Goal: Communication & Community: Answer question/provide support

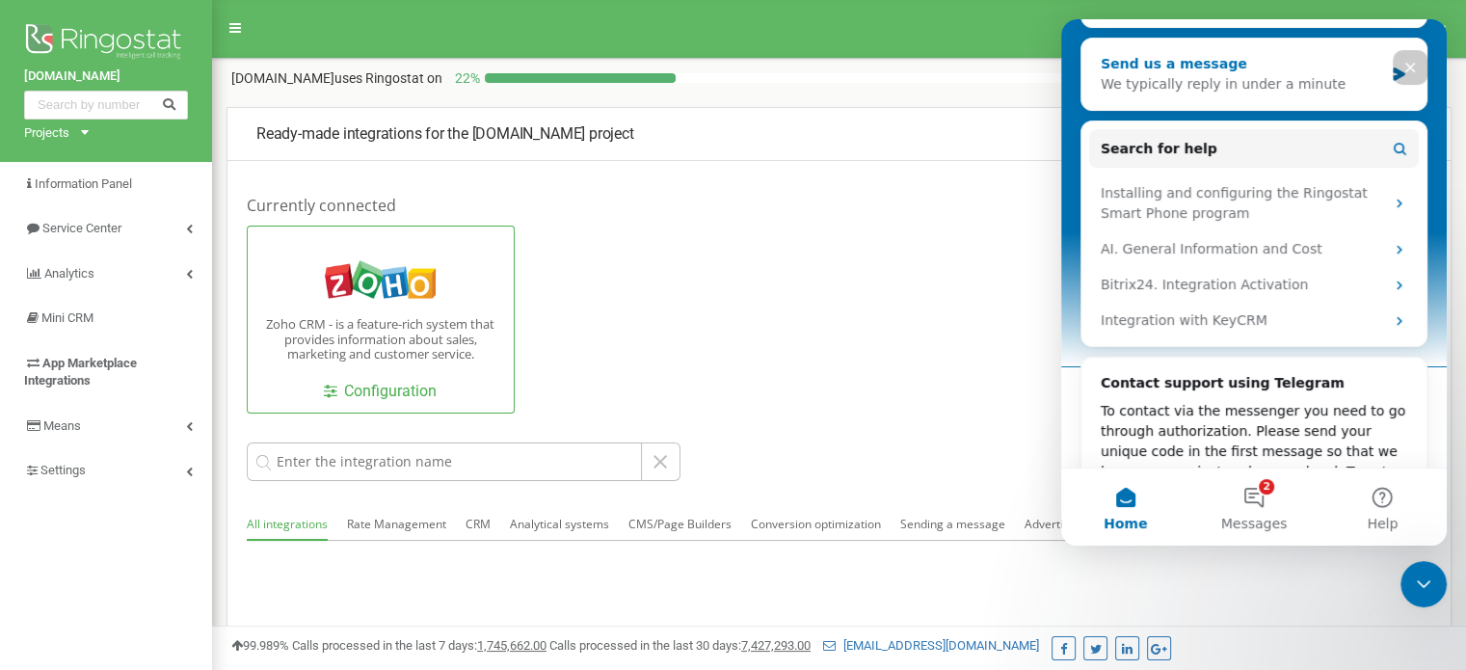
scroll to position [220, 0]
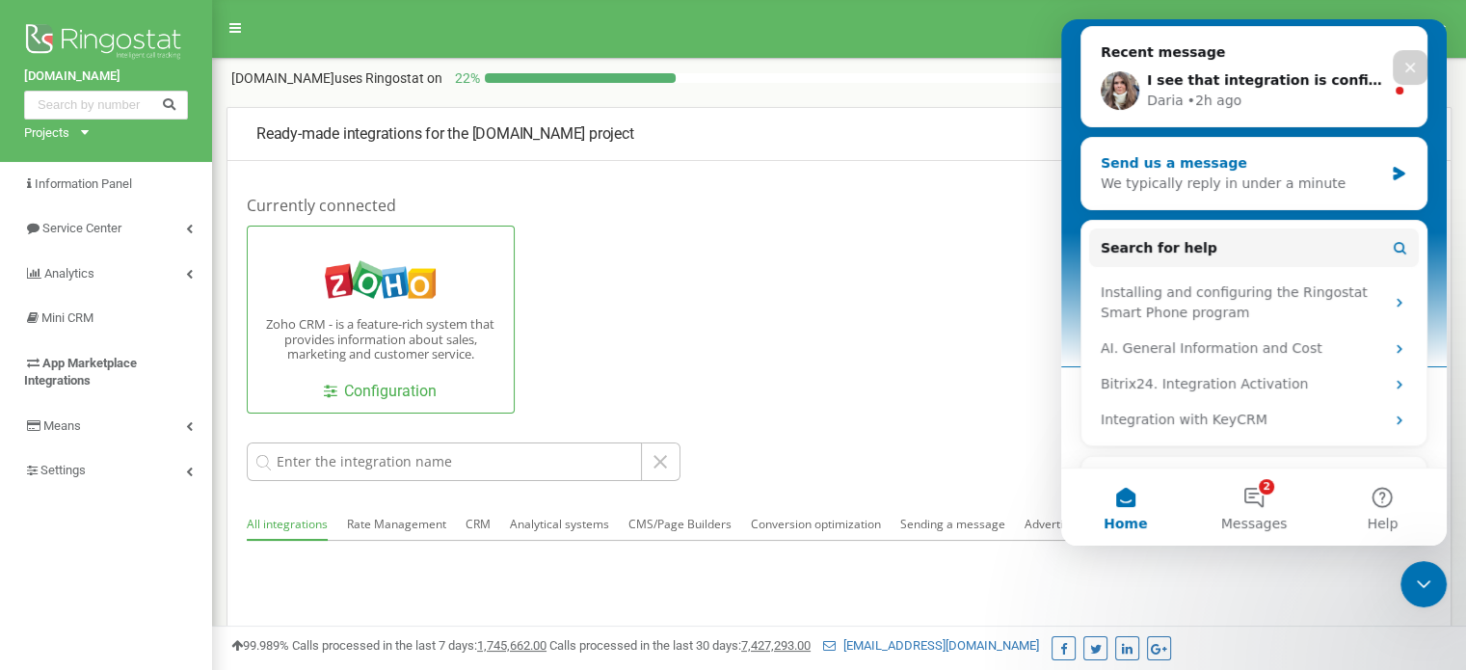
click at [1236, 176] on div "We typically reply in under a minute" at bounding box center [1242, 183] width 282 height 20
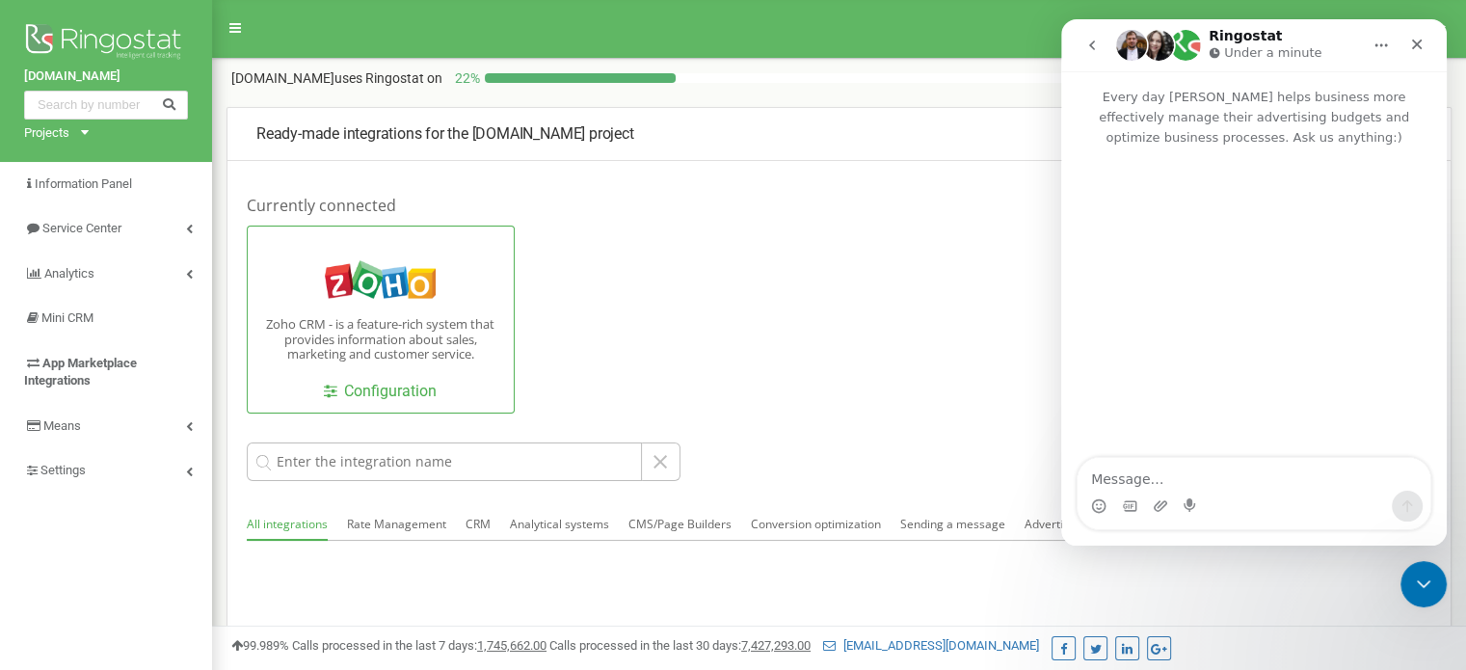
click at [1096, 40] on icon "go back" at bounding box center [1091, 45] width 15 height 15
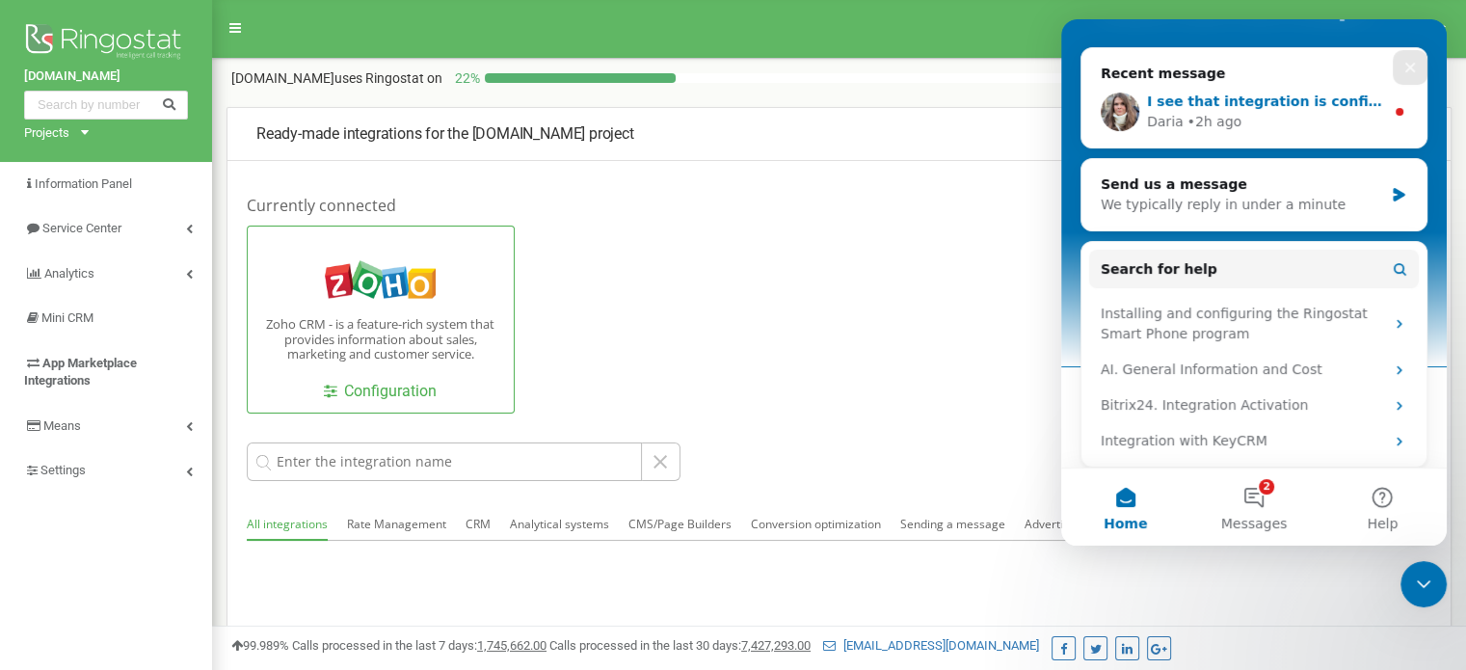
scroll to position [46, 0]
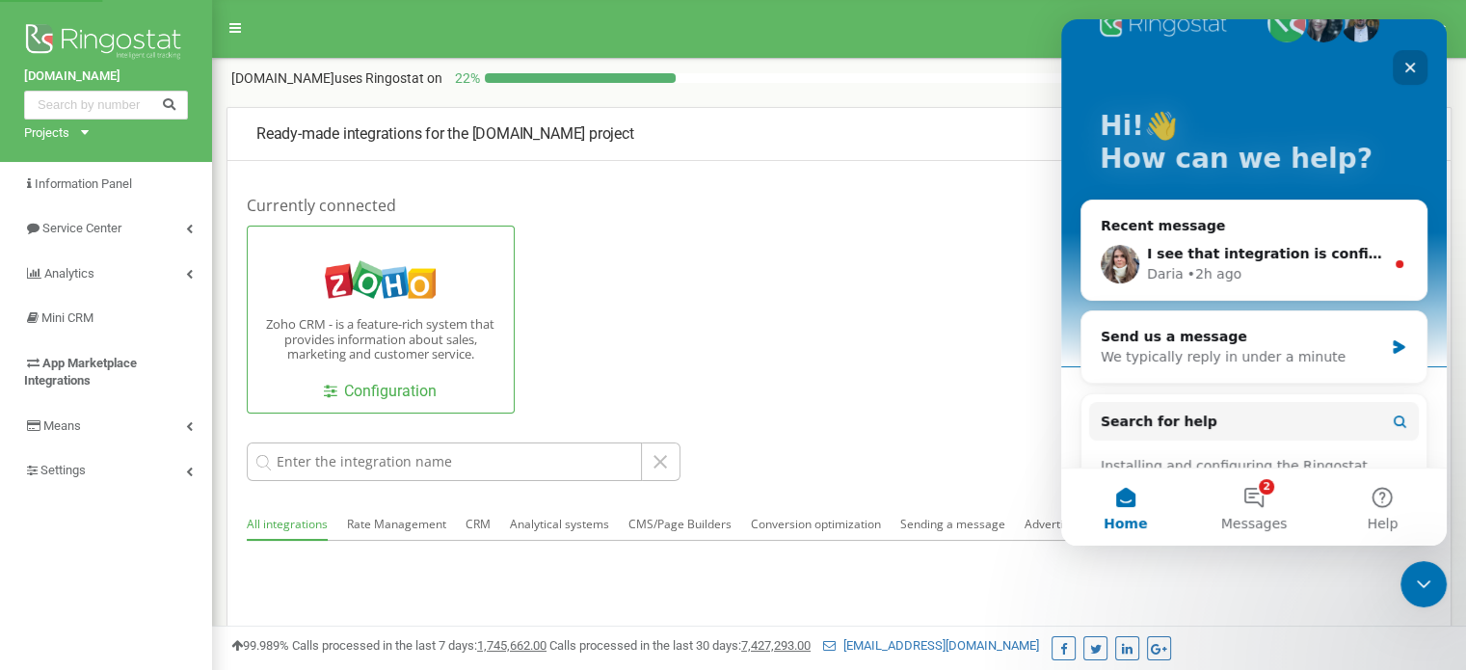
click at [1408, 72] on icon "Close" at bounding box center [1409, 67] width 15 height 15
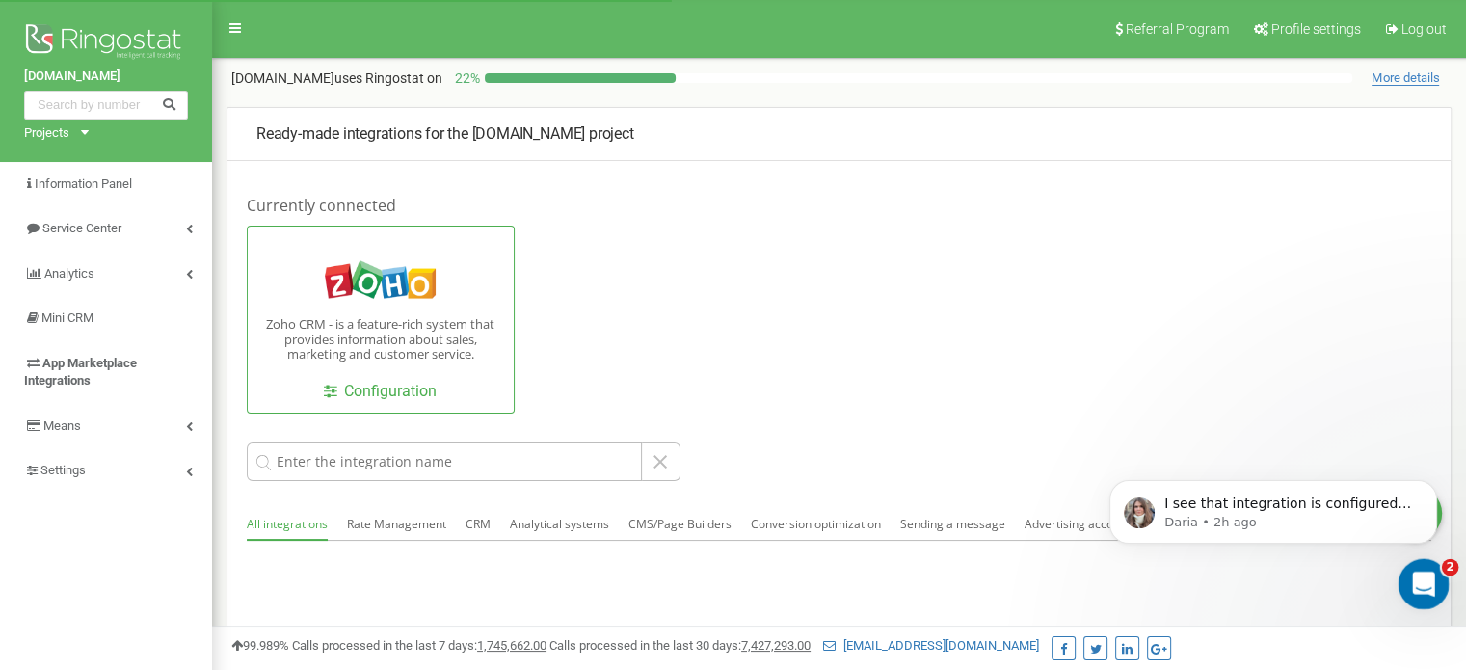
scroll to position [0, 0]
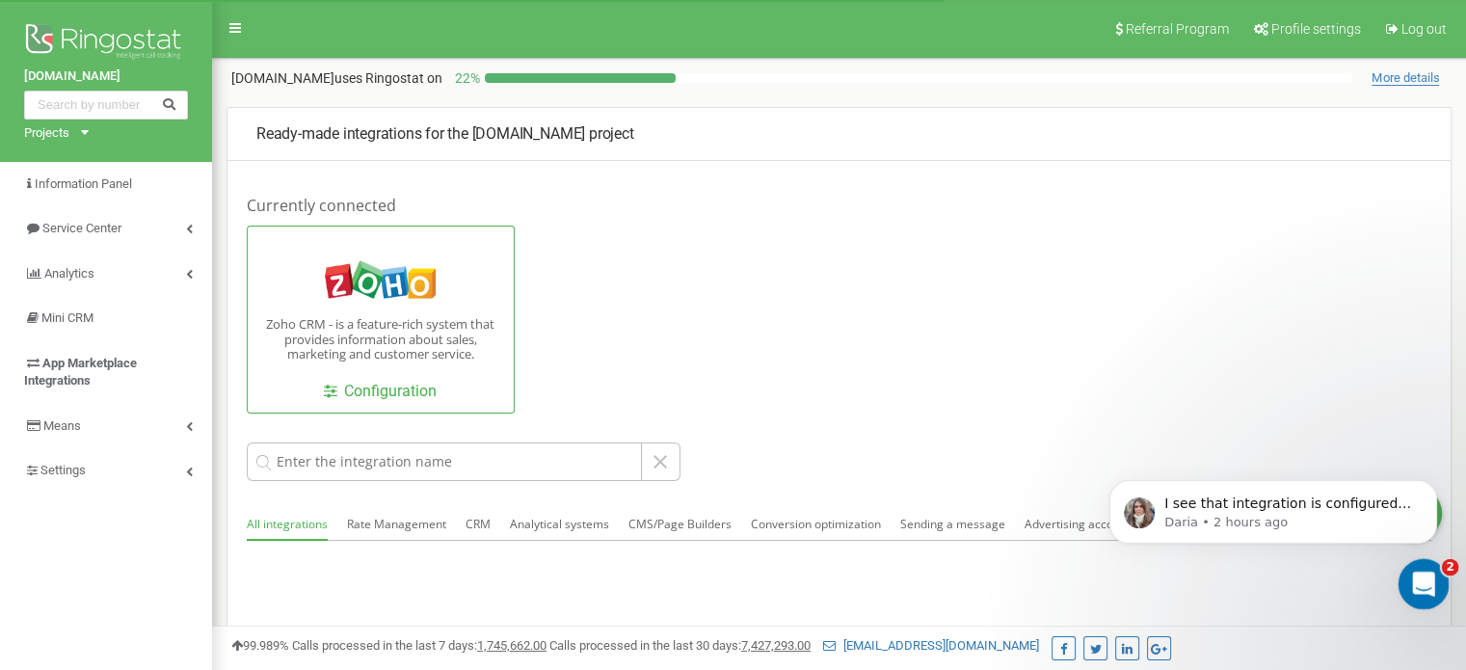
click at [1429, 566] on div "Open Intercom Messenger" at bounding box center [1421, 581] width 64 height 64
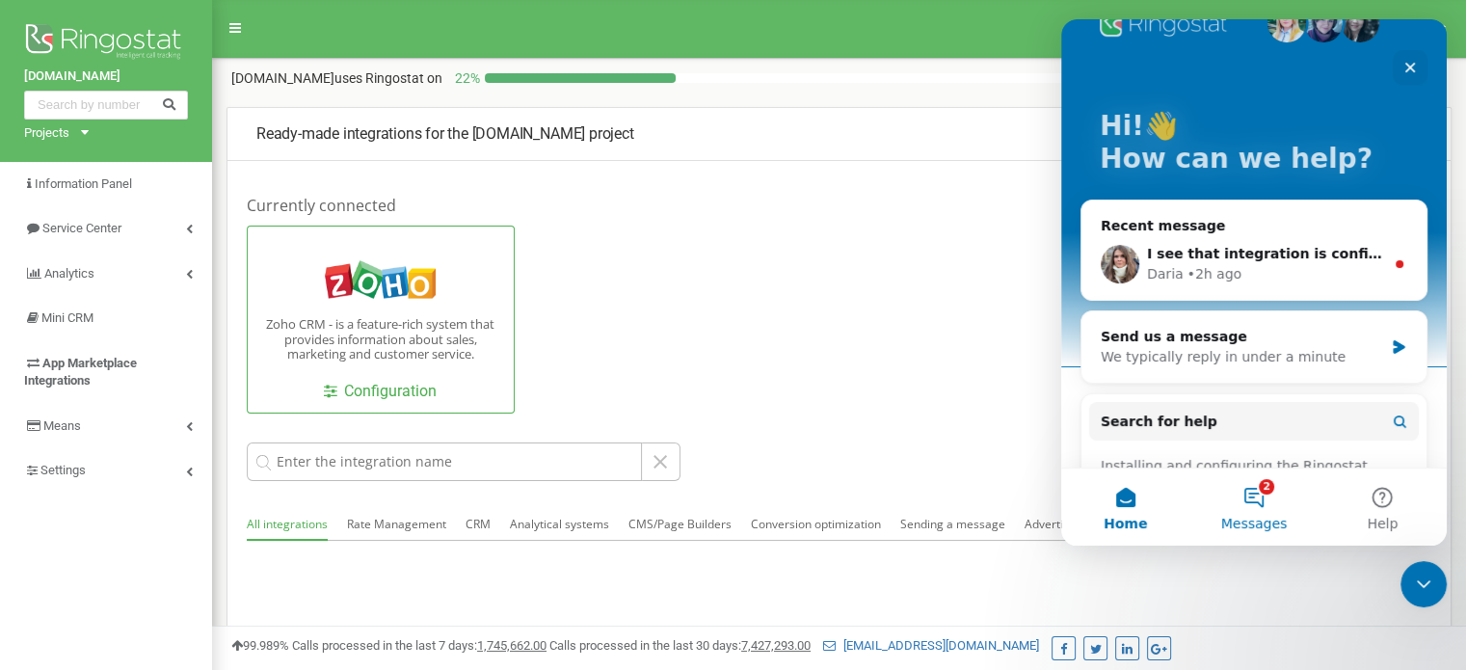
click at [1251, 490] on button "2 Messages" at bounding box center [1253, 506] width 128 height 77
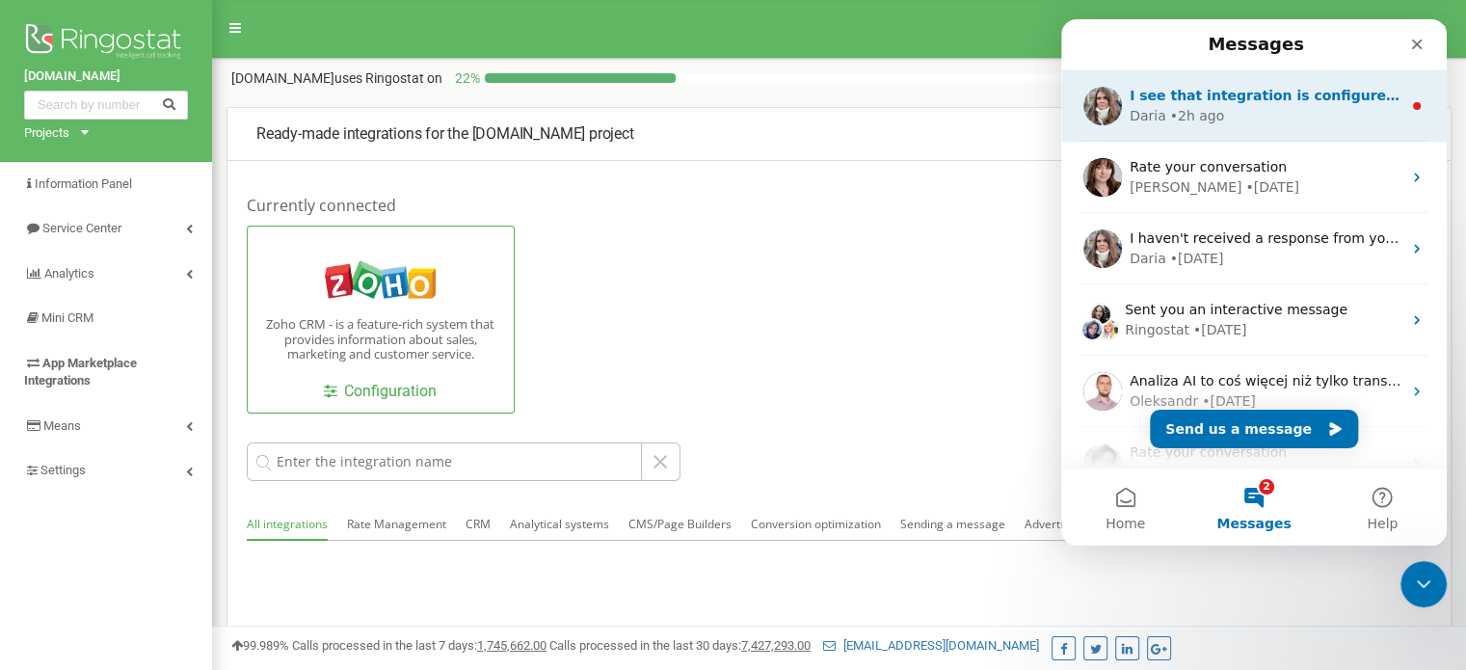
click at [1213, 106] on div "• 2h ago" at bounding box center [1197, 116] width 55 height 20
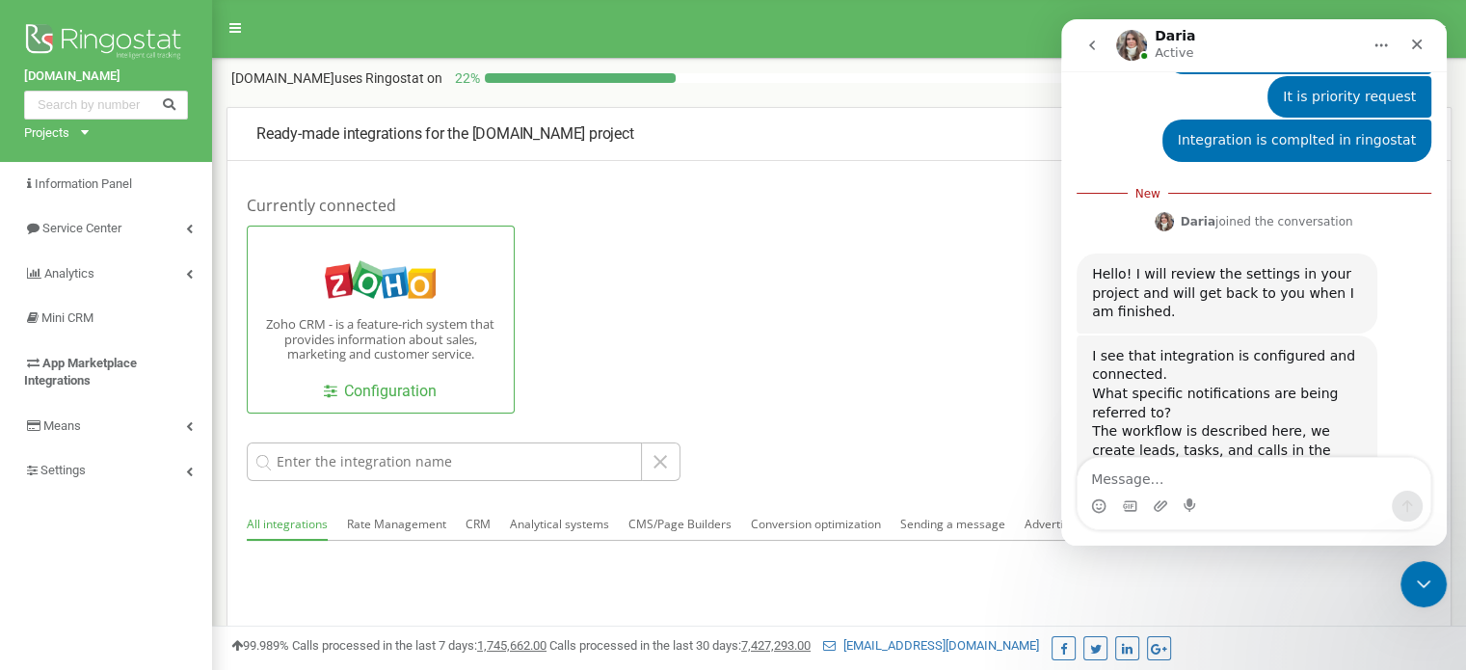
scroll to position [885, 0]
click at [1189, 476] on textarea "Message…" at bounding box center [1253, 474] width 353 height 33
click at [1139, 462] on textarea "Message…" at bounding box center [1253, 474] width 353 height 33
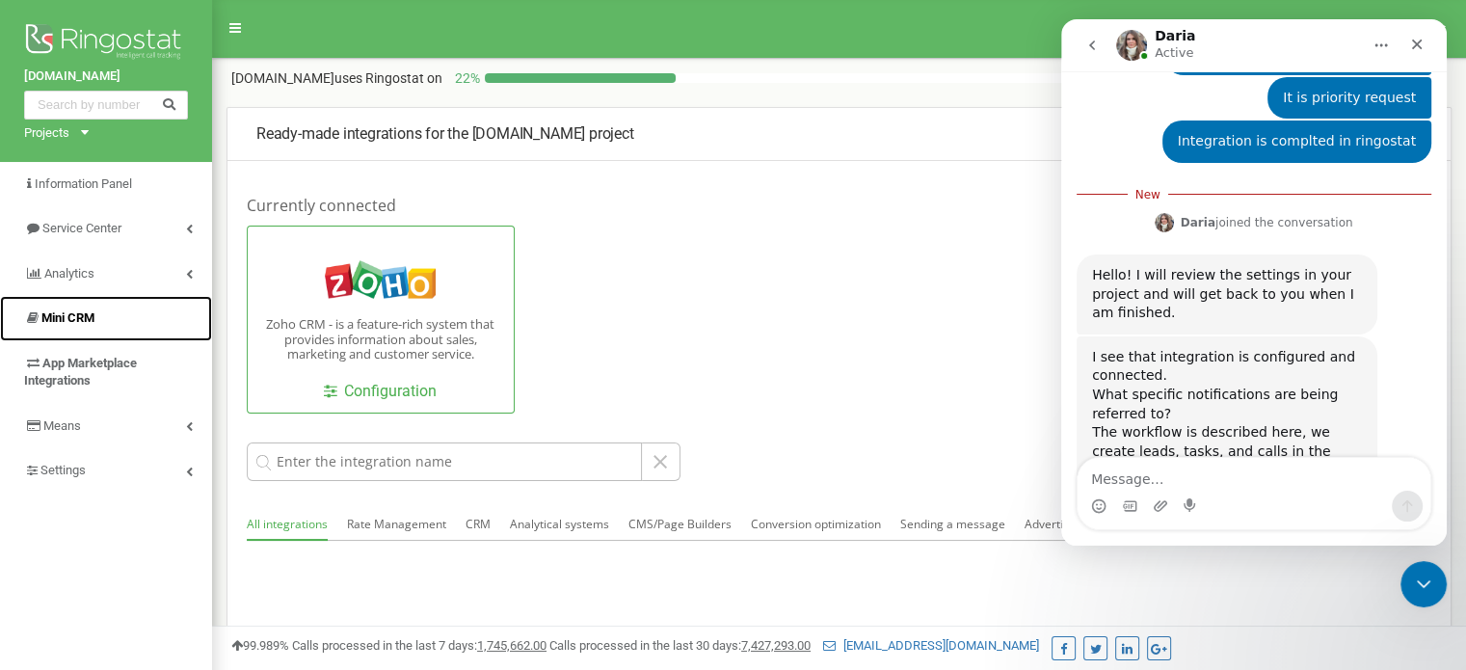
click at [81, 315] on font "Mini CRM" at bounding box center [67, 317] width 53 height 14
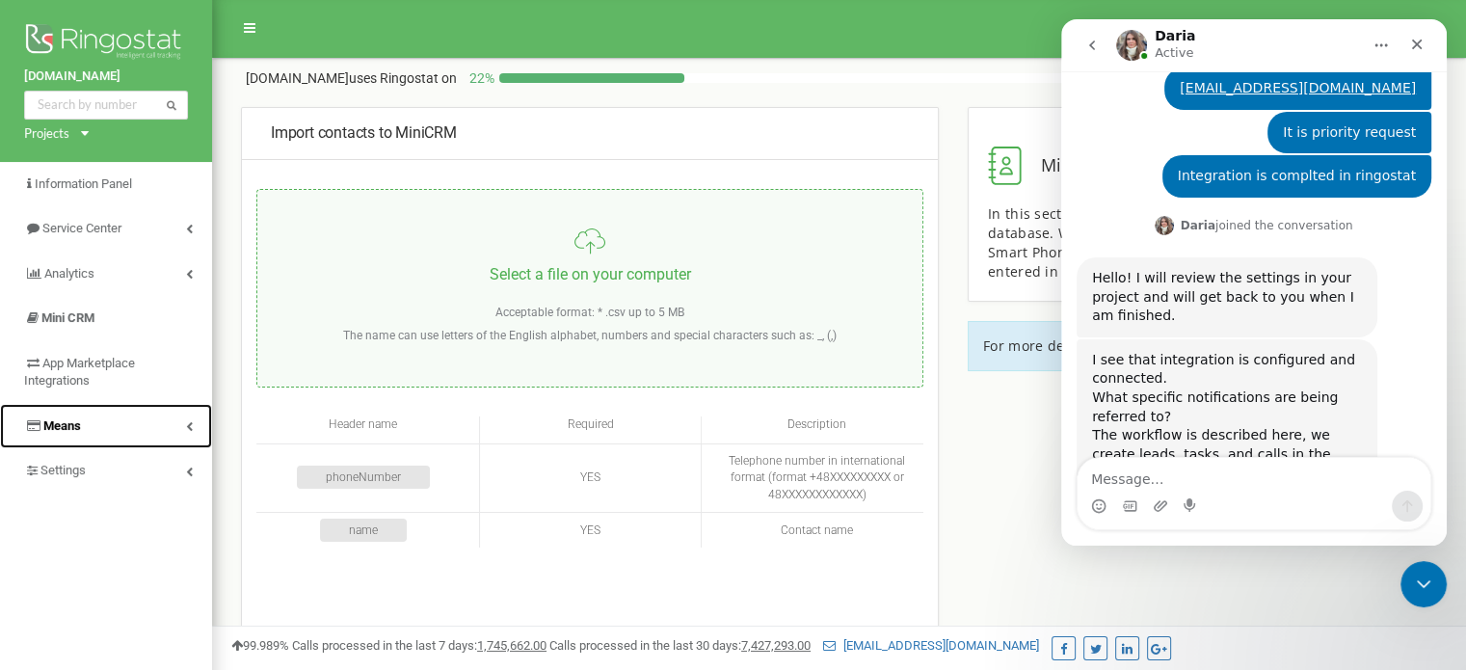
click at [185, 425] on link "Means" at bounding box center [106, 426] width 212 height 45
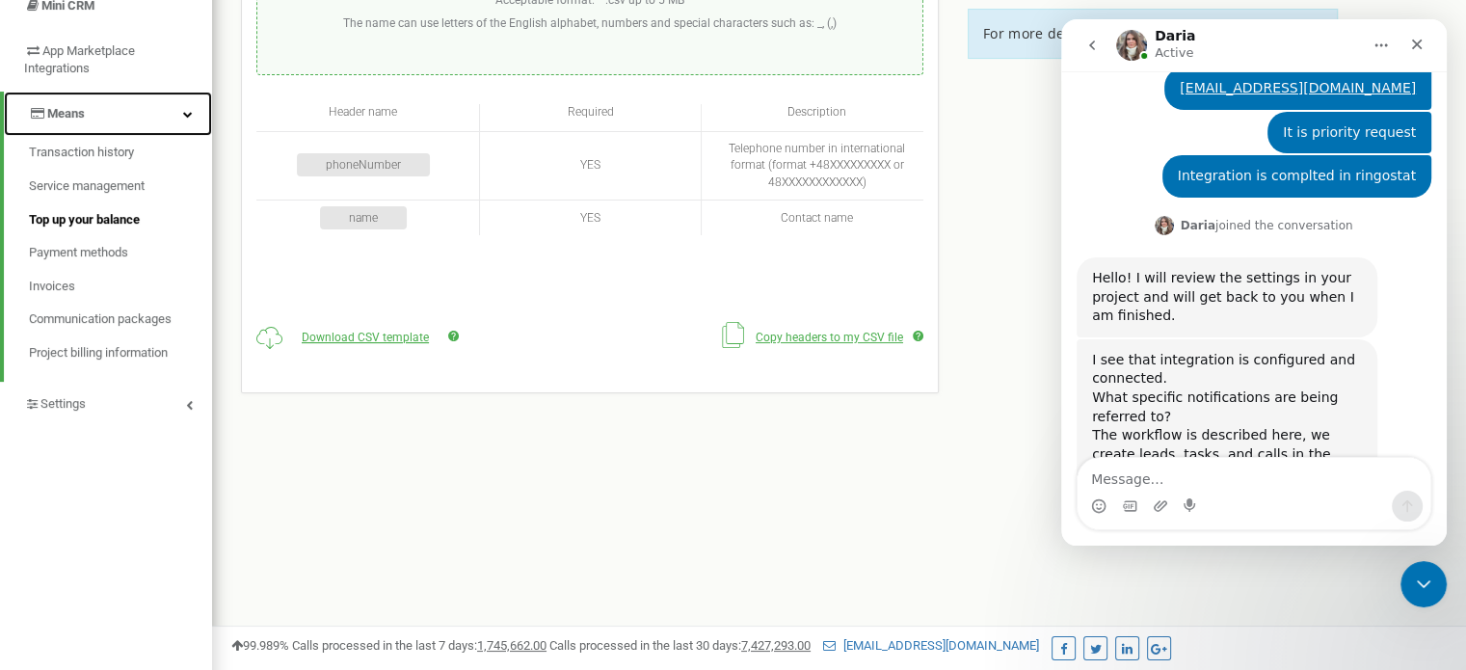
scroll to position [253, 0]
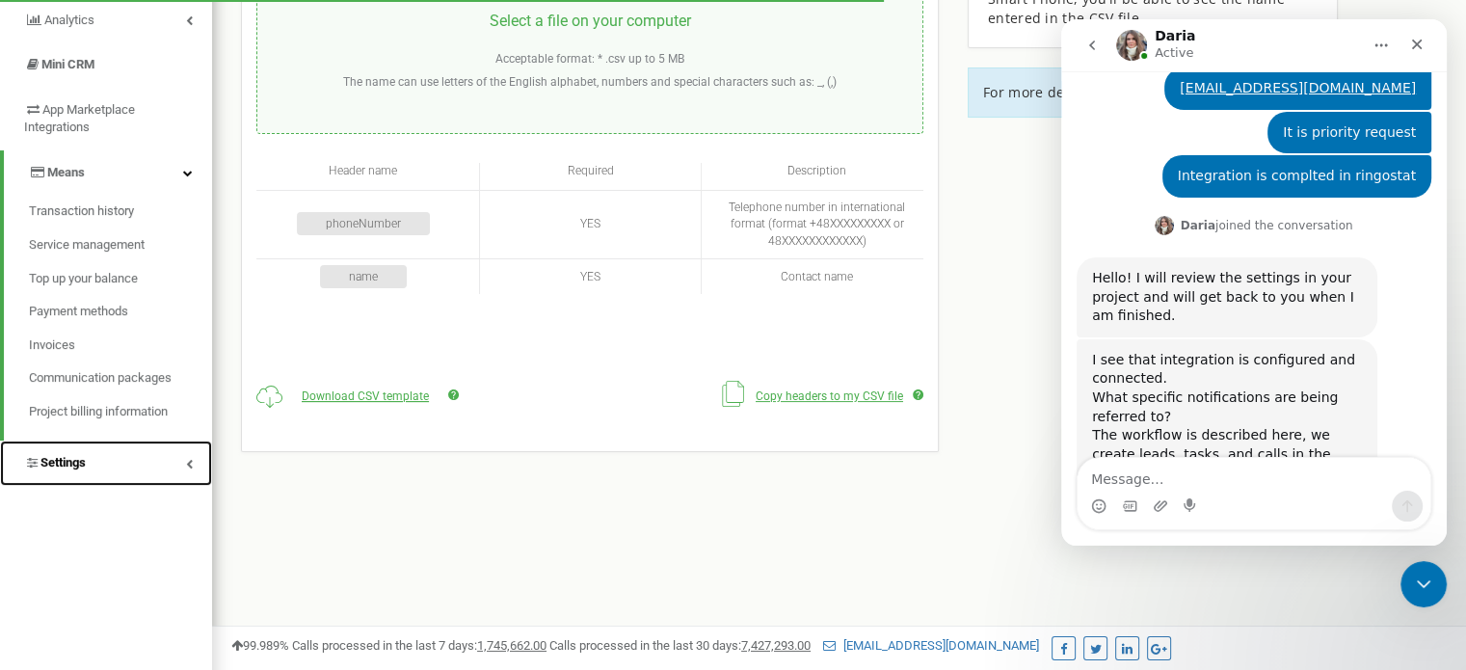
click at [196, 464] on link "Settings" at bounding box center [106, 462] width 212 height 45
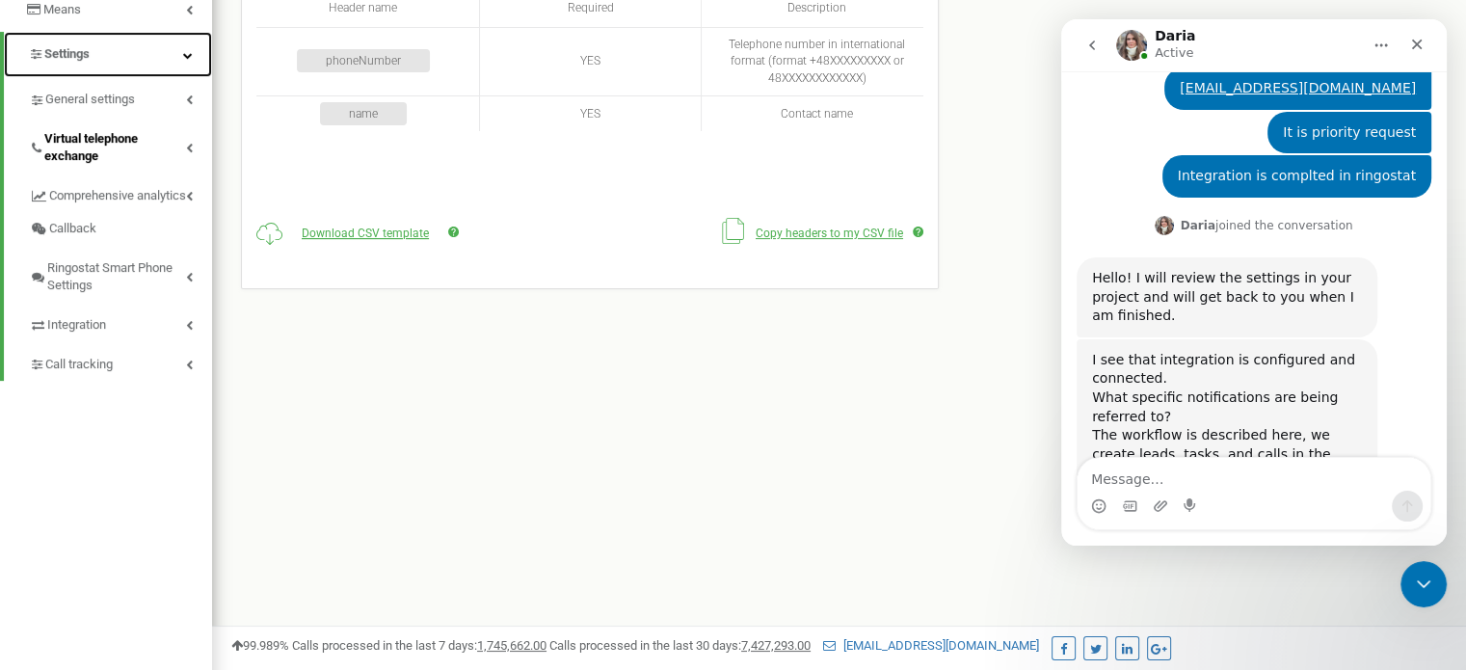
scroll to position [418, 0]
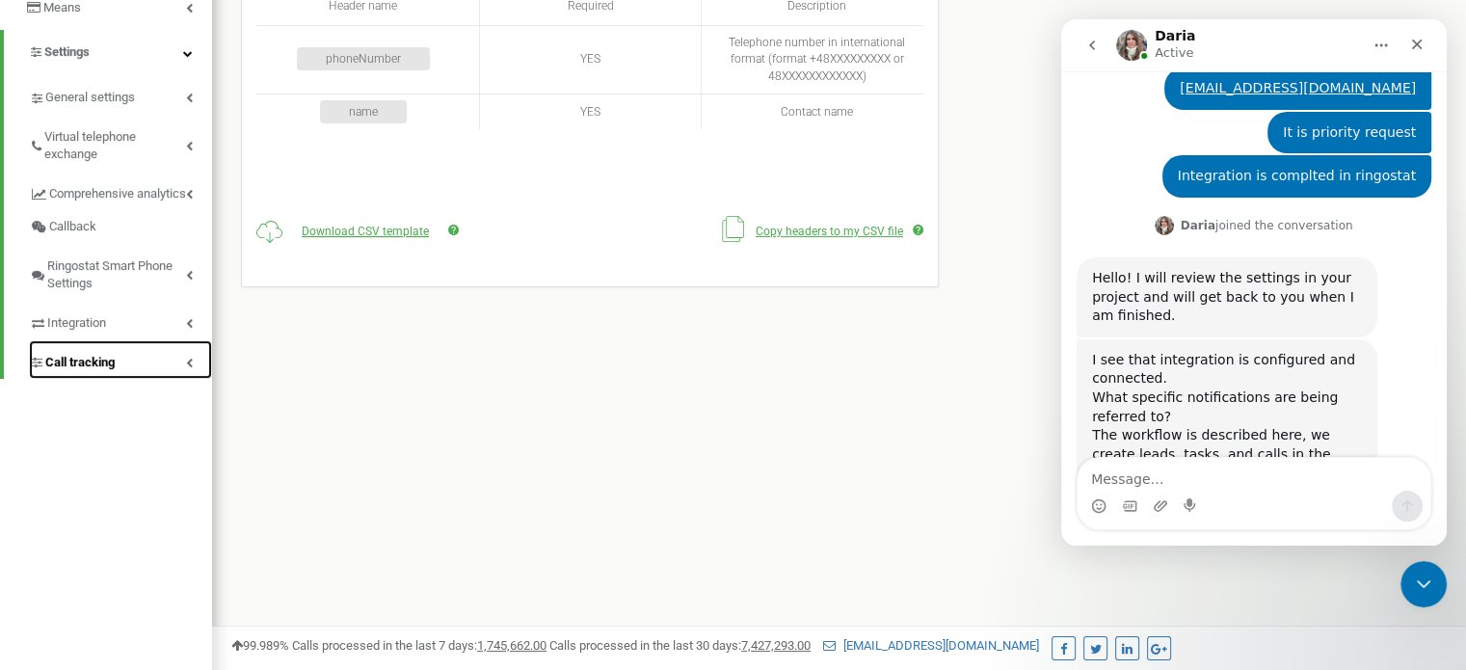
click at [85, 362] on link "Call tracking" at bounding box center [120, 360] width 183 height 40
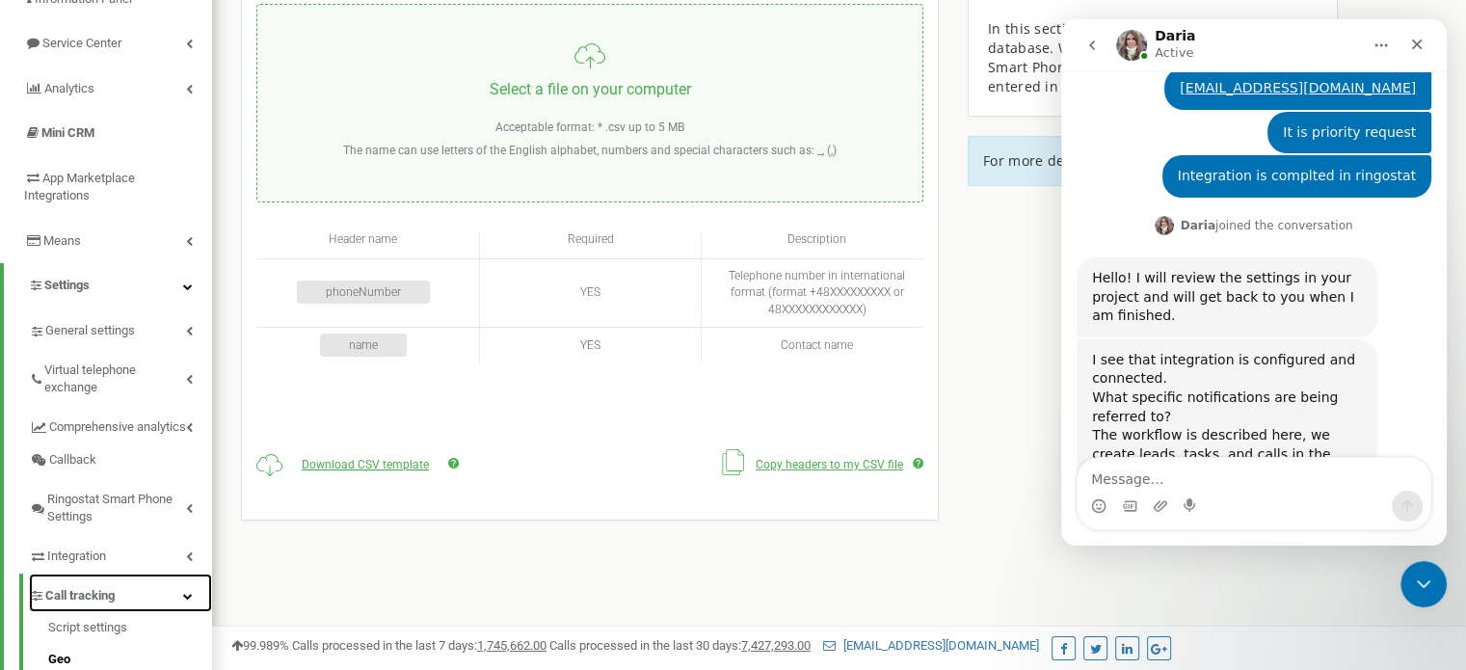
scroll to position [0, 0]
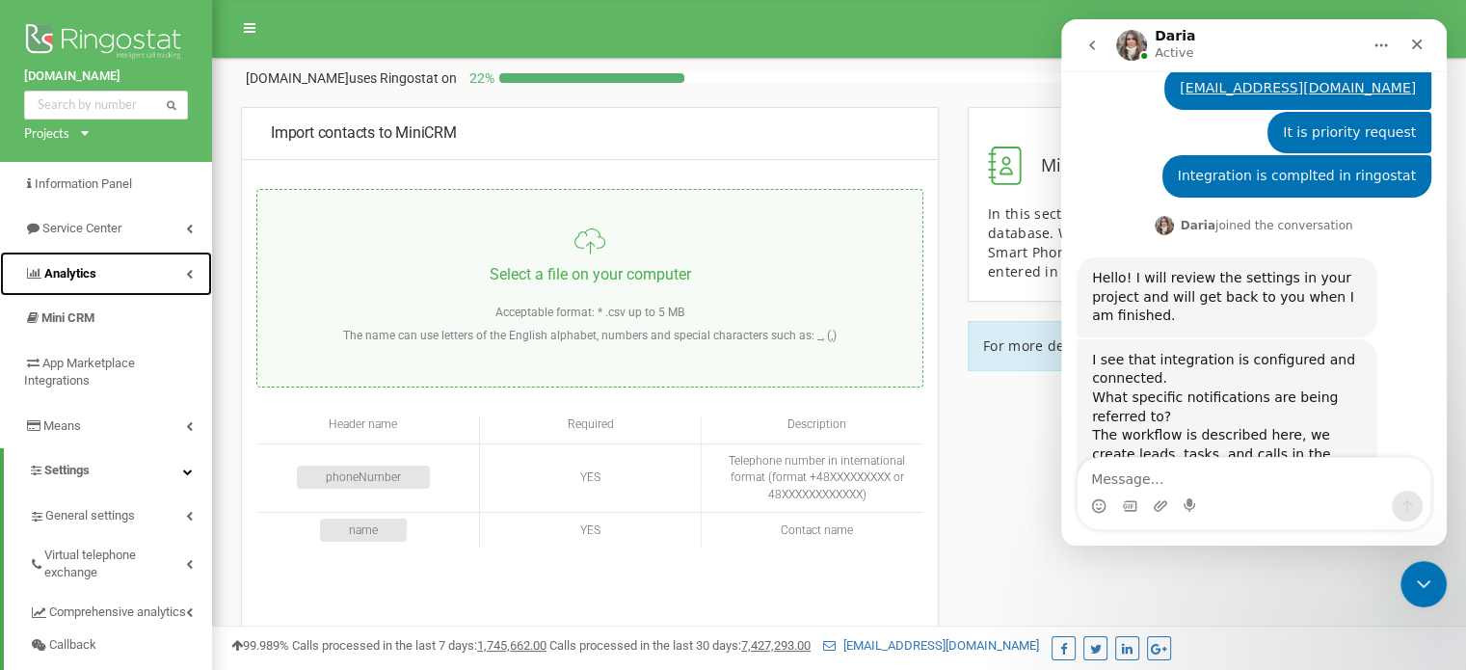
click at [164, 271] on link "Analytics" at bounding box center [106, 274] width 212 height 45
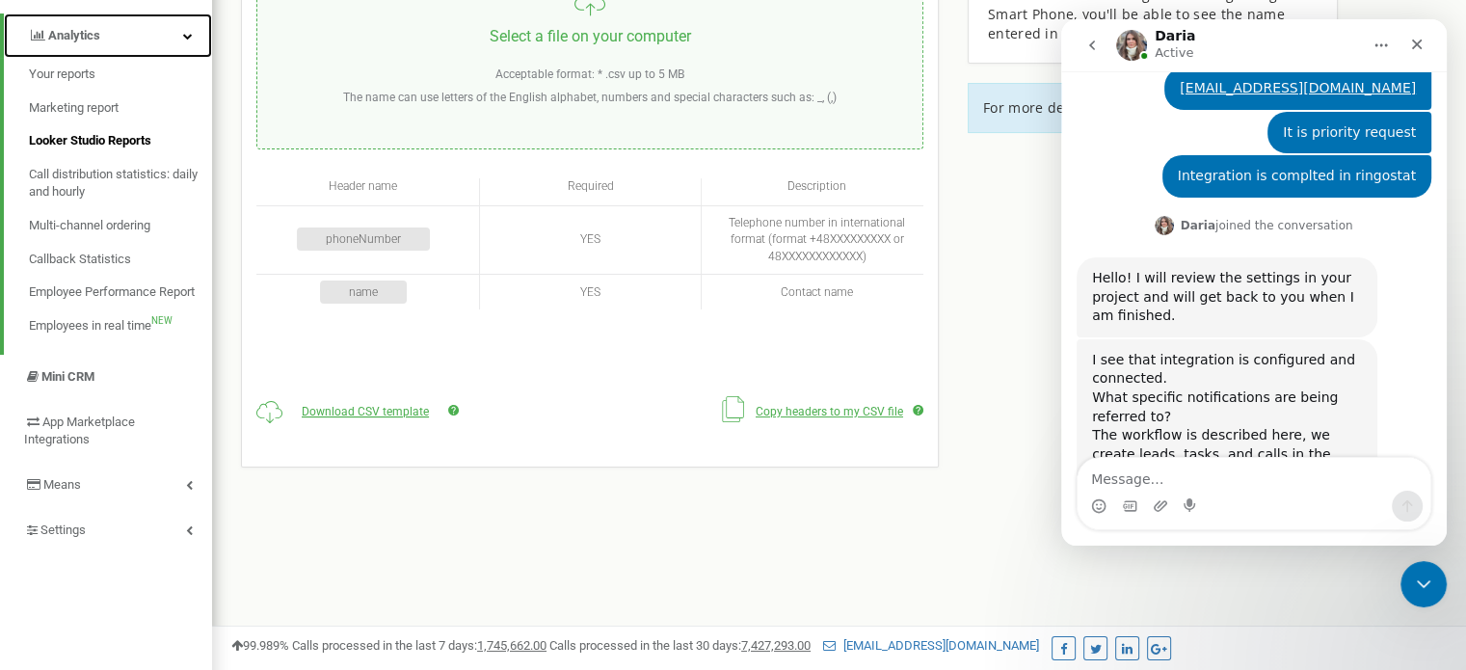
scroll to position [61, 0]
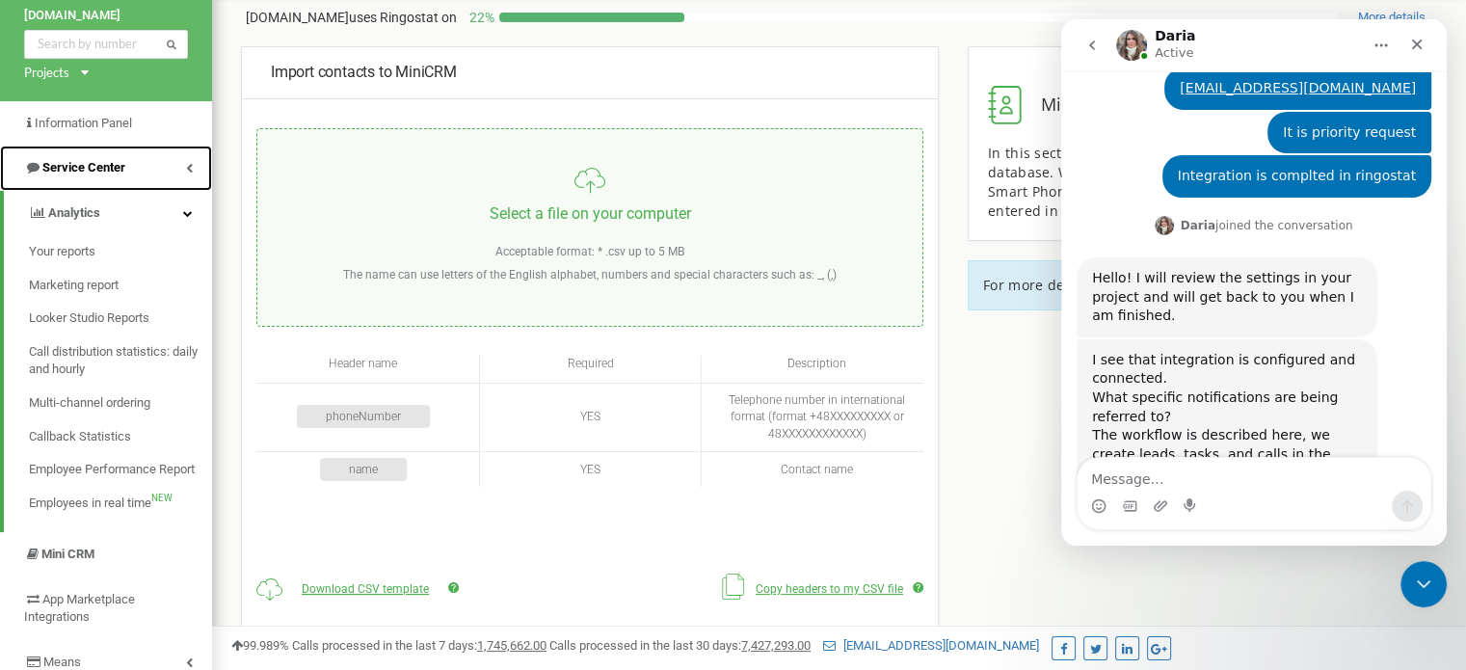
click at [193, 163] on link "Service Center" at bounding box center [106, 168] width 212 height 45
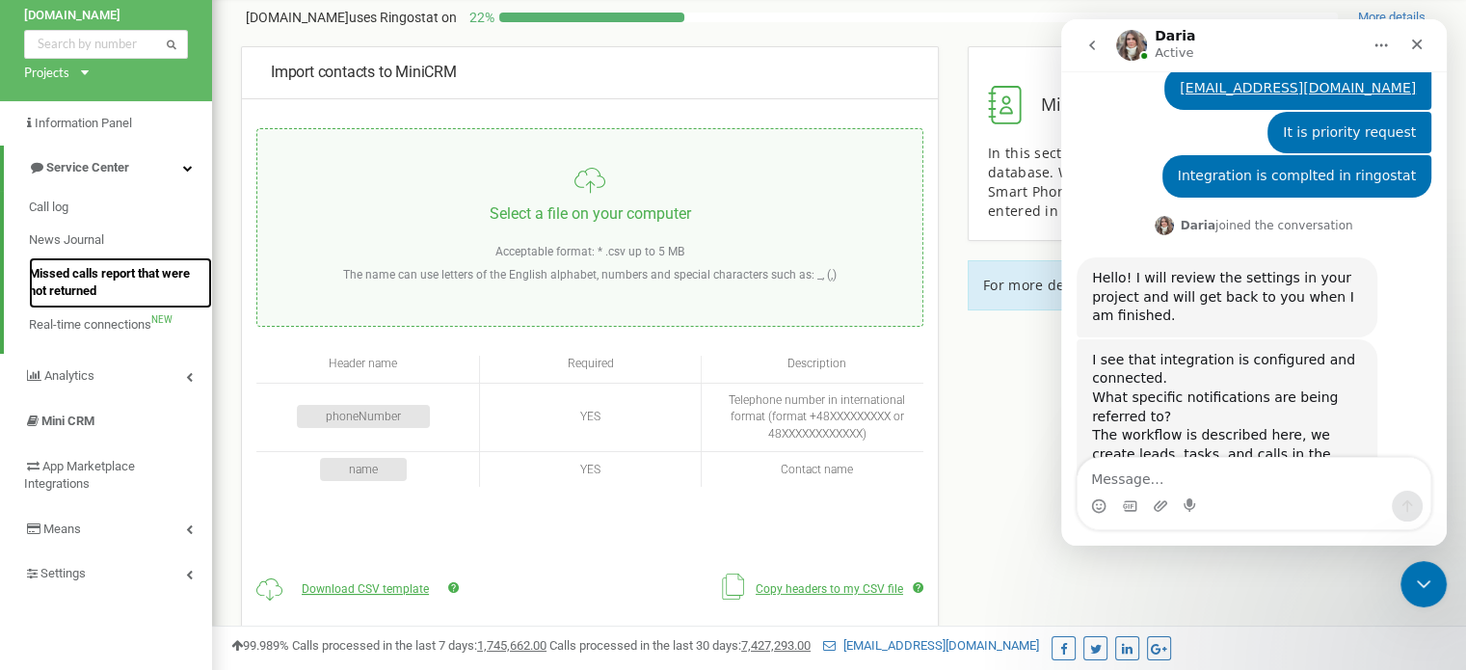
click at [119, 284] on span "Missed calls report that were not returned" at bounding box center [115, 283] width 173 height 36
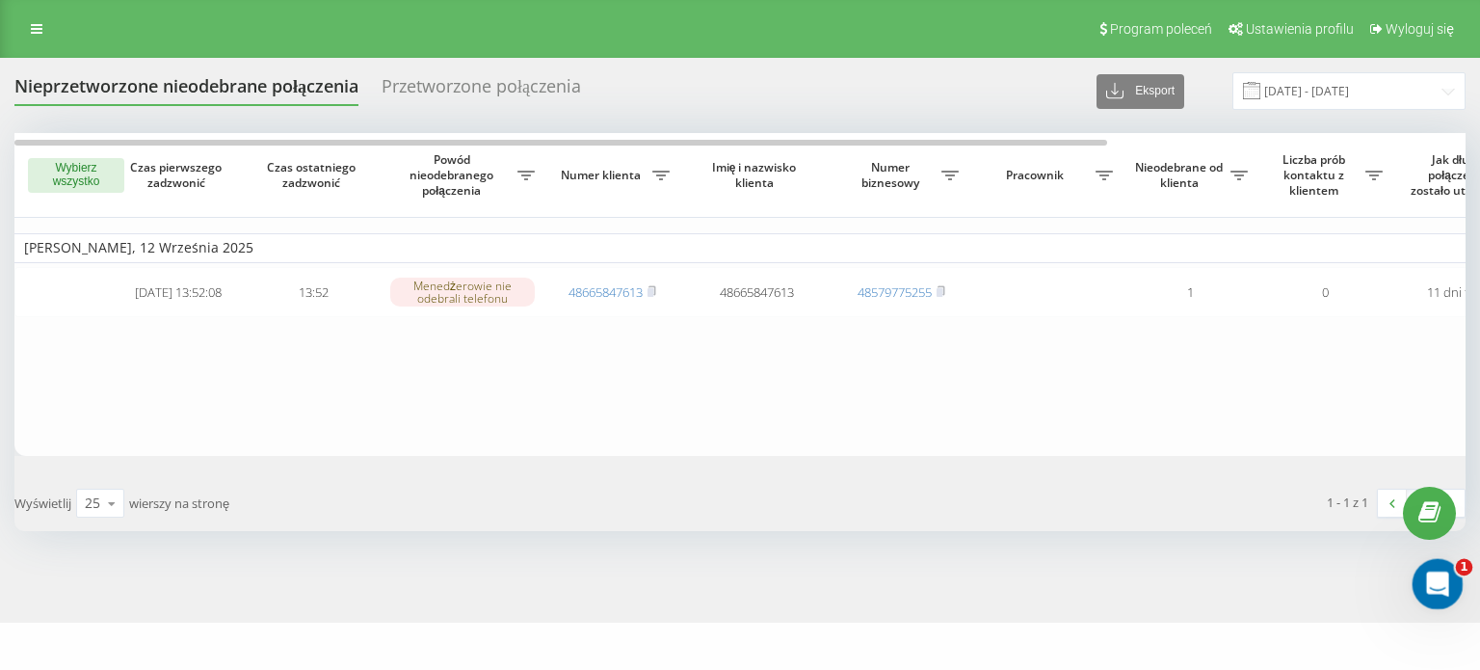
click at [1420, 583] on icon "Open Intercom Messenger" at bounding box center [1435, 582] width 32 height 32
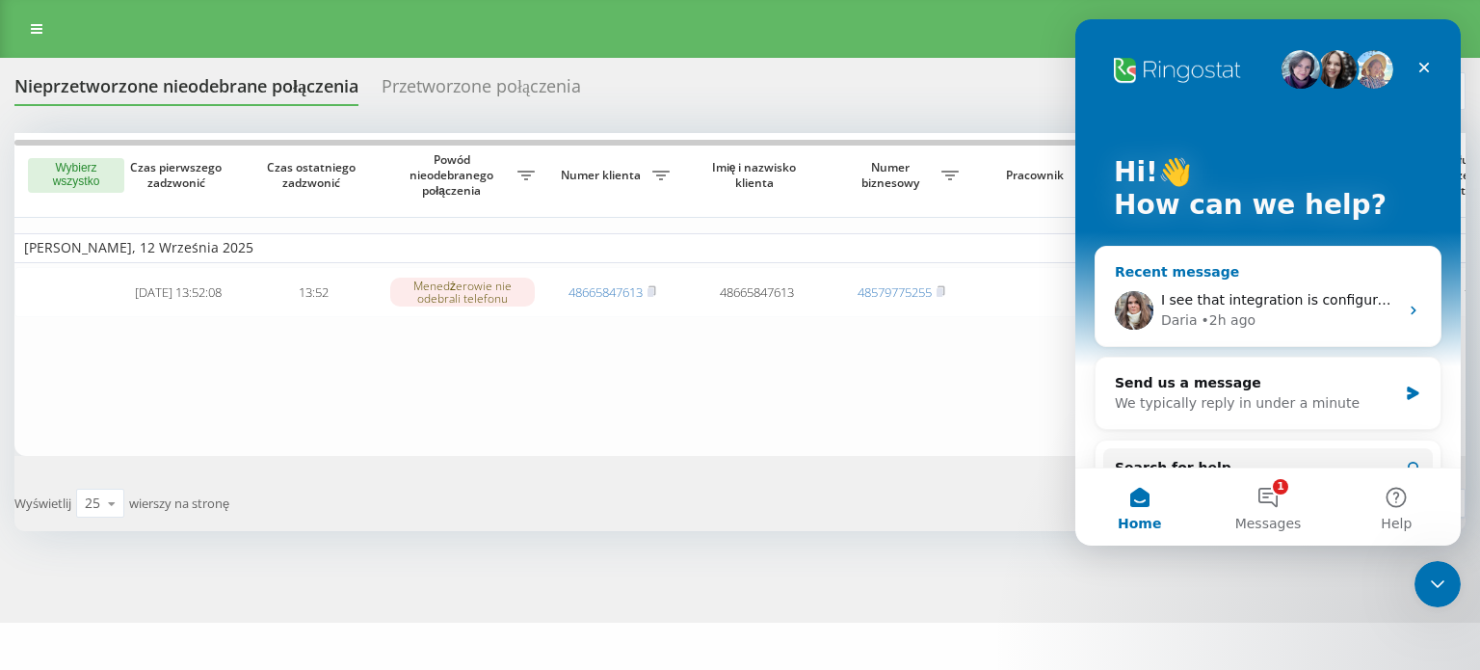
click at [1222, 314] on div "• 2h ago" at bounding box center [1229, 320] width 55 height 20
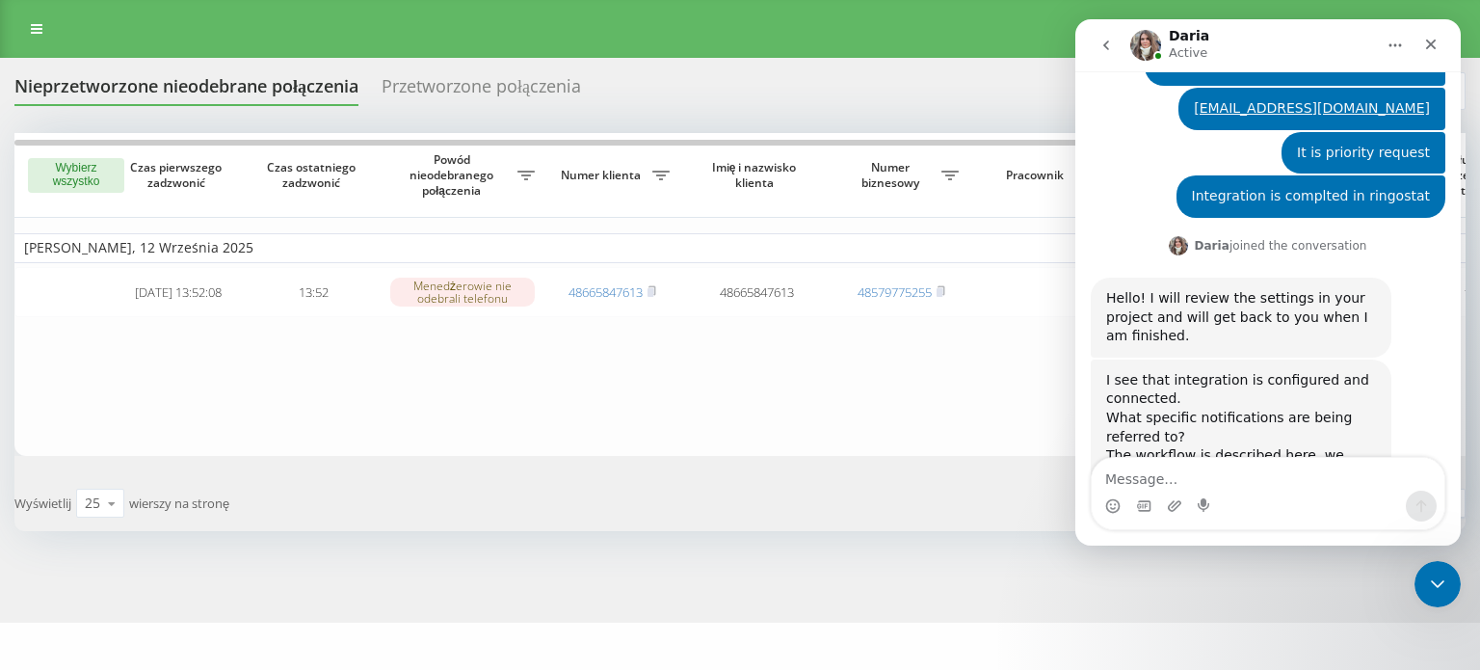
scroll to position [854, 0]
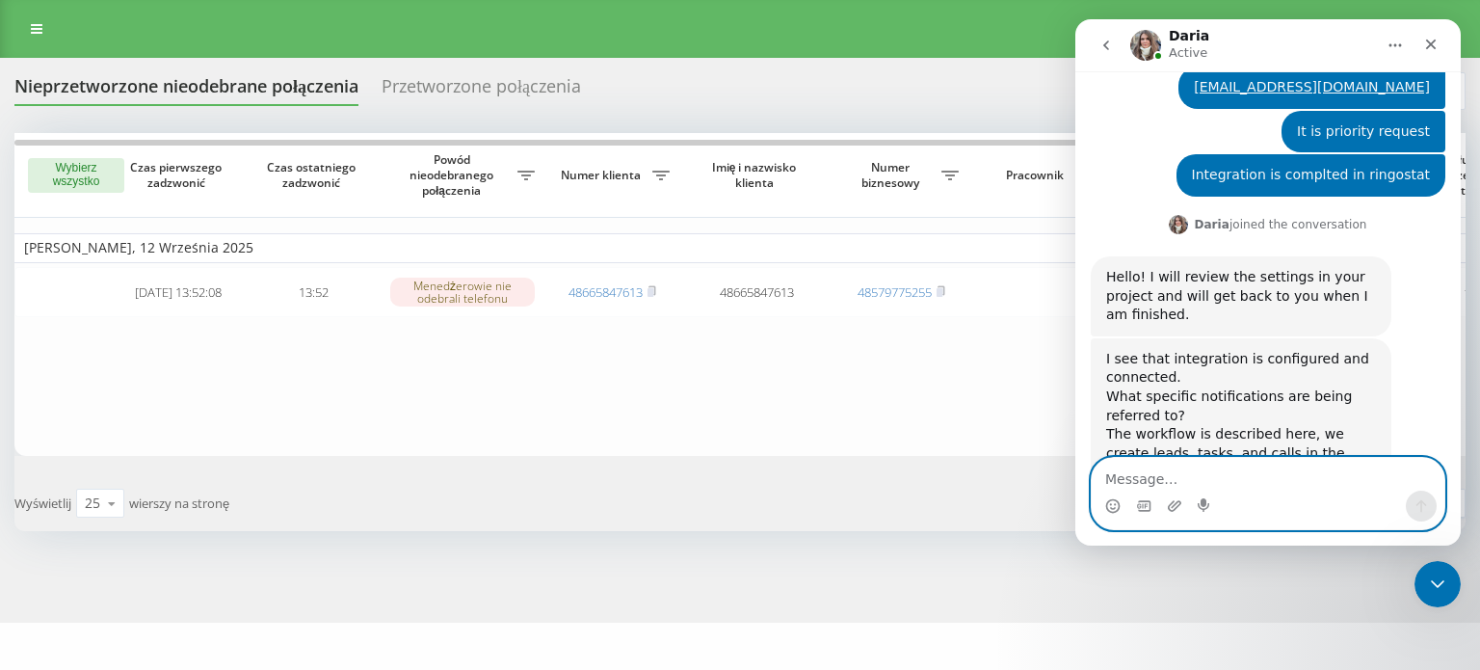
click at [1187, 470] on textarea "Message…" at bounding box center [1268, 474] width 353 height 33
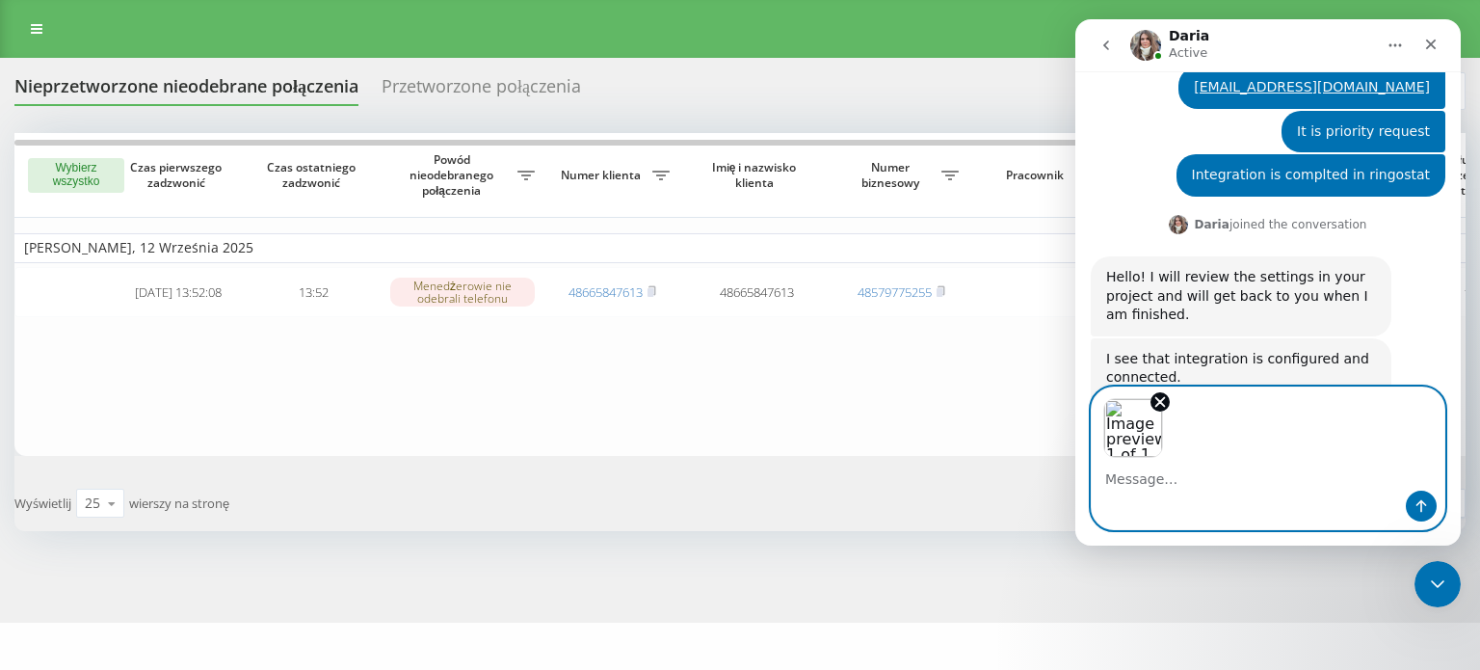
scroll to position [924, 0]
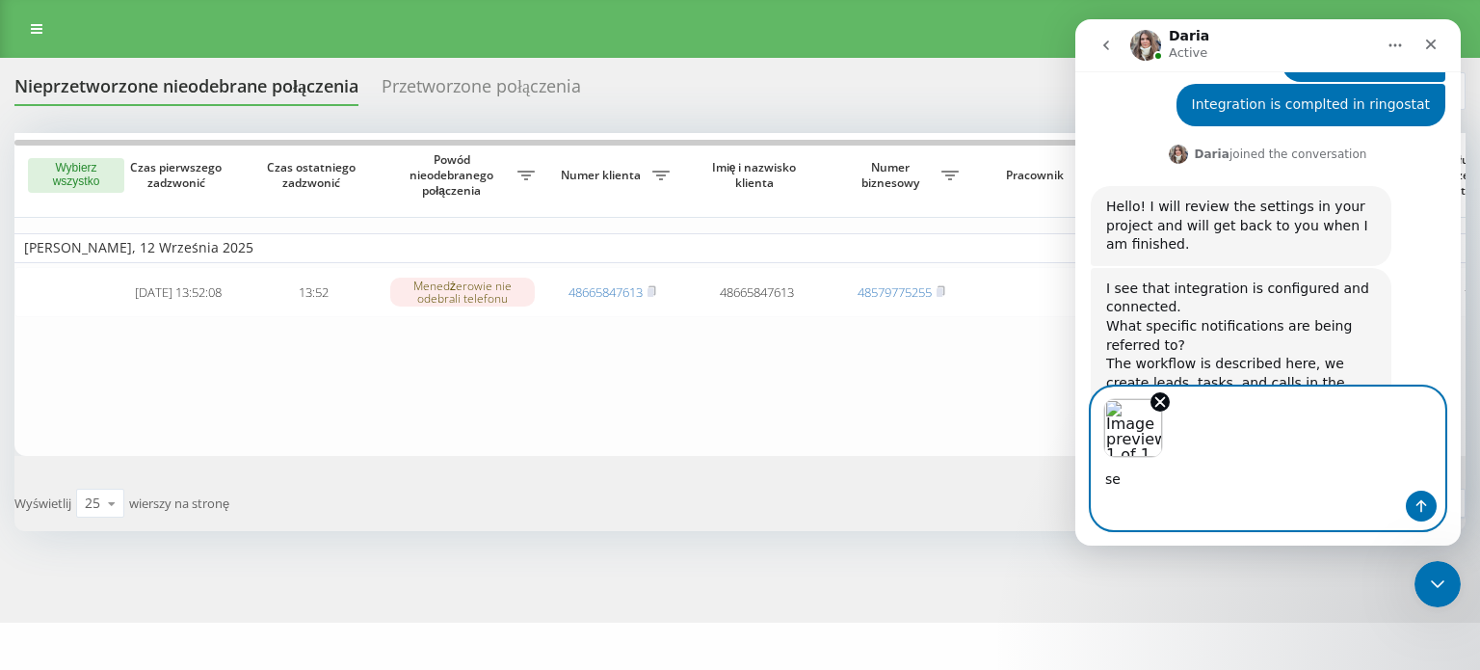
type textarea "s"
type textarea "I"
paste textarea "Can you please confirm if Ringostat → Zoho CRM integration supports: Sending re…"
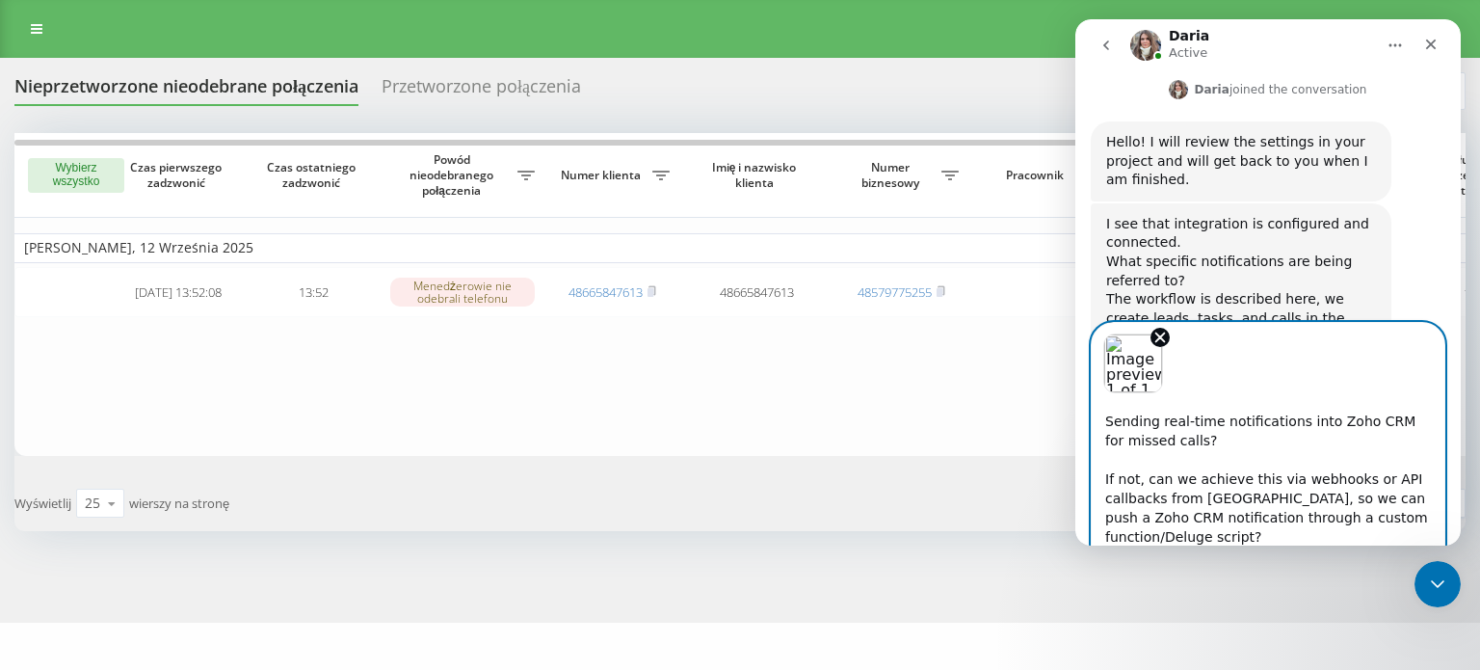
scroll to position [54, 0]
click at [1102, 415] on textarea "Can you please confirm if Ringostat → Zoho CRM integration supports: Sending re…" at bounding box center [1268, 469] width 353 height 152
click at [1225, 419] on textarea "Can you please confirm if Ringostat → Zoho CRM integration supports: we want to…" at bounding box center [1268, 469] width 353 height 152
type textarea "Can you please confirm if Ringostat → Zoho CRM integration supports: we want to…"
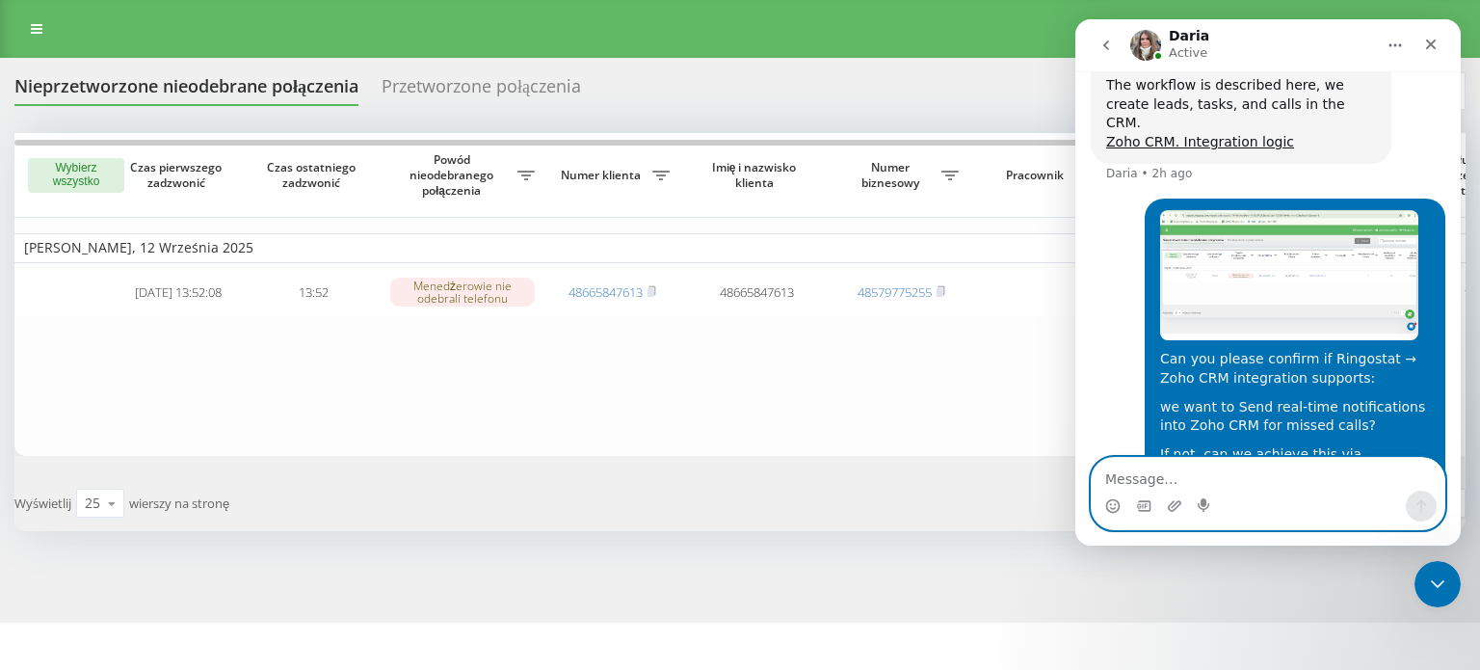
scroll to position [1277, 0]
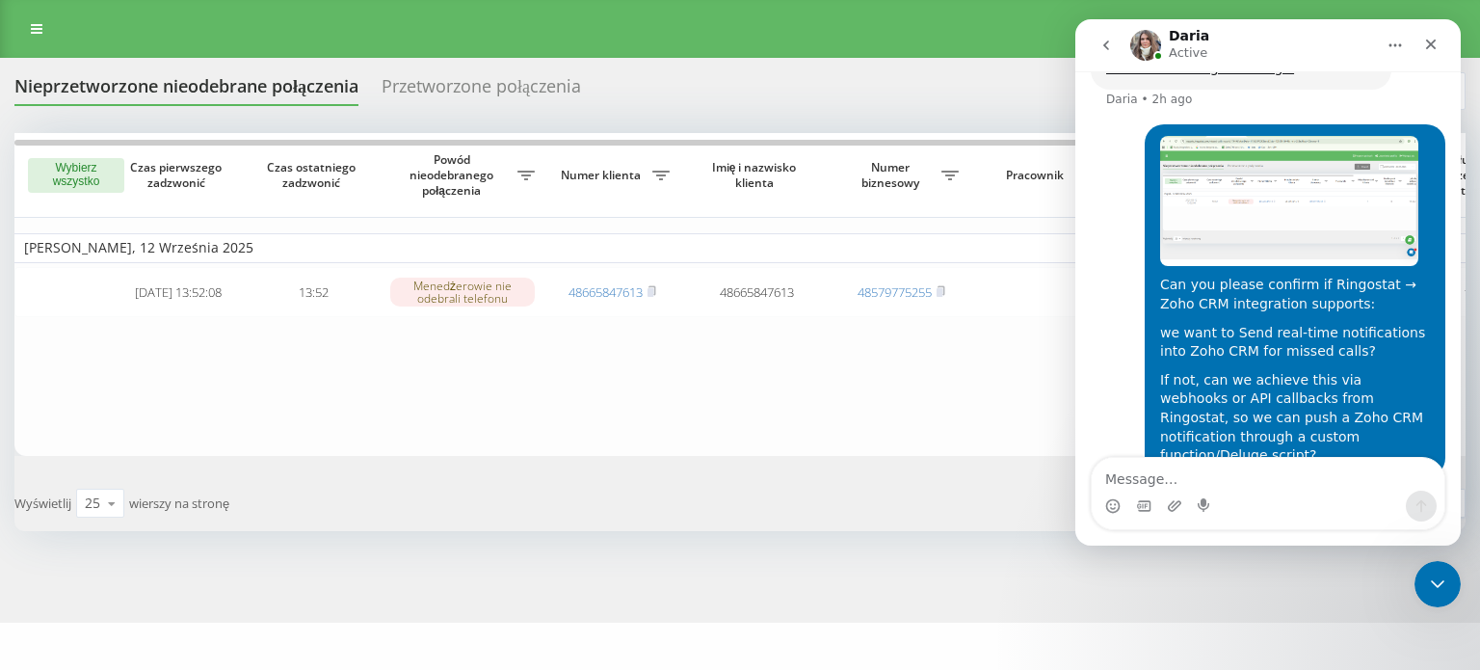
click at [1146, 47] on img "Intercom messenger" at bounding box center [1145, 45] width 31 height 31
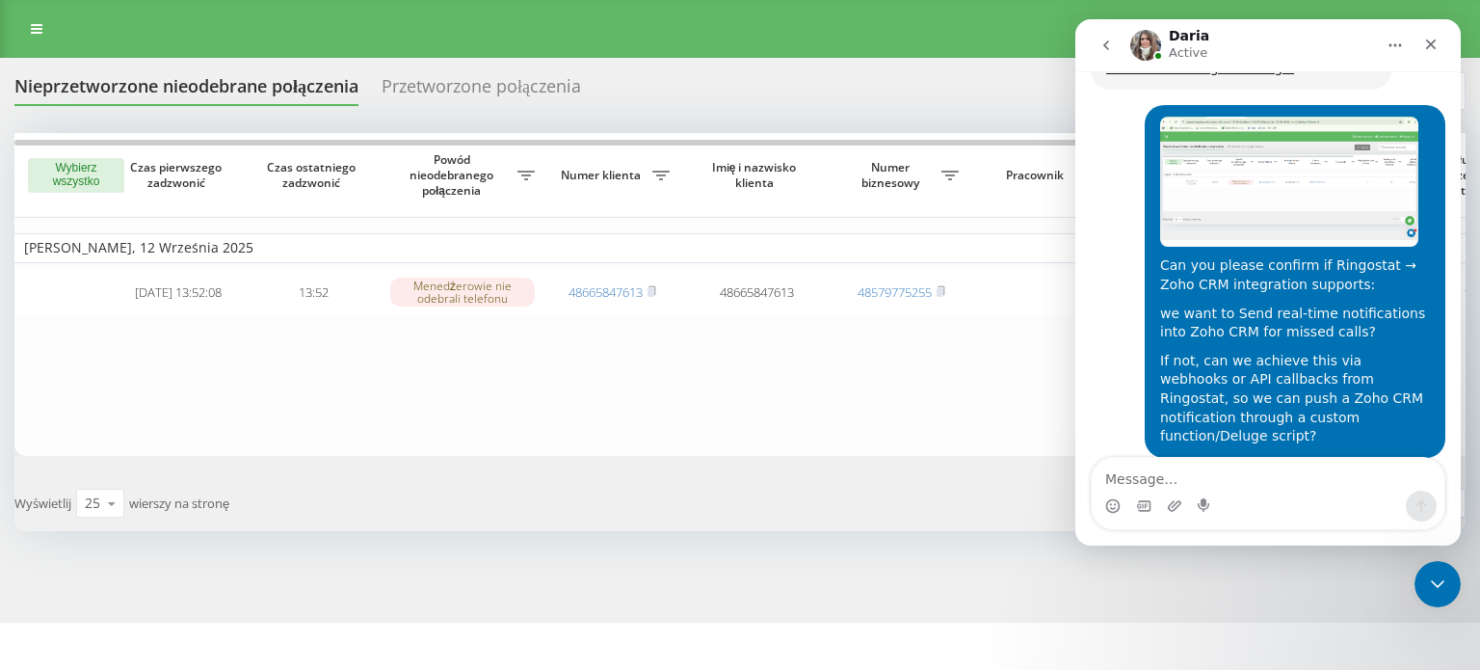
scroll to position [1430, 0]
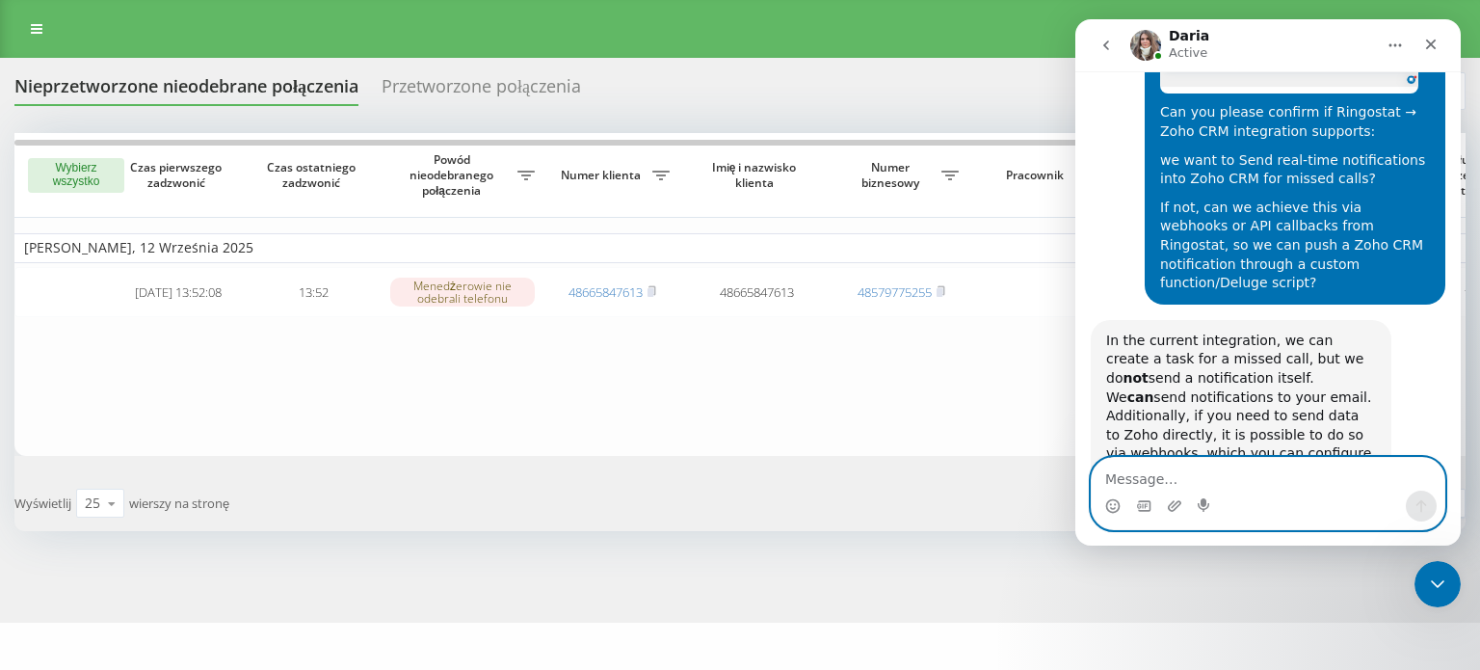
click at [1166, 483] on textarea "Message…" at bounding box center [1268, 474] width 353 height 33
type textarea "y"
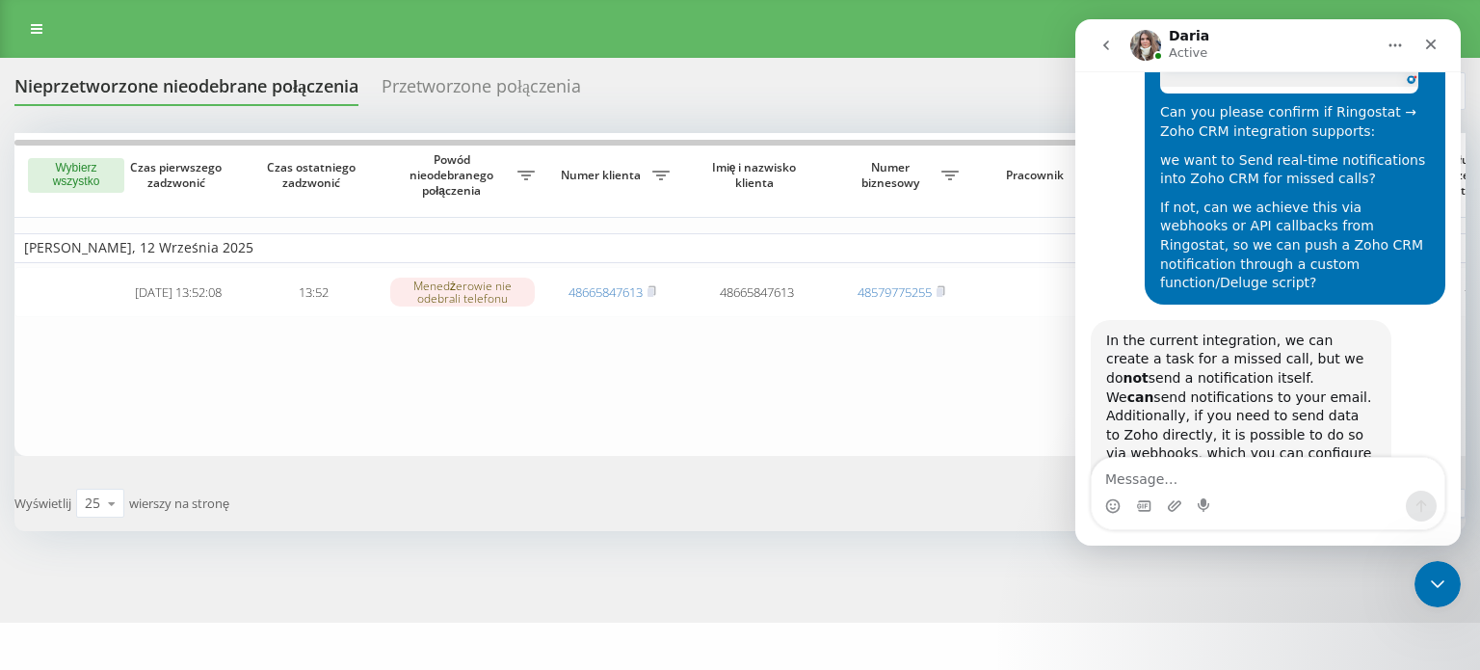
drag, startPoint x: 1110, startPoint y: 230, endPoint x: 1206, endPoint y: 401, distance: 195.4
click at [1206, 401] on div "In the current integration, we can create a task for a missed call, but we do n…" at bounding box center [1241, 417] width 270 height 170
copy div "n the current integration, we can create a task for a missed call, but we do no…"
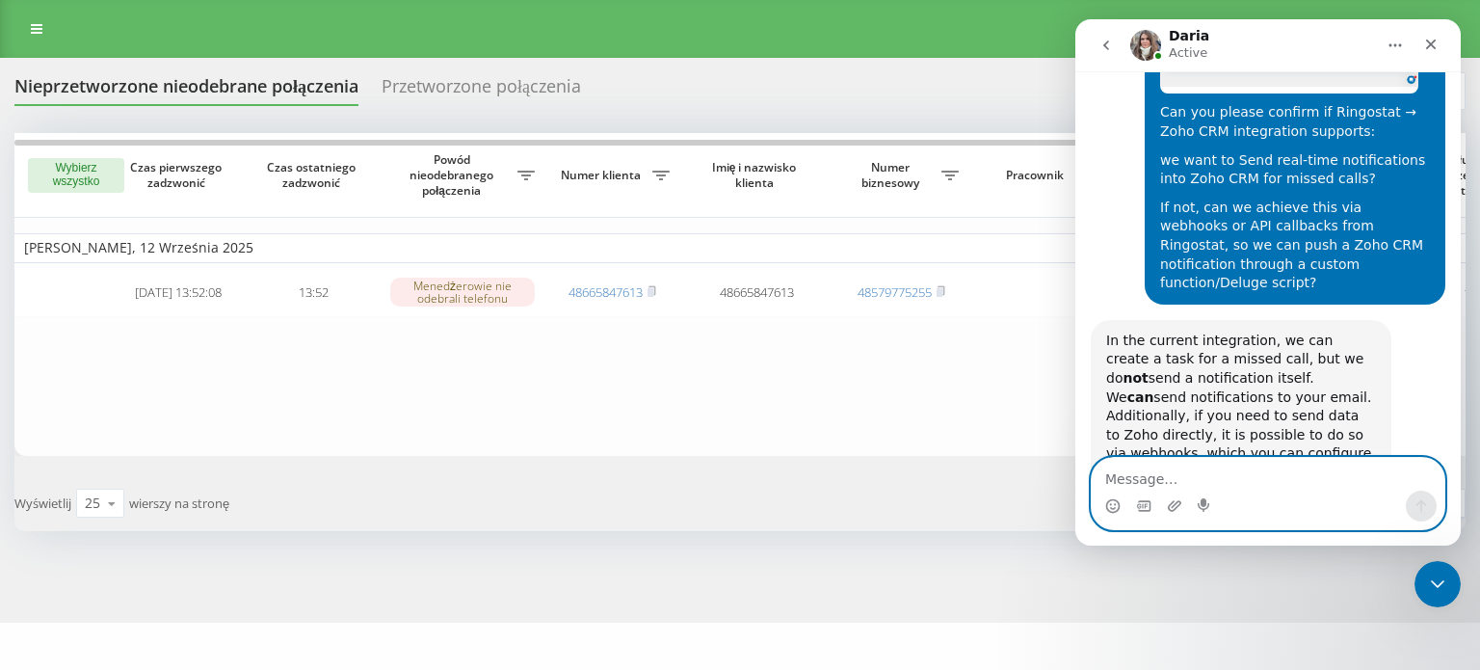
click at [1171, 477] on textarea "Message…" at bounding box center [1268, 474] width 353 height 33
paste textarea "That means currently Zoho CRM does not receive real-time missed call notificati…"
type textarea "That means currently Zoho CRM does not receive real-time missed call notificati…"
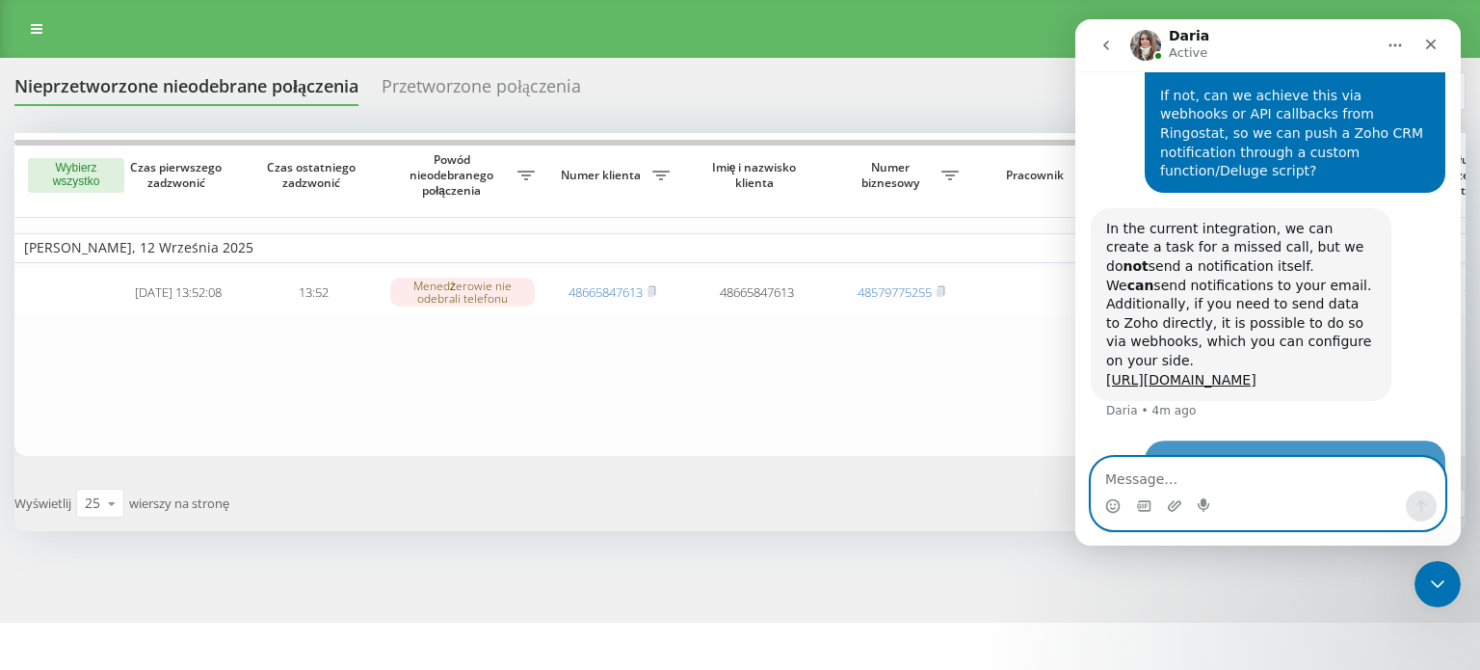
scroll to position [1545, 0]
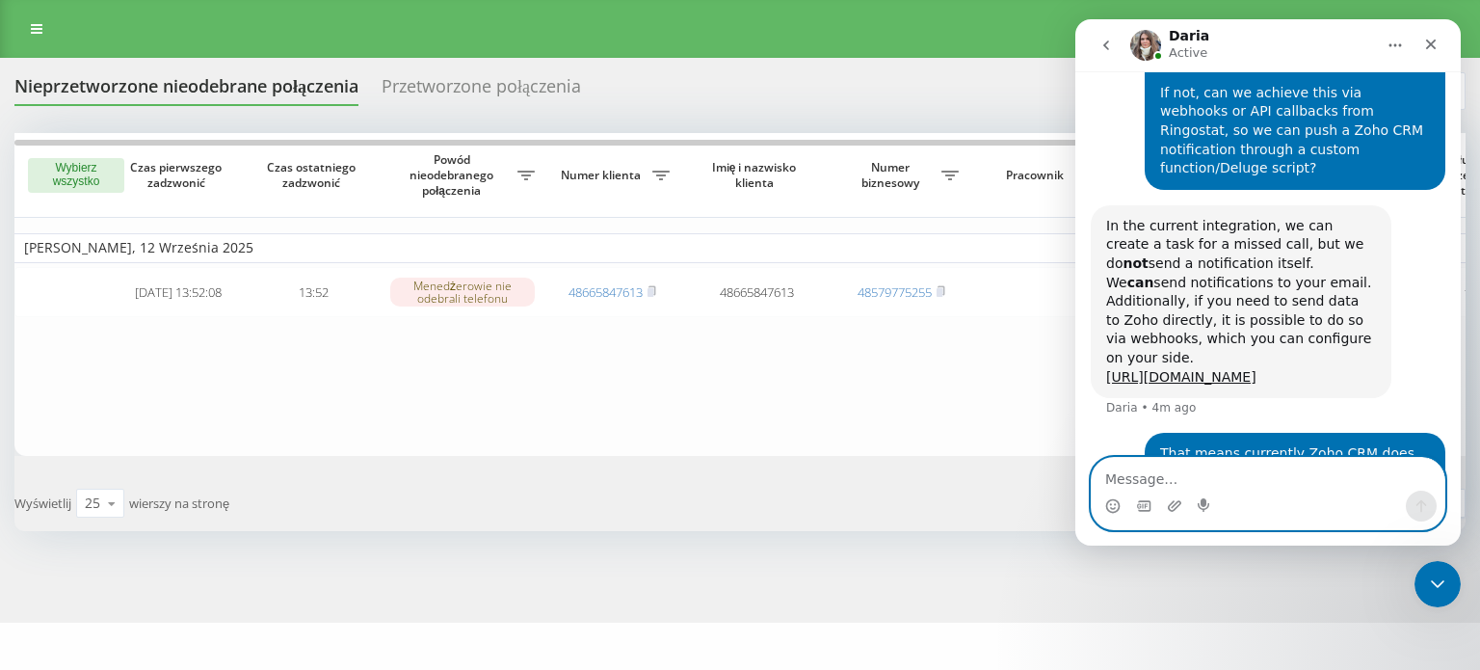
type textarea "?"
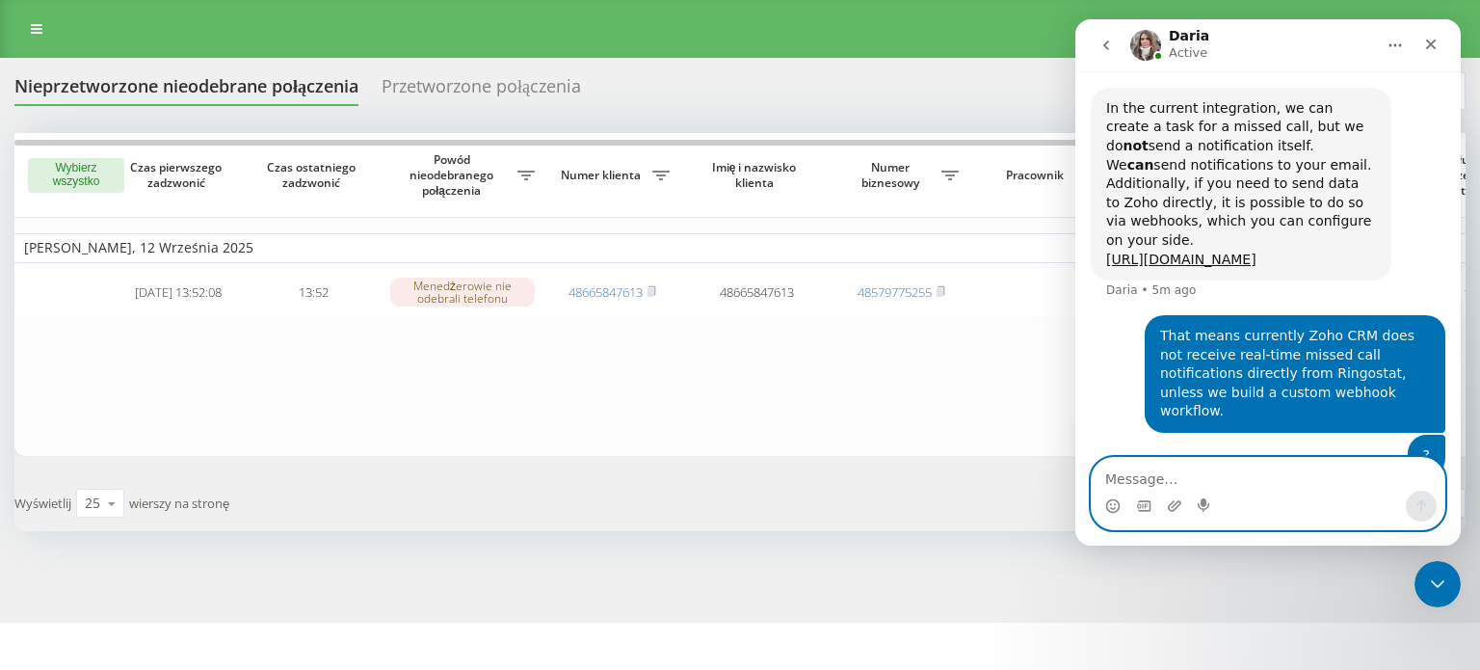
scroll to position [1685, 0]
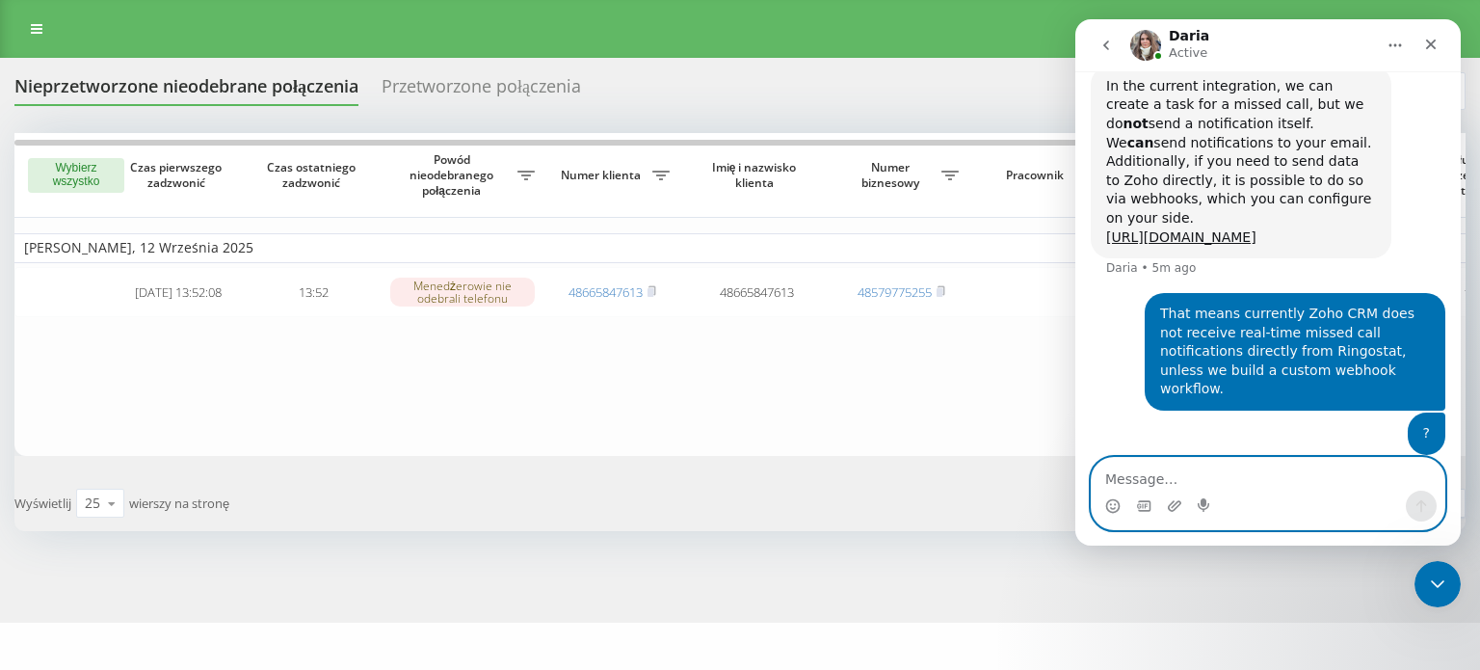
click at [1136, 488] on textarea "Message…" at bounding box center [1268, 474] width 353 height 33
type textarea "how to create task"
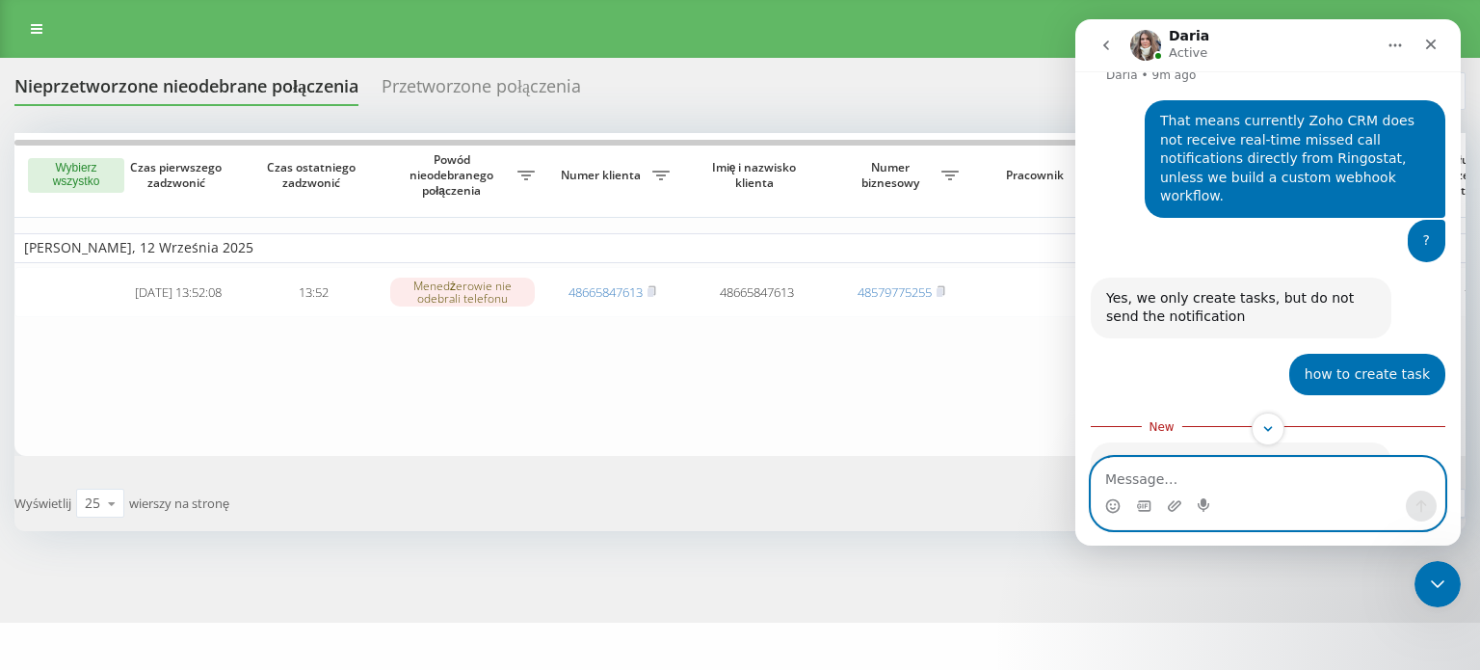
scroll to position [2077, 0]
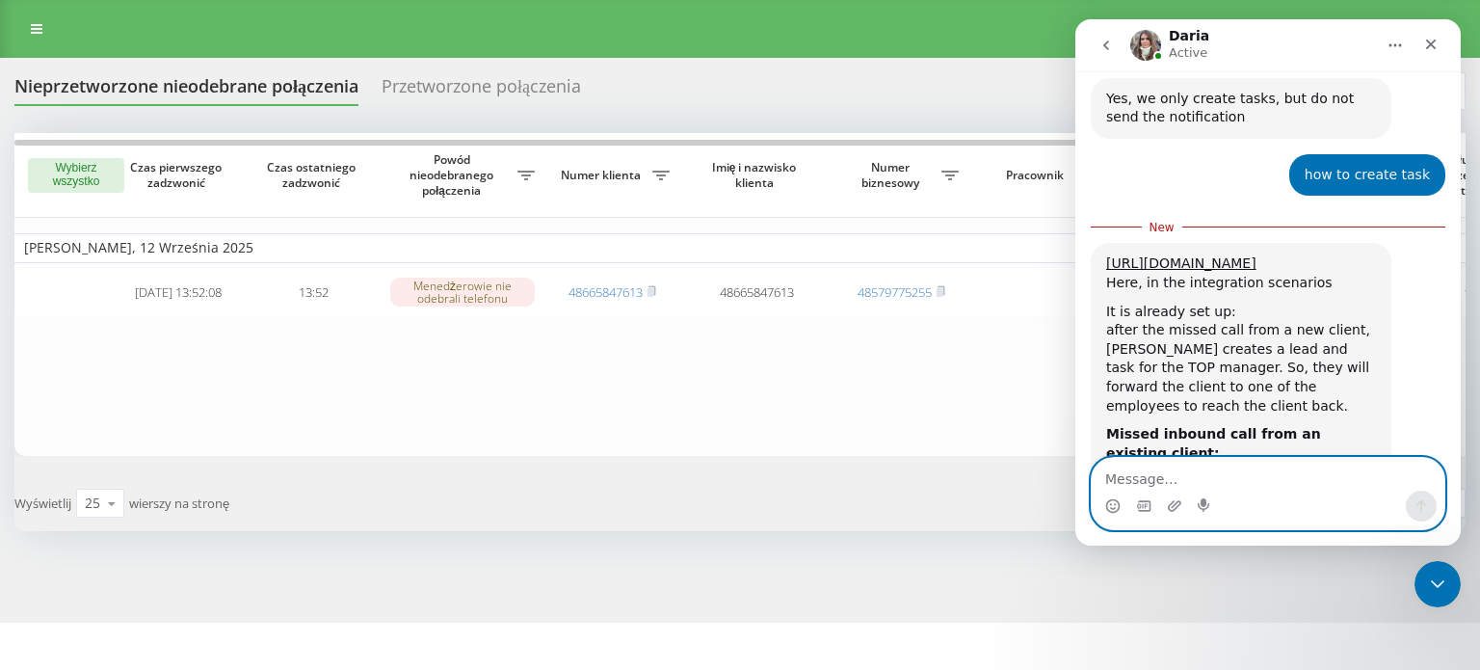
click at [1146, 468] on textarea "Message…" at bounding box center [1268, 474] width 353 height 33
type textarea "wait i have more points related ringostat"
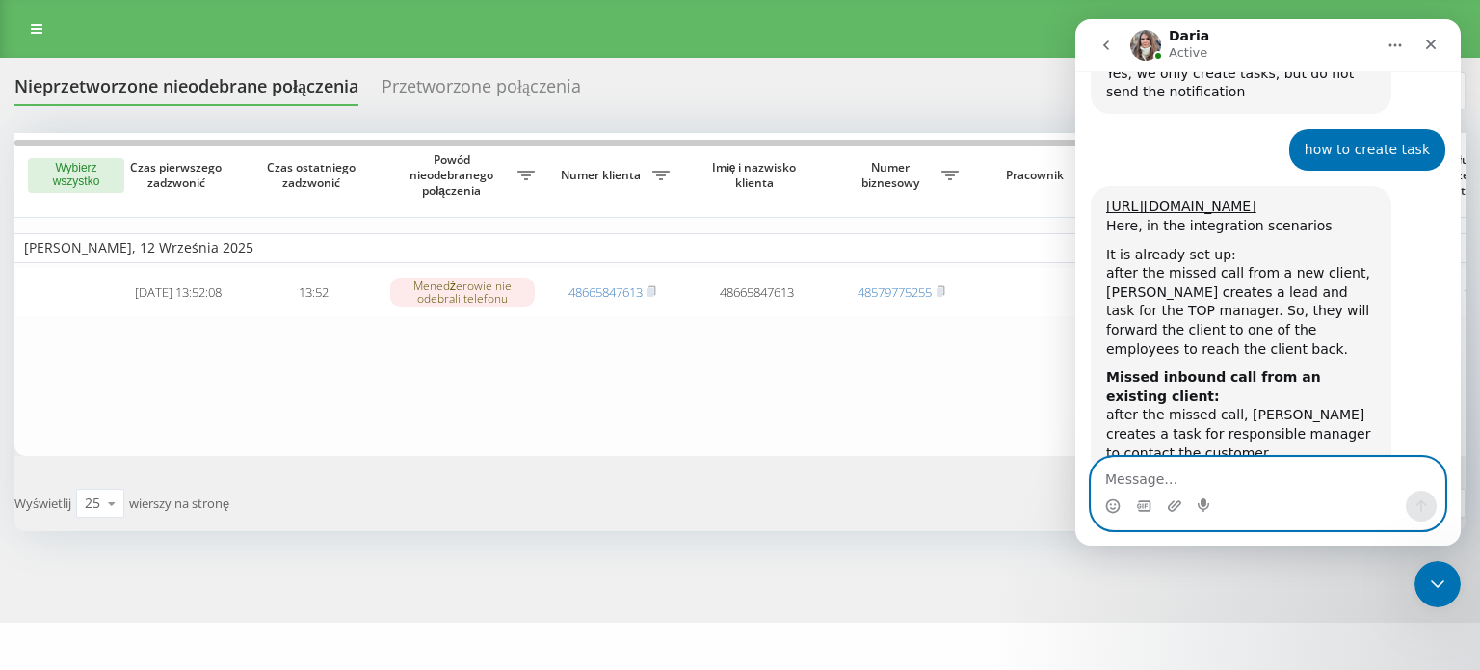
scroll to position [2178, 0]
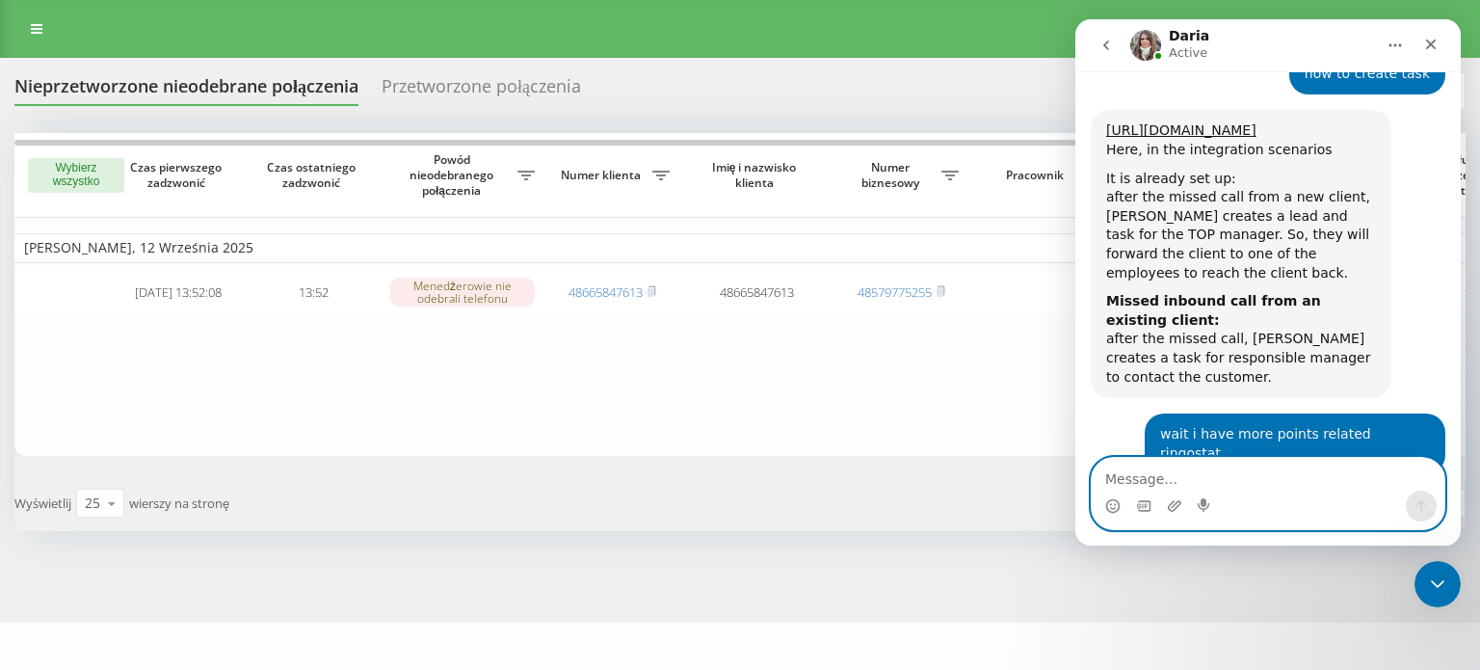
paste textarea "When someone calls us via Ringostat, will the system open the Leads section or …"
type textarea "When someone calls us via Ringostat, will the system open the Leads section or …"
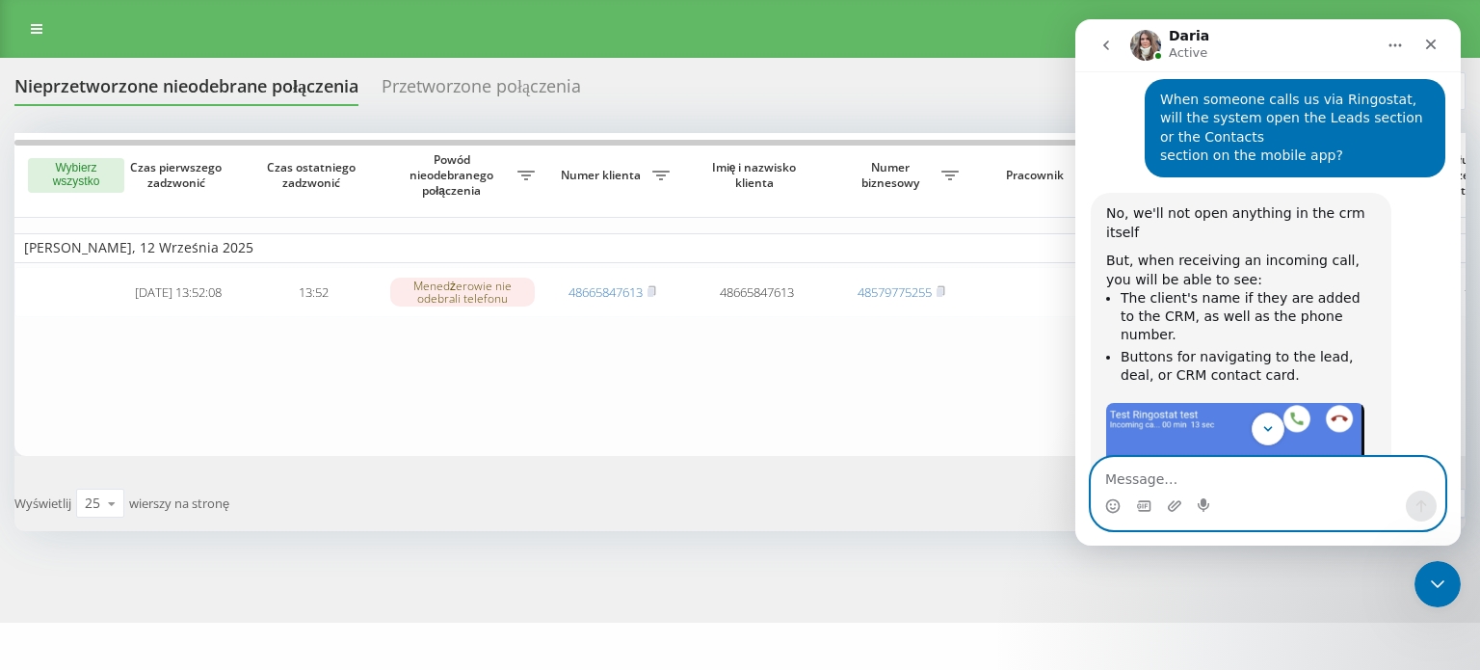
scroll to position [2619, 0]
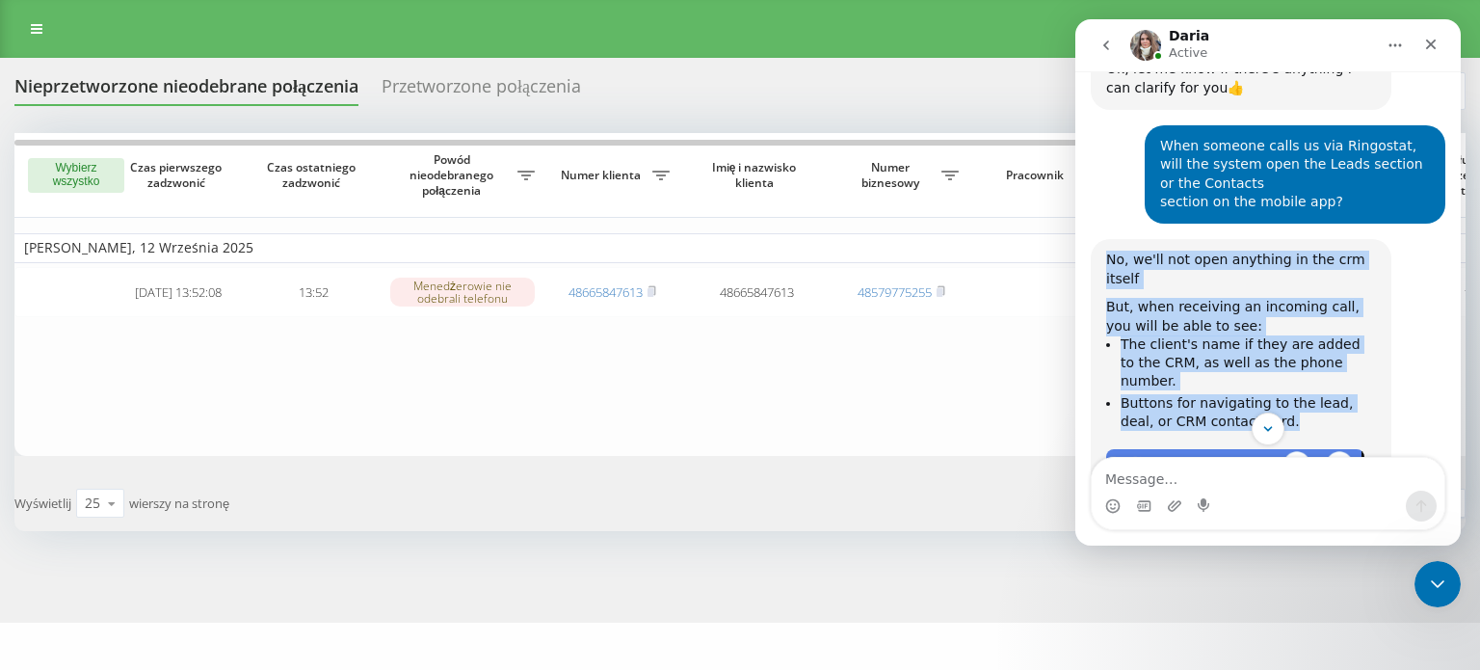
drag, startPoint x: 1106, startPoint y: 119, endPoint x: 1254, endPoint y: 250, distance: 197.3
click at [1254, 251] on div "No, we'll not open anything in the crm itself But, when receiving an incoming c…" at bounding box center [1241, 451] width 270 height 400
copy div "No, we'll not open anything in the crm itself But, when receiving an incoming c…"
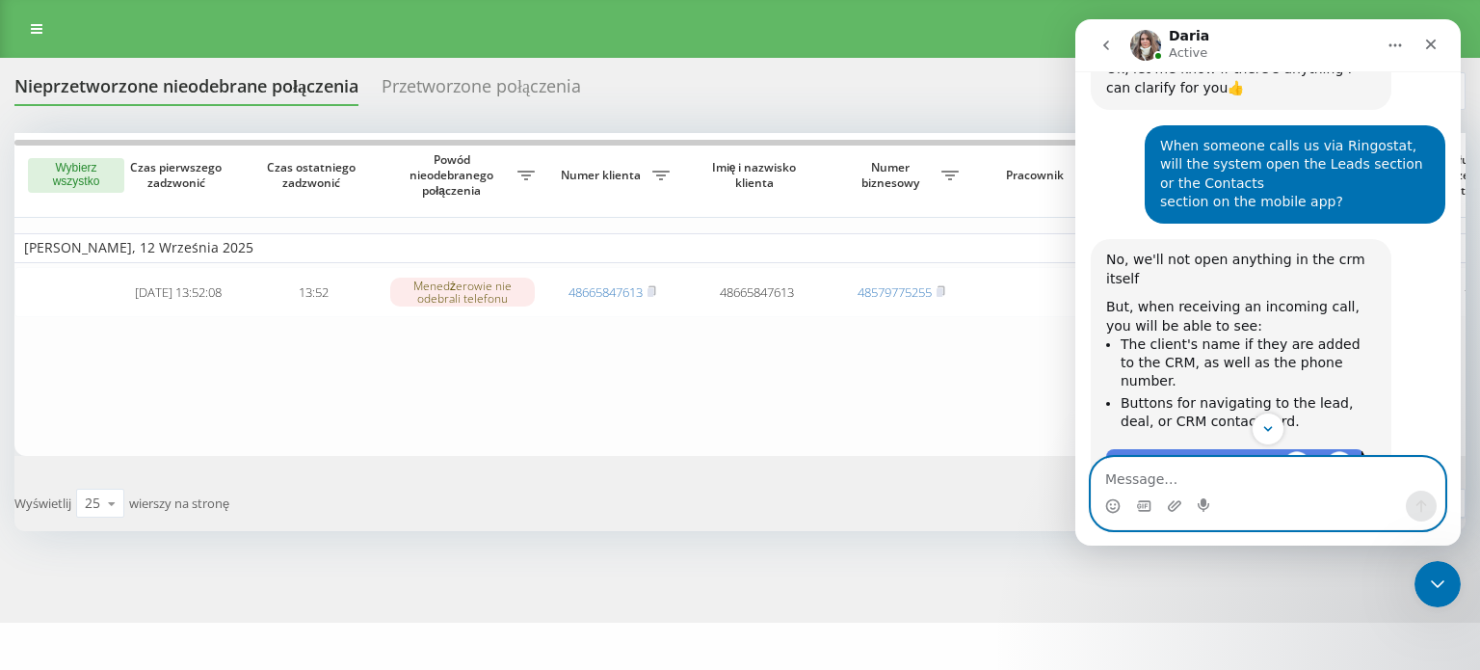
click at [1178, 483] on textarea "Message…" at bounding box center [1268, 474] width 353 height 33
paste textarea "I would really like us to first structure the flow of how data is collected. Ma…"
type textarea "I would really like us to first structure the flow of how data is collected. Ma…"
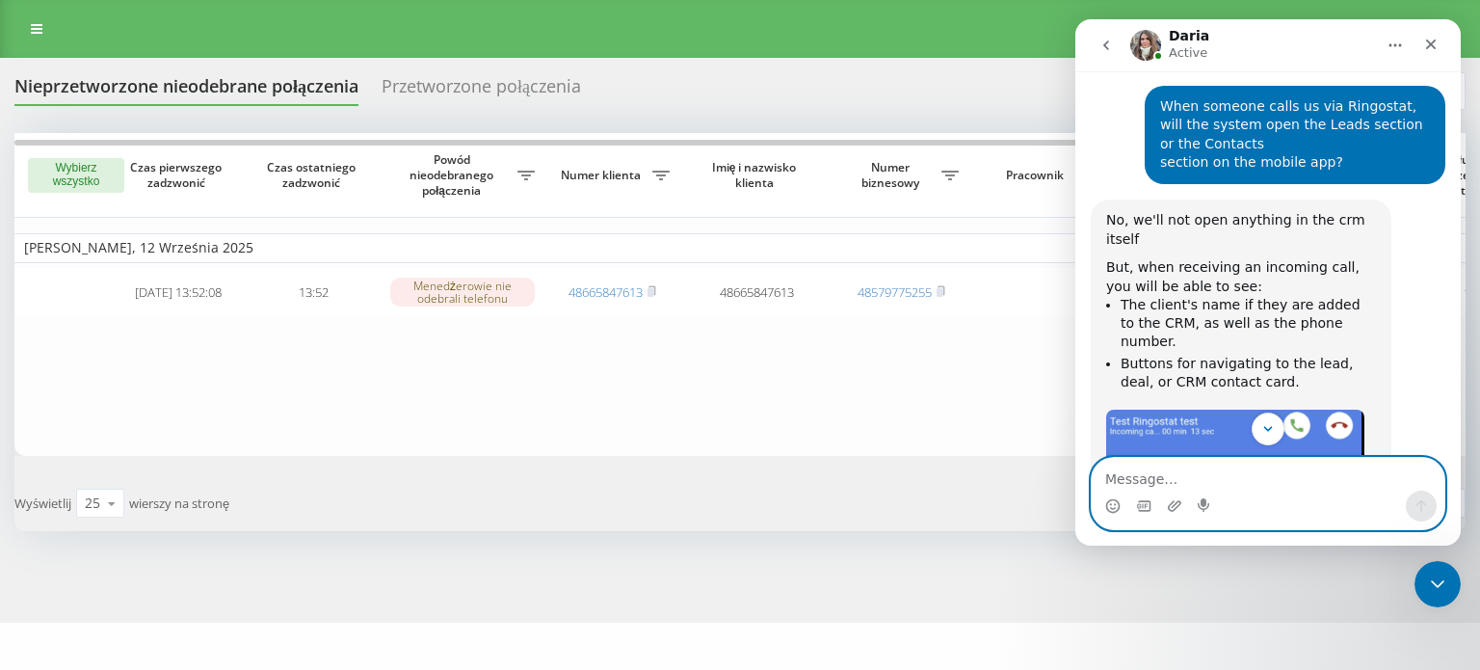
scroll to position [2608, 0]
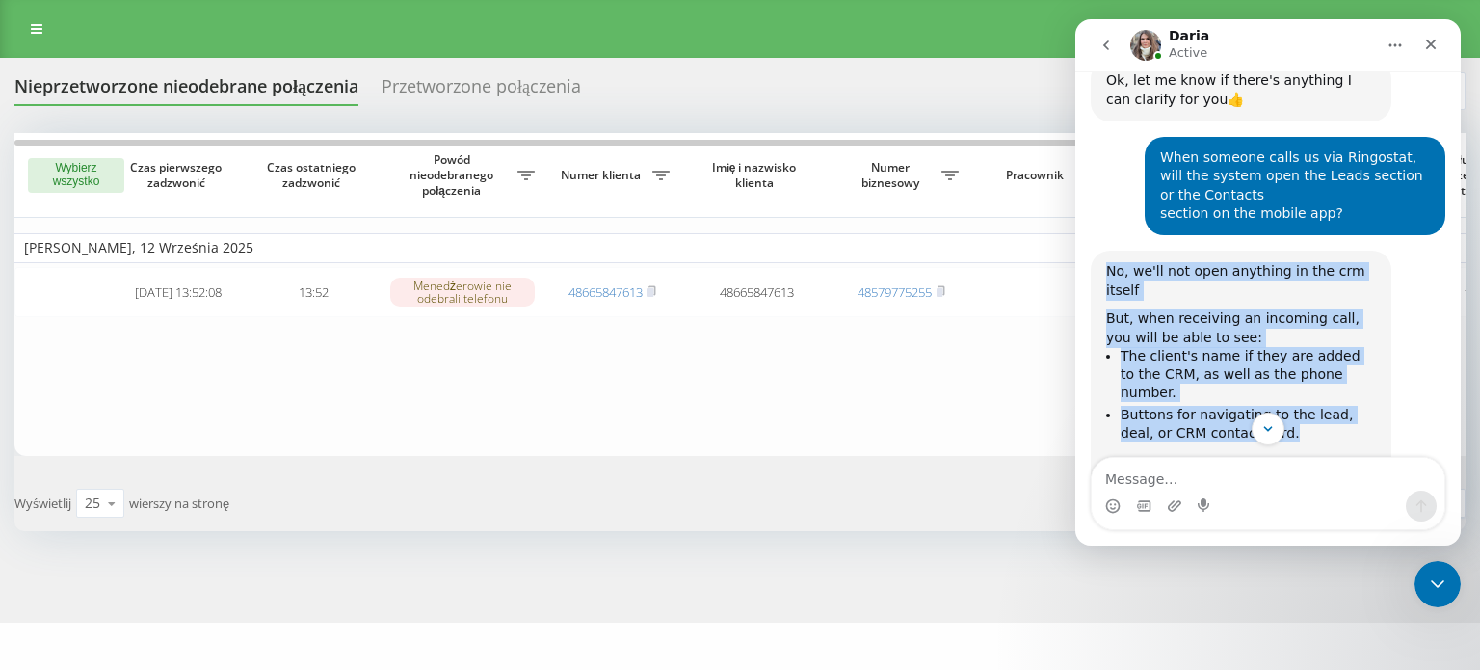
drag, startPoint x: 1108, startPoint y: 138, endPoint x: 1229, endPoint y: 265, distance: 175.2
click at [1229, 265] on div "No, we'll not open anything in the crm itself But, when receiving an incoming c…" at bounding box center [1241, 462] width 270 height 400
copy div "No, we'll not open anything in the crm itself But, when receiving an incoming c…"
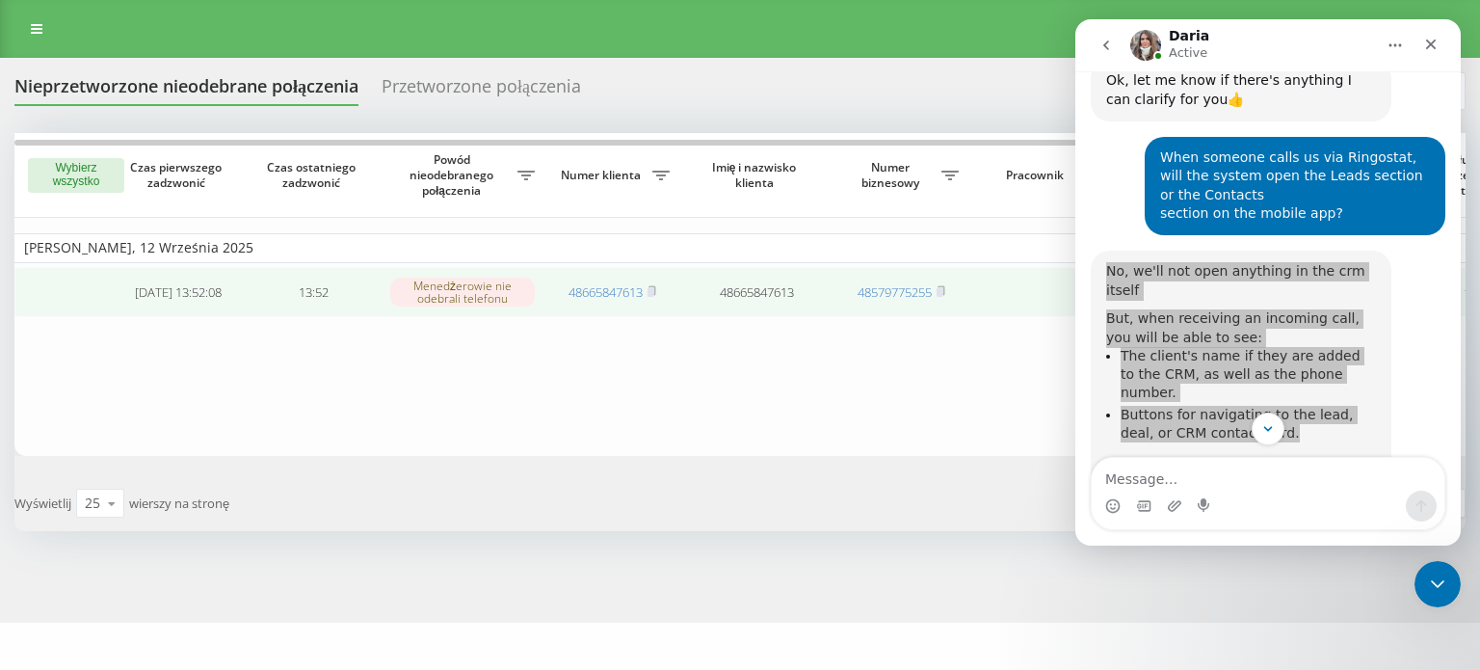
click at [173, 304] on td "2025-09-12 13:52:08" at bounding box center [178, 292] width 135 height 51
click at [193, 289] on td "2025-09-12 13:52:08" at bounding box center [178, 292] width 135 height 51
click at [311, 293] on td "13:52" at bounding box center [313, 292] width 135 height 51
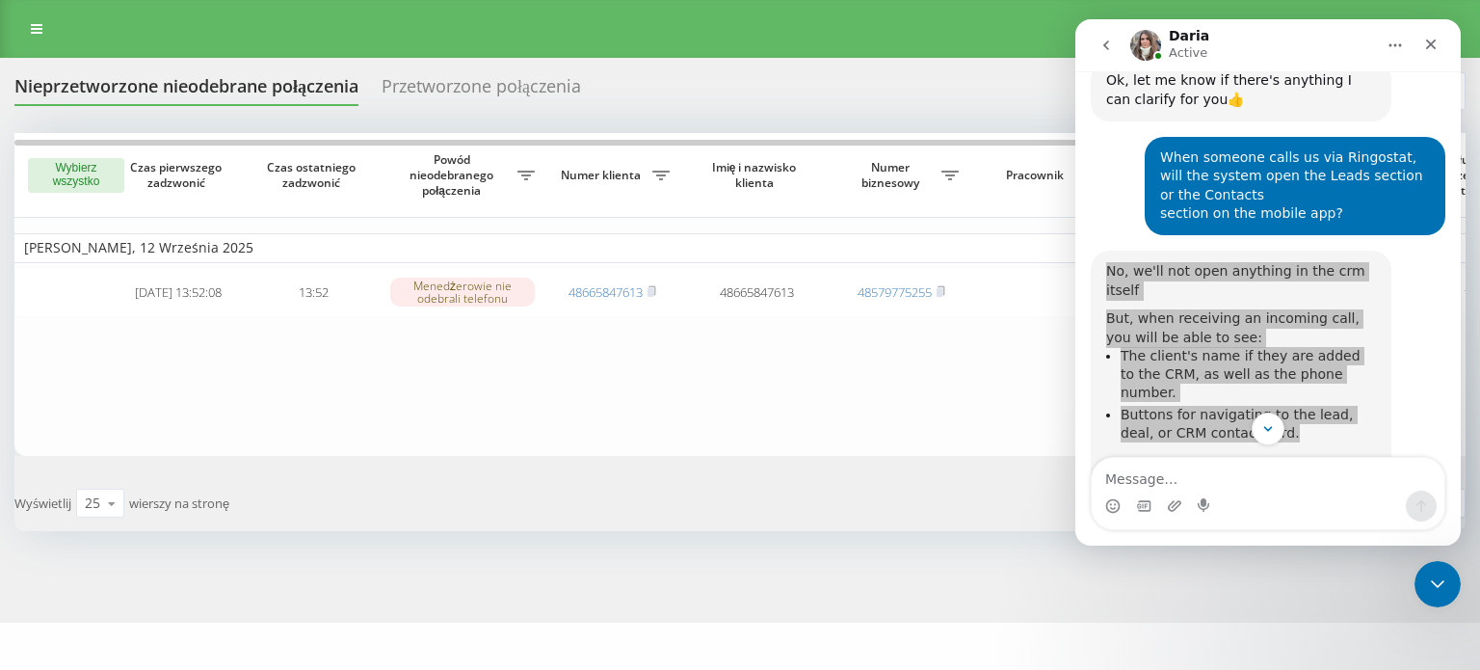
click at [80, 238] on td "Piątek, 12 Września 2025" at bounding box center [977, 247] width 1927 height 29
click at [139, 256] on td "Piątek, 12 Września 2025" at bounding box center [977, 247] width 1927 height 29
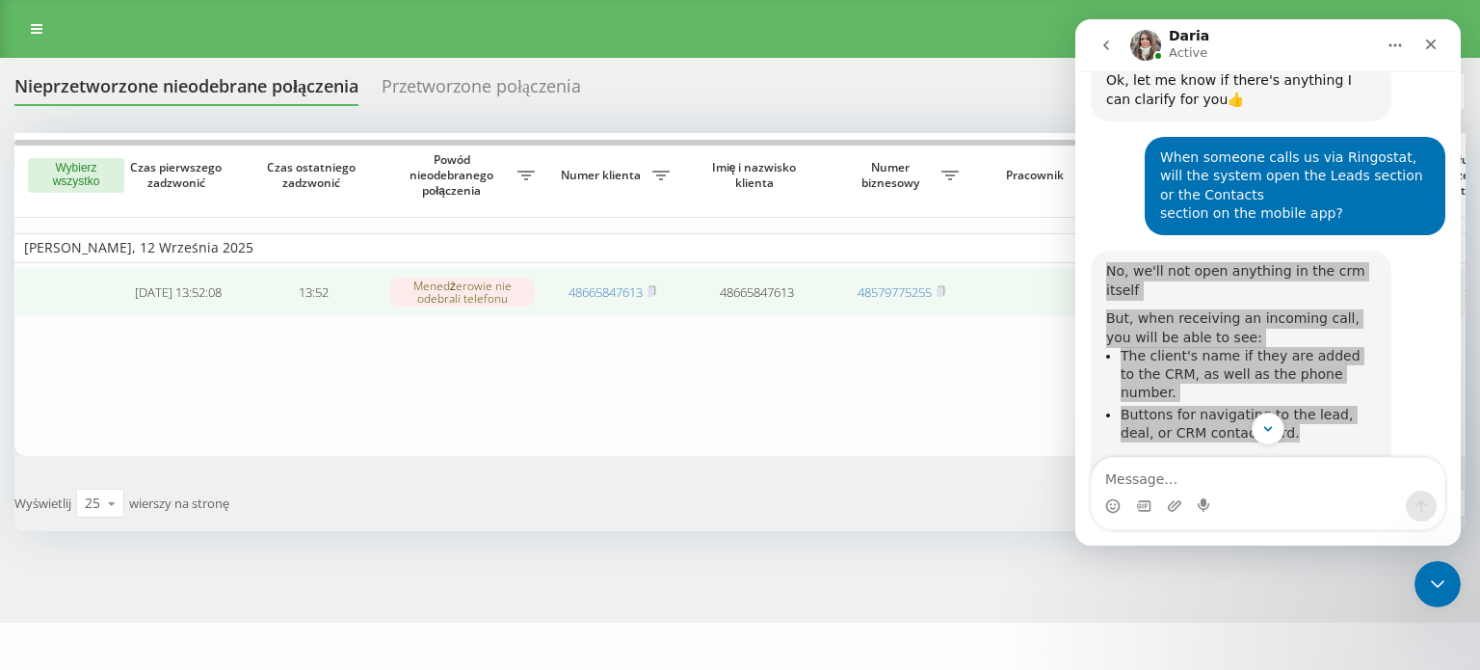
click at [162, 291] on td "2025-09-12 13:52:08" at bounding box center [178, 292] width 135 height 51
click at [333, 284] on td "13:52" at bounding box center [313, 292] width 135 height 51
click at [643, 292] on link "48665847613" at bounding box center [606, 291] width 74 height 17
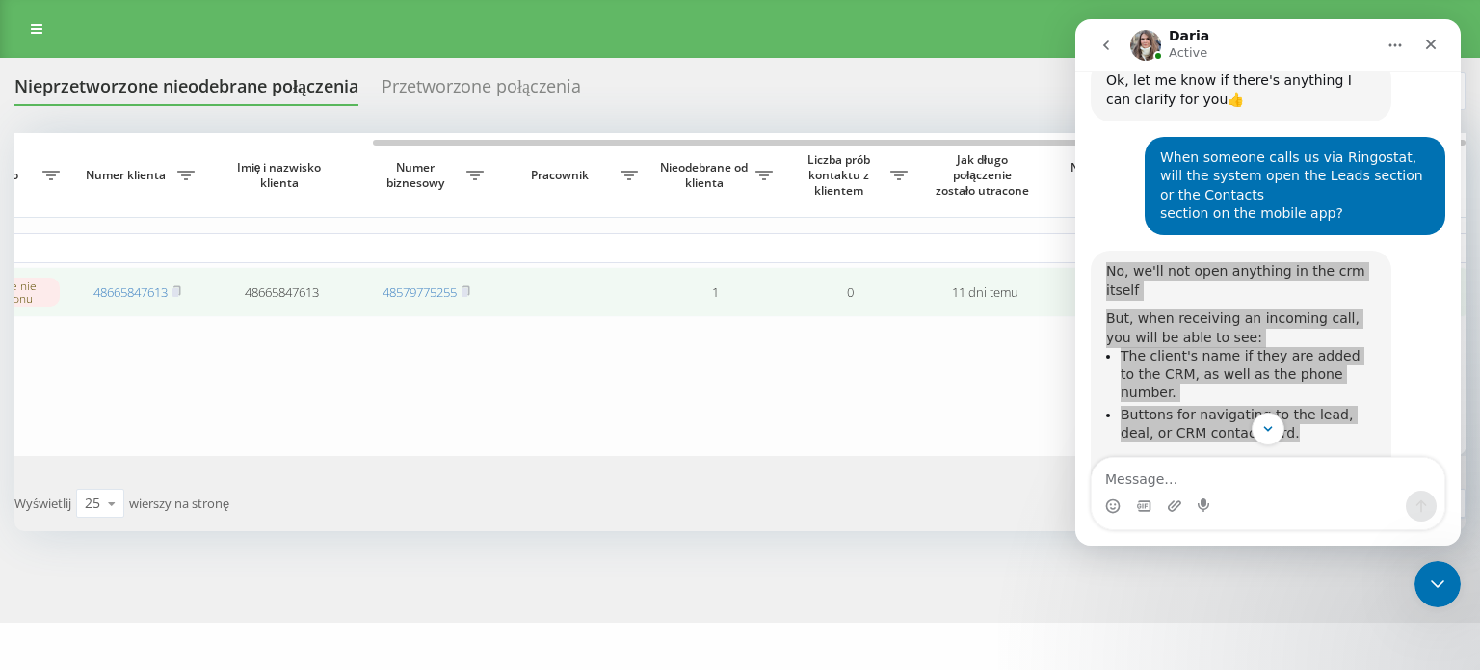
scroll to position [0, 0]
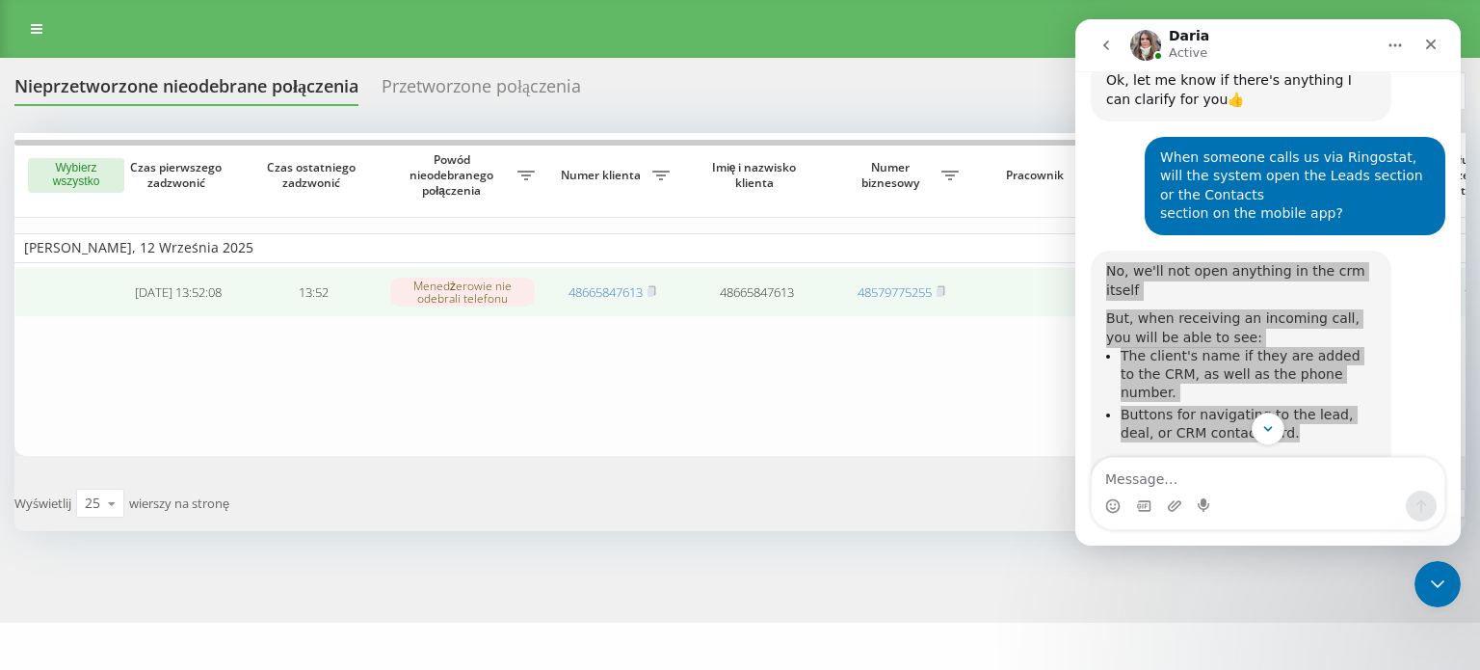
click at [190, 302] on td "[DATE] 13:52:08" at bounding box center [178, 292] width 135 height 51
click at [317, 291] on td "13:52" at bounding box center [313, 292] width 135 height 51
click at [437, 285] on div "Menedżerowie nie odebrali telefonu" at bounding box center [462, 292] width 145 height 29
click at [194, 302] on td "[DATE] 13:52:08" at bounding box center [178, 292] width 135 height 51
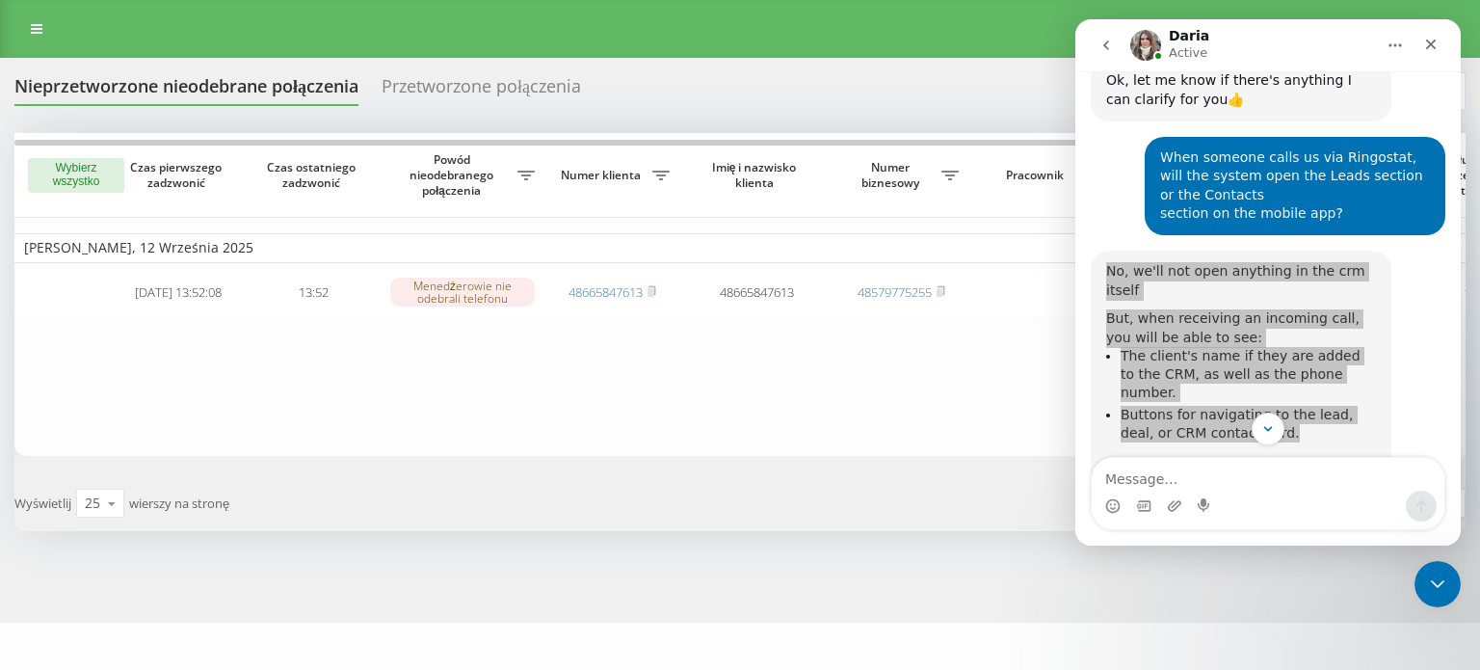
click at [90, 246] on td "[DATE]" at bounding box center [977, 247] width 1927 height 29
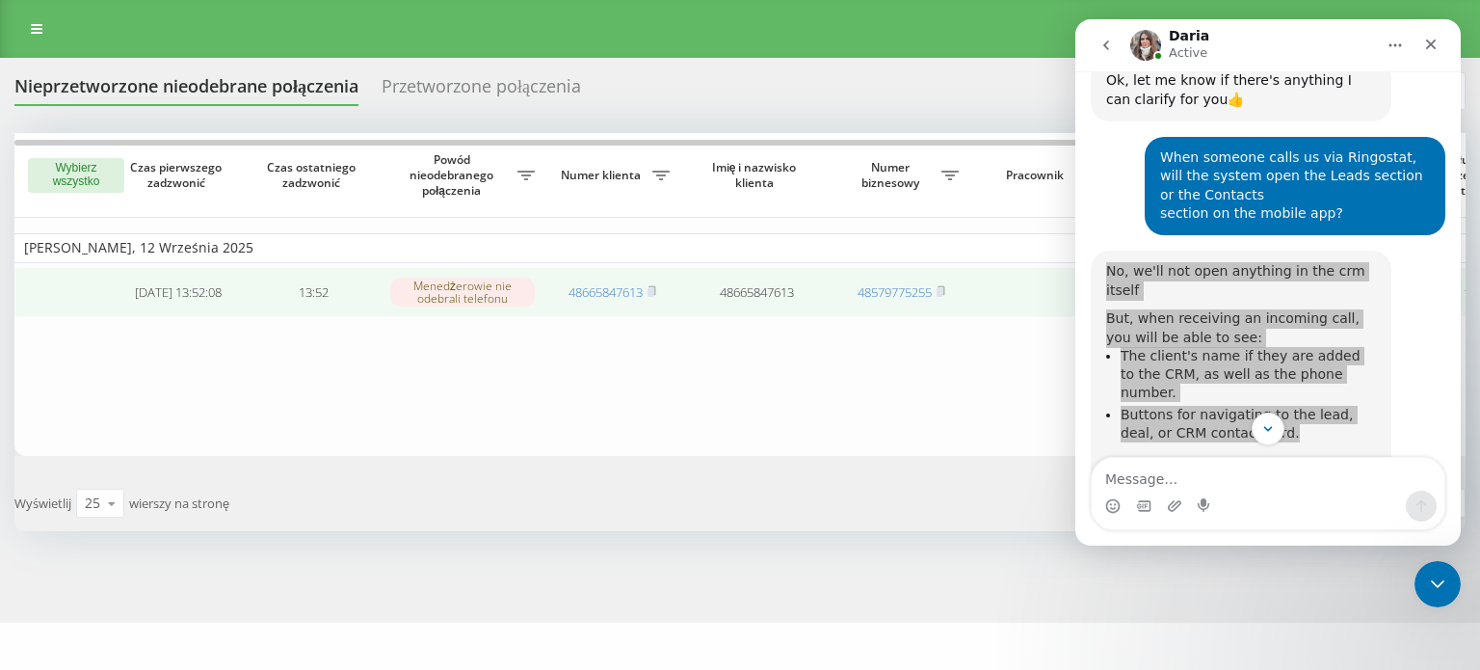
click at [479, 280] on div "Menedżerowie nie odebrali telefonu" at bounding box center [462, 292] width 145 height 29
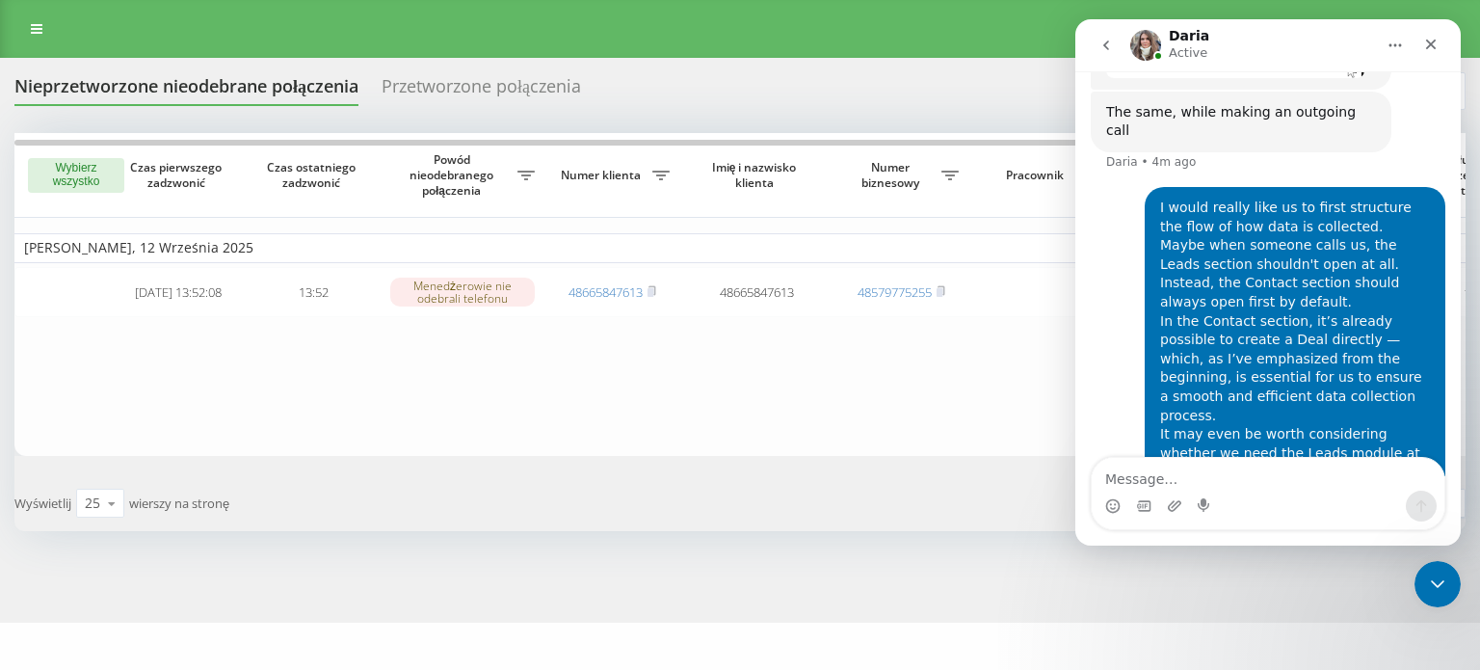
scroll to position [2690, 0]
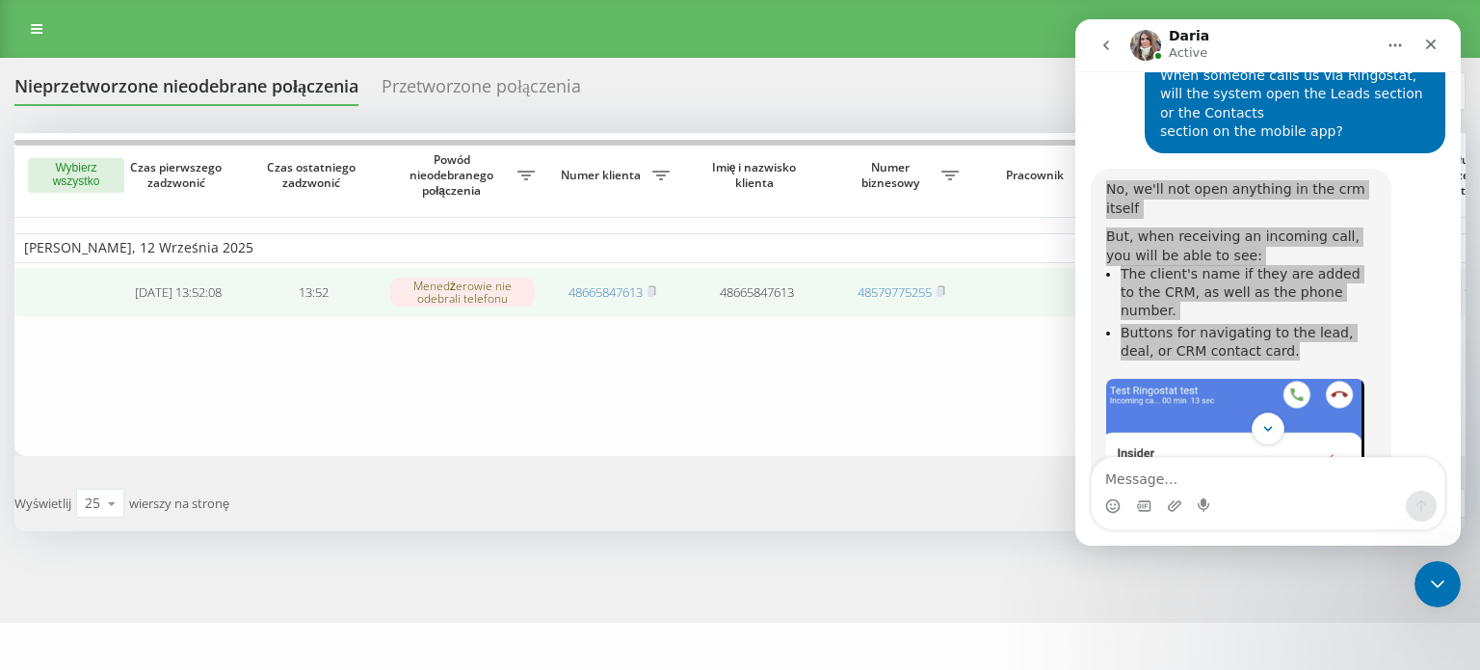
click at [795, 299] on td "48665847613" at bounding box center [756, 292] width 154 height 51
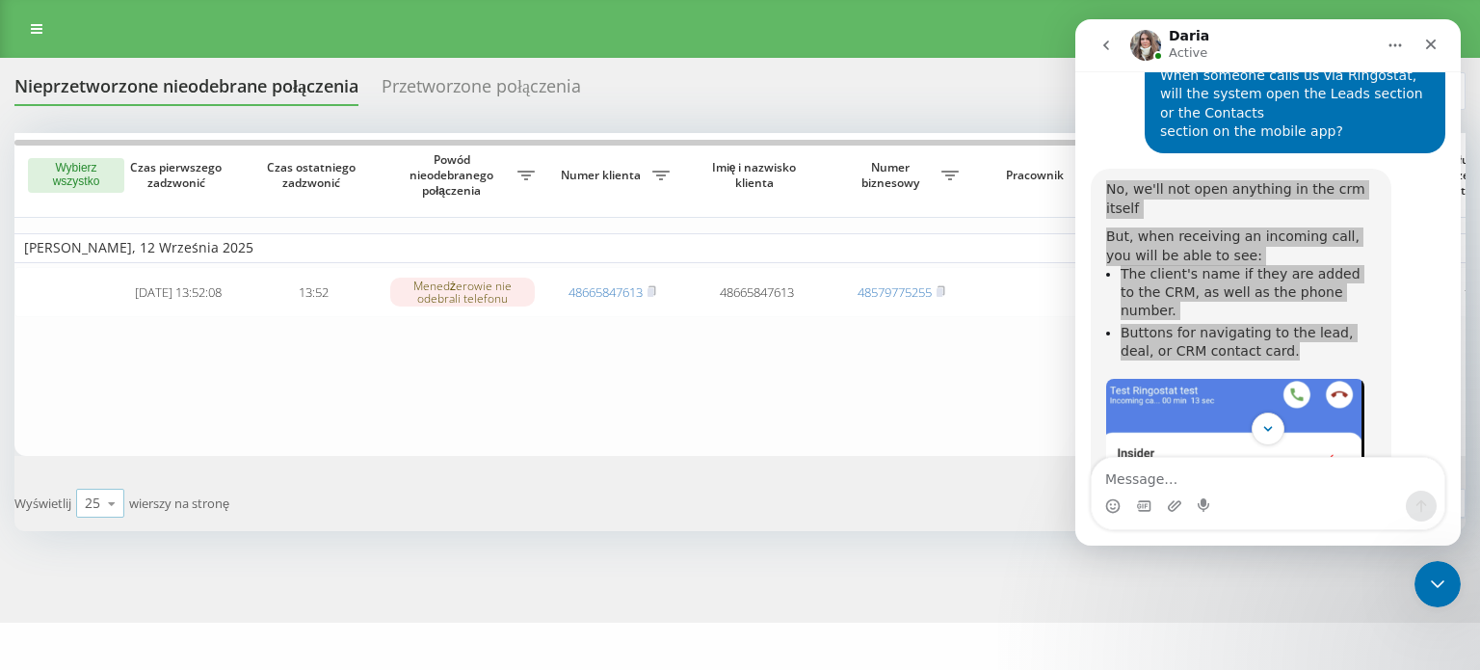
click at [118, 502] on icon at bounding box center [111, 504] width 29 height 38
click at [103, 400] on div "10" at bounding box center [100, 392] width 46 height 28
click at [112, 499] on icon at bounding box center [111, 504] width 29 height 38
click at [108, 431] on div "25" at bounding box center [100, 420] width 46 height 28
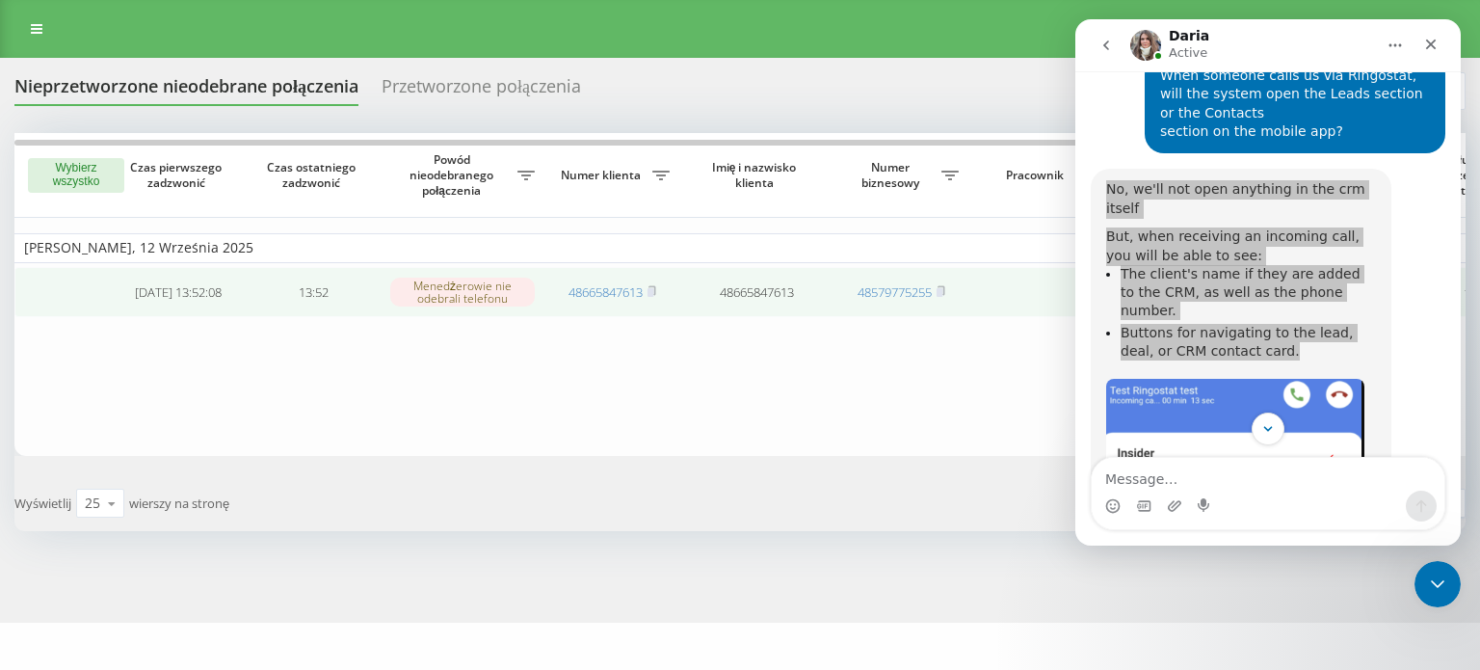
click at [308, 296] on td "13:52" at bounding box center [313, 292] width 135 height 51
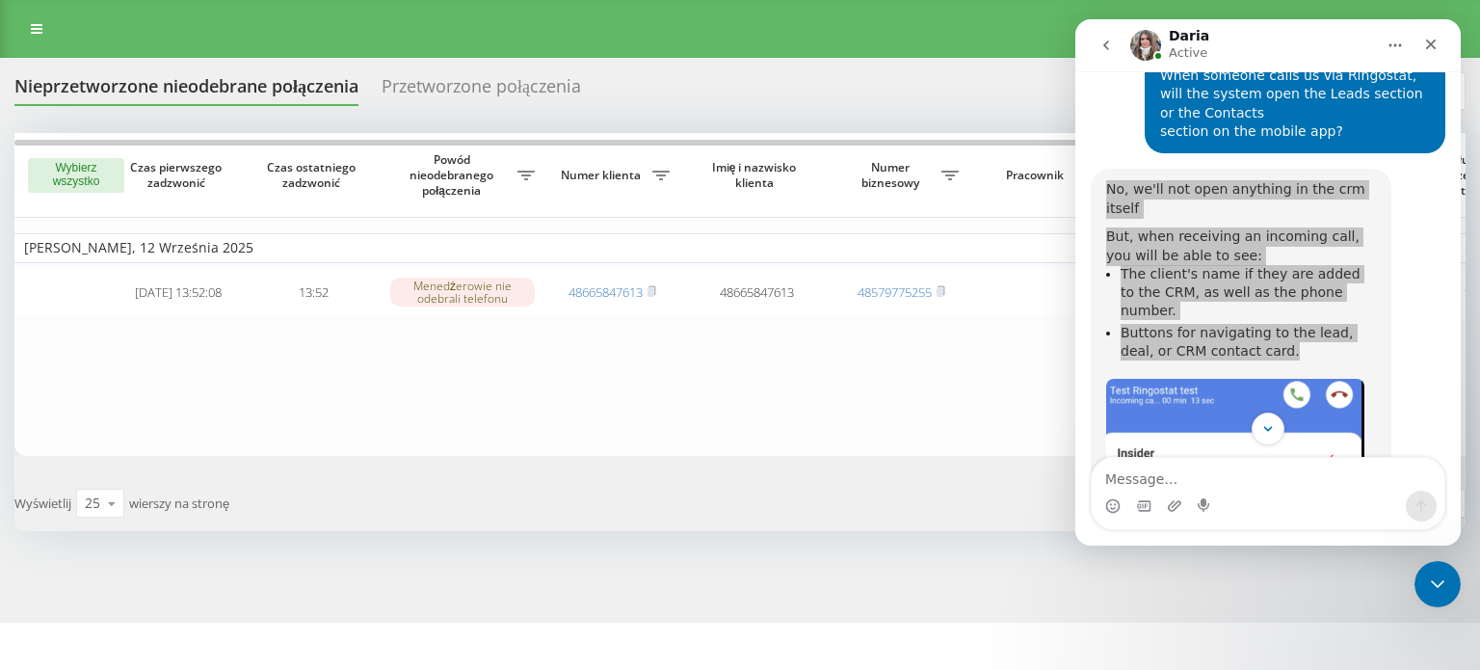
click at [40, 242] on td "[DATE]" at bounding box center [977, 247] width 1927 height 29
click at [83, 165] on button "Wybierz wszystko" at bounding box center [76, 175] width 96 height 35
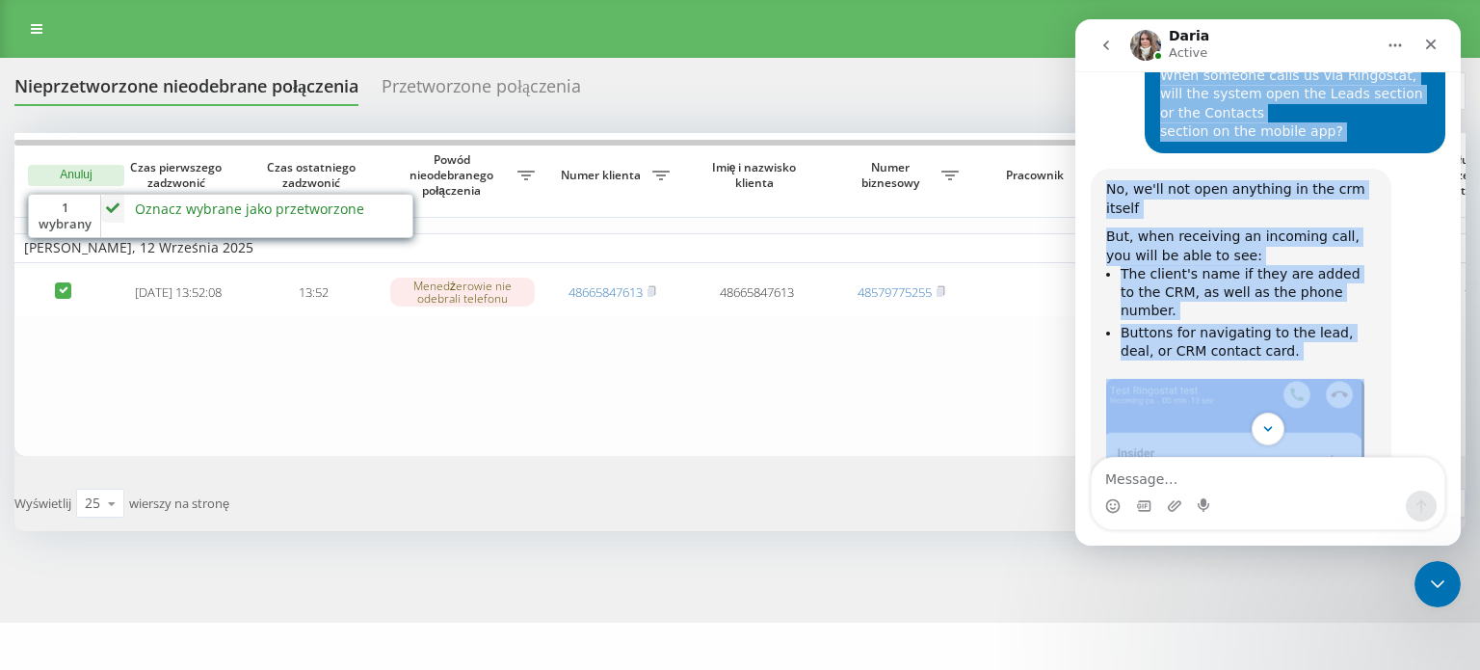
drag, startPoint x: 1329, startPoint y: 42, endPoint x: 1124, endPoint y: 230, distance: 278.3
click at [1124, 230] on div "Daria Active Every day Ringostat helps business more effectively manage their a…" at bounding box center [1267, 282] width 385 height 526
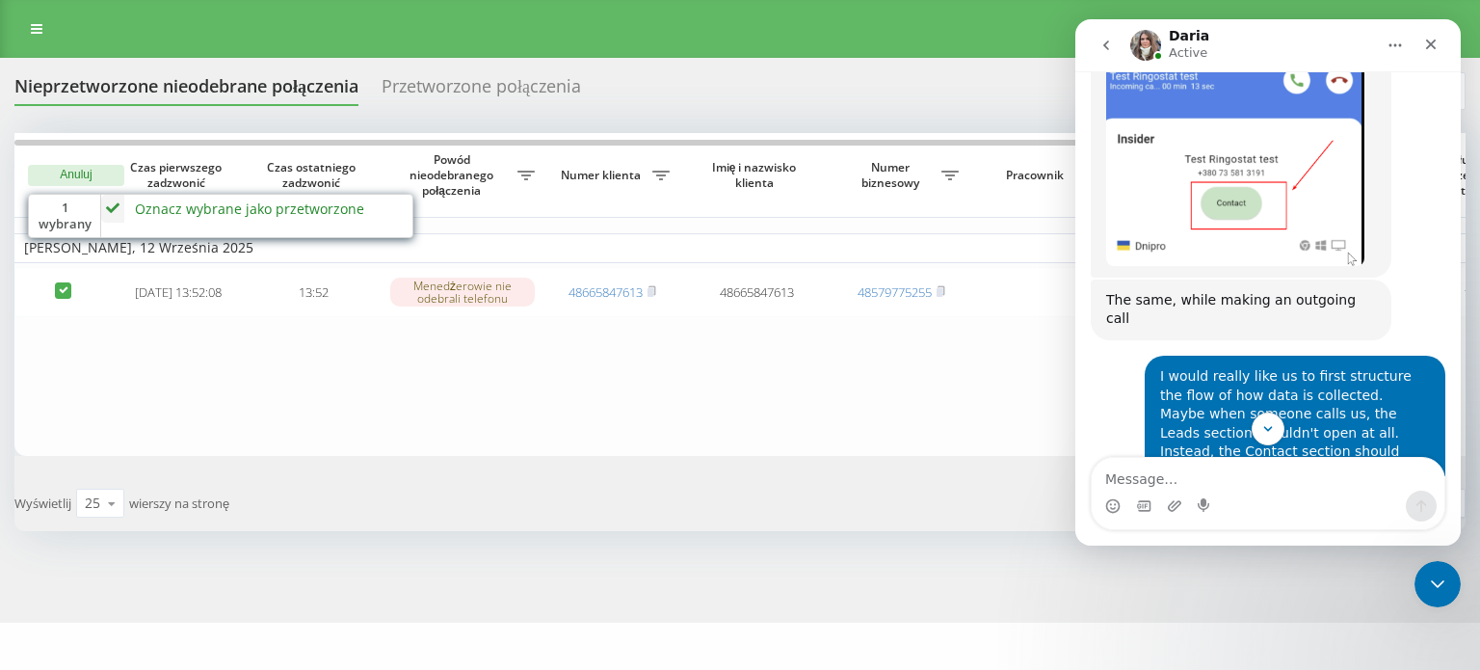
scroll to position [3400, 0]
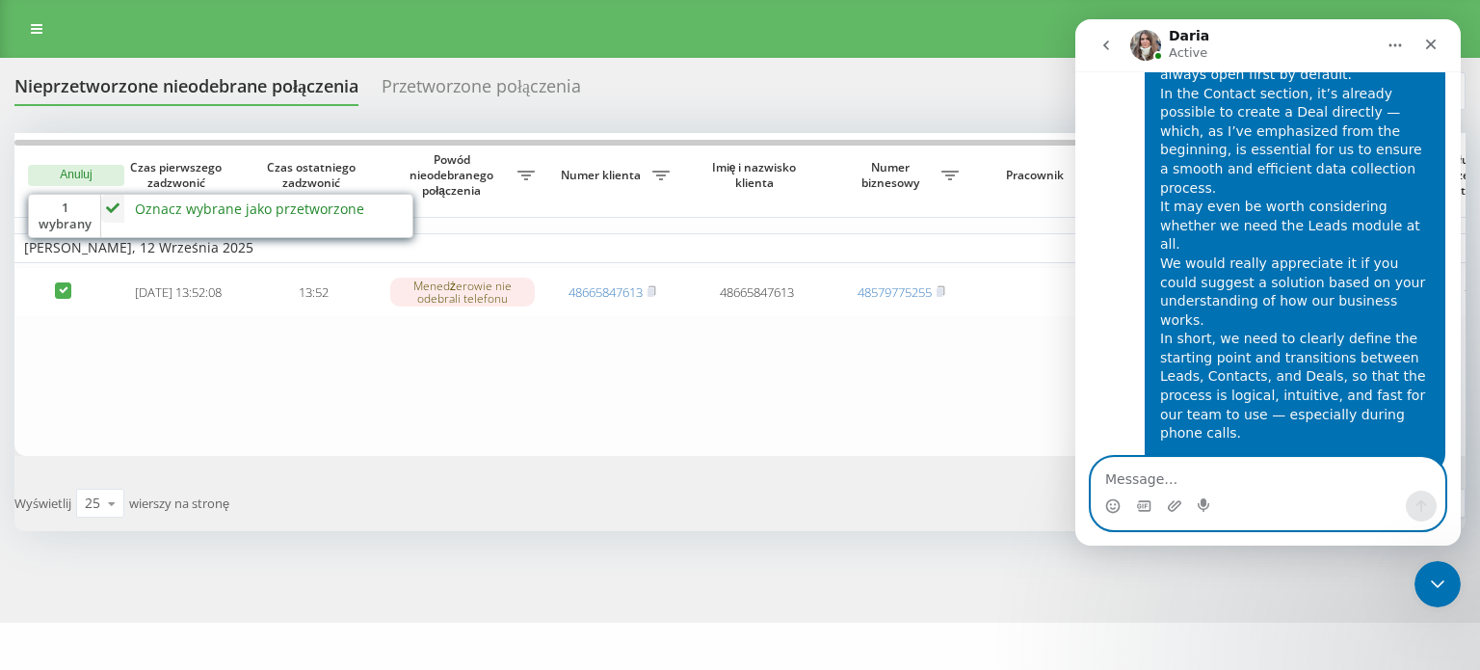
click at [1199, 477] on textarea "Message…" at bounding box center [1268, 474] width 353 height 33
type textarea "guide me how to achieve this"
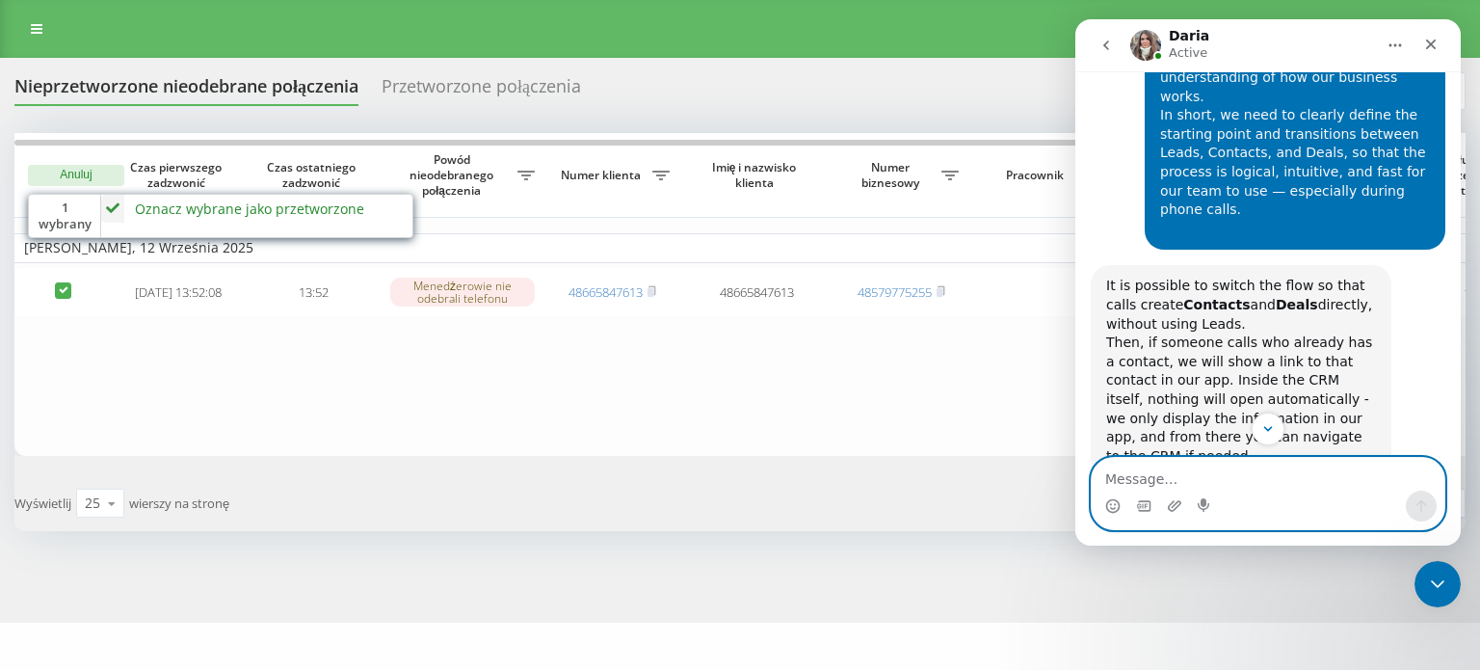
scroll to position [3697, 0]
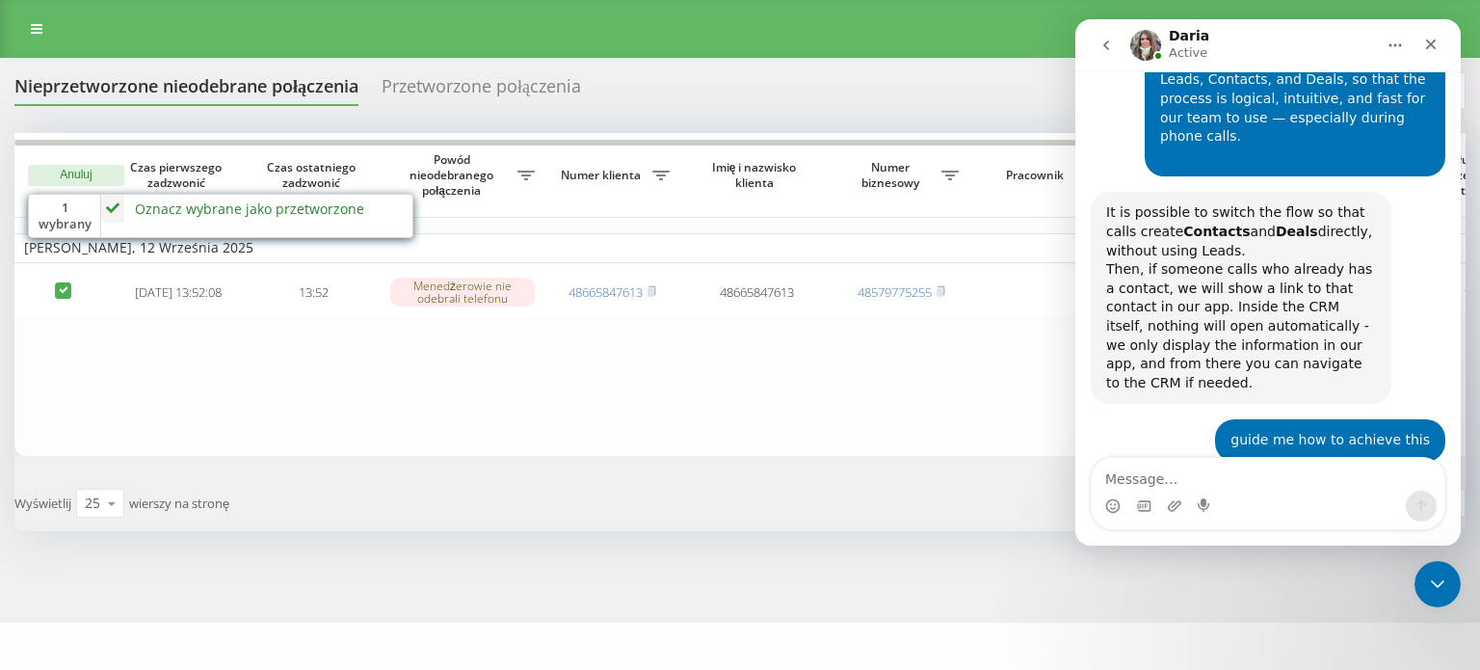
click at [1243, 573] on img "Daria says…" at bounding box center [1235, 621] width 258 height 97
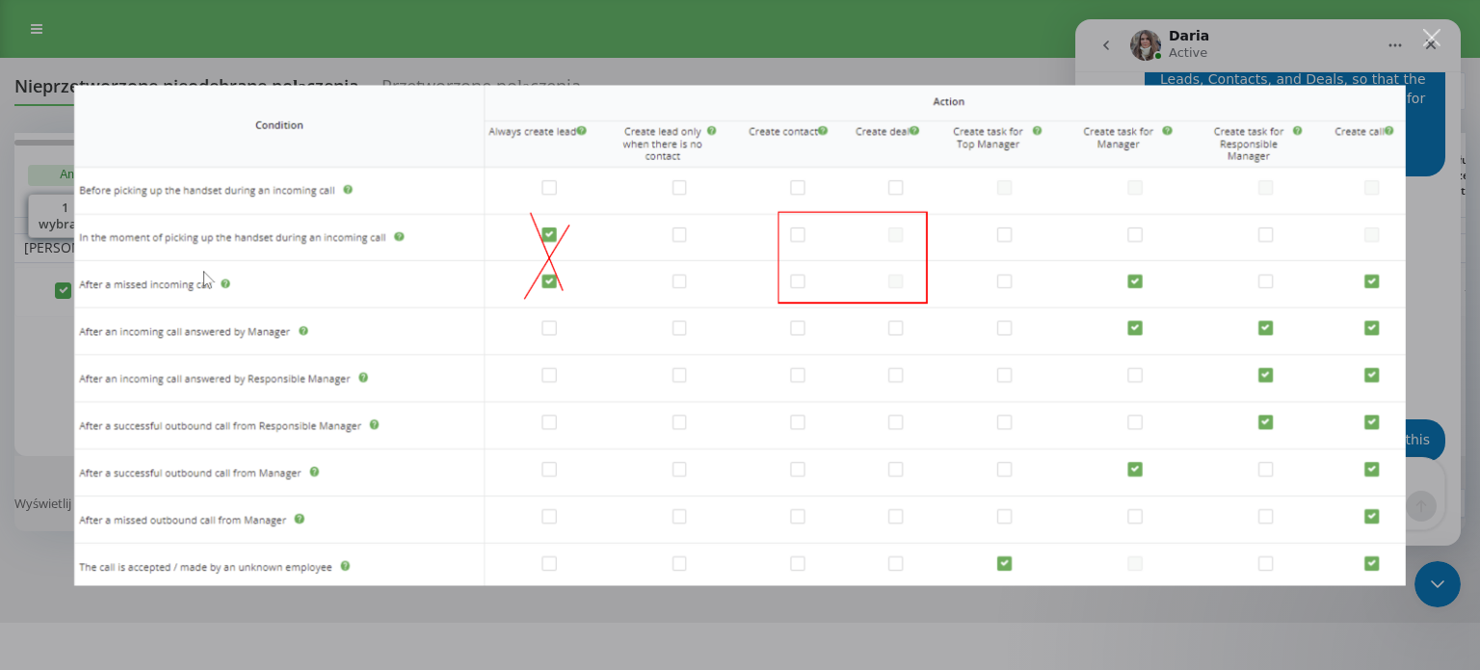
scroll to position [0, 0]
click at [1425, 48] on div "Intercom messenger" at bounding box center [740, 335] width 1480 height 670
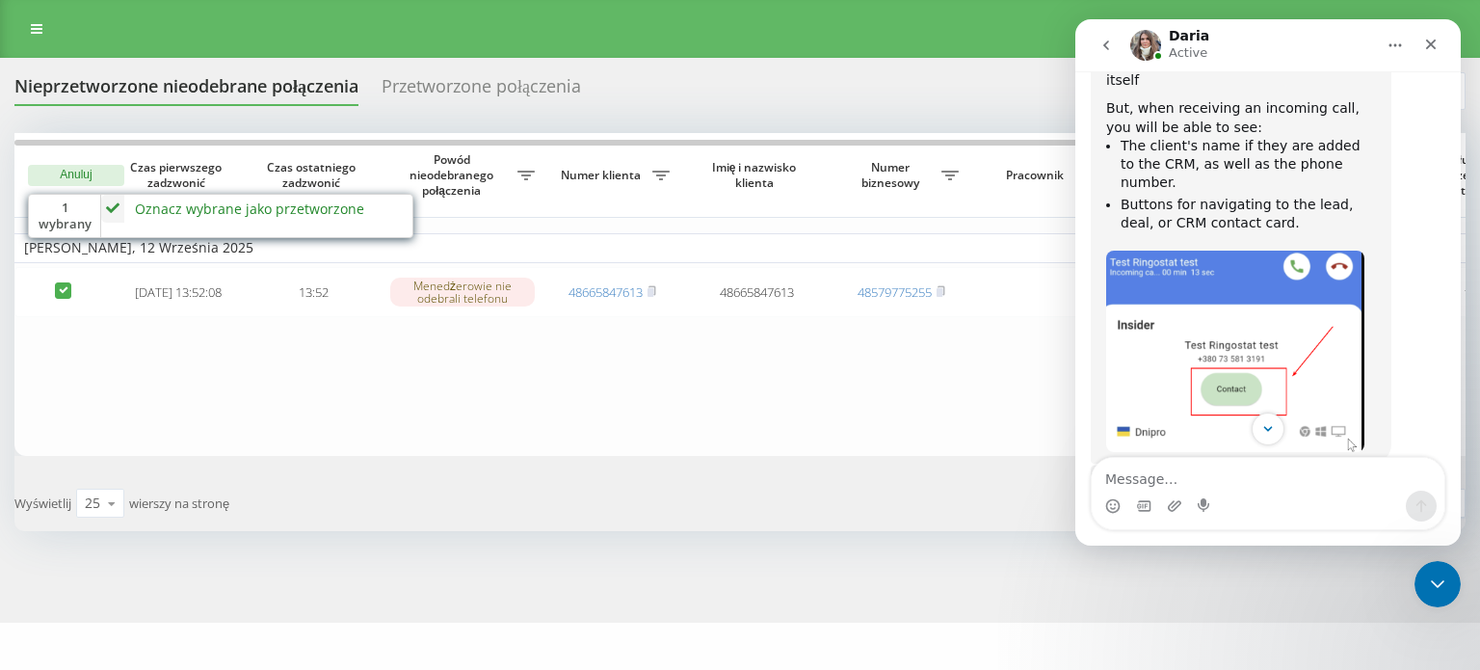
scroll to position [2819, 0]
click at [1190, 250] on img "Daria says…" at bounding box center [1235, 350] width 258 height 200
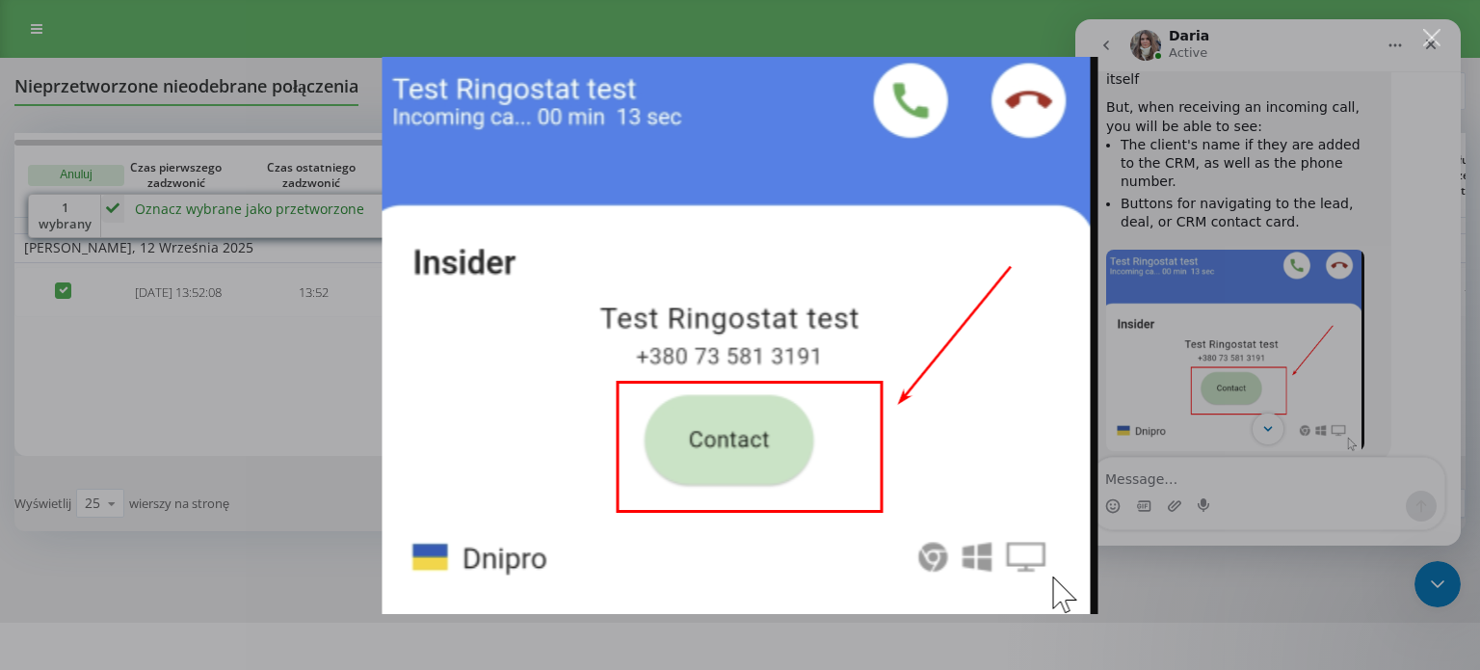
click at [1249, 165] on div "Intercom messenger" at bounding box center [740, 335] width 1480 height 670
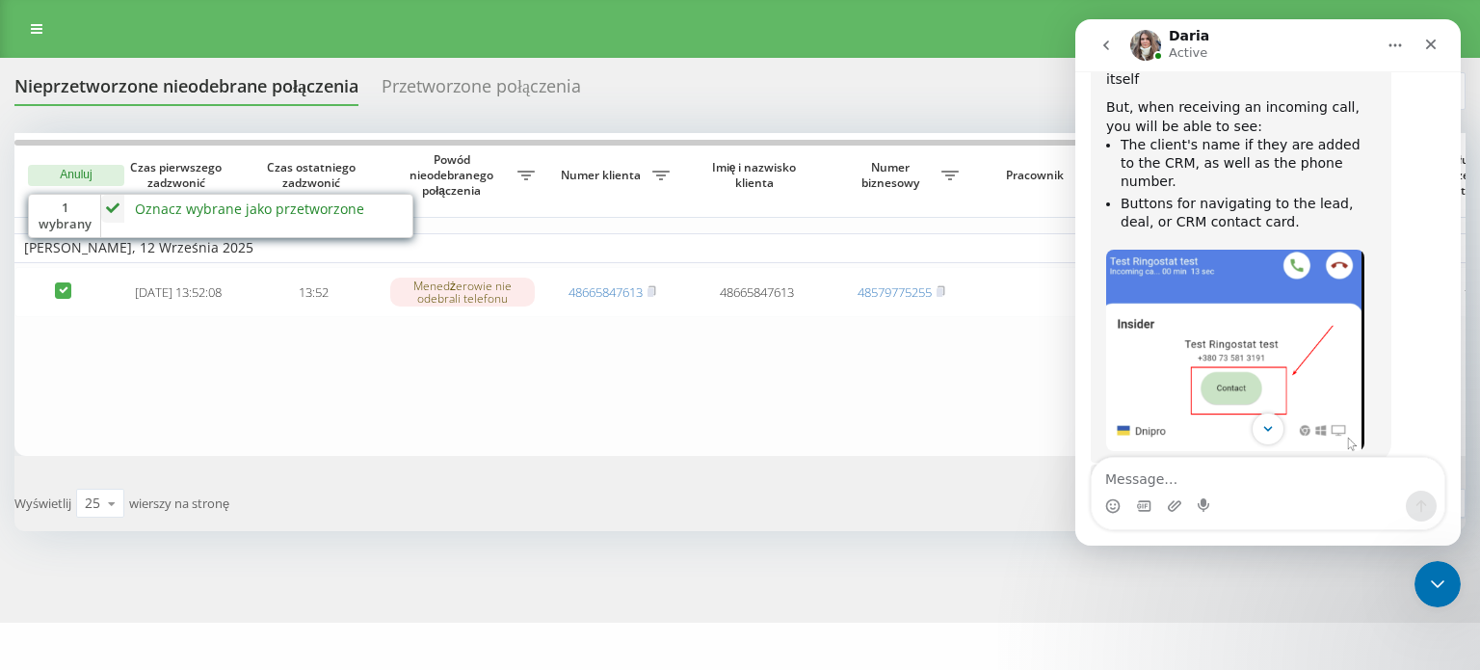
click at [1249, 250] on img "Daria says…" at bounding box center [1235, 350] width 258 height 200
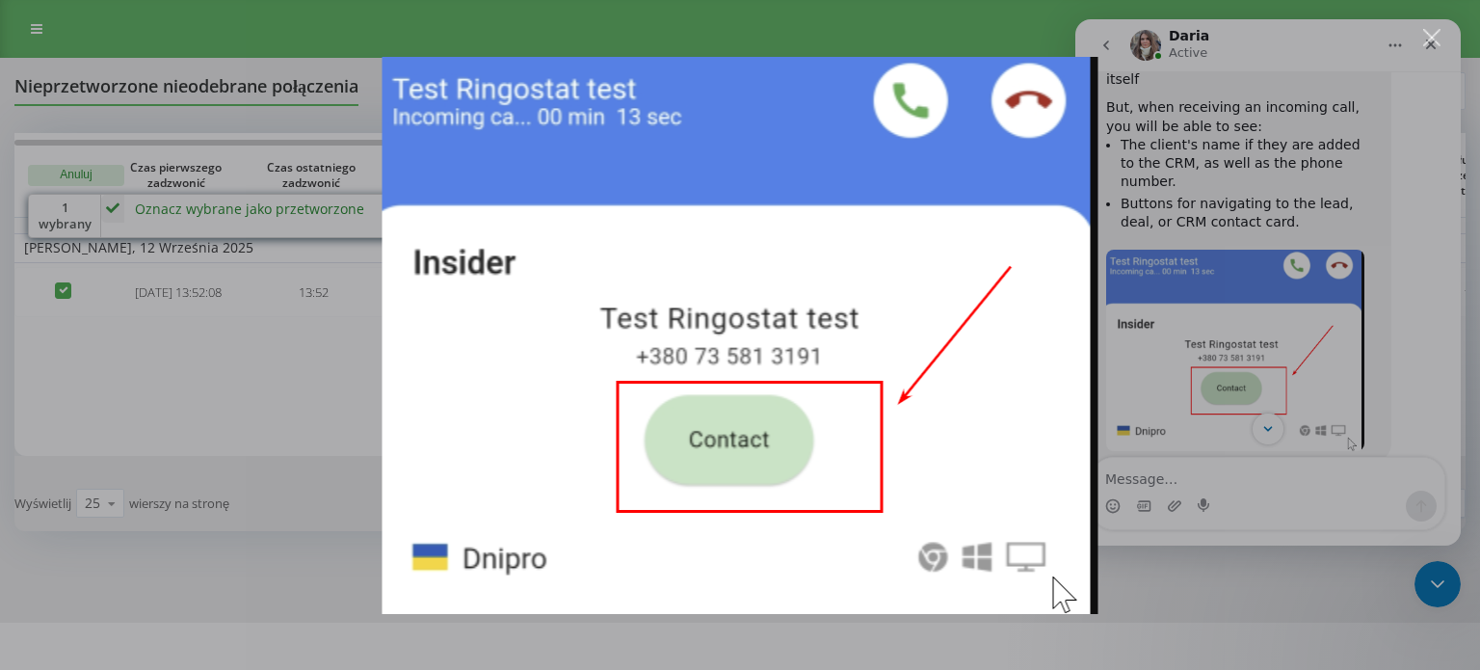
click at [843, 270] on img "Close" at bounding box center [741, 335] width 716 height 557
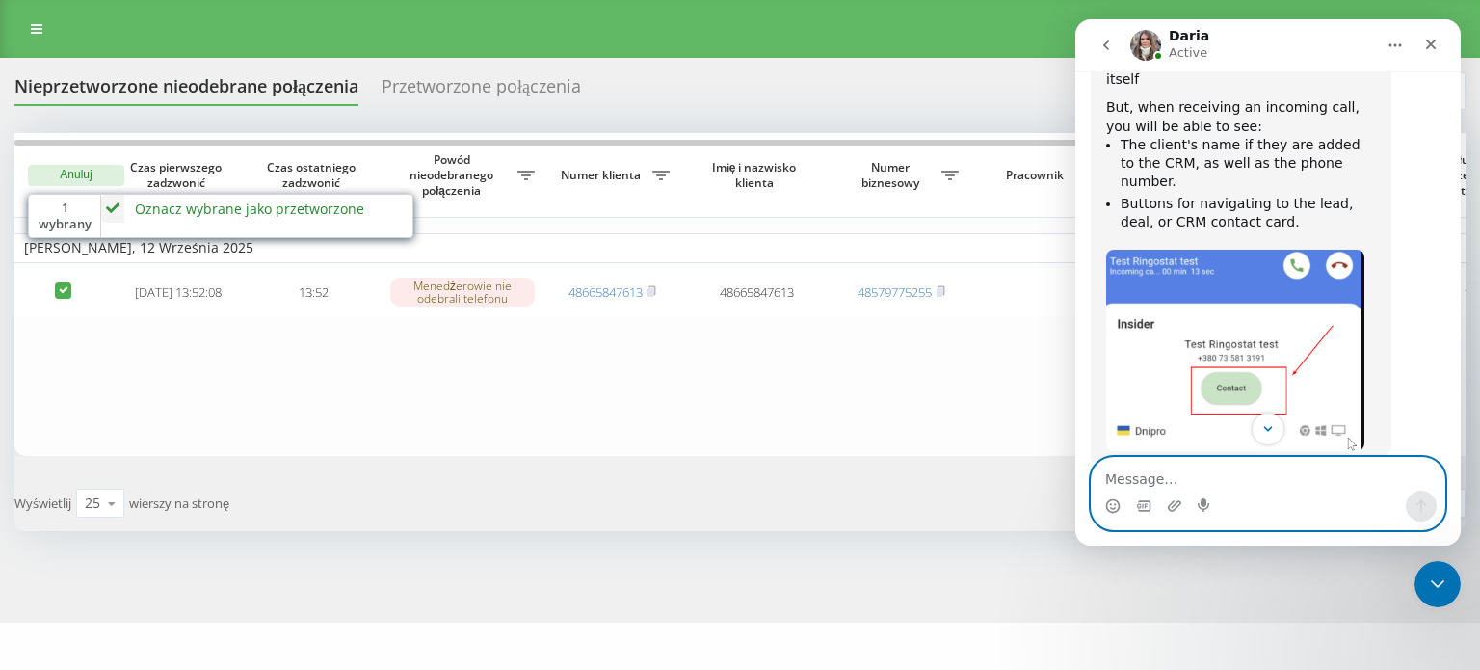
click at [1154, 487] on textarea "Message…" at bounding box center [1268, 474] width 353 height 33
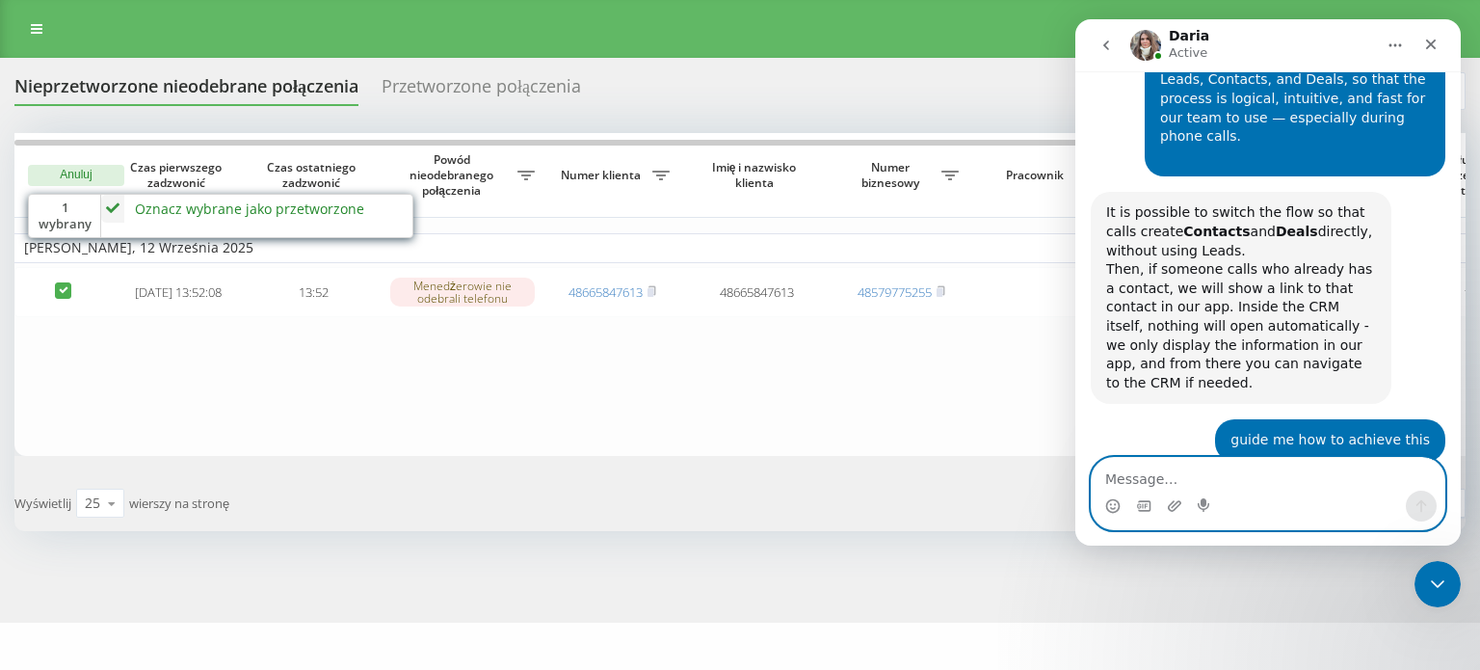
click at [1223, 477] on textarea "Message…" at bounding box center [1268, 474] width 353 height 33
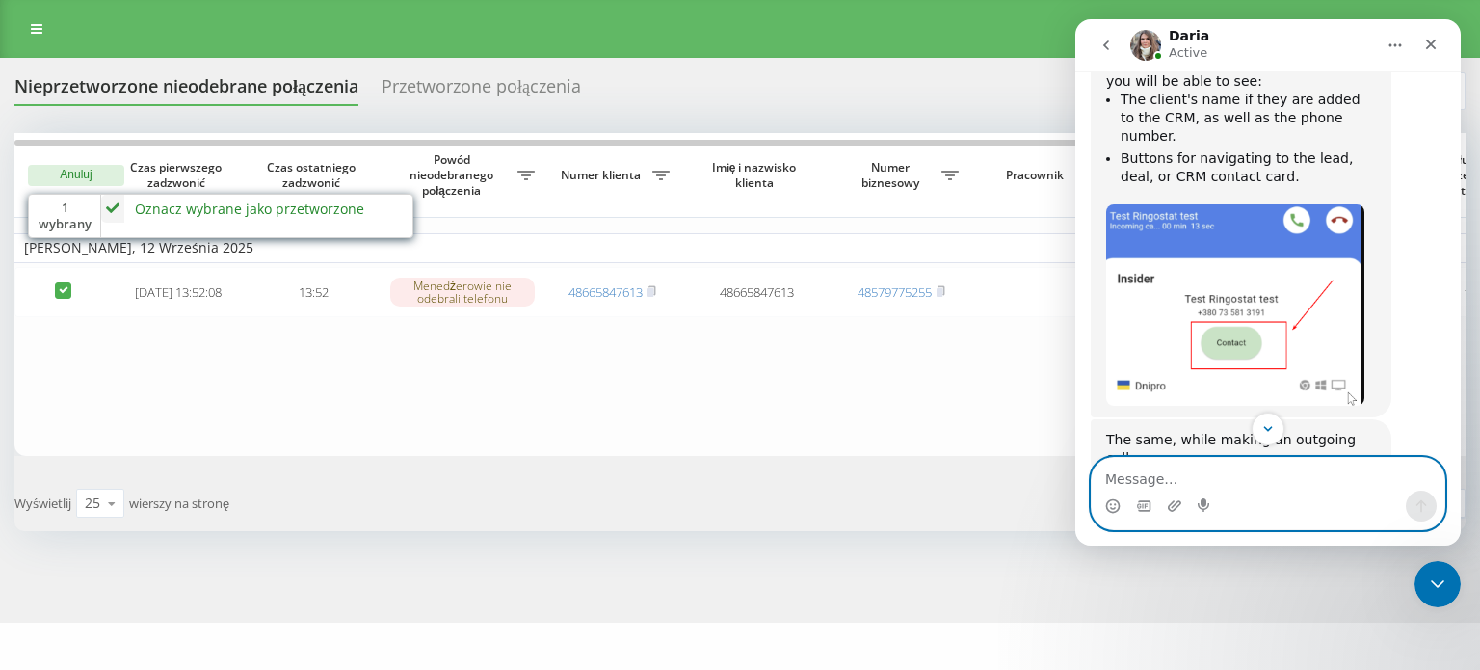
scroll to position [2859, 0]
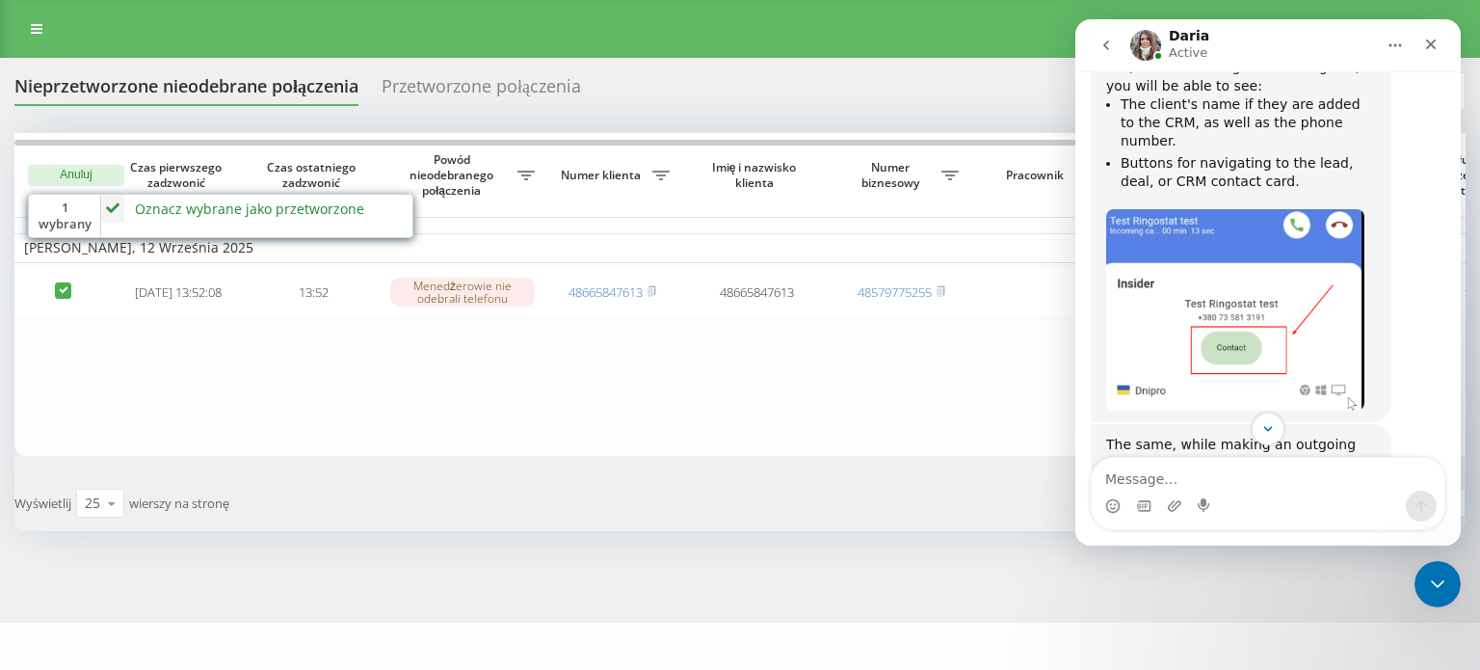
click at [1322, 209] on img "Daria says…" at bounding box center [1235, 309] width 258 height 200
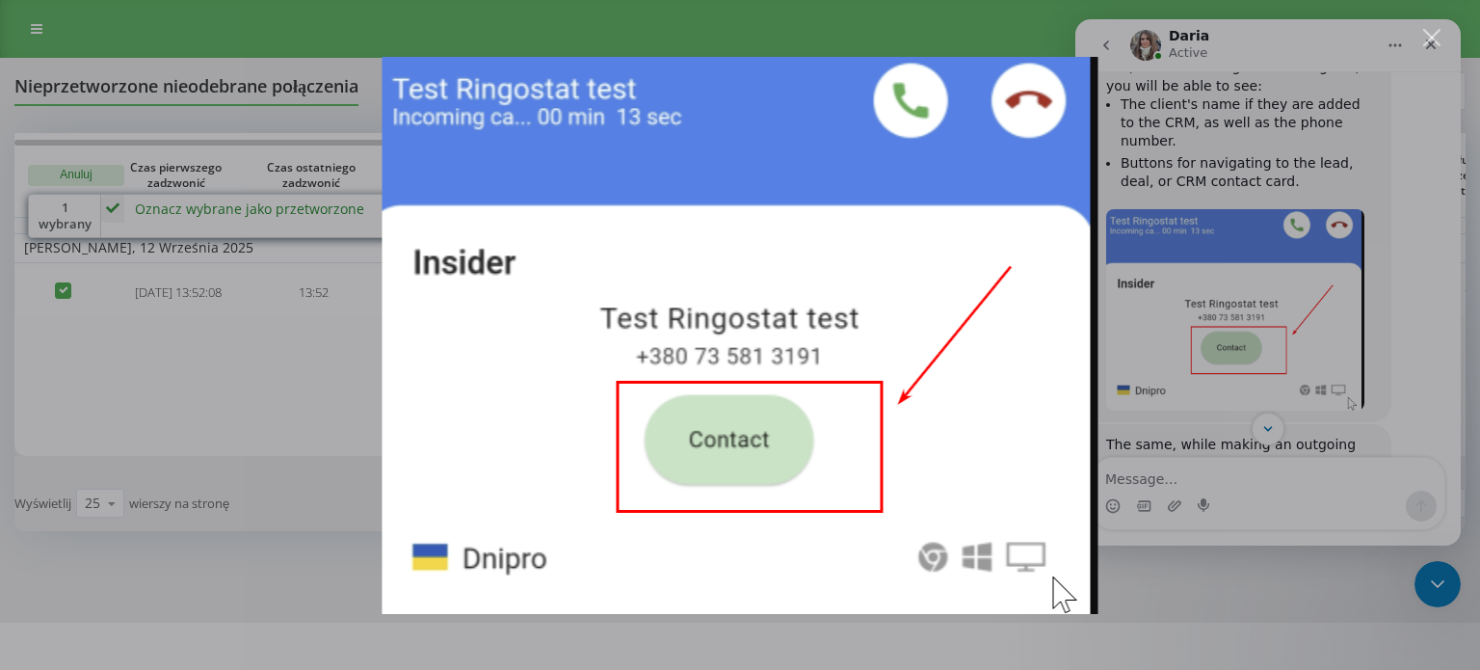
scroll to position [0, 0]
click at [928, 34] on div "Intercom messenger" at bounding box center [740, 335] width 1480 height 670
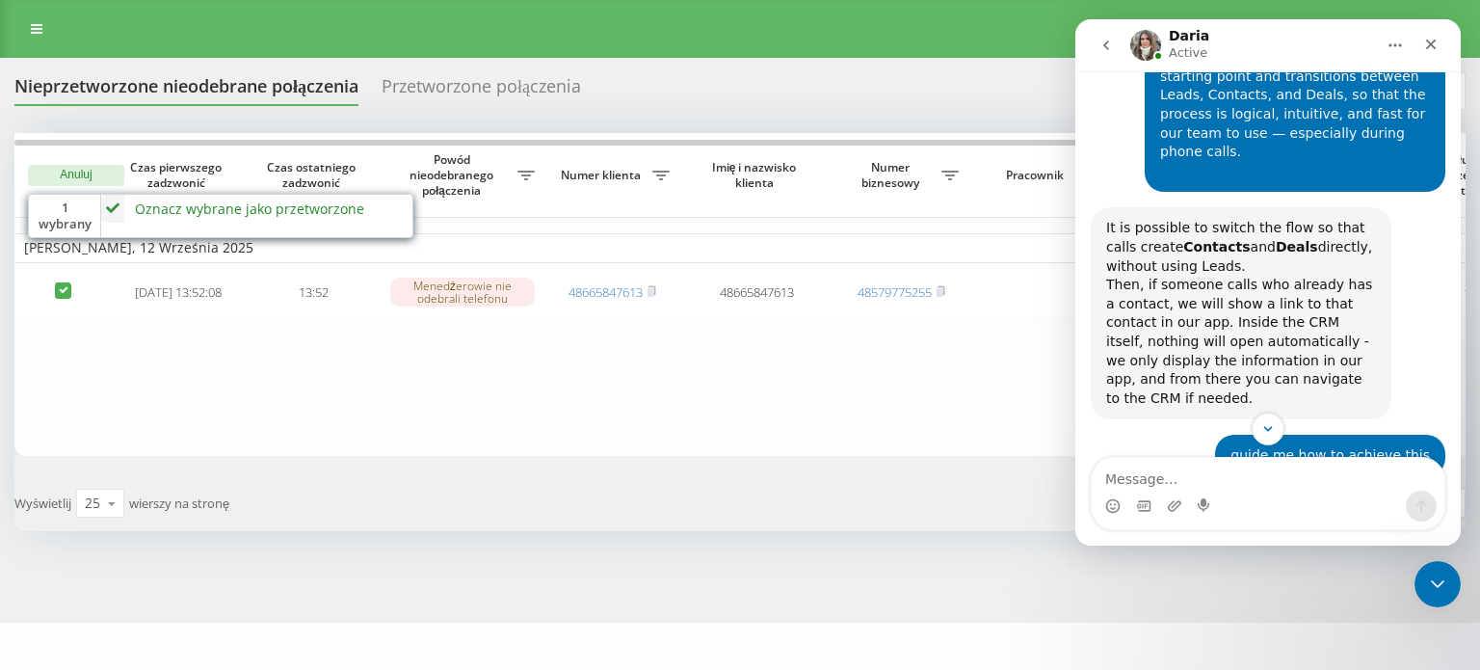
scroll to position [3697, 0]
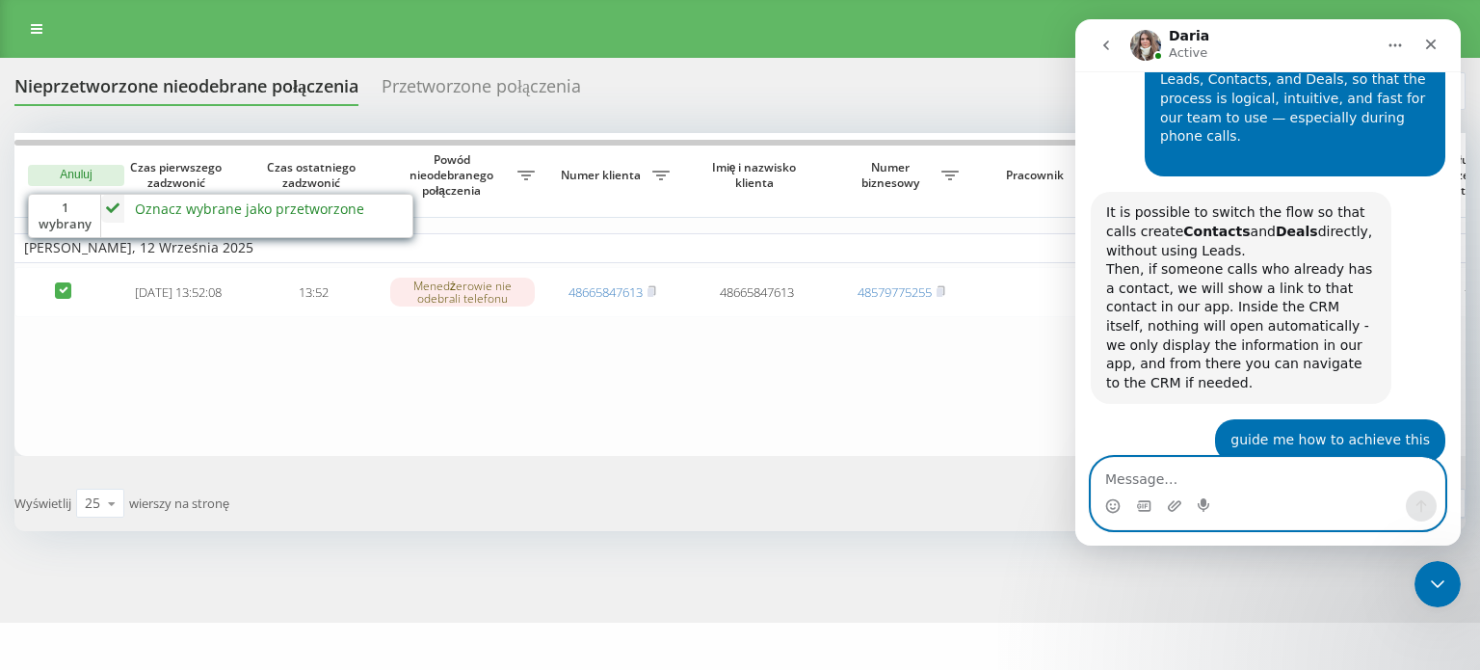
click at [1185, 475] on textarea "Message…" at bounding box center [1268, 474] width 353 height 33
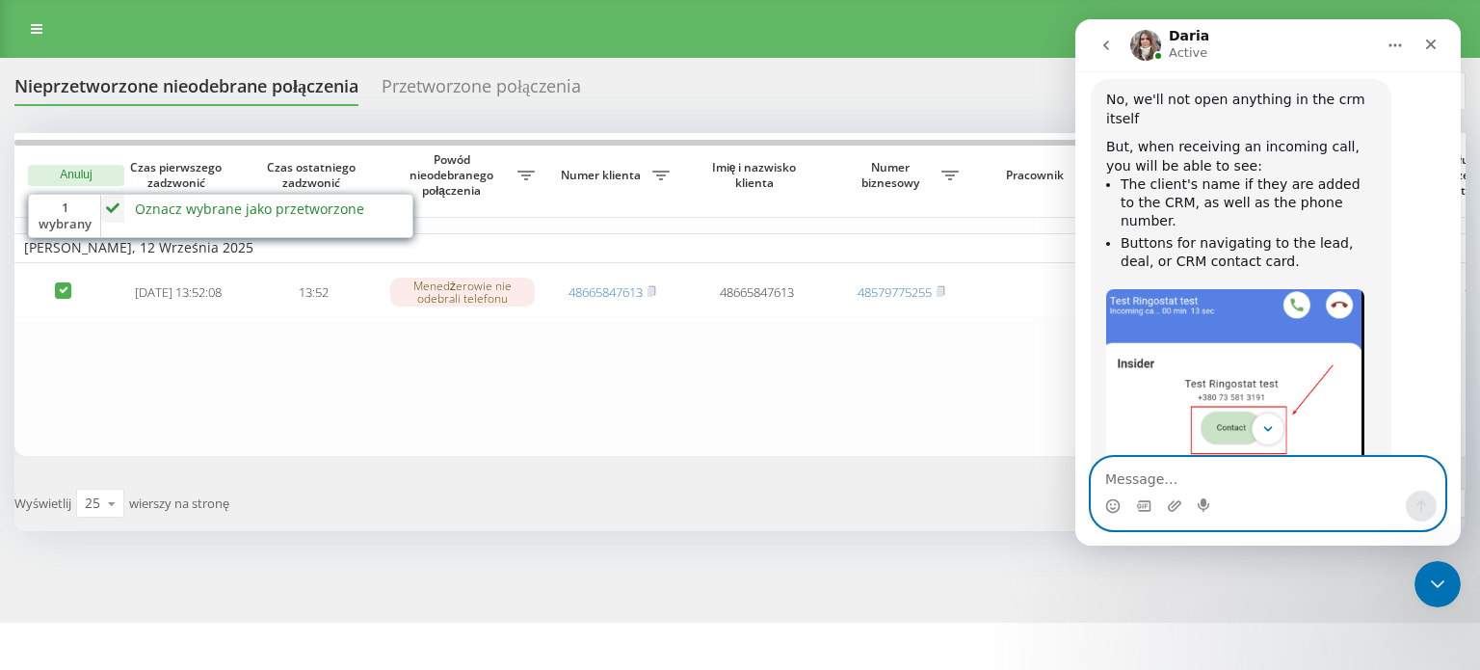
scroll to position [2779, 0]
click at [1234, 477] on textarea "Message…" at bounding box center [1268, 474] width 353 height 33
click at [1212, 473] on textarea "Message…" at bounding box center [1268, 474] width 353 height 33
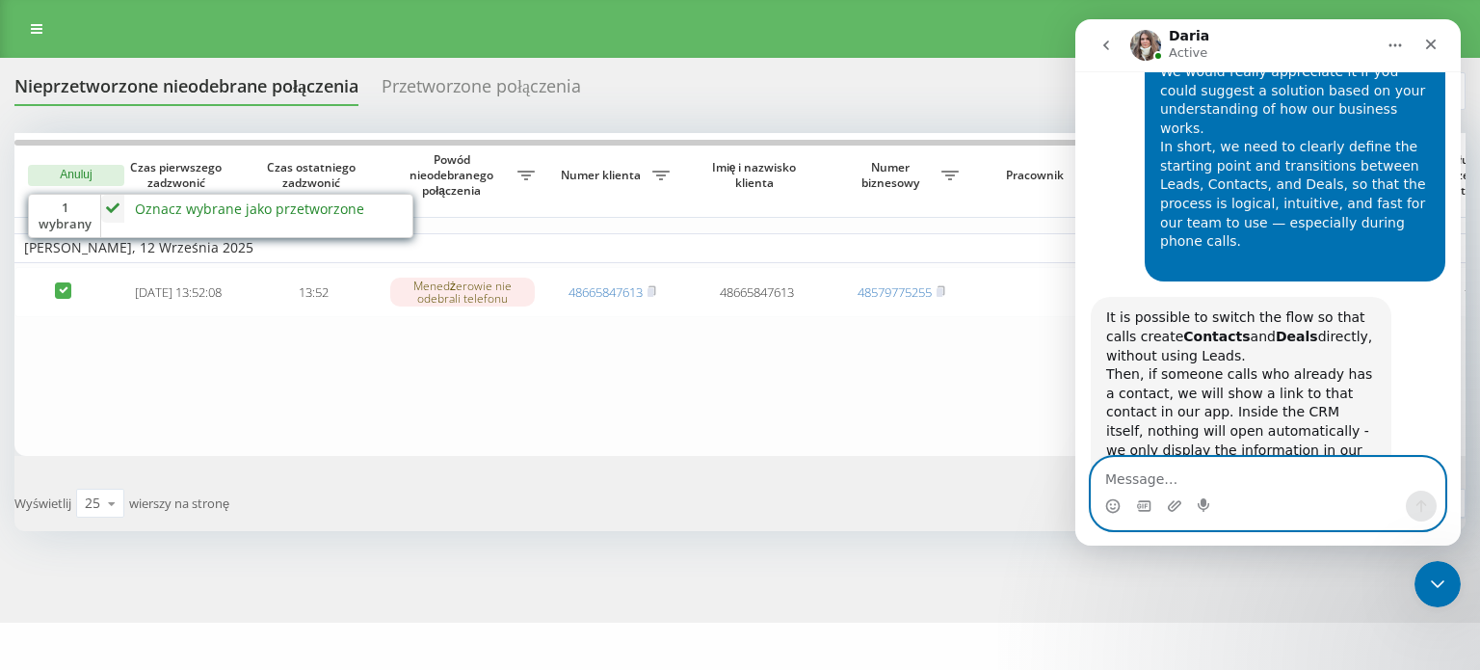
scroll to position [3697, 0]
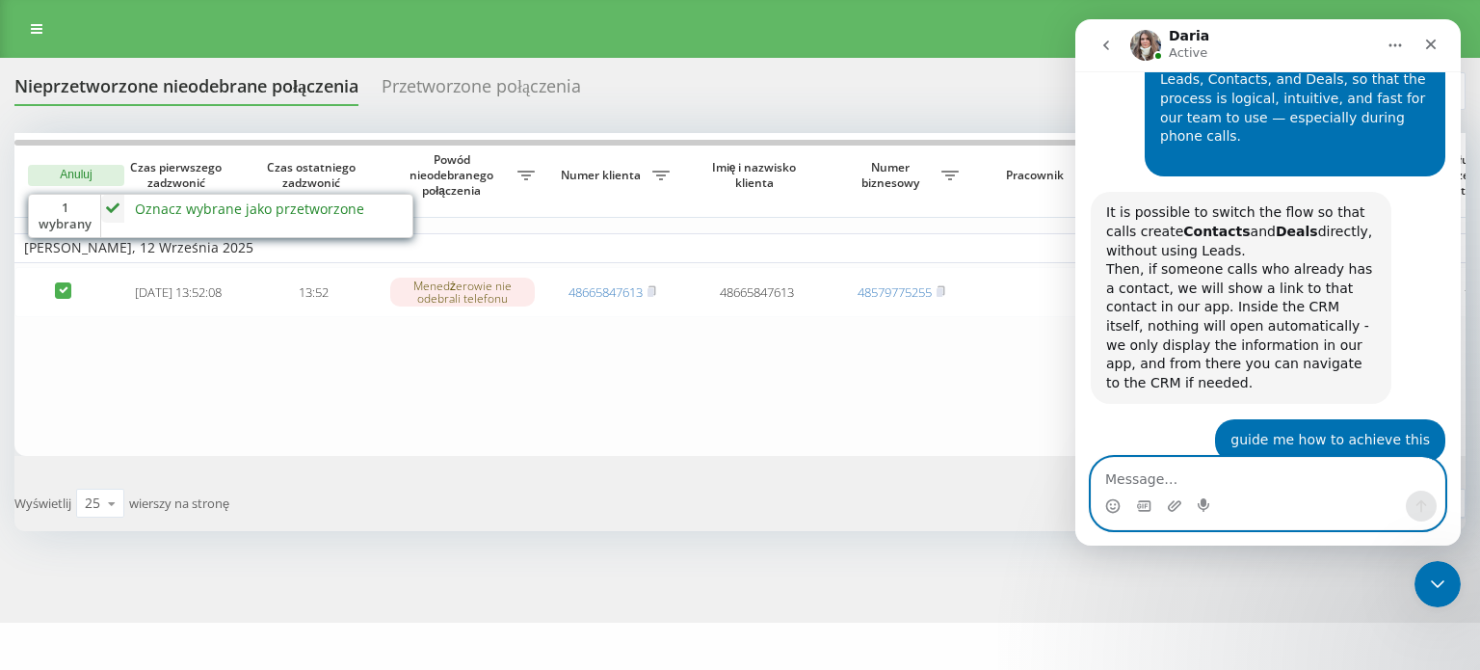
click at [1232, 473] on textarea "Message…" at bounding box center [1268, 474] width 353 height 33
paste textarea "We wanted to confirm how the integration with Ringostat is supposed to work. Sp…"
type textarea "We wanted to confirm how the integration with Ringostat is supposed to work. Sp…"
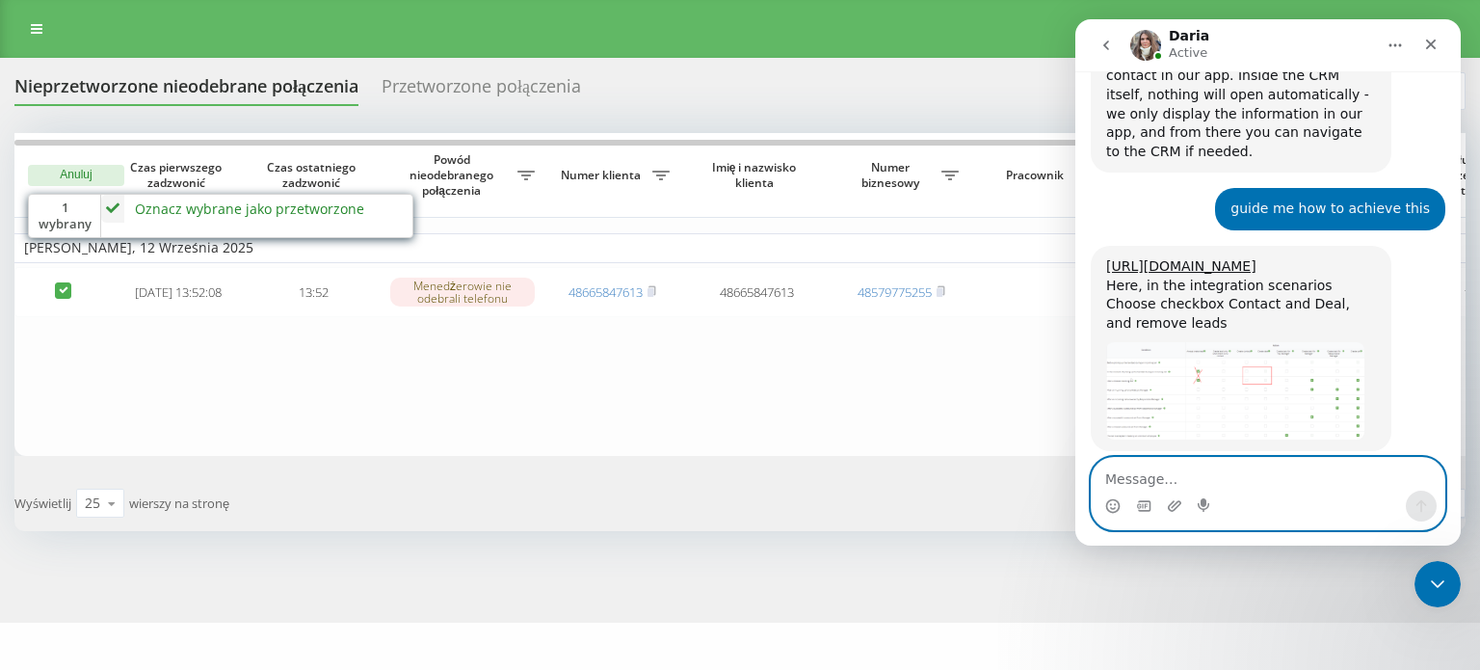
scroll to position [3926, 0]
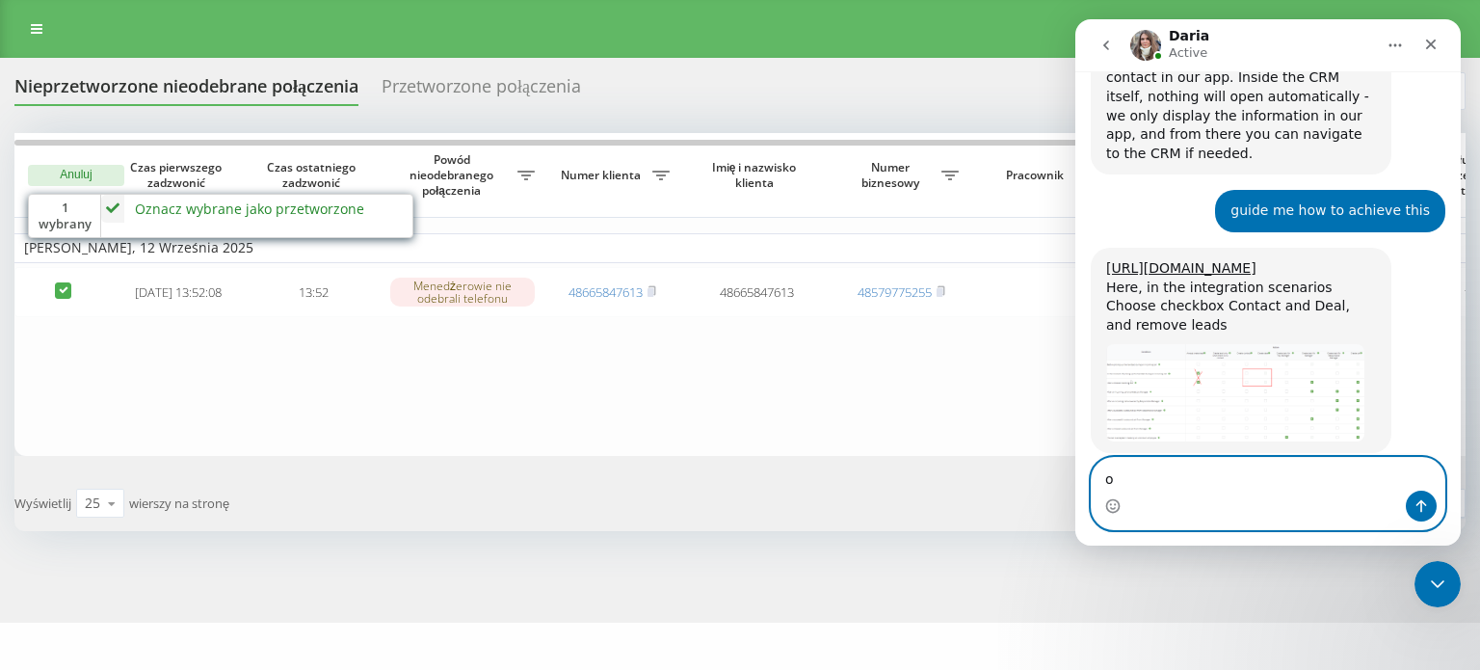
type textarea "ok"
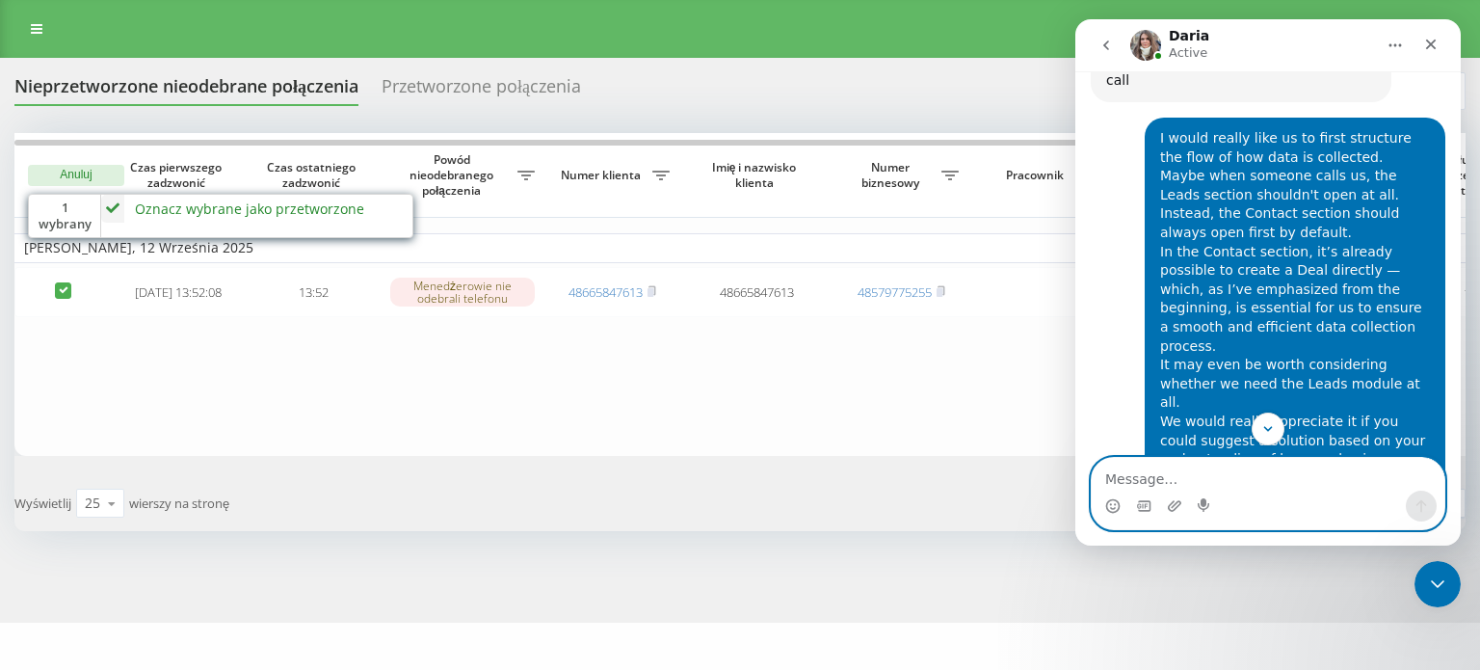
scroll to position [3431, 0]
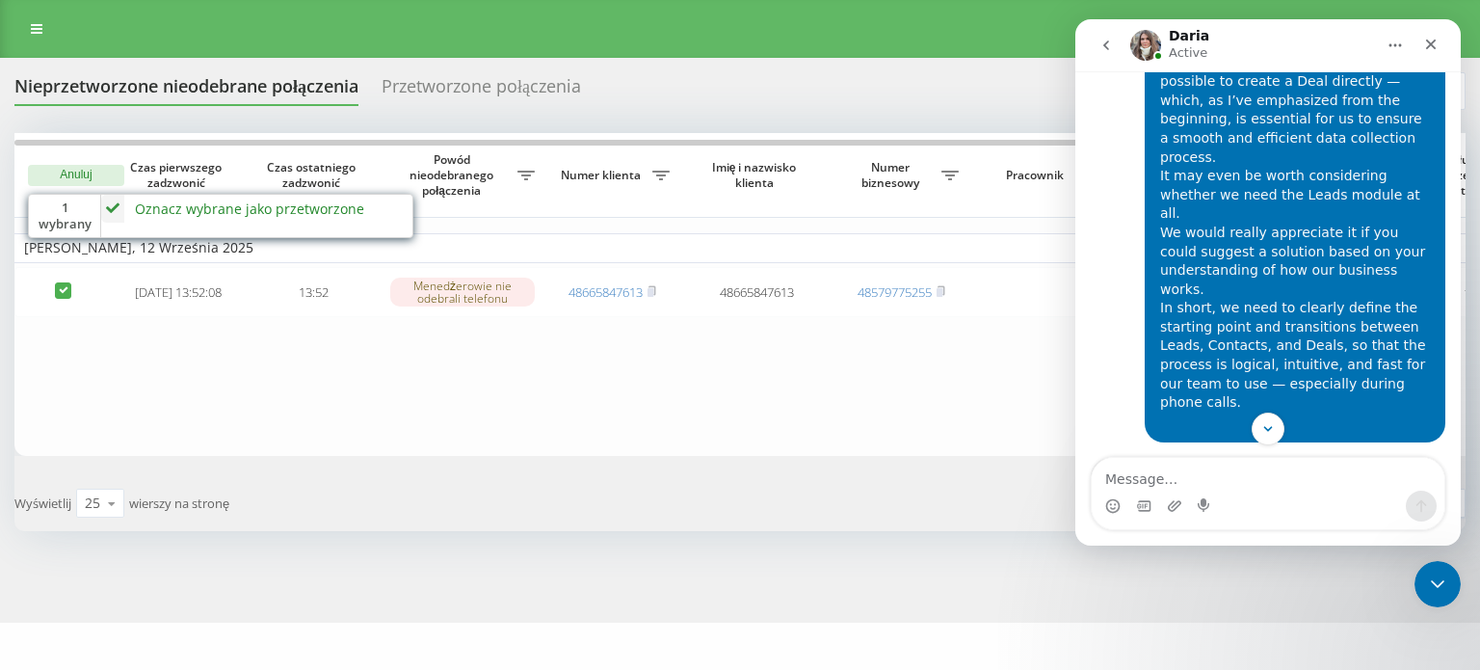
drag, startPoint x: 1105, startPoint y: 213, endPoint x: 1342, endPoint y: 364, distance: 281.2
click at [1342, 458] on div "It is possible to switch the flow so that calls create Contacts and Deals direc…" at bounding box center [1241, 564] width 301 height 212
copy div "It is possible to switch the flow so that calls create Contacts and Deals direc…"
click at [1203, 526] on div "Then, if someone calls who already has a contact, we will show a link to that c…" at bounding box center [1241, 592] width 270 height 132
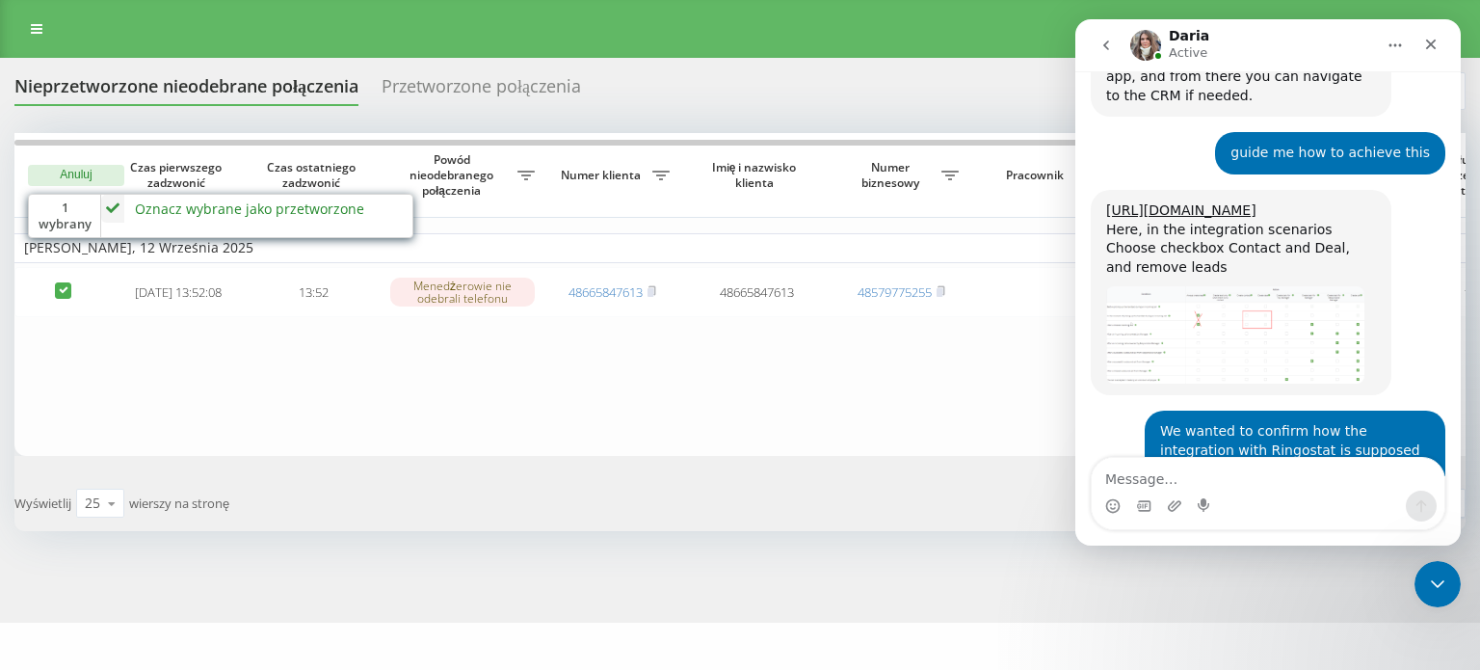
scroll to position [3983, 0]
click at [1173, 287] on img "Daria says…" at bounding box center [1235, 335] width 258 height 97
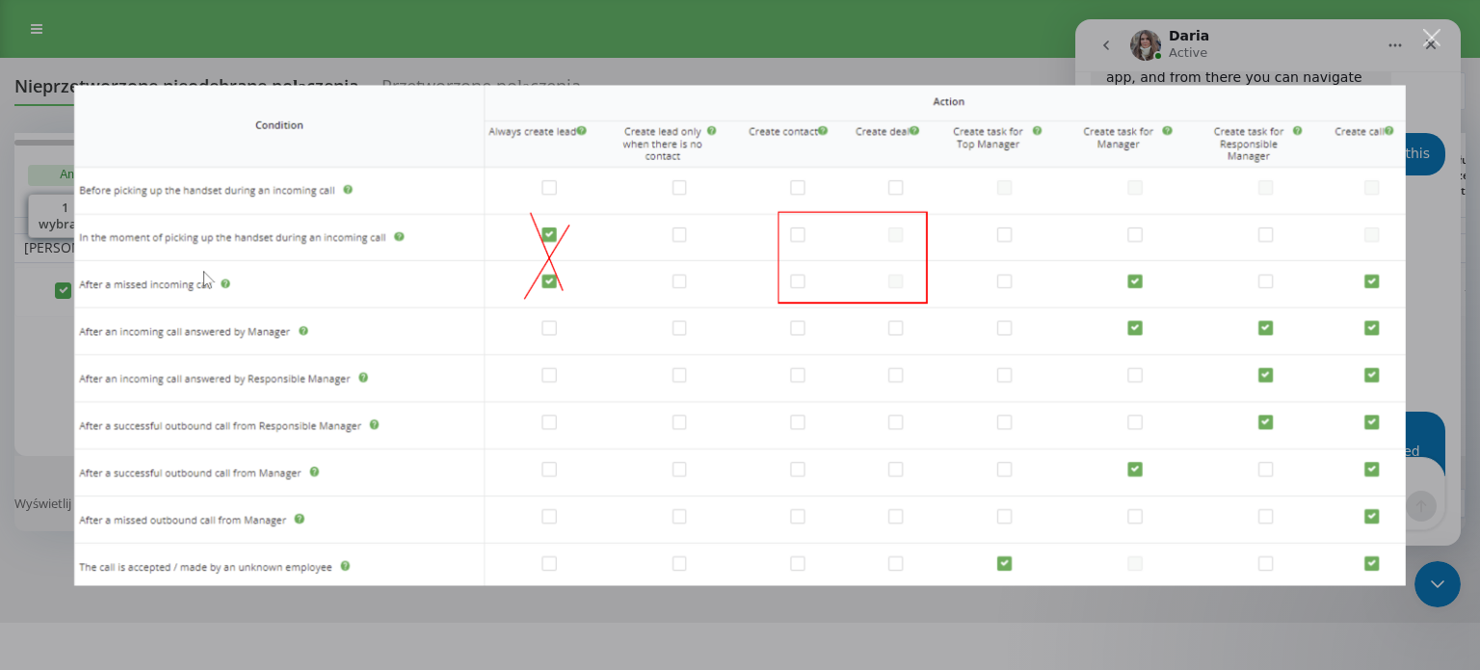
scroll to position [0, 0]
click at [953, 54] on div "Intercom messenger" at bounding box center [740, 335] width 1480 height 670
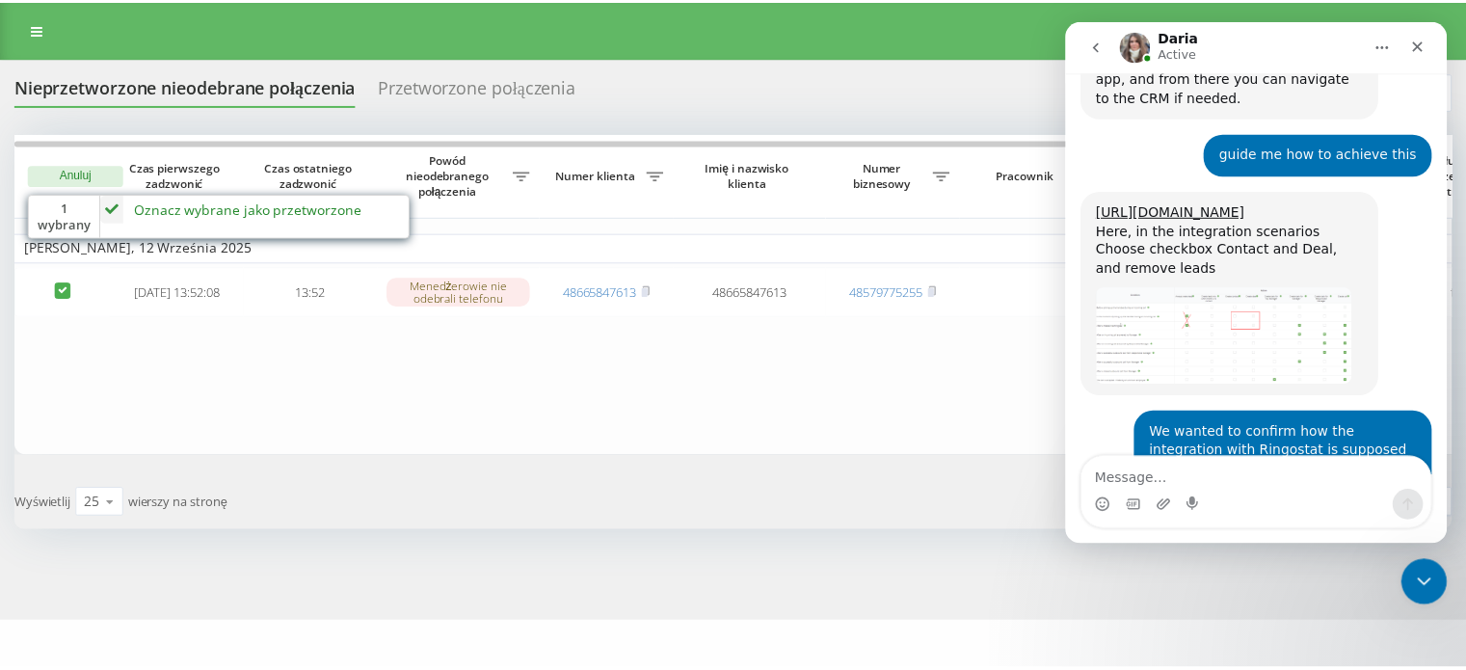
scroll to position [3936, 0]
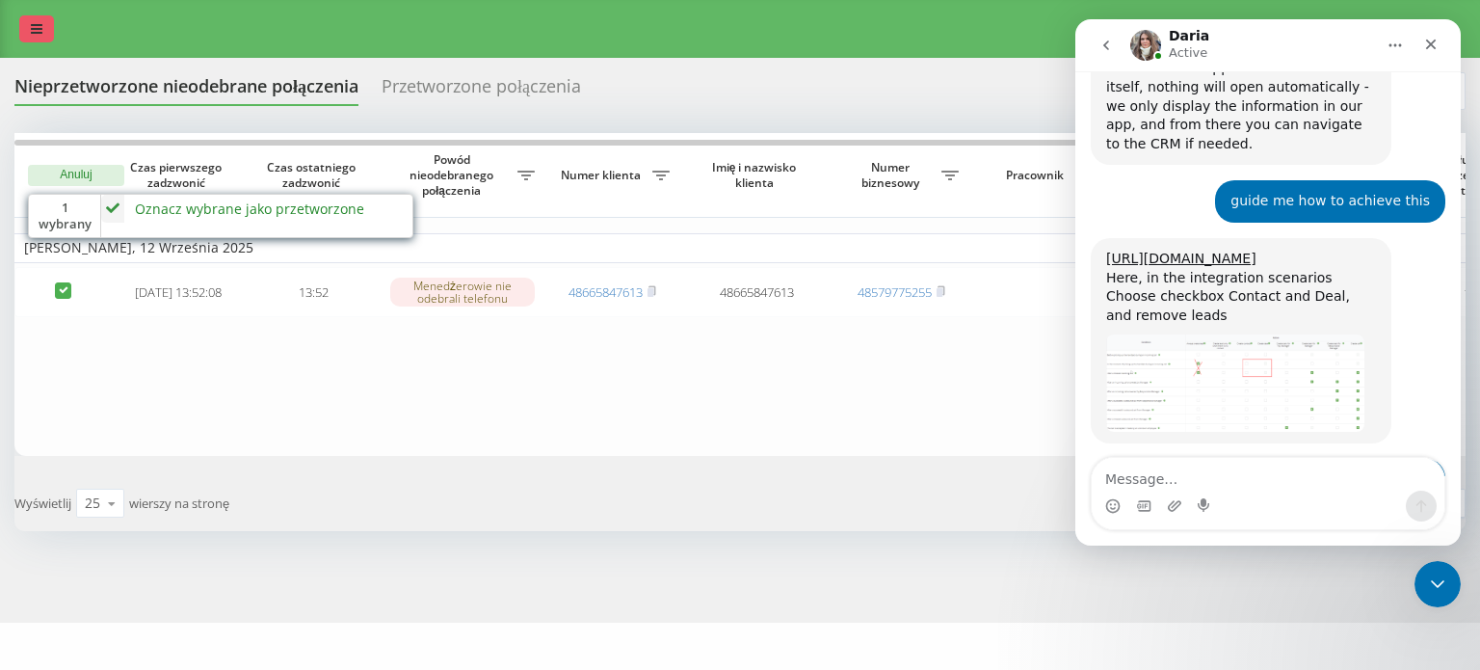
click at [37, 23] on icon at bounding box center [37, 28] width 12 height 13
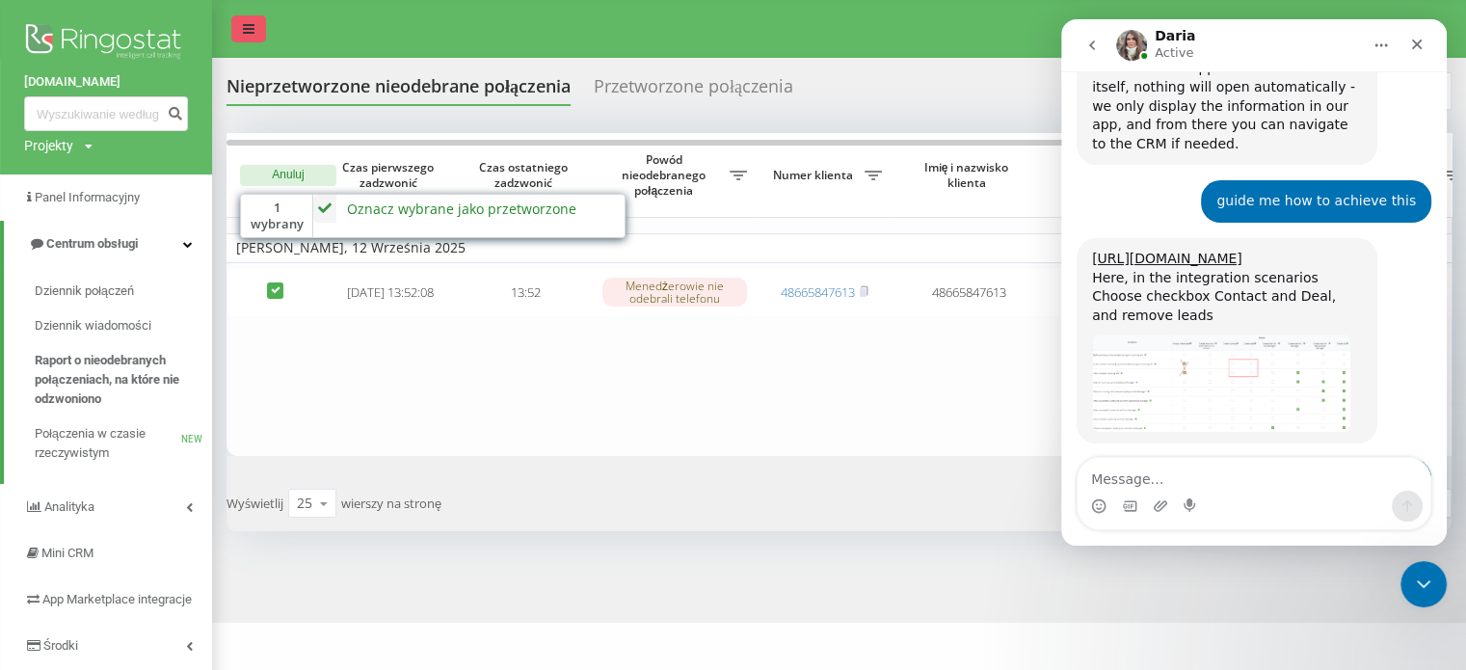
click at [247, 34] on icon at bounding box center [249, 28] width 12 height 13
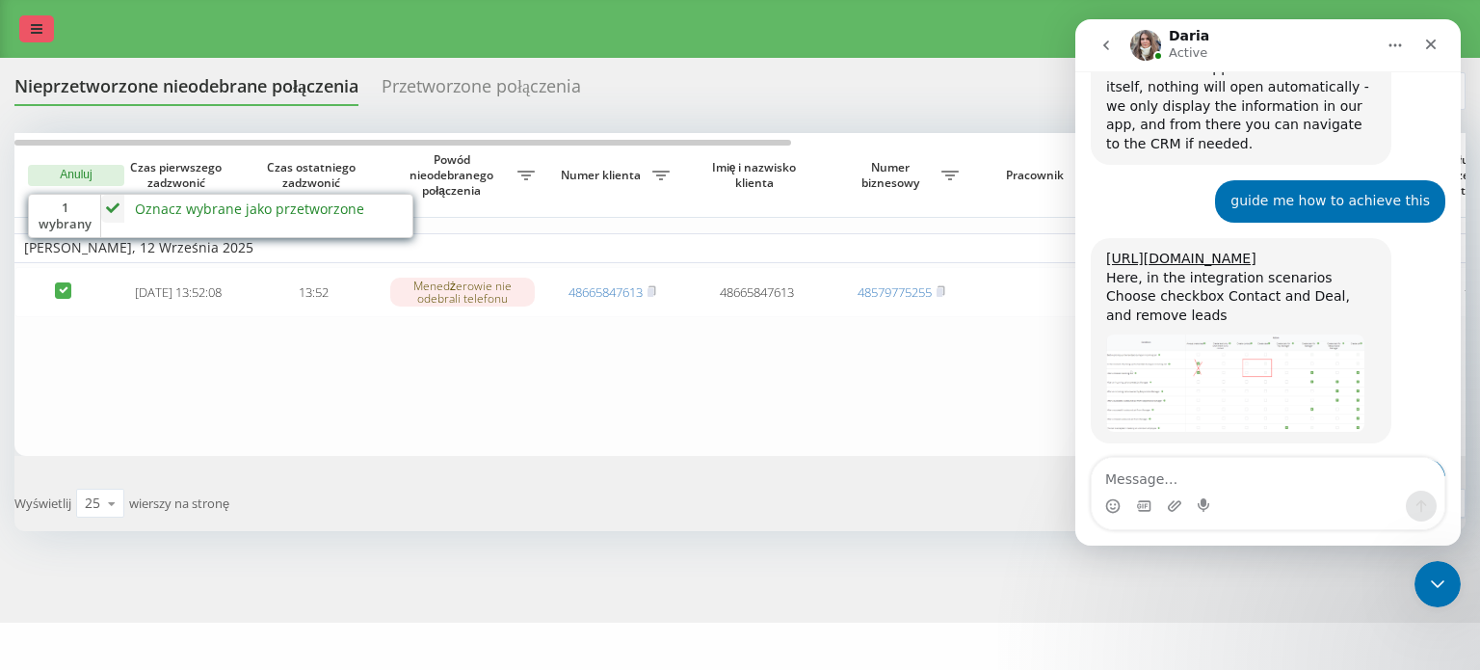
click at [25, 38] on link at bounding box center [36, 28] width 35 height 27
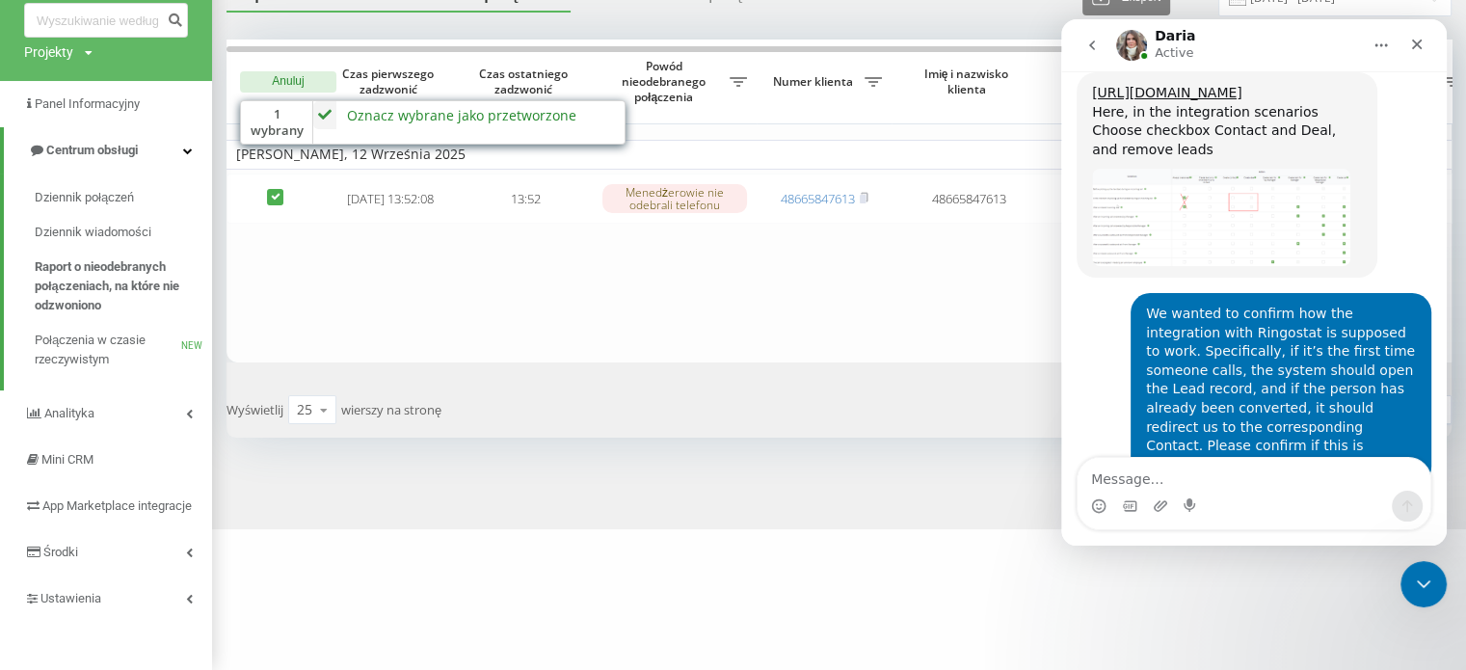
scroll to position [4103, 0]
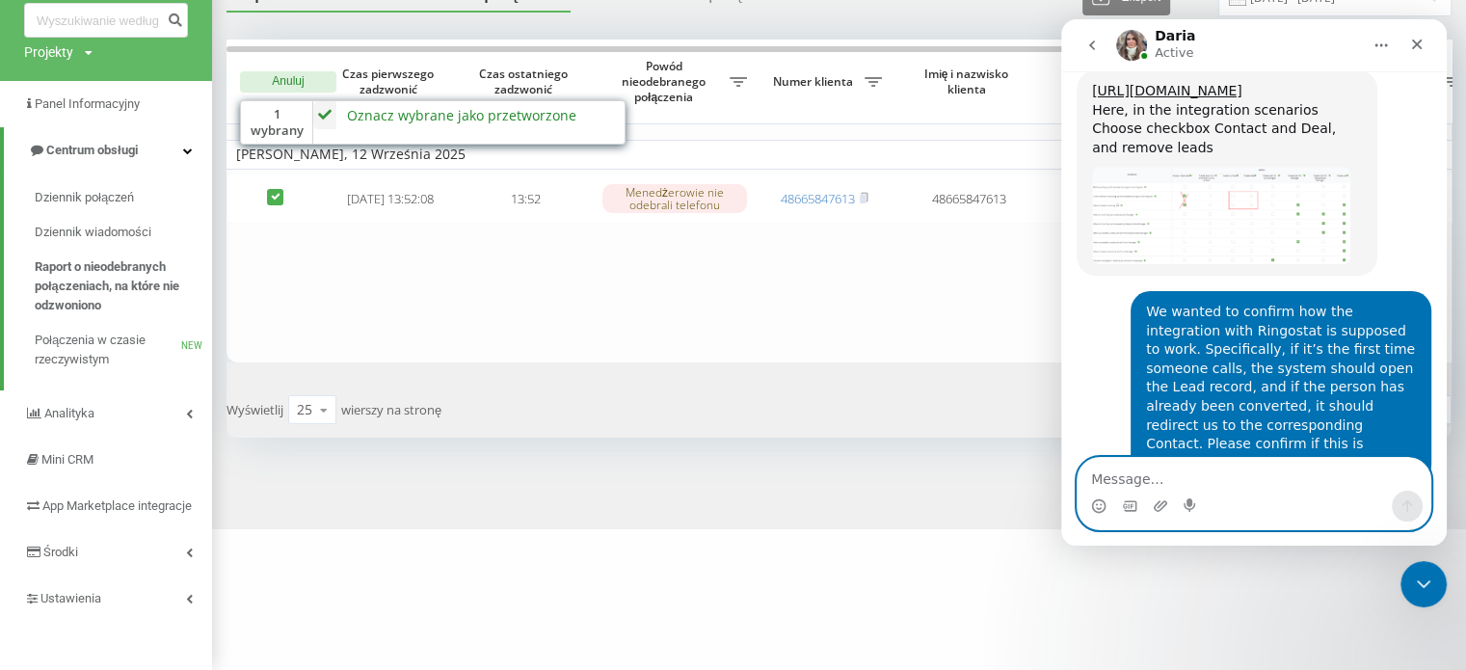
click at [1234, 487] on textarea "Message…" at bounding box center [1253, 474] width 353 height 33
type textarea "okay"
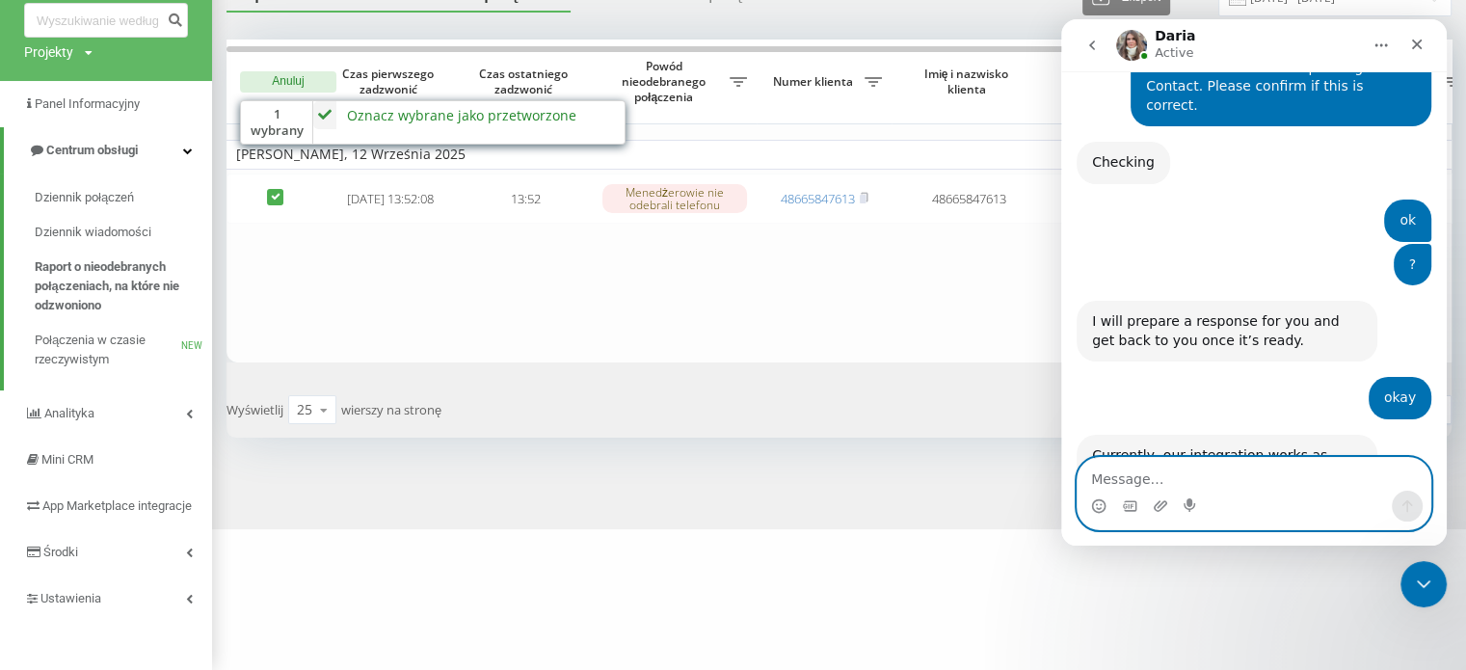
scroll to position [4464, 0]
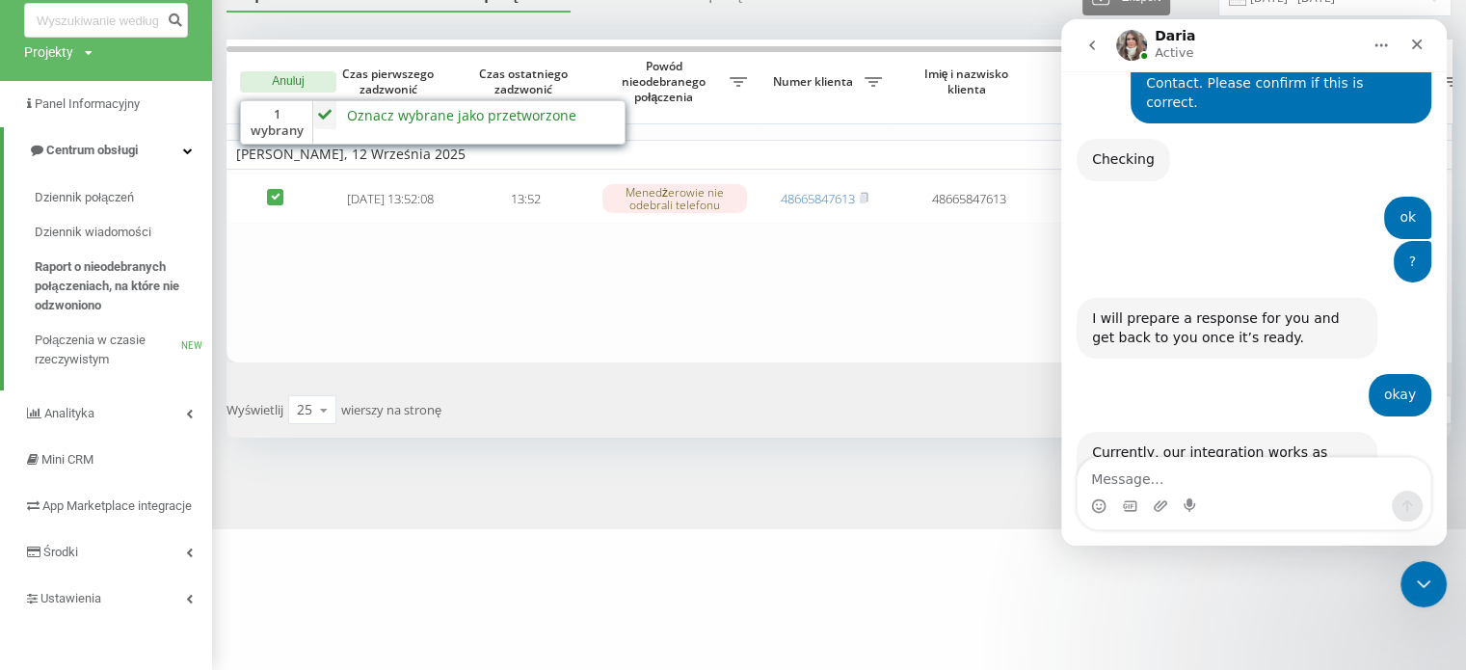
drag, startPoint x: 1168, startPoint y: 340, endPoint x: 1244, endPoint y: 392, distance: 92.2
copy div "configure the flow as we described earlier: create a Contact and Deal directly,…"
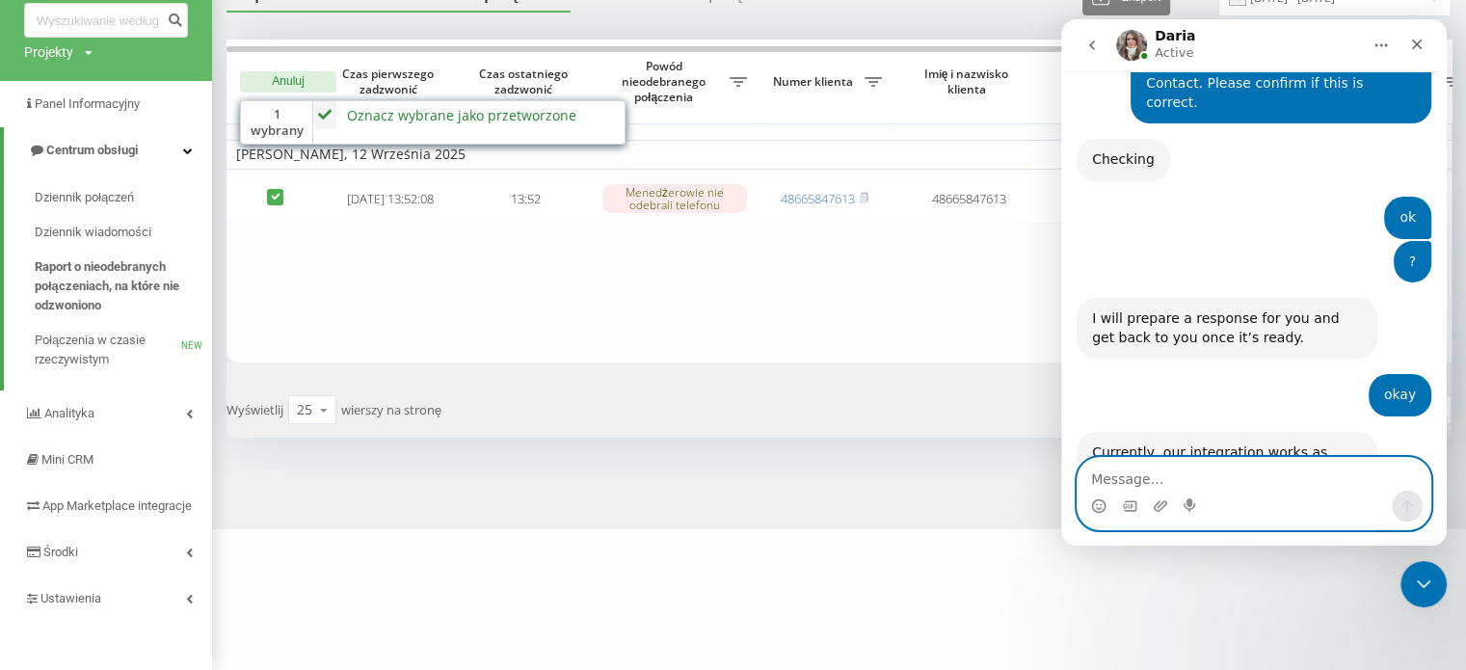
click at [1187, 479] on textarea "Message…" at bounding box center [1253, 474] width 353 height 33
type textarea "ok"
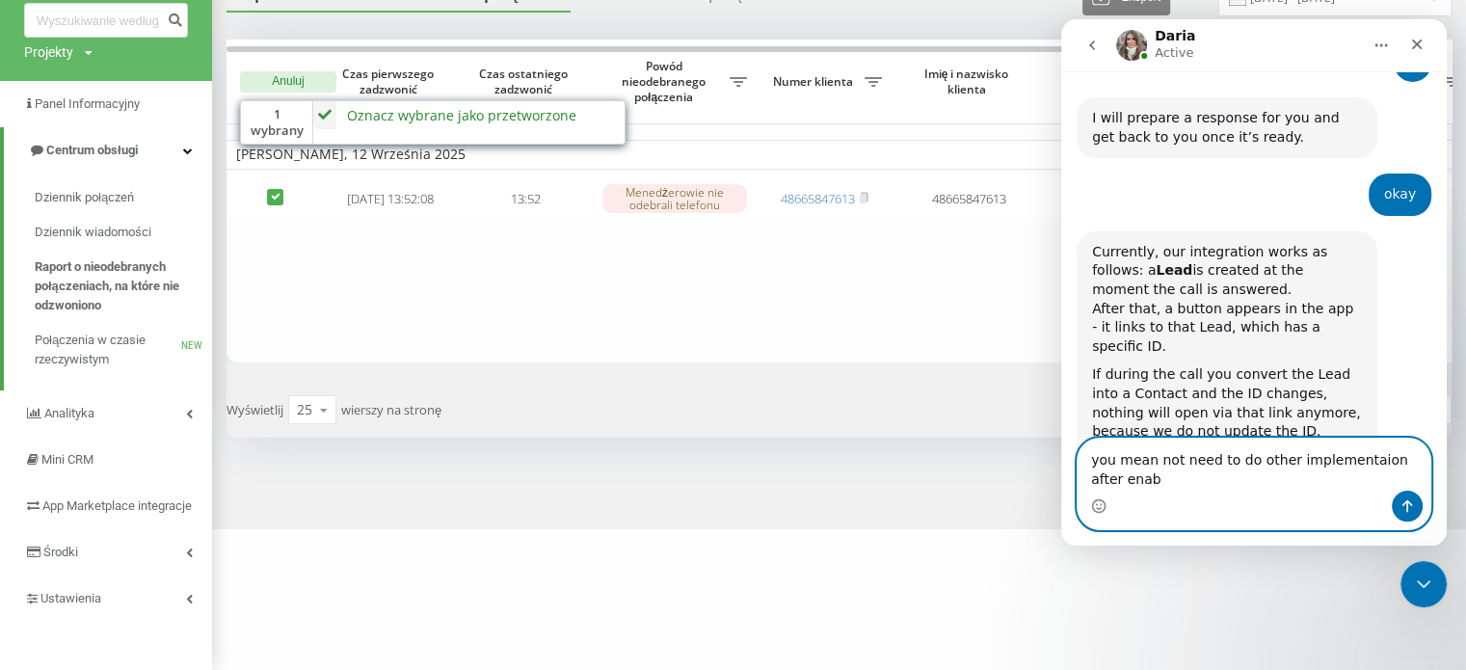
scroll to position [4683, 0]
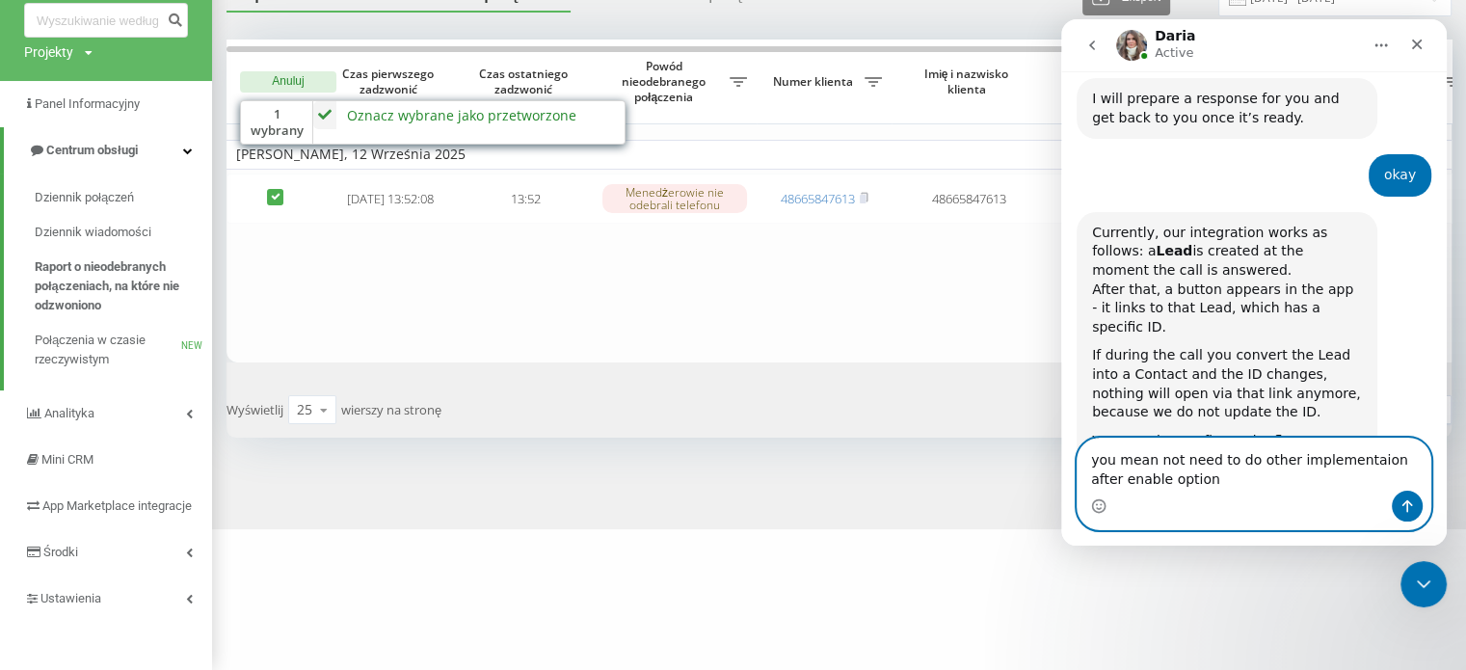
type textarea "you mean not need to do other implementaion after enable option"
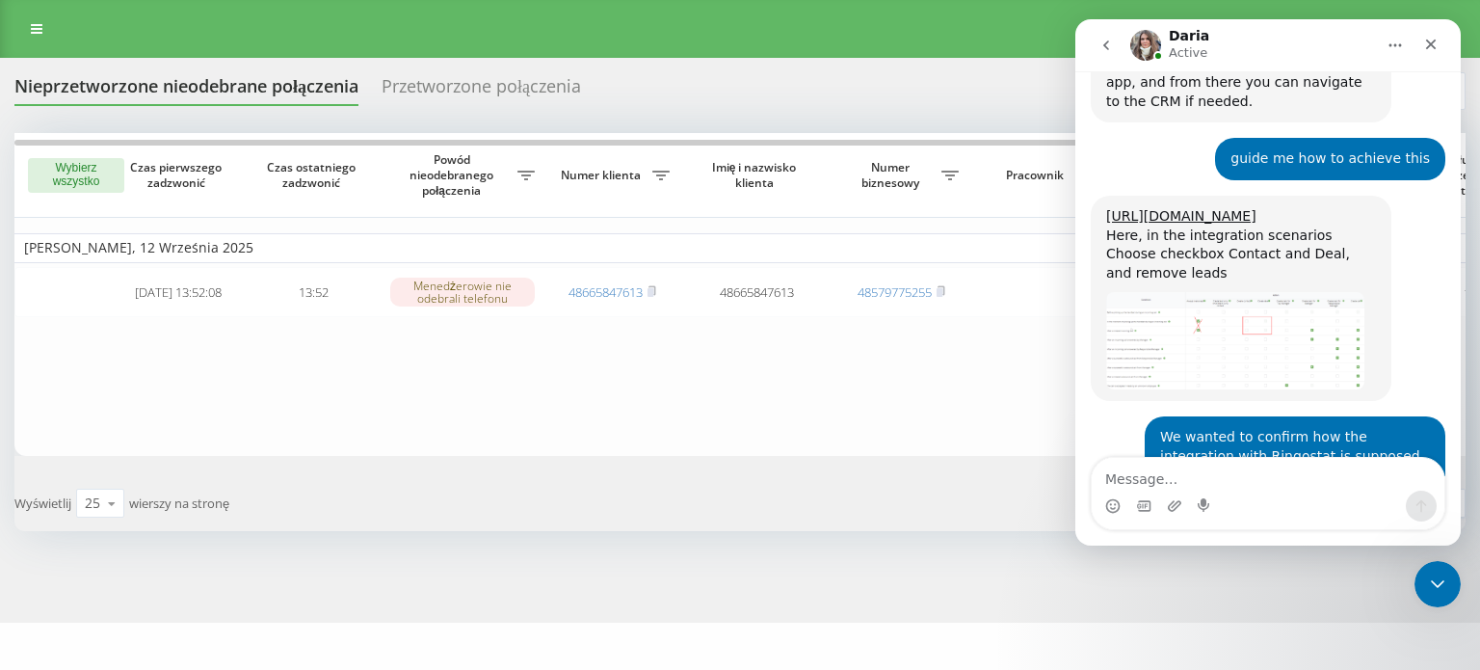
scroll to position [3964, 0]
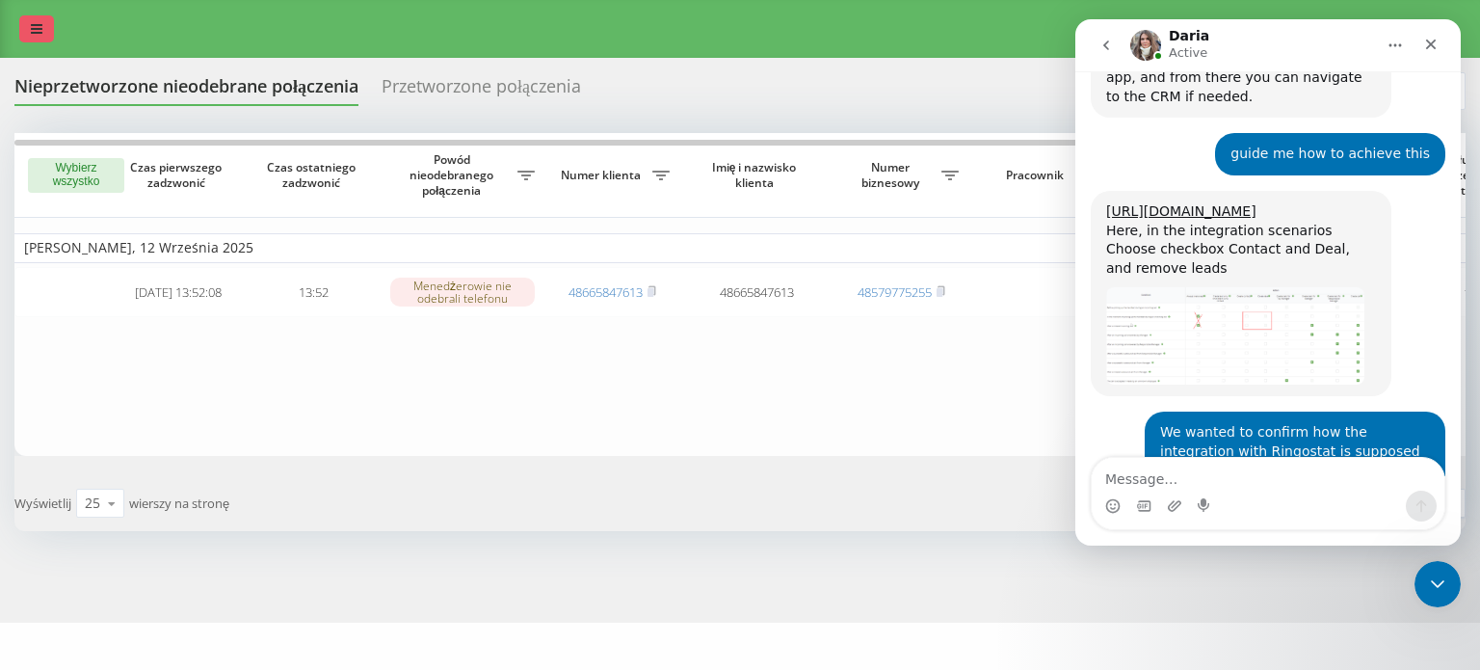
click at [33, 27] on icon at bounding box center [37, 28] width 12 height 13
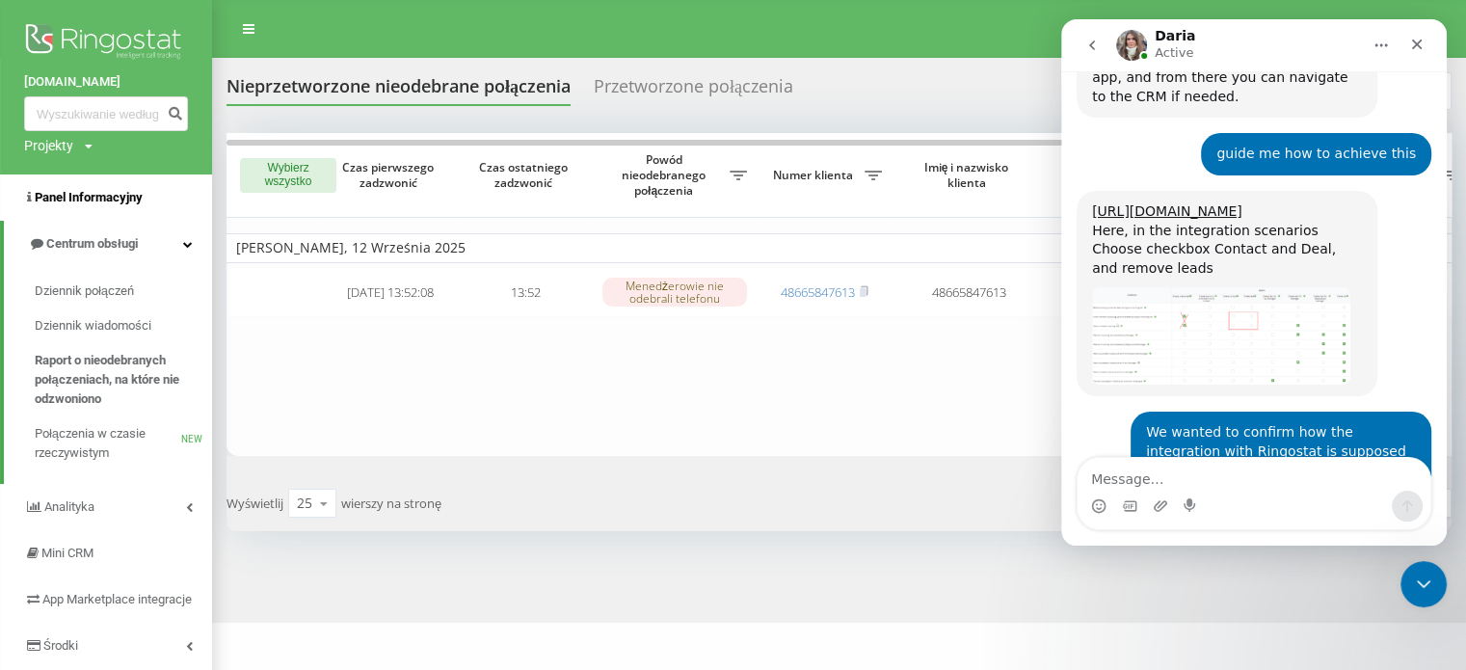
click at [108, 190] on span "Panel Informacyjny" at bounding box center [89, 197] width 108 height 14
click at [108, 239] on span "Centrum obsługi" at bounding box center [92, 243] width 92 height 14
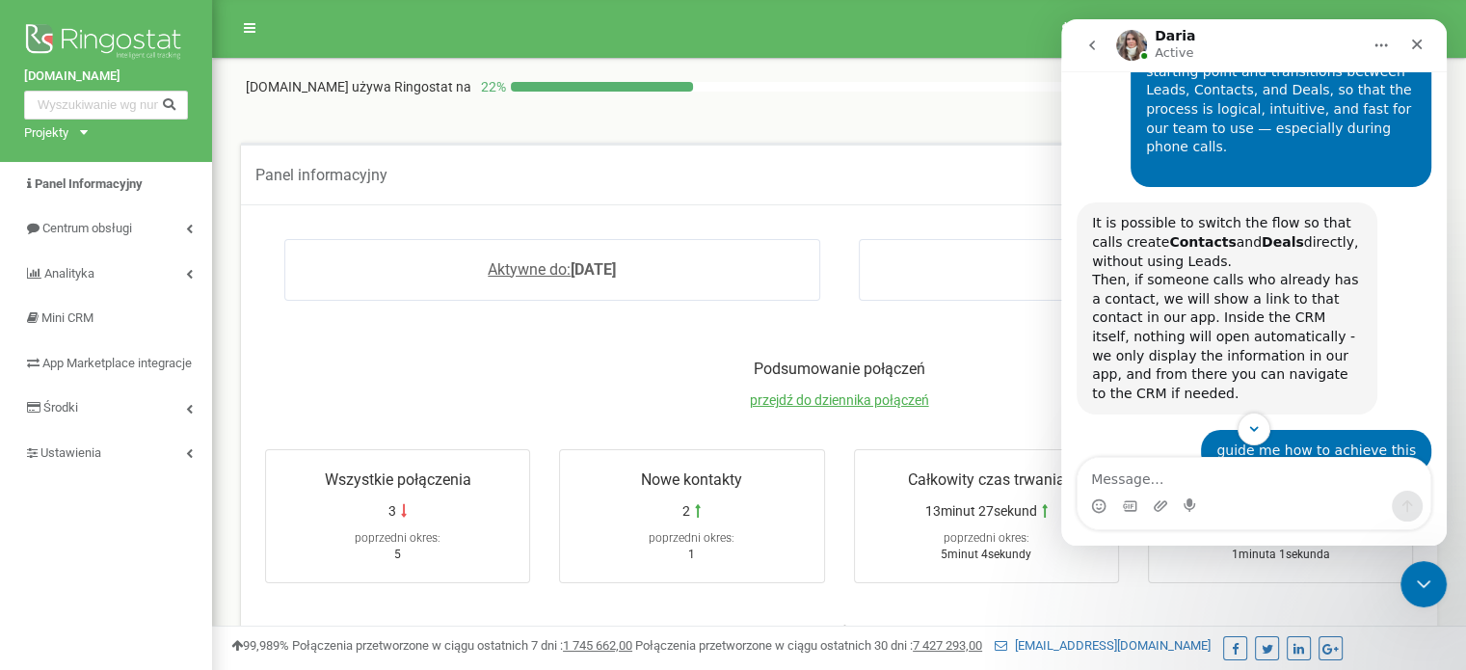
scroll to position [3964, 0]
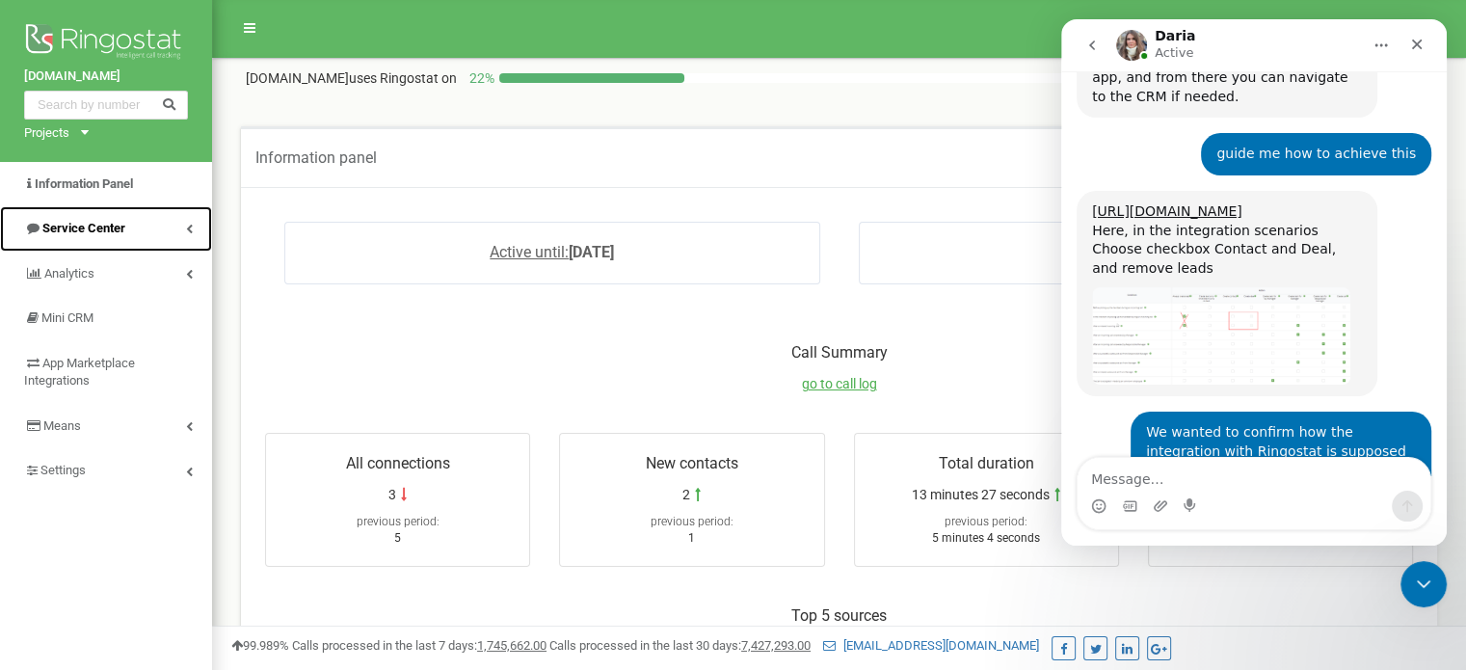
click at [116, 230] on font "Service Center" at bounding box center [83, 228] width 83 height 14
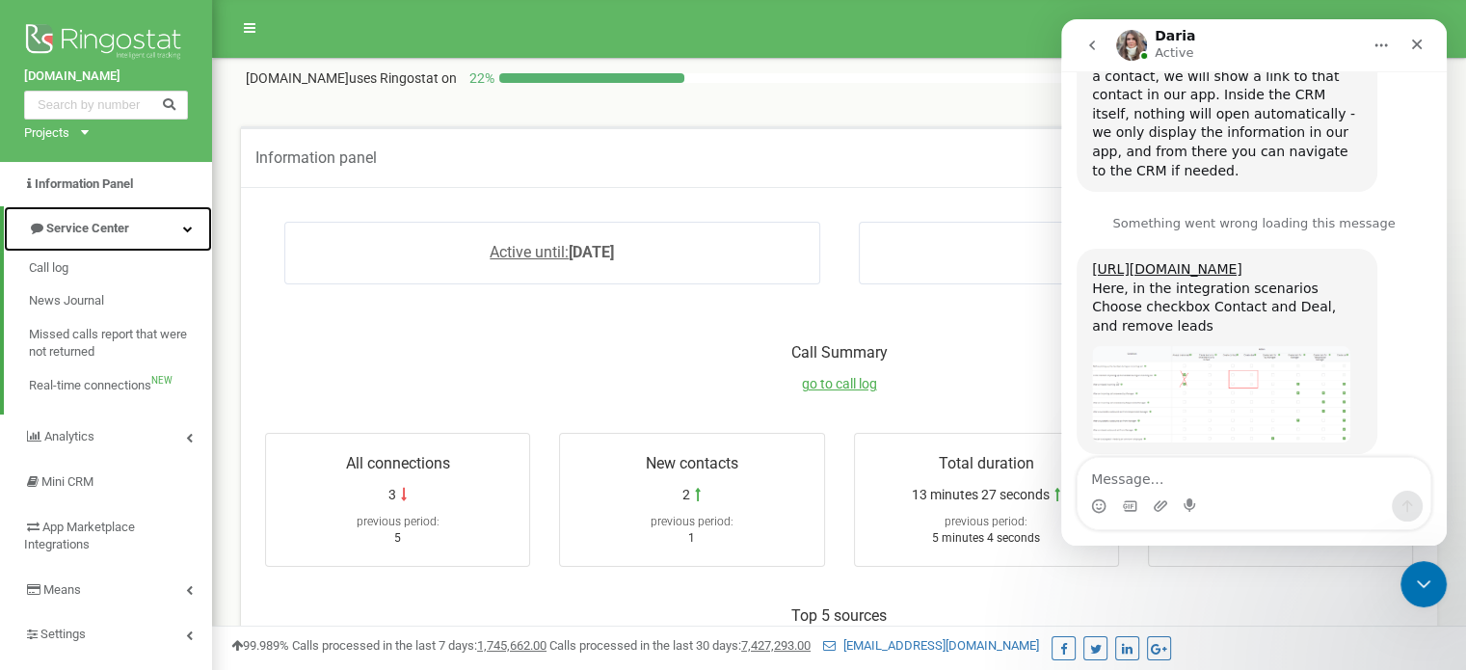
scroll to position [150, 0]
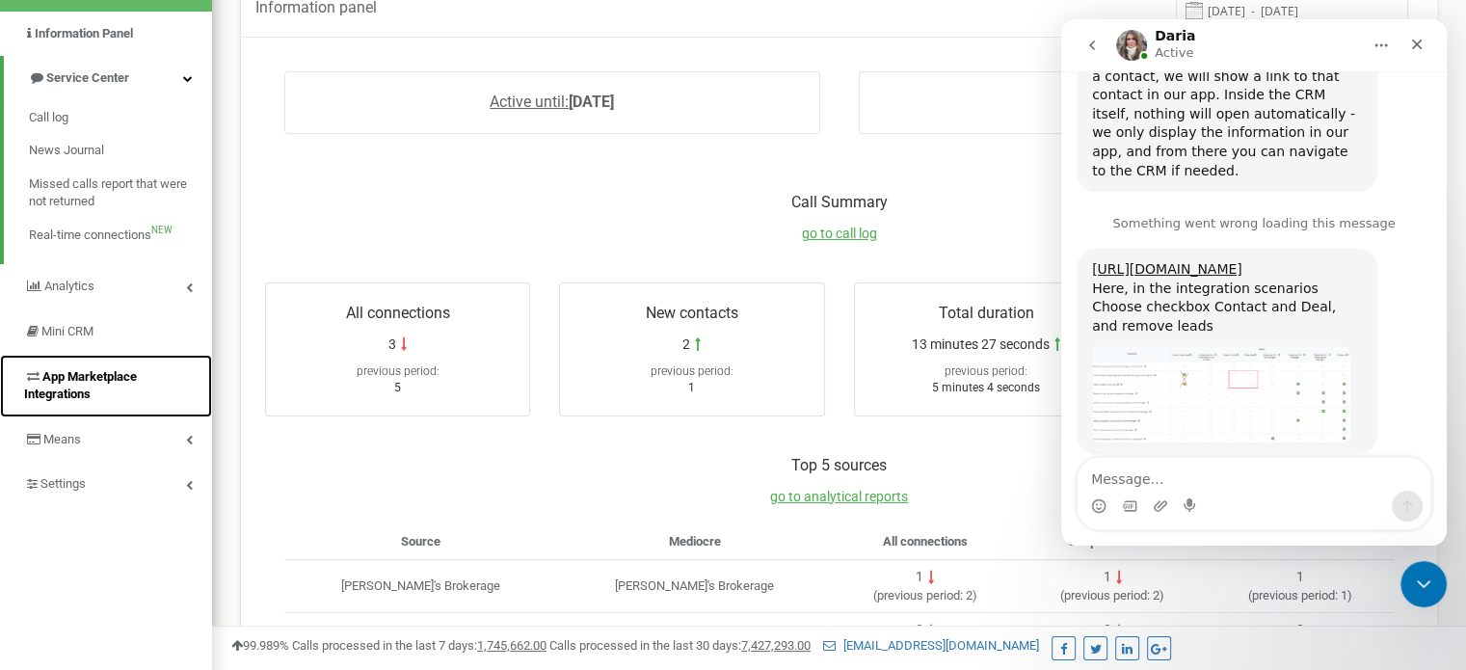
click at [74, 385] on span "App Marketplace Integrations" at bounding box center [108, 386] width 169 height 36
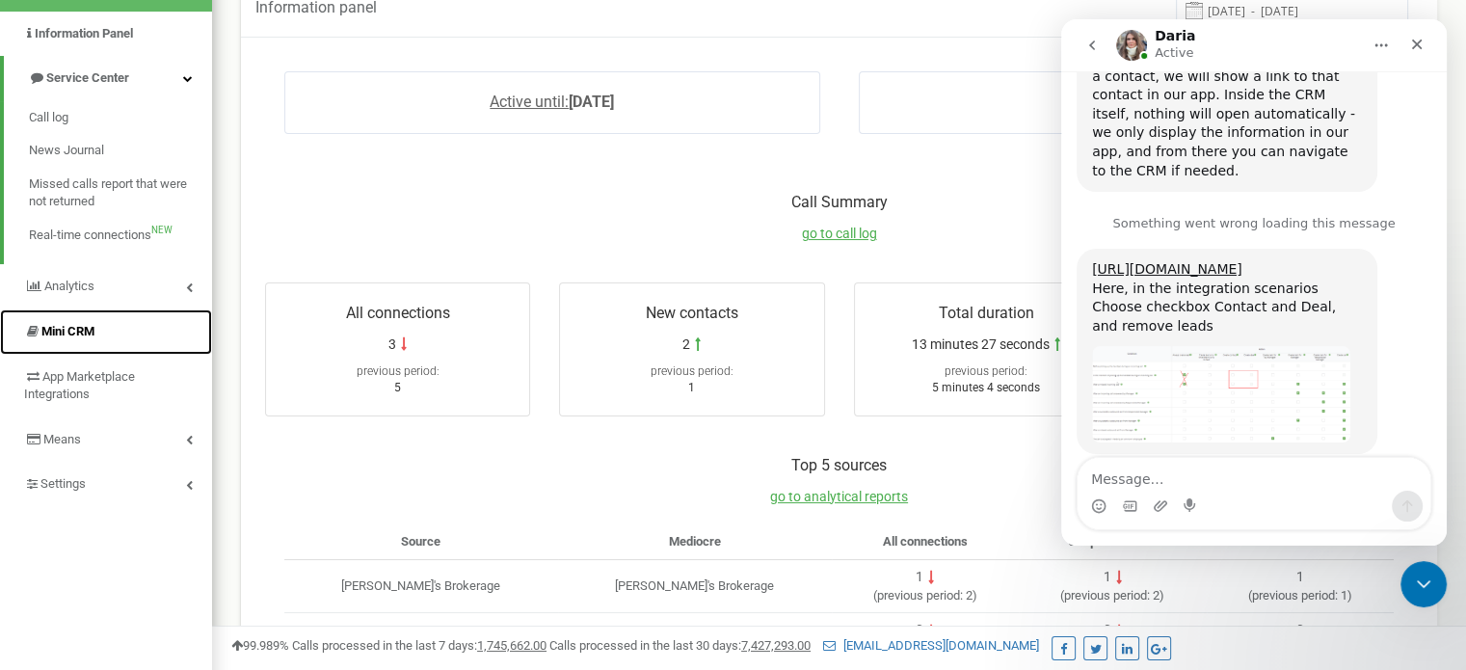
click at [76, 338] on font "Mini CRM" at bounding box center [67, 331] width 53 height 14
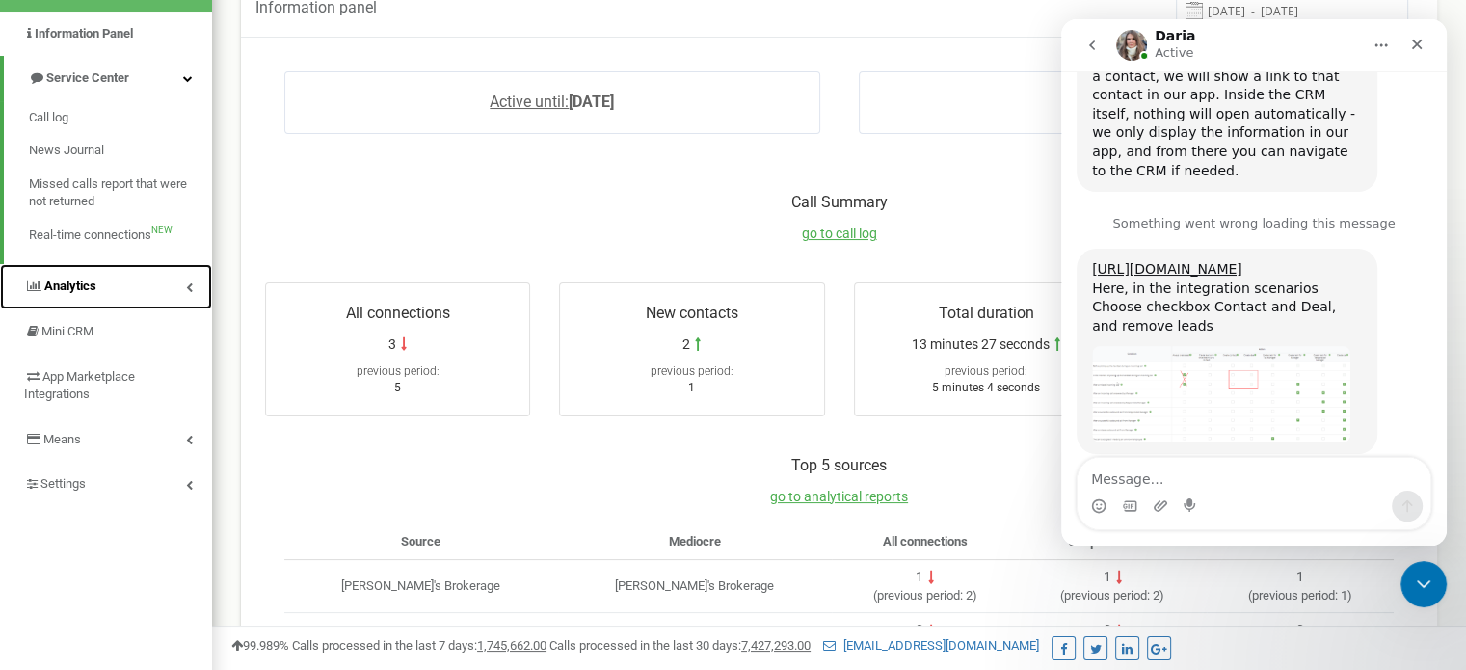
click at [76, 284] on font "Analytics" at bounding box center [70, 286] width 52 height 14
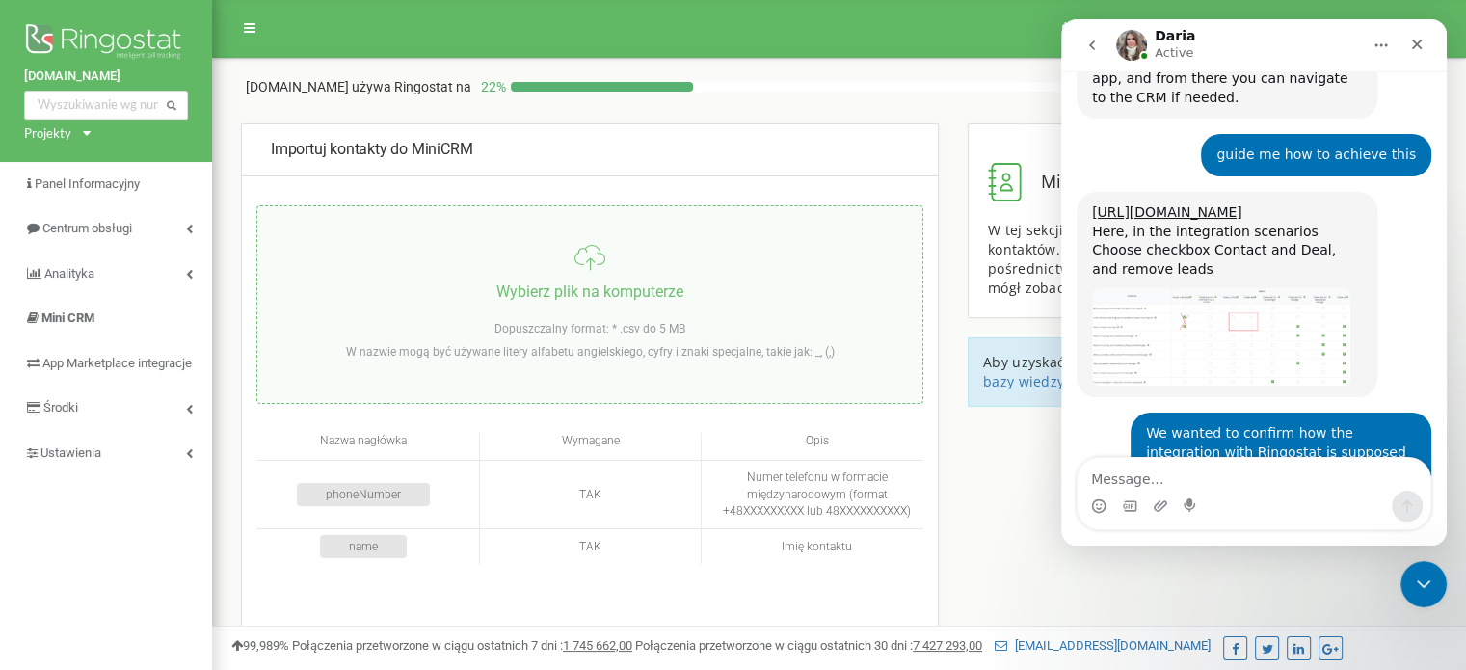
scroll to position [3964, 0]
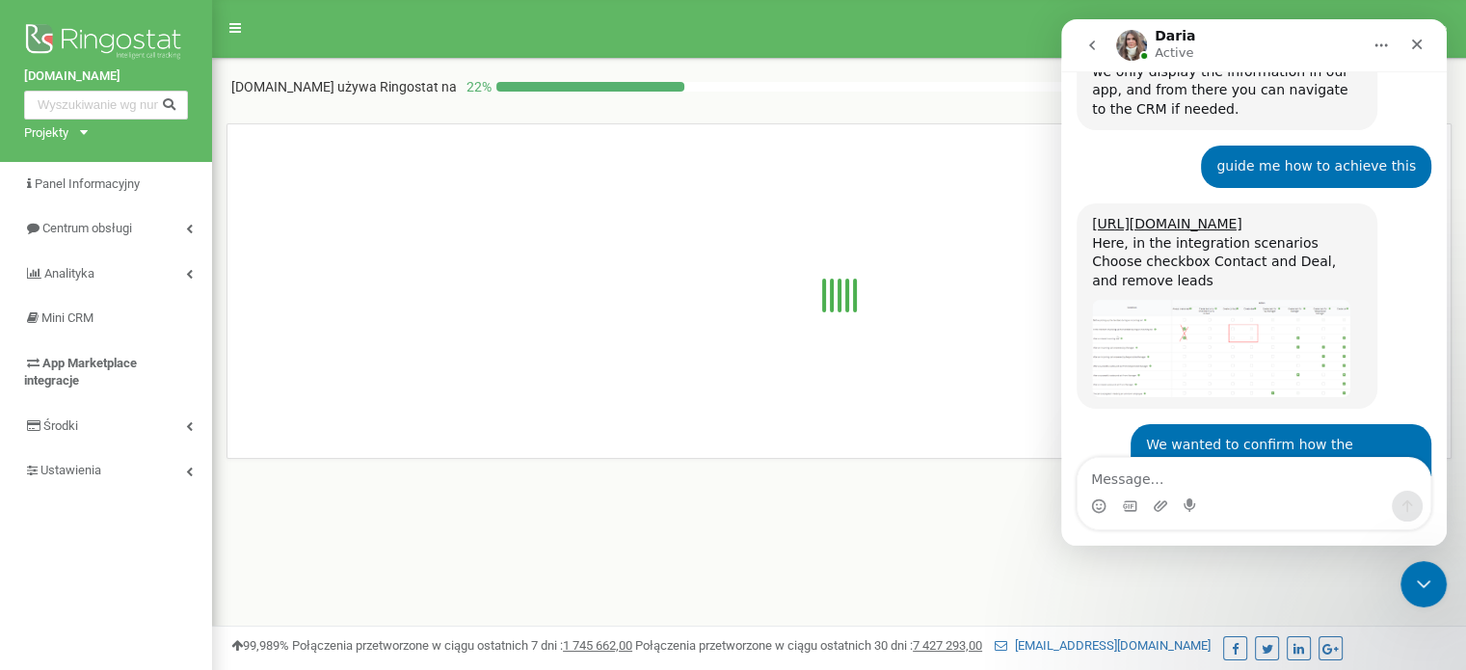
scroll to position [3964, 0]
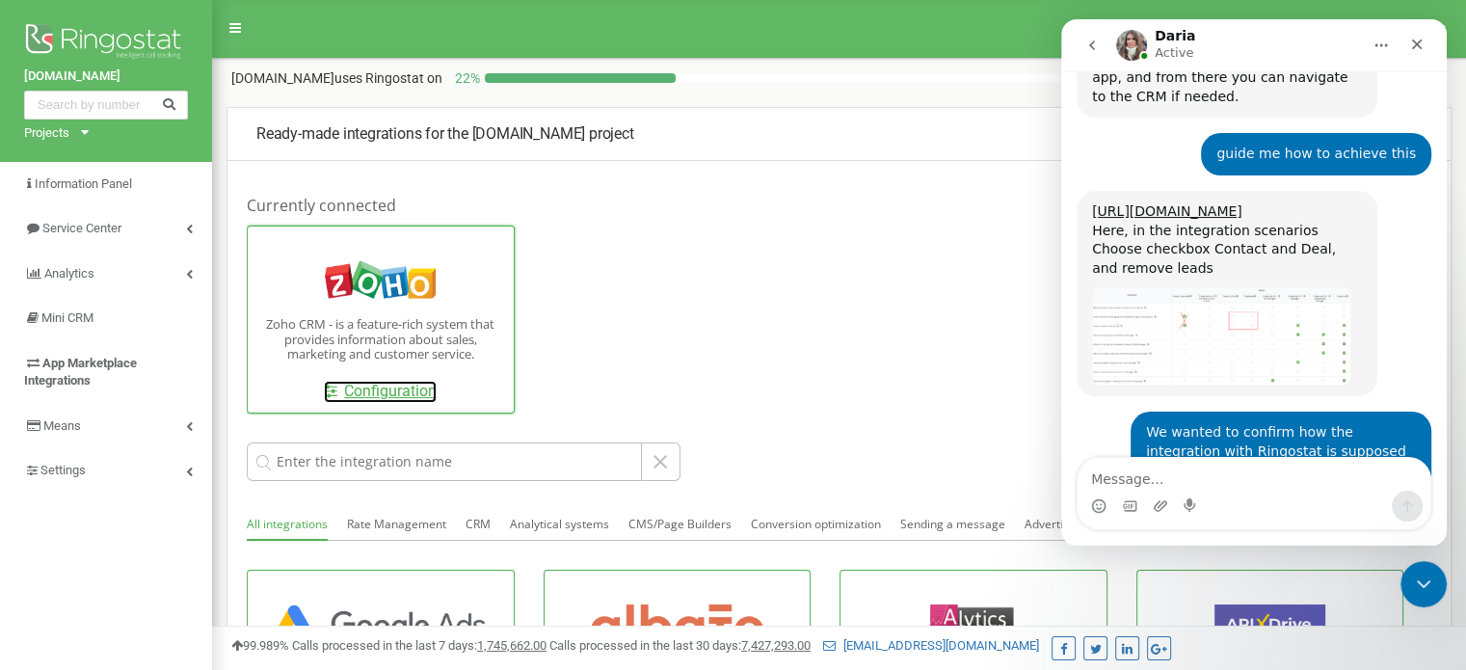
click at [382, 400] on font "Configuration" at bounding box center [390, 391] width 93 height 18
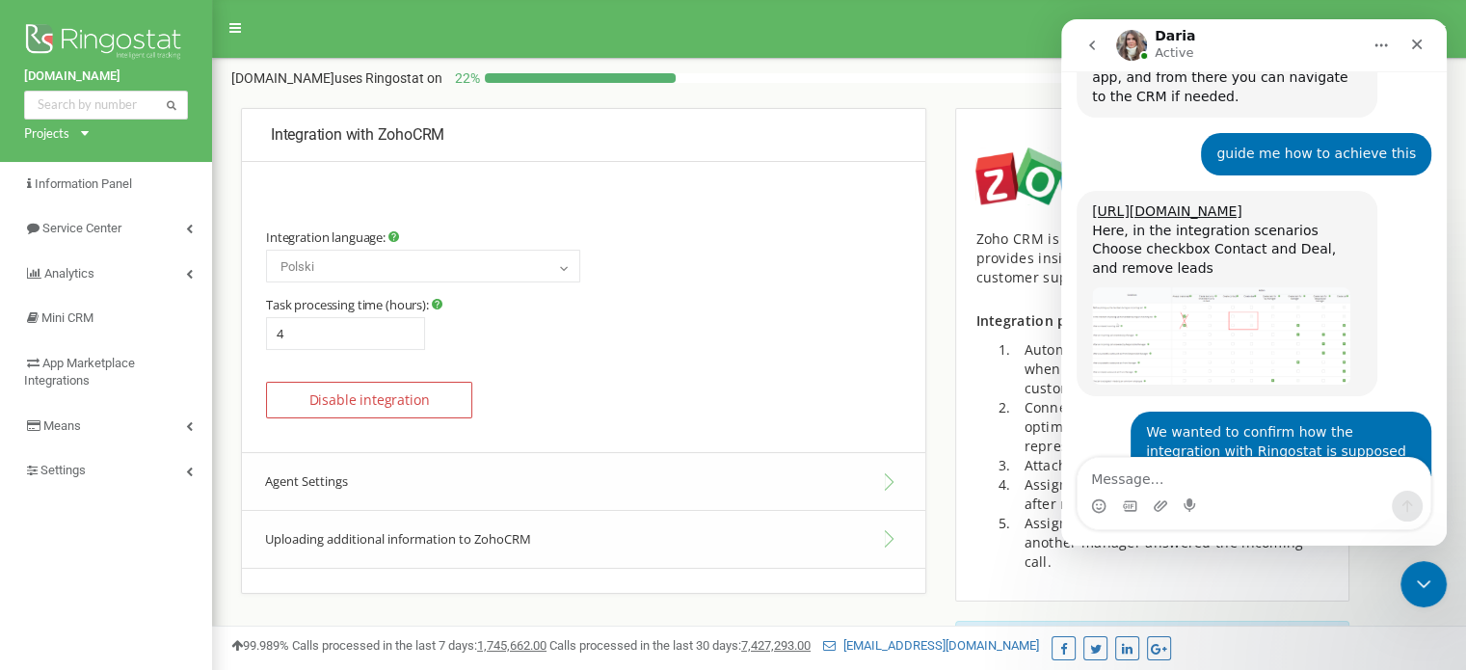
scroll to position [412, 0]
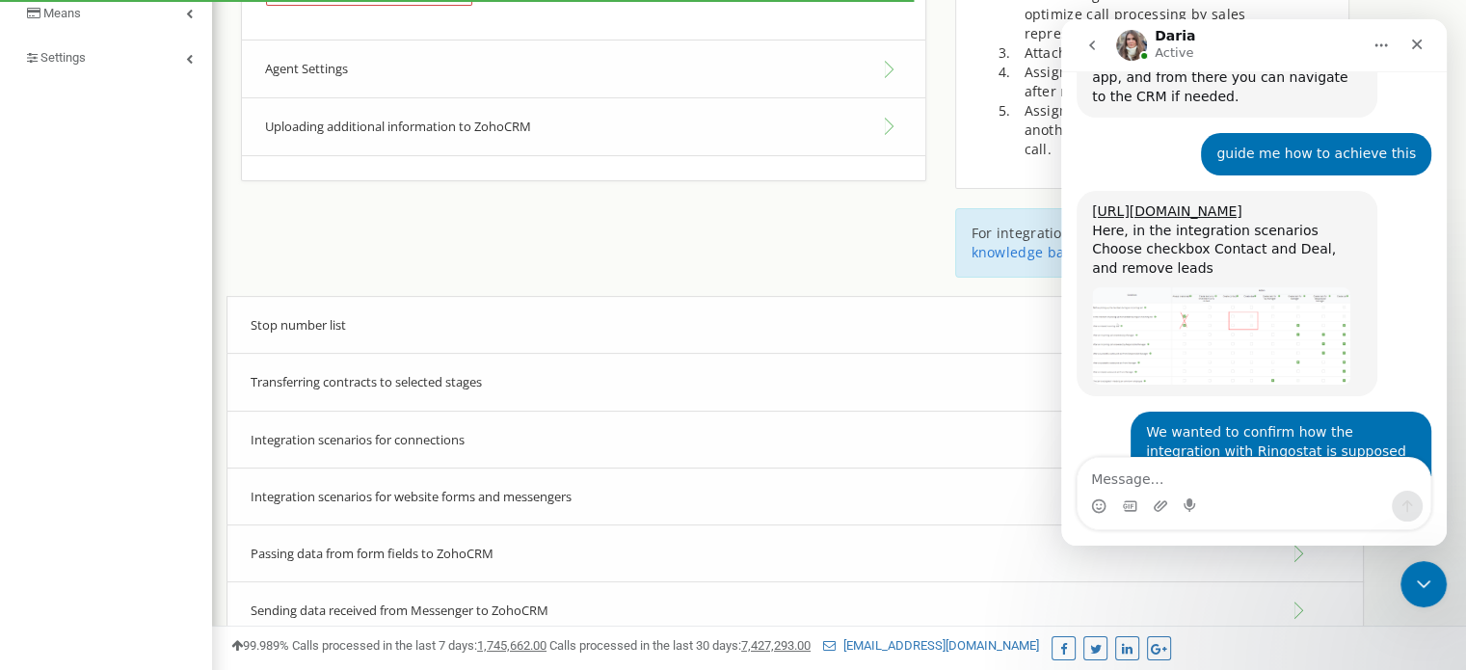
click at [435, 317] on div "Stop number list" at bounding box center [794, 325] width 1137 height 59
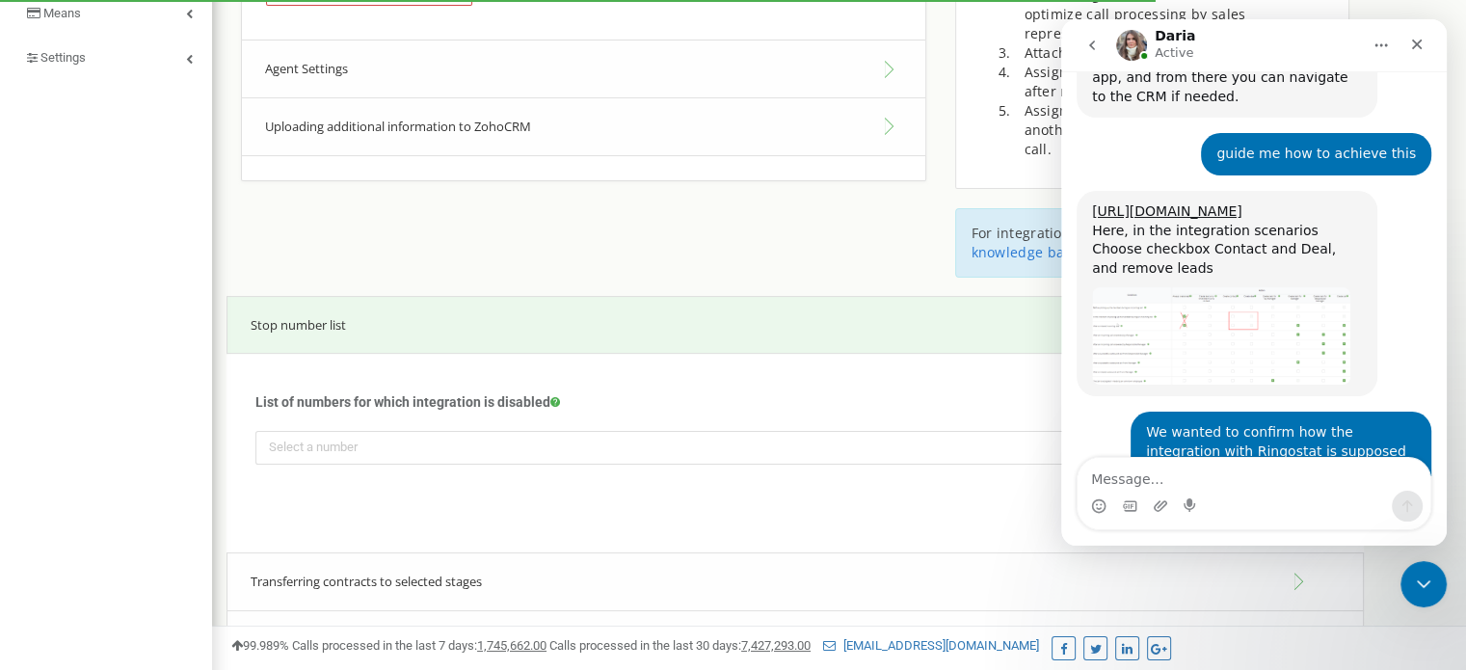
scroll to position [636, 0]
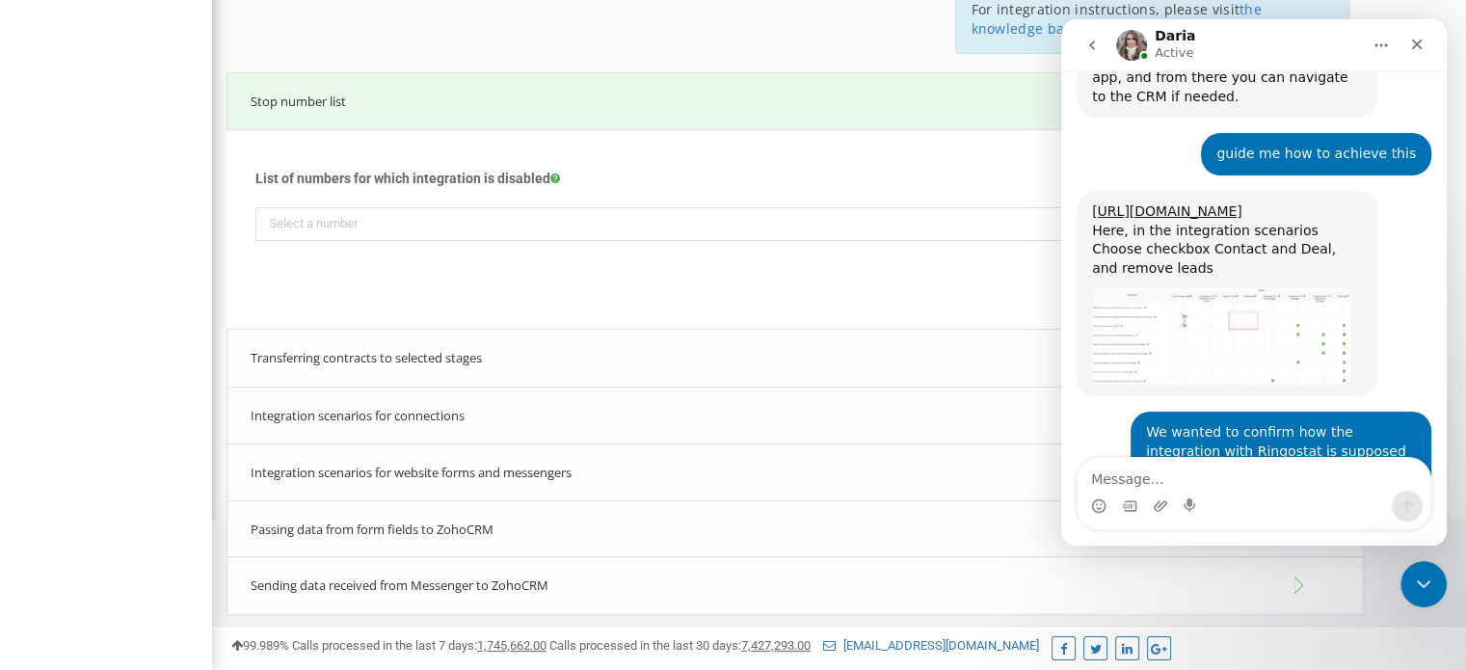
click at [452, 349] on font "Transferring contracts to selected stages" at bounding box center [366, 357] width 231 height 17
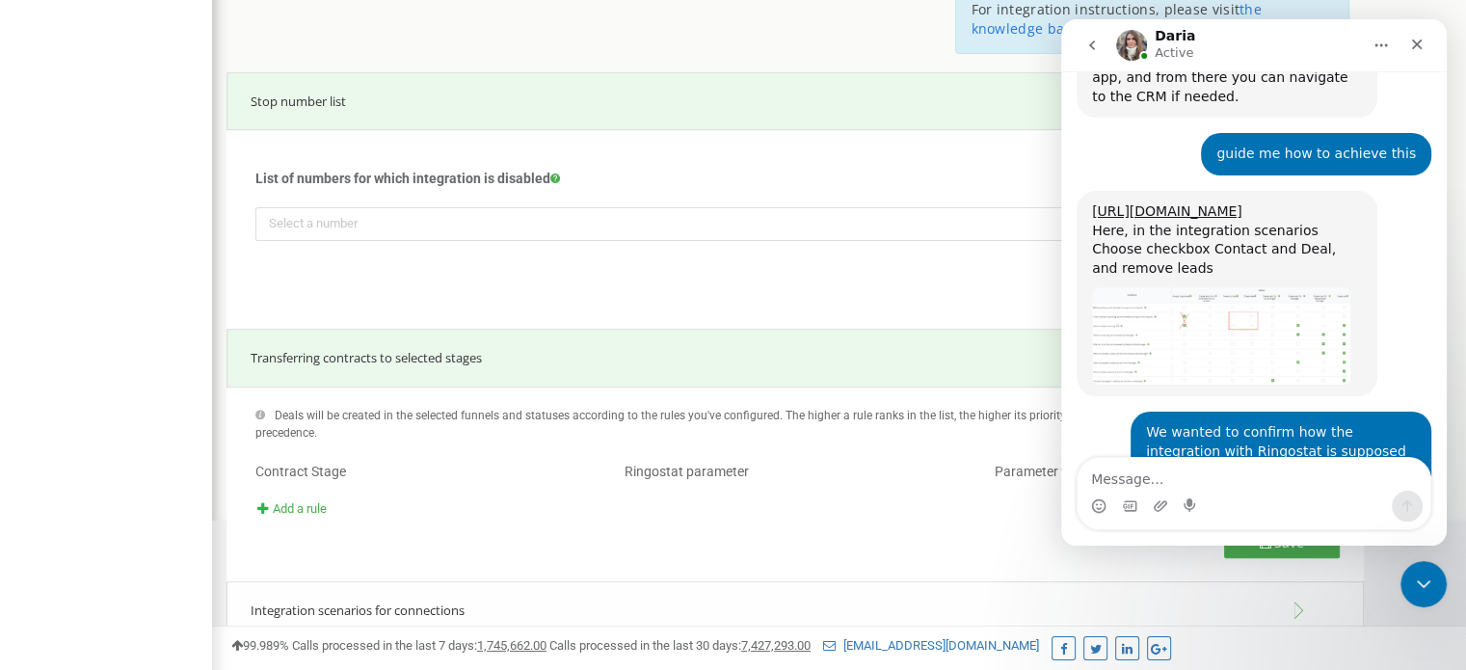
scroll to position [833, 0]
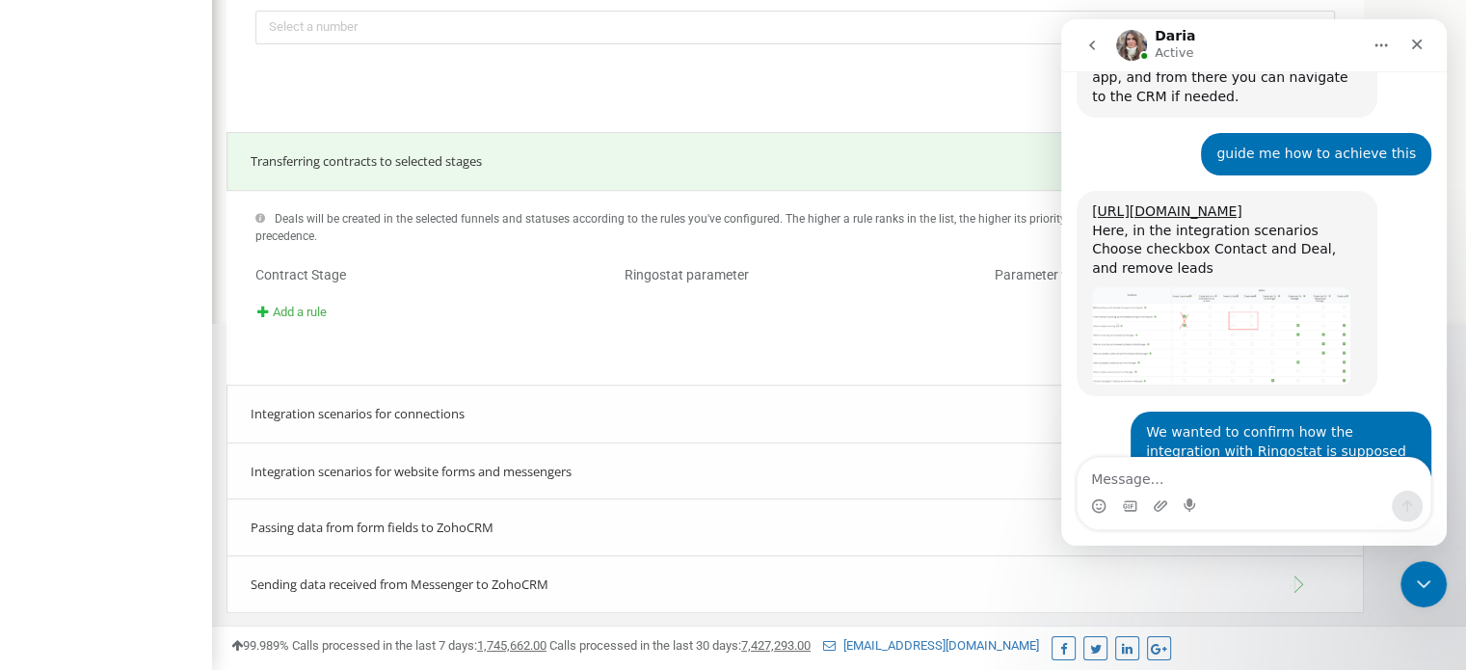
click at [446, 403] on div "Integration scenarios for connections" at bounding box center [794, 414] width 1137 height 59
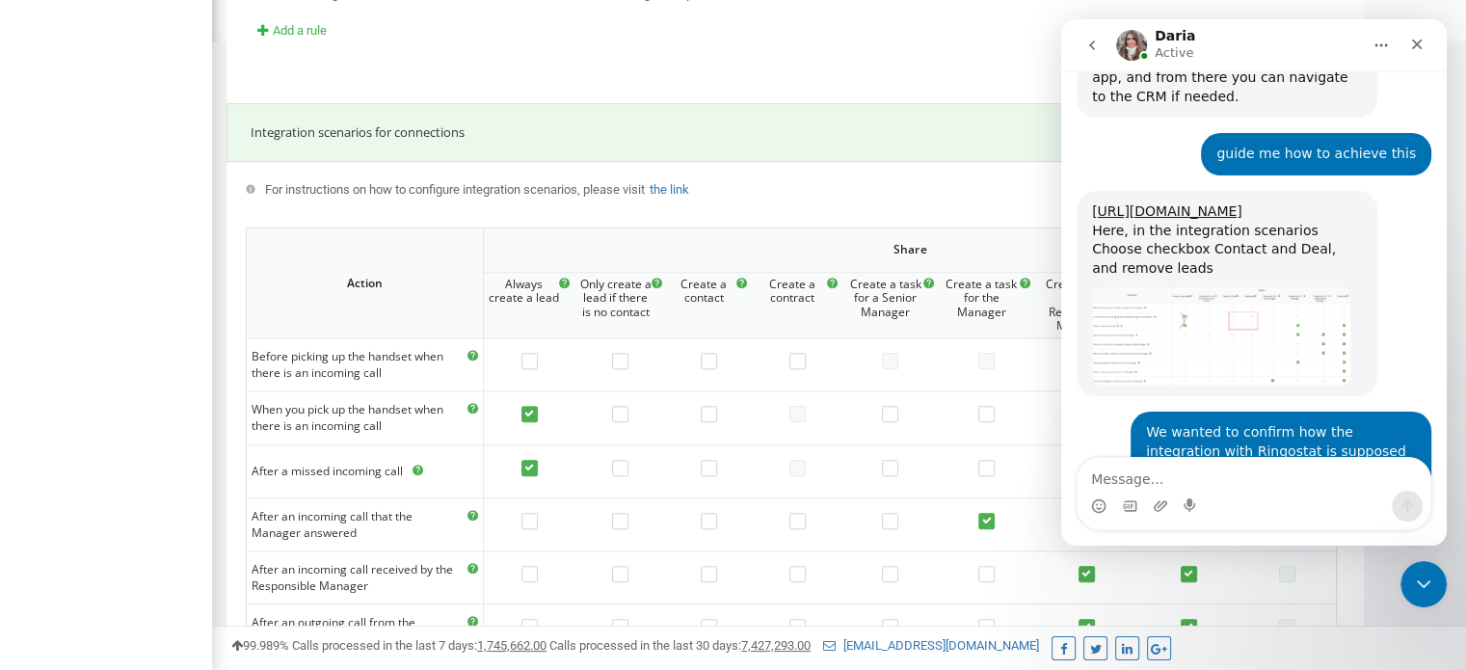
scroll to position [3855, 0]
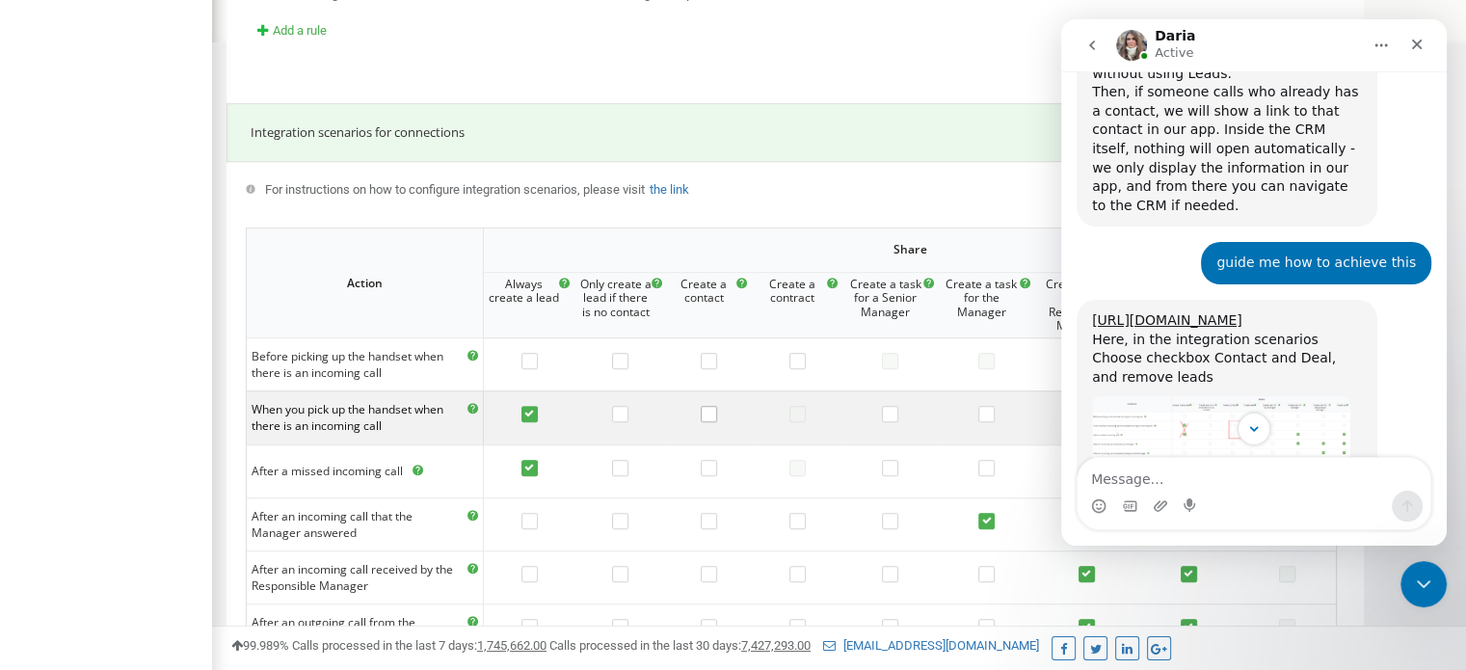
click at [710, 415] on label at bounding box center [709, 415] width 16 height 19
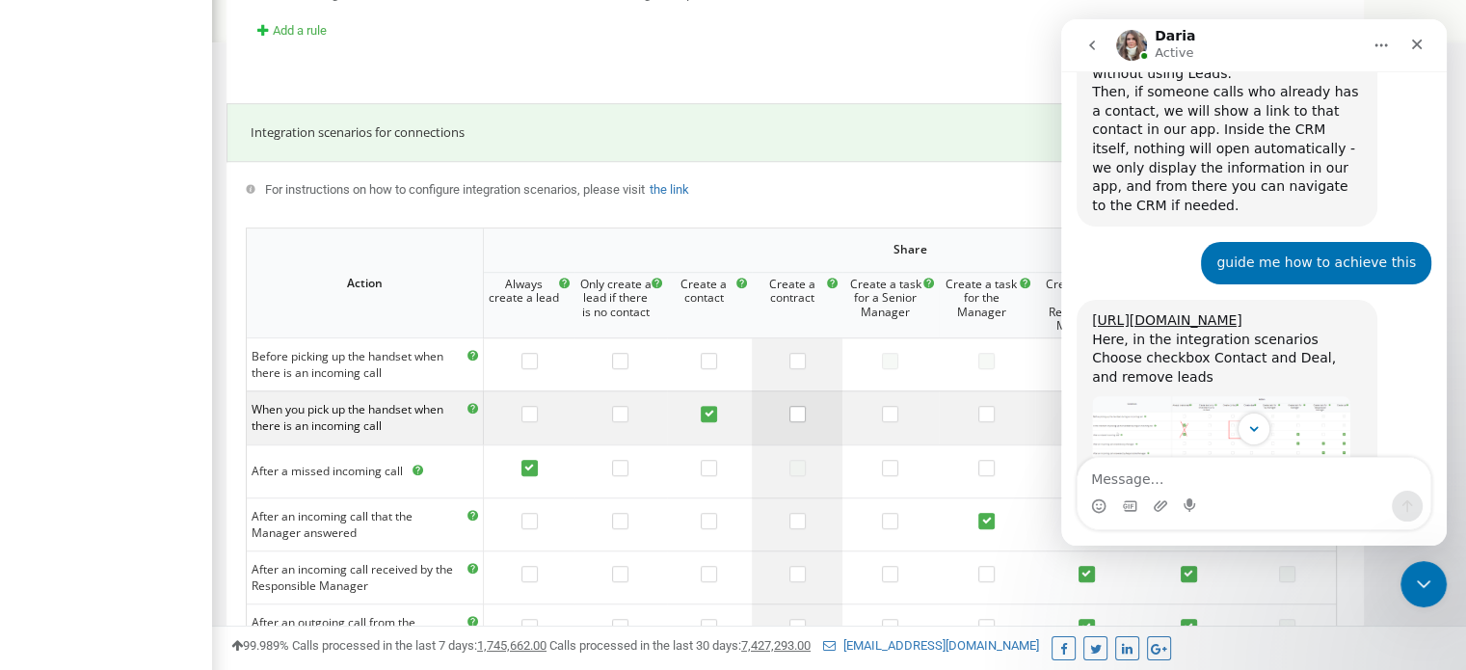
click at [803, 413] on label at bounding box center [797, 415] width 16 height 19
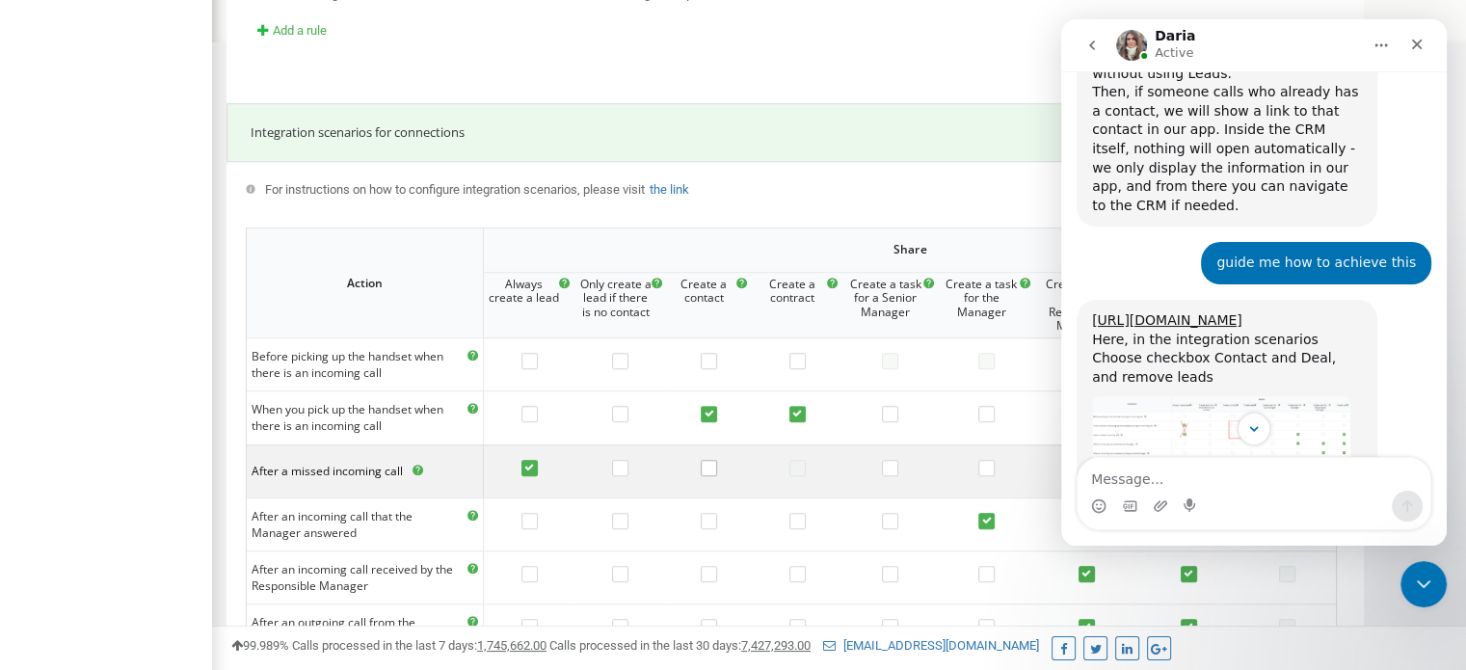
click at [711, 467] on label at bounding box center [709, 469] width 16 height 19
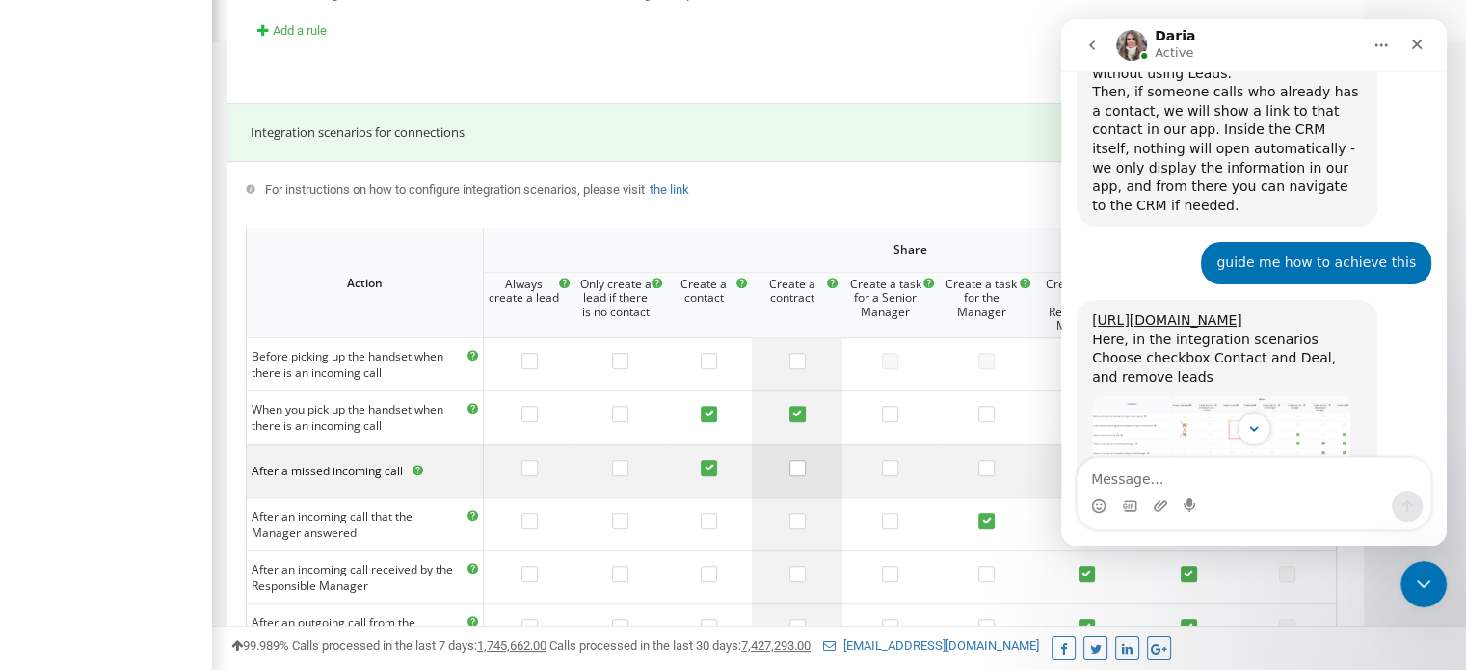
click at [805, 468] on label at bounding box center [797, 469] width 16 height 19
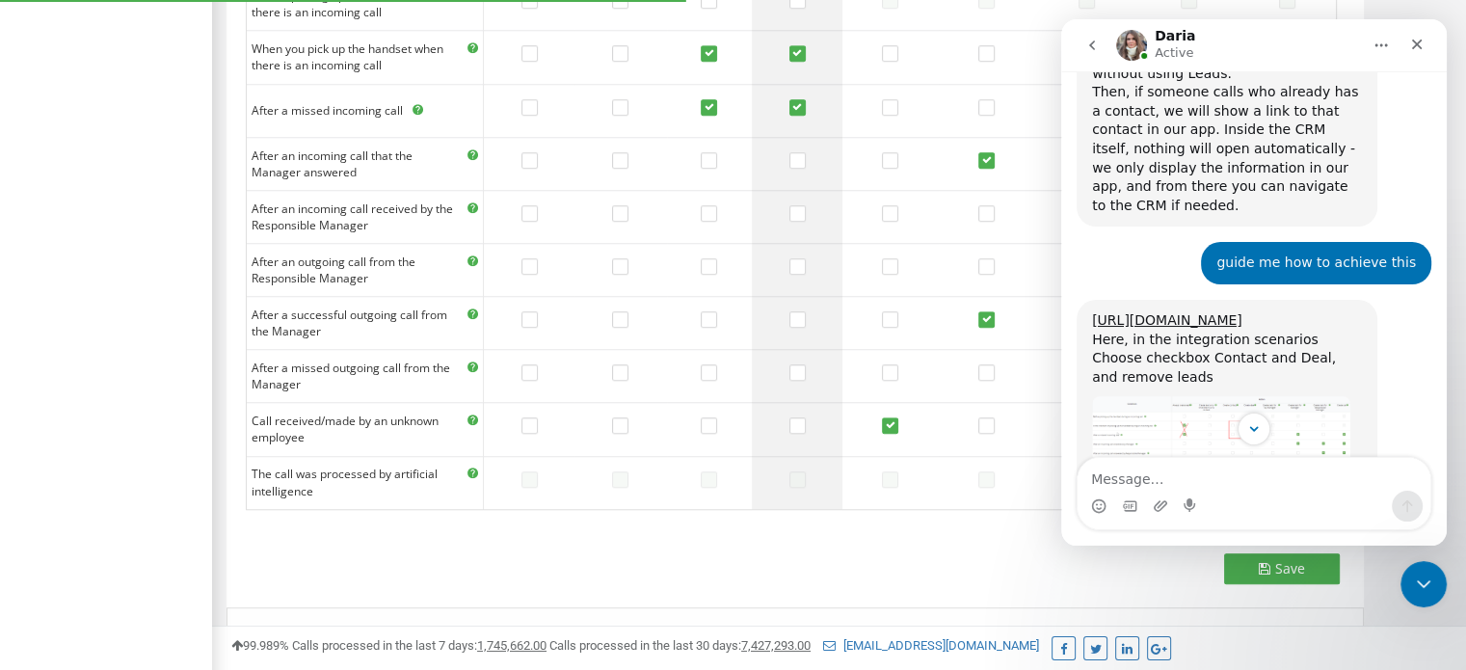
scroll to position [1492, 0]
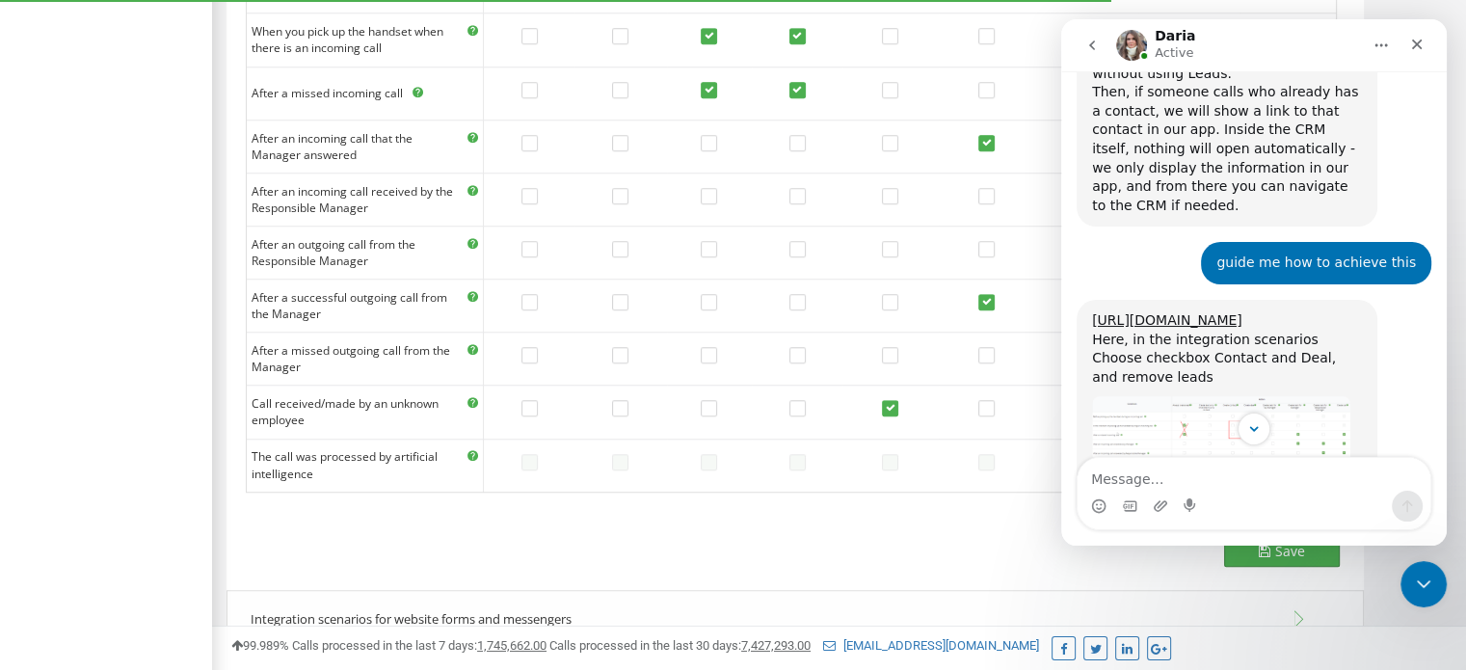
click at [1263, 561] on button "Save" at bounding box center [1282, 551] width 116 height 31
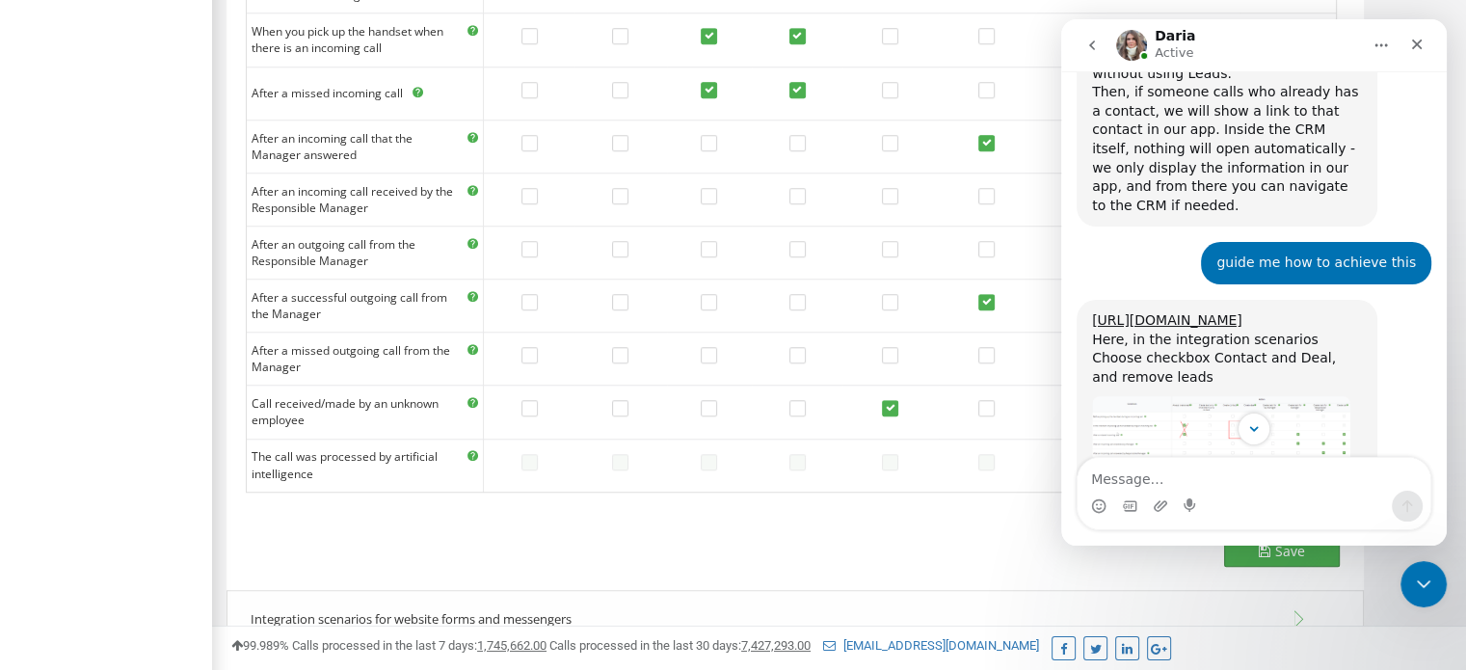
click at [1256, 546] on button "Save" at bounding box center [1282, 551] width 116 height 31
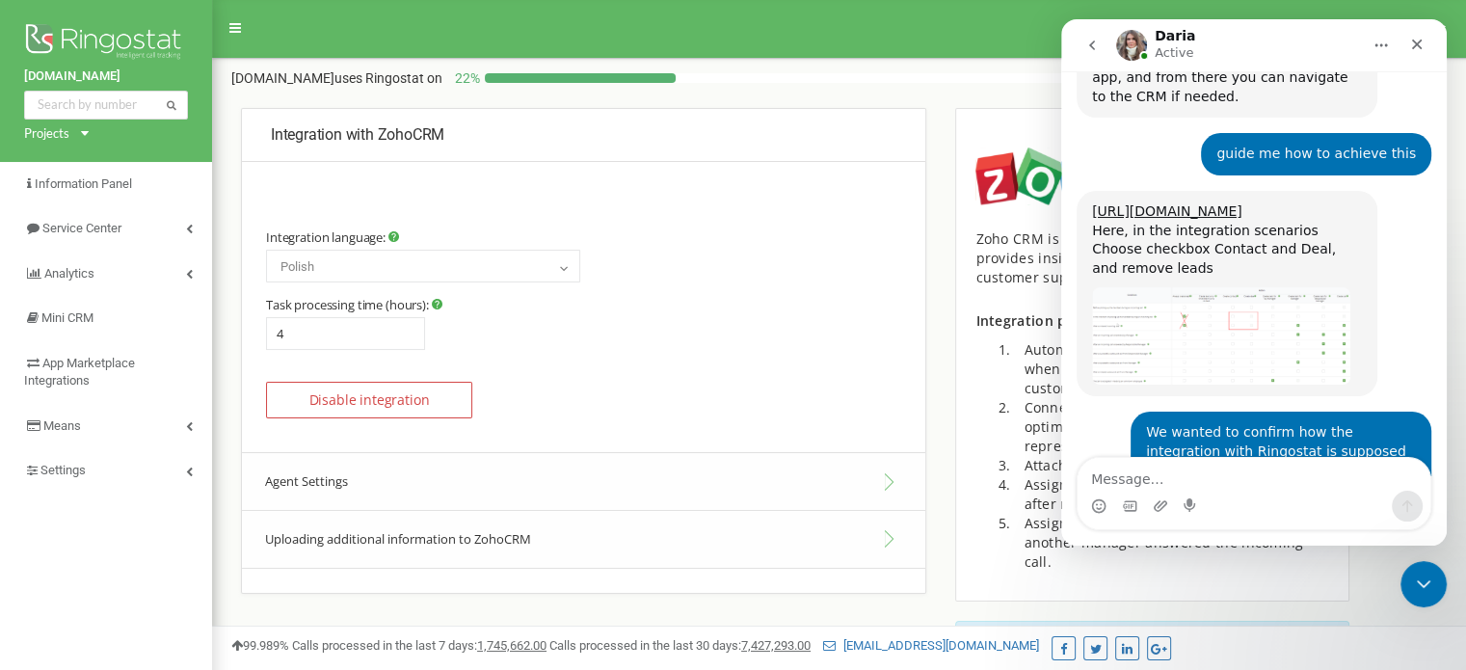
click at [921, 66] on div "[DOMAIN_NAME] uses Ringostat on 22 % More details" at bounding box center [839, 73] width 1254 height 29
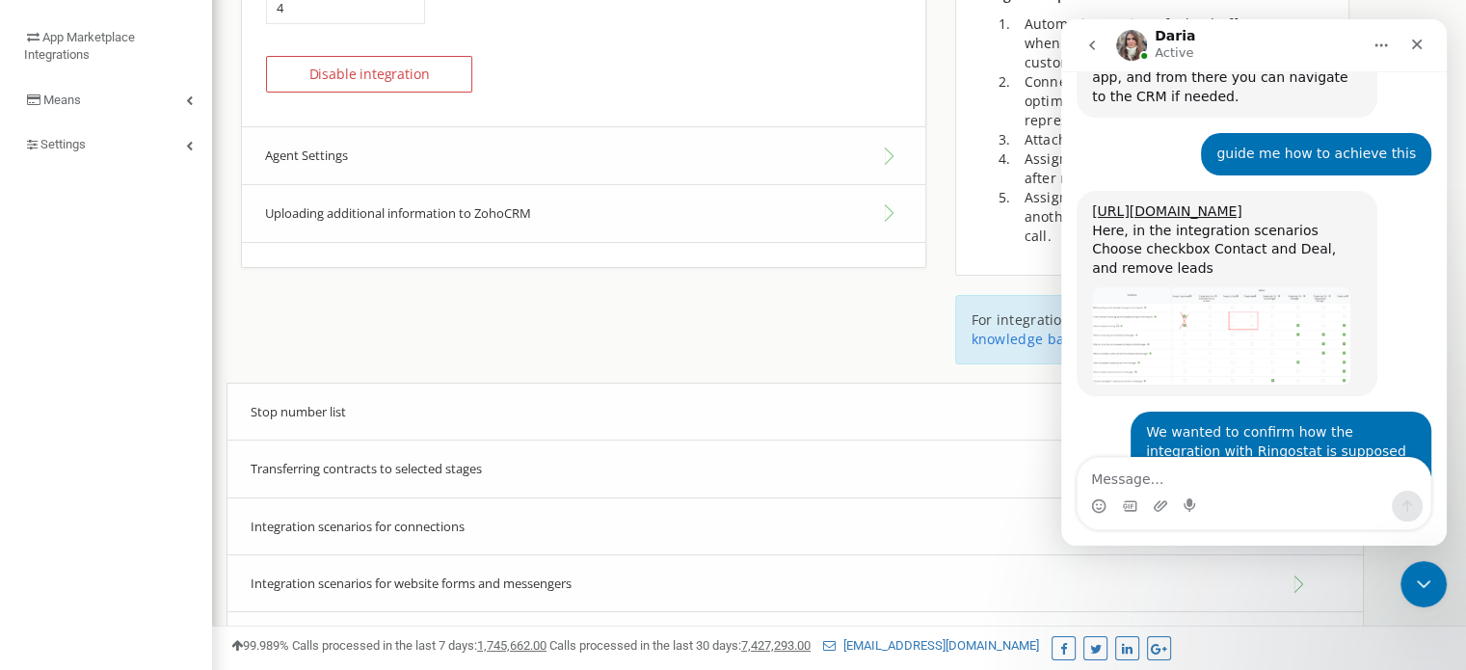
scroll to position [486, 0]
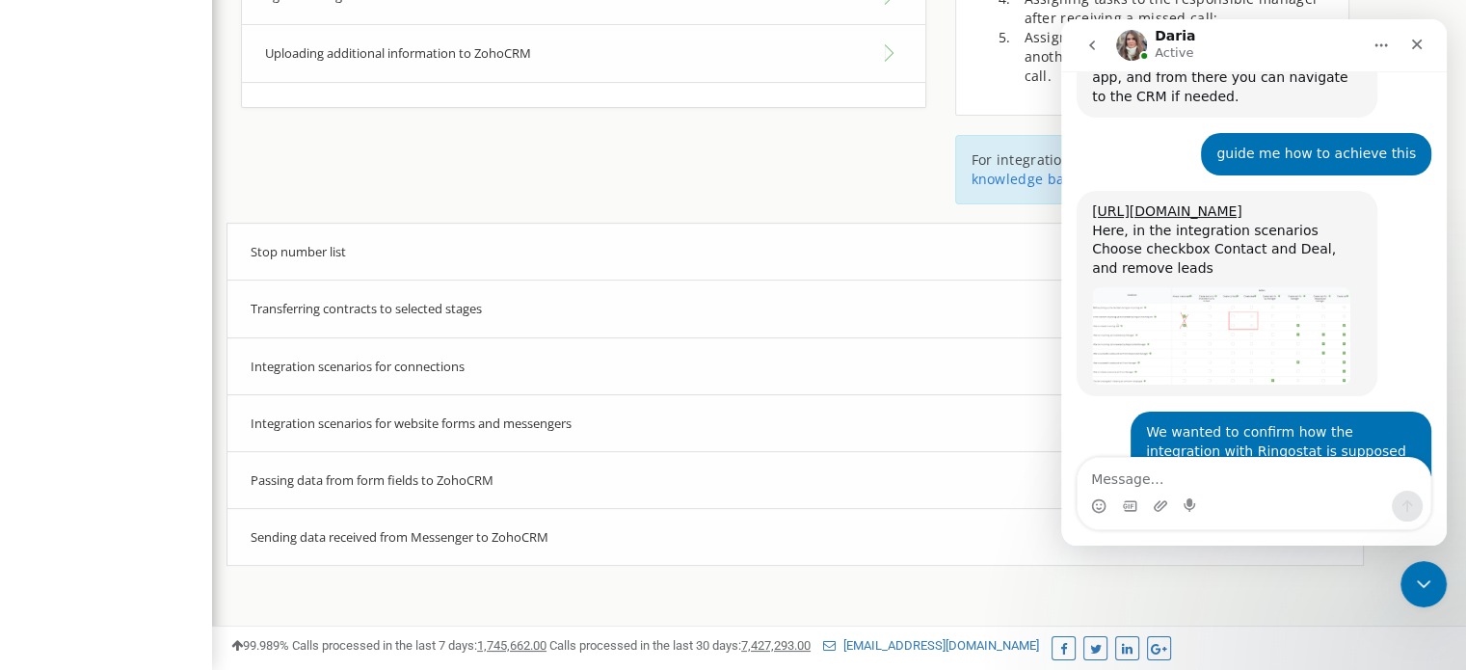
click at [586, 337] on div "Integration scenarios for connections" at bounding box center [794, 366] width 1137 height 59
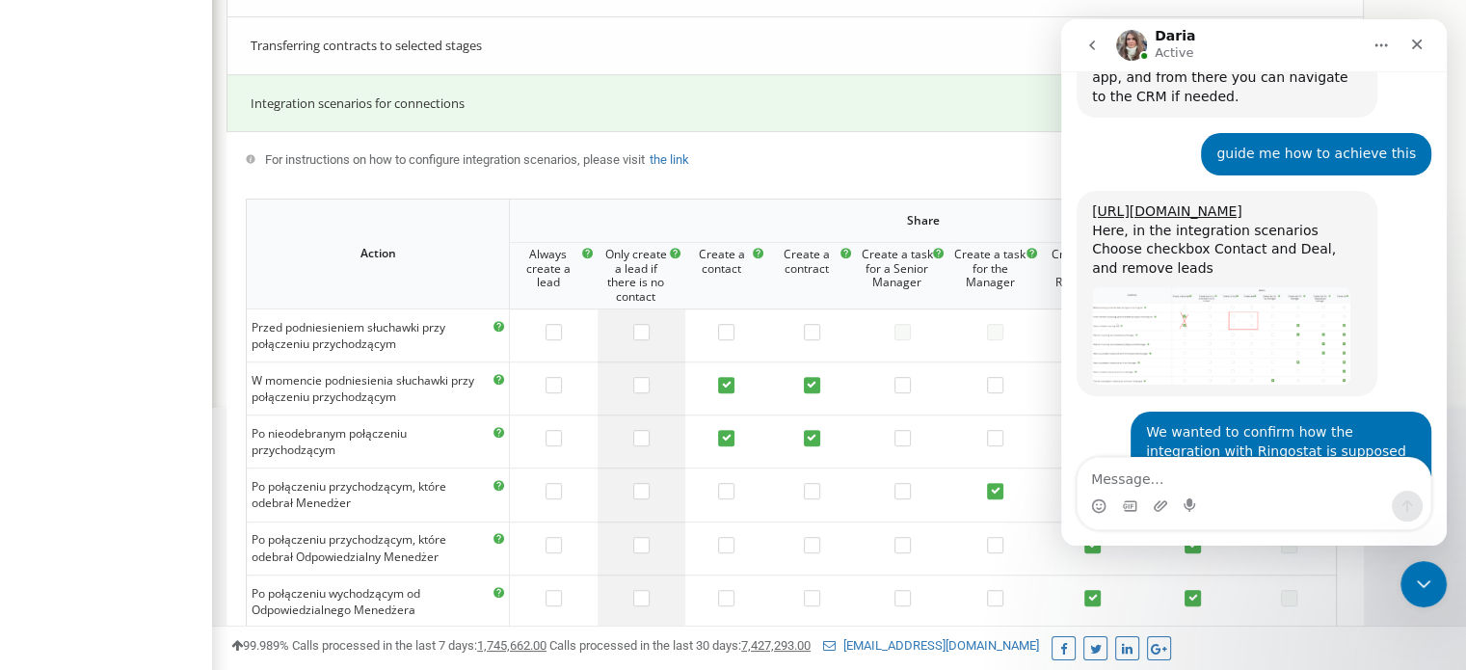
scroll to position [748, 0]
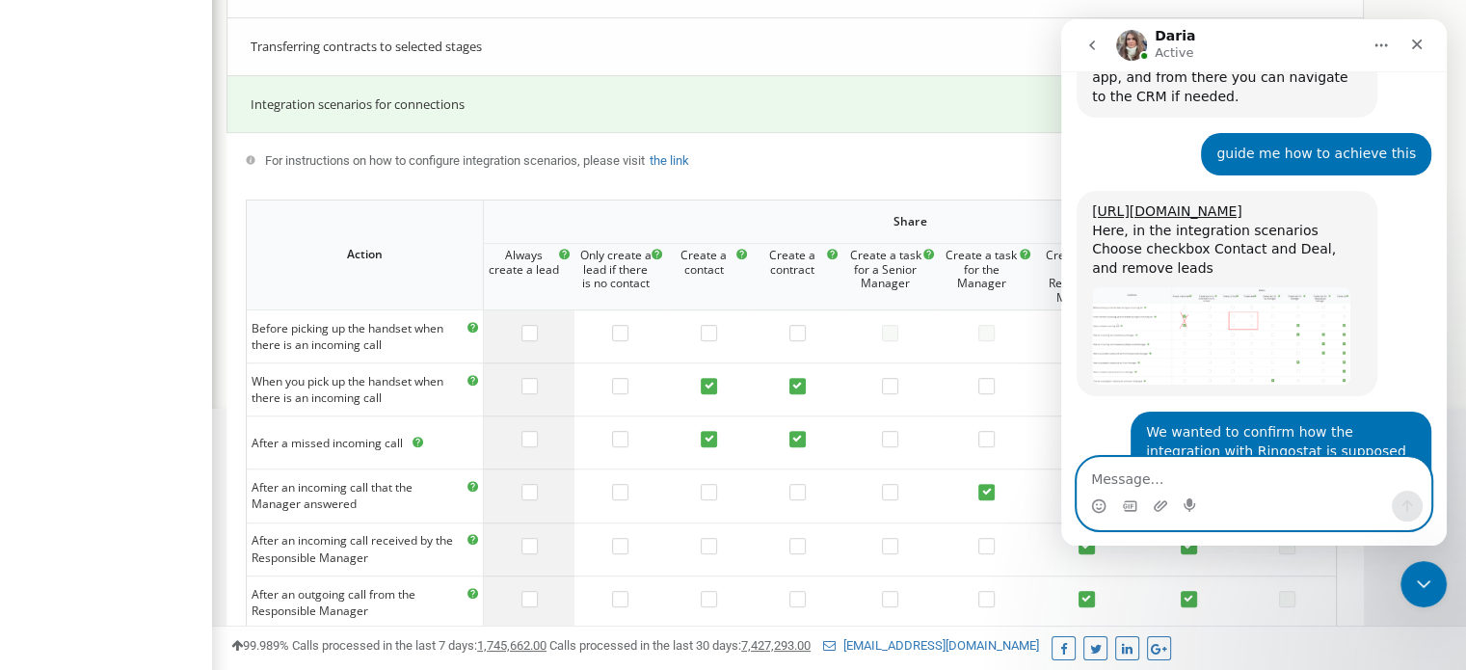
click at [1166, 477] on textarea "Message…" at bounding box center [1253, 474] width 353 height 33
type textarea "?"
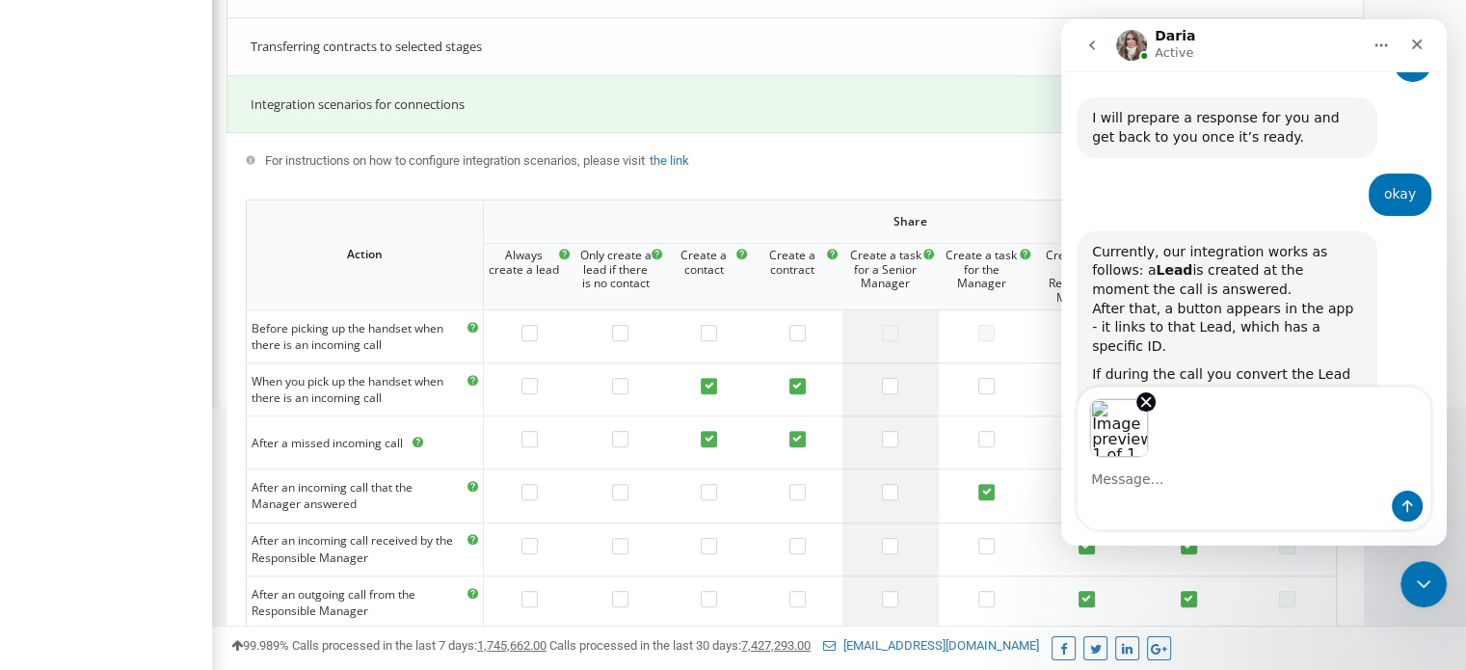
scroll to position [4715, 0]
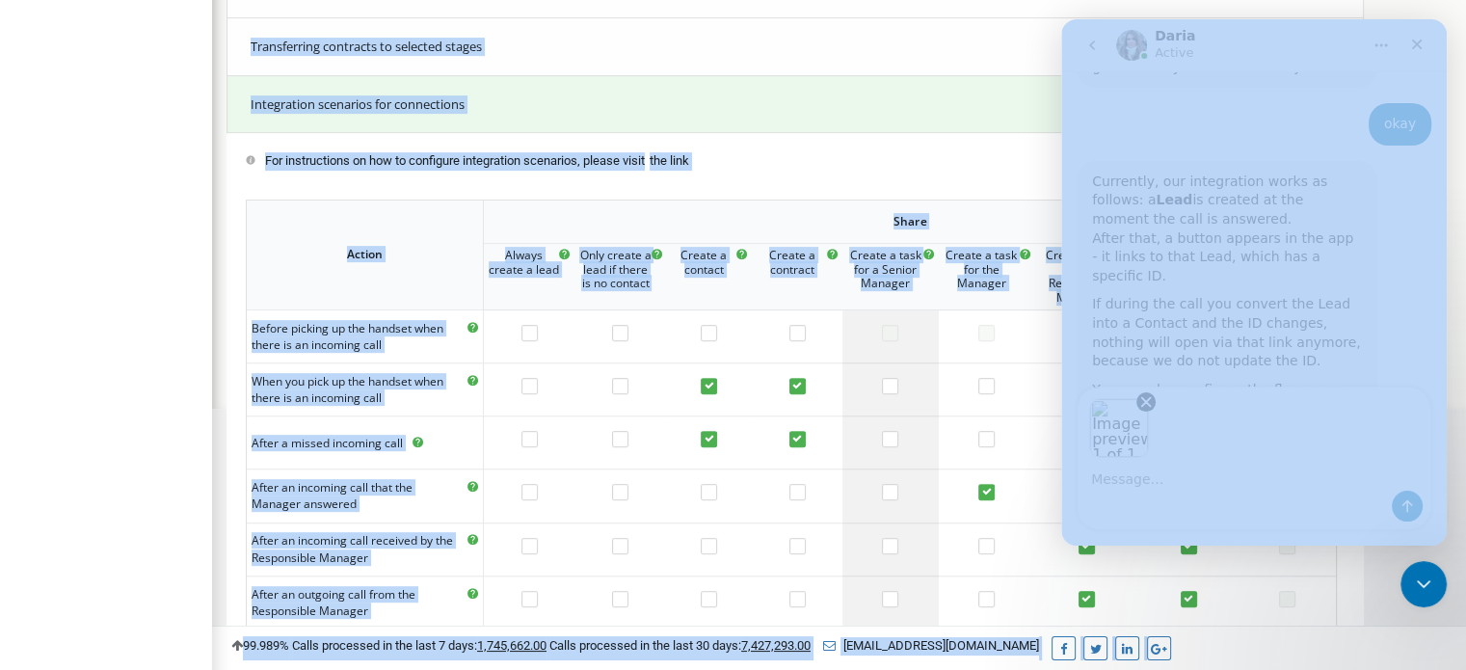
drag, startPoint x: 2511, startPoint y: 316, endPoint x: 1440, endPoint y: 519, distance: 1090.7
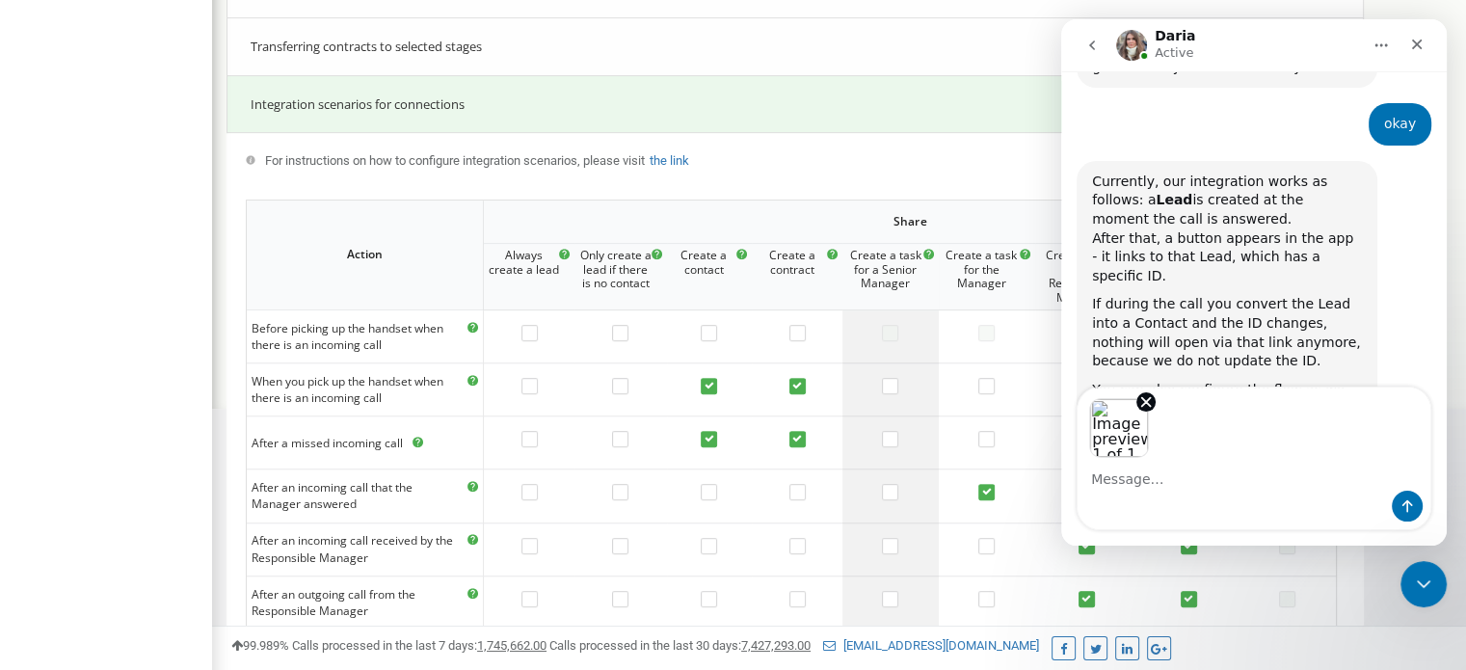
click at [1239, 429] on div "Image previews" at bounding box center [1253, 422] width 353 height 70
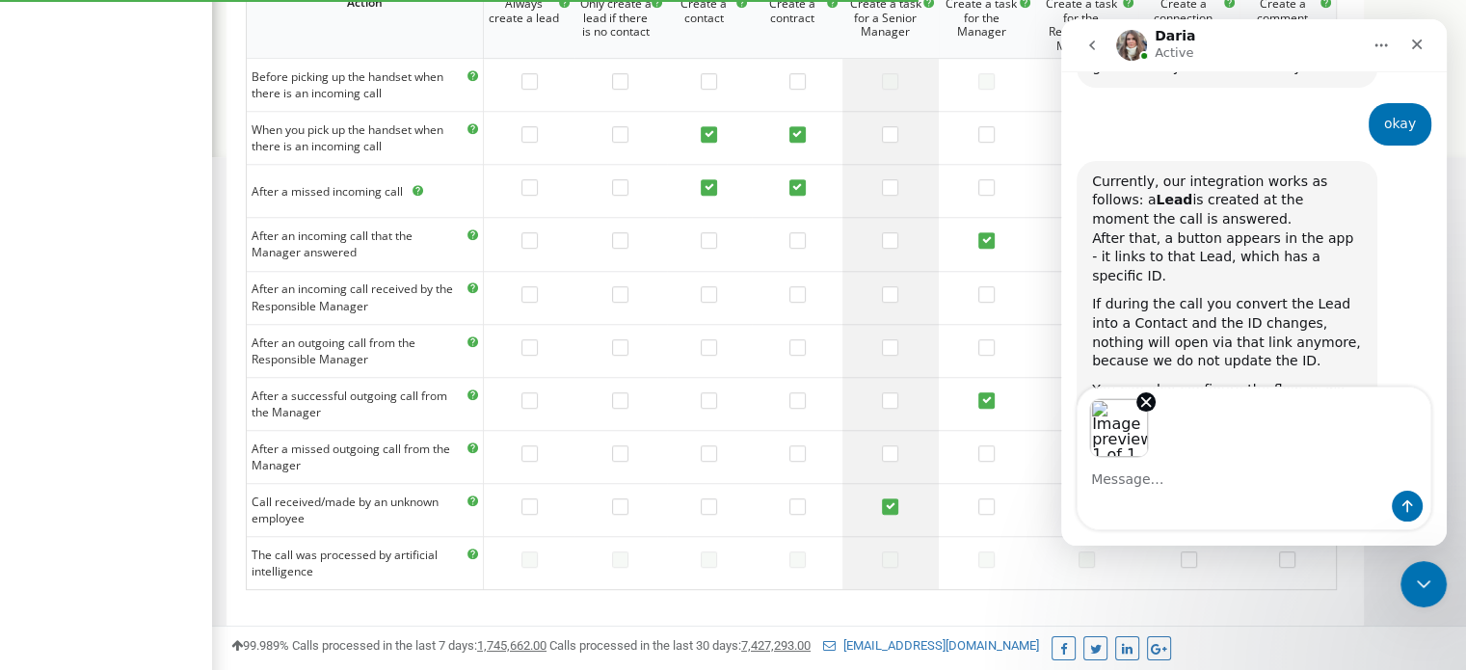
scroll to position [907, 0]
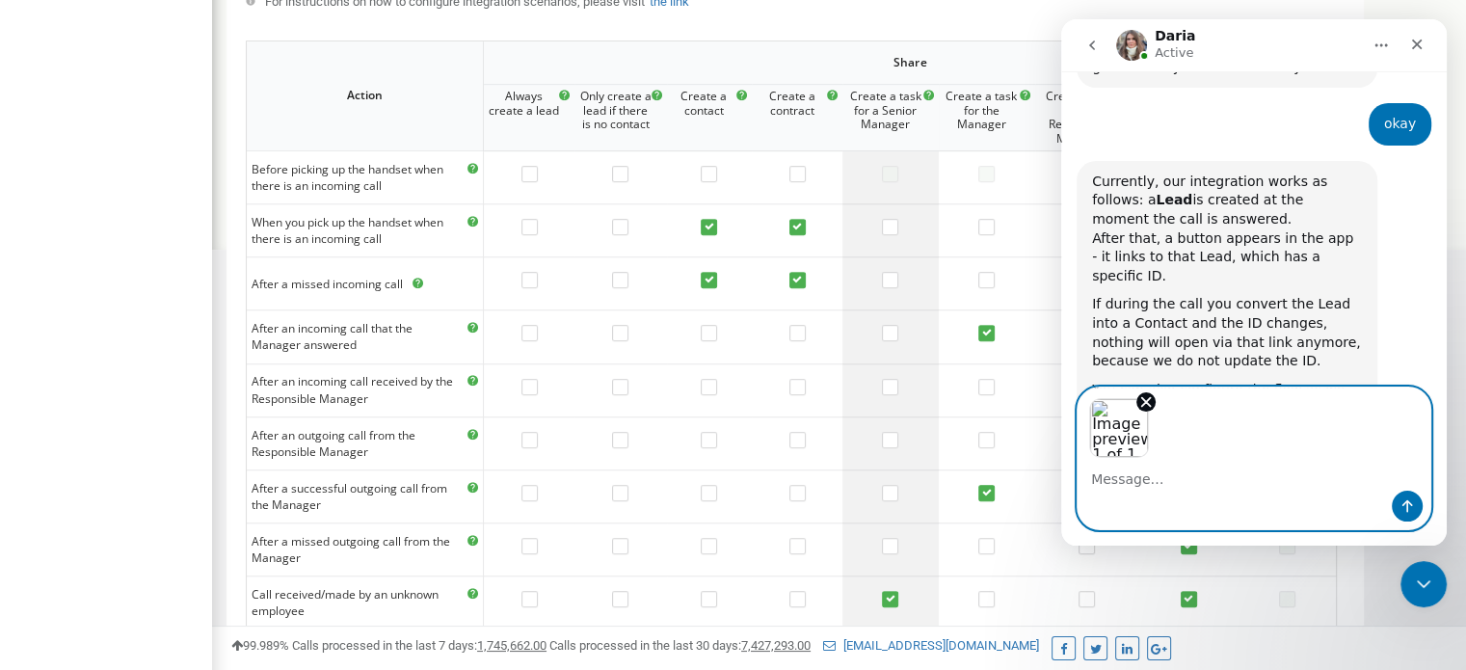
click at [1154, 474] on textarea "Message…" at bounding box center [1253, 474] width 353 height 33
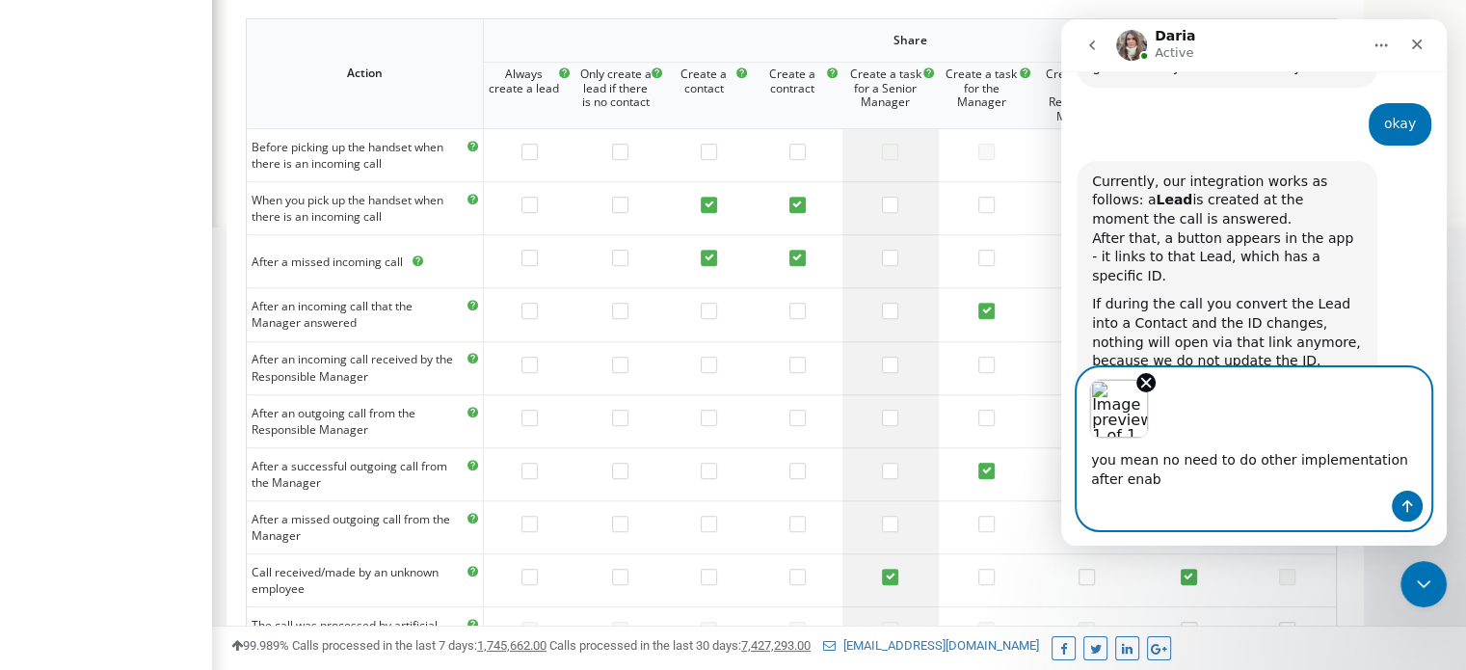
scroll to position [4735, 0]
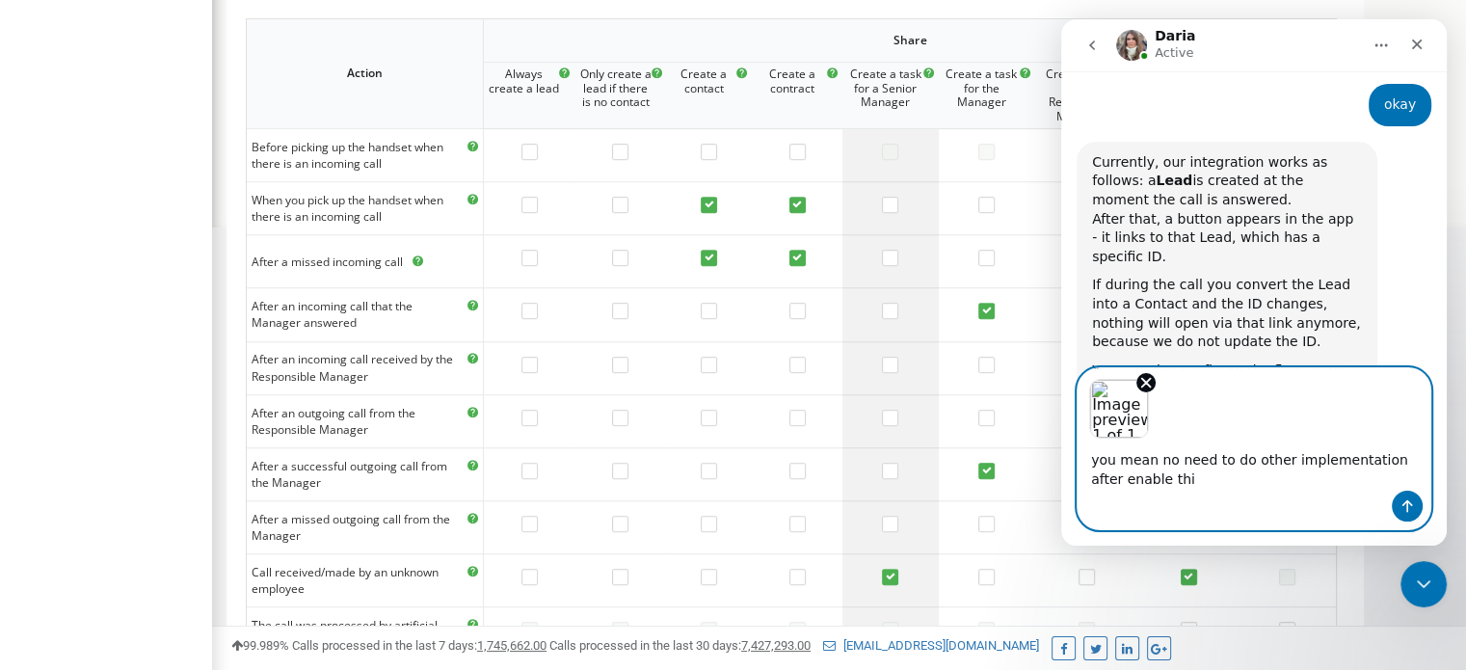
type textarea "you mean no need to do other implementation after enable this"
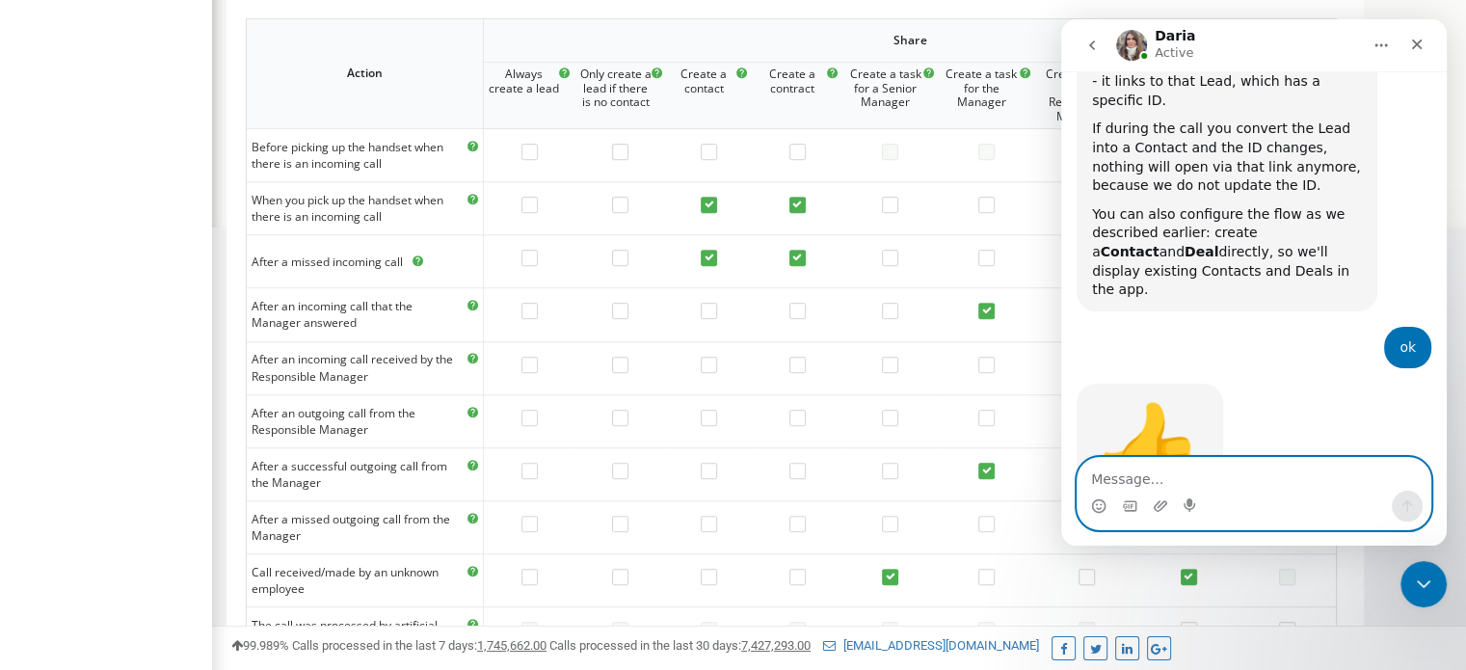
scroll to position [4890, 0]
type textarea "yes"
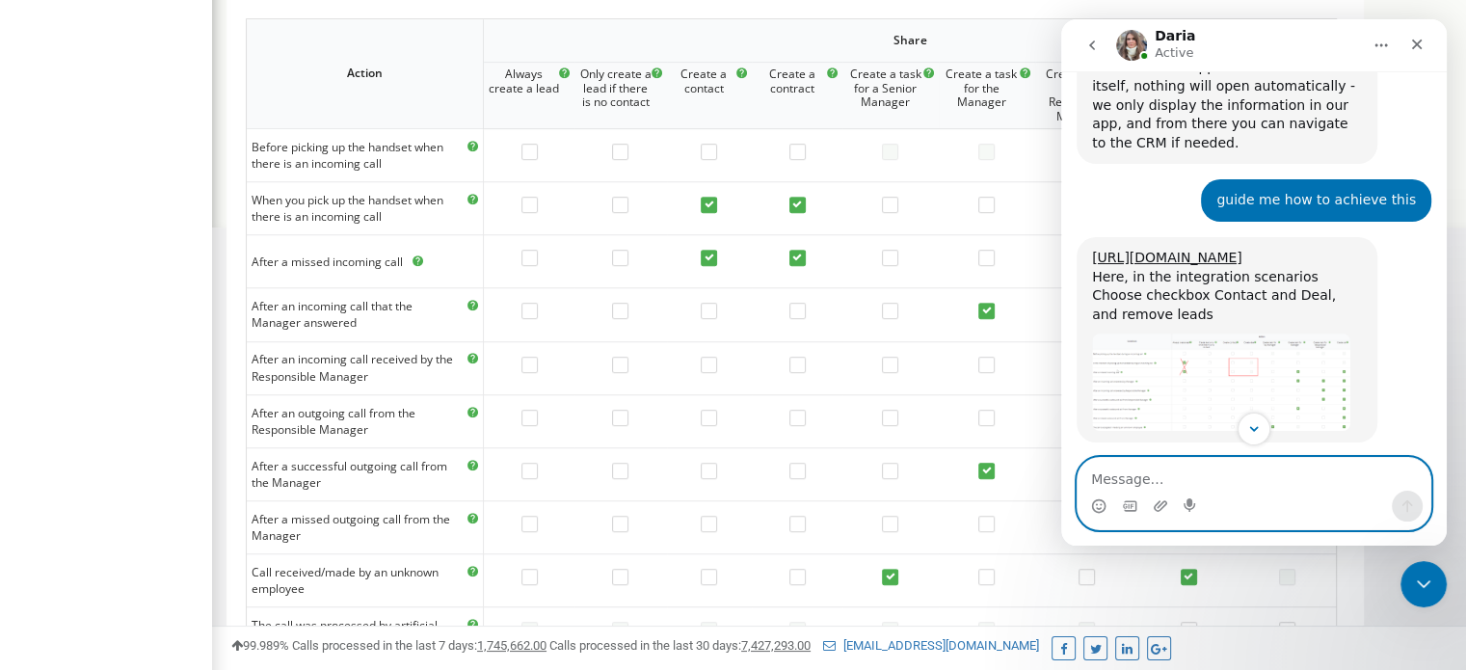
scroll to position [3890, 0]
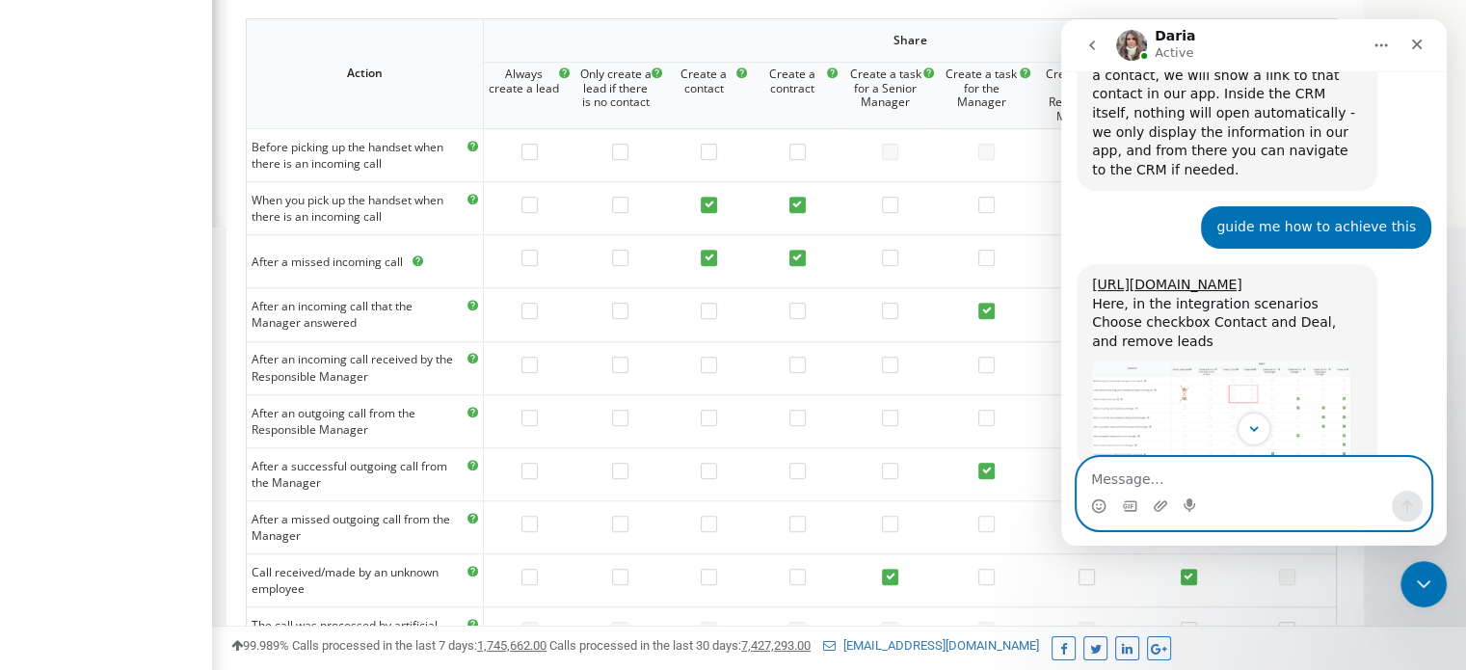
drag, startPoint x: 1138, startPoint y: 238, endPoint x: 1381, endPoint y: 359, distance: 271.5
click at [1381, 496] on div "We wanted to confirm how the integration with Ringostat is supposed to work. Sp…" at bounding box center [1281, 581] width 270 height 170
copy div "We wanted to confirm how the integration with Ringostat is supposed to work. Sp…"
click at [1229, 479] on textarea "Message…" at bounding box center [1253, 474] width 353 height 33
paste textarea "We wanted to confirm how the integration with Ringostat is supposed to work. Sp…"
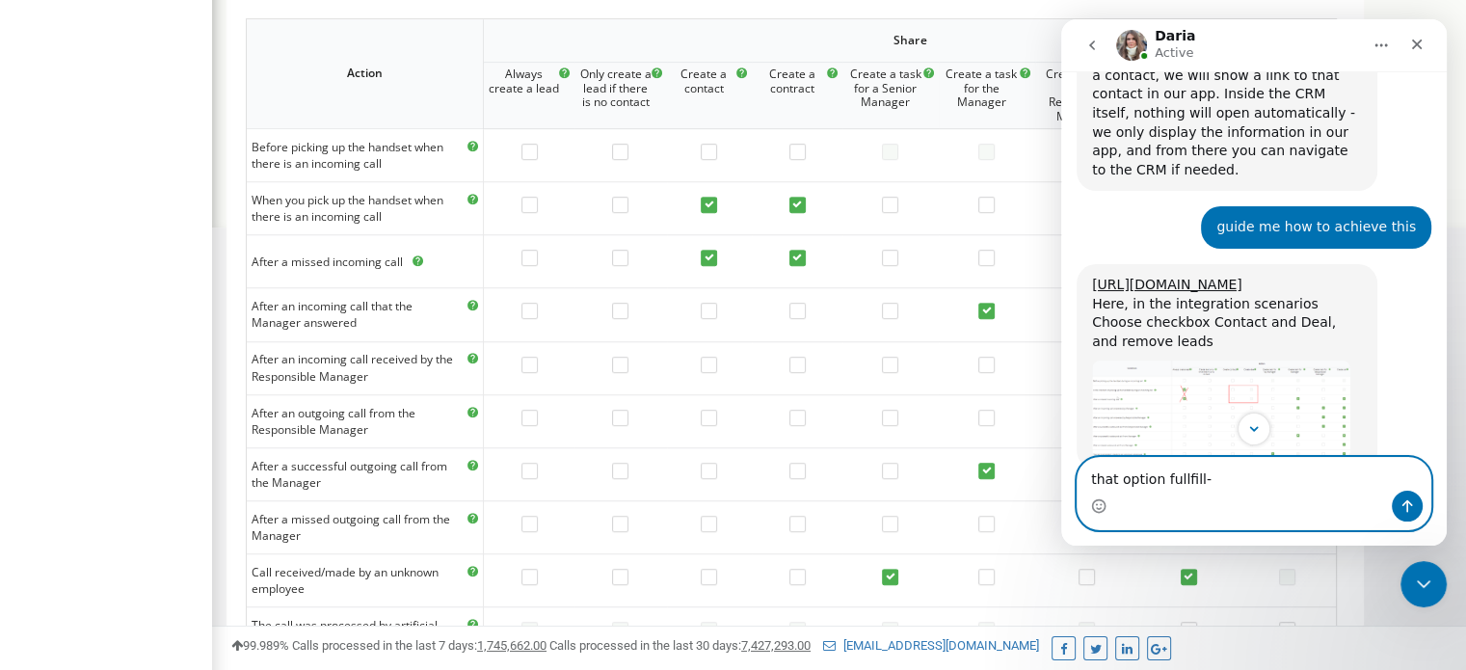
type textarea "that option fullfill-We wanted to confirm how the integration with Ringostat is…"
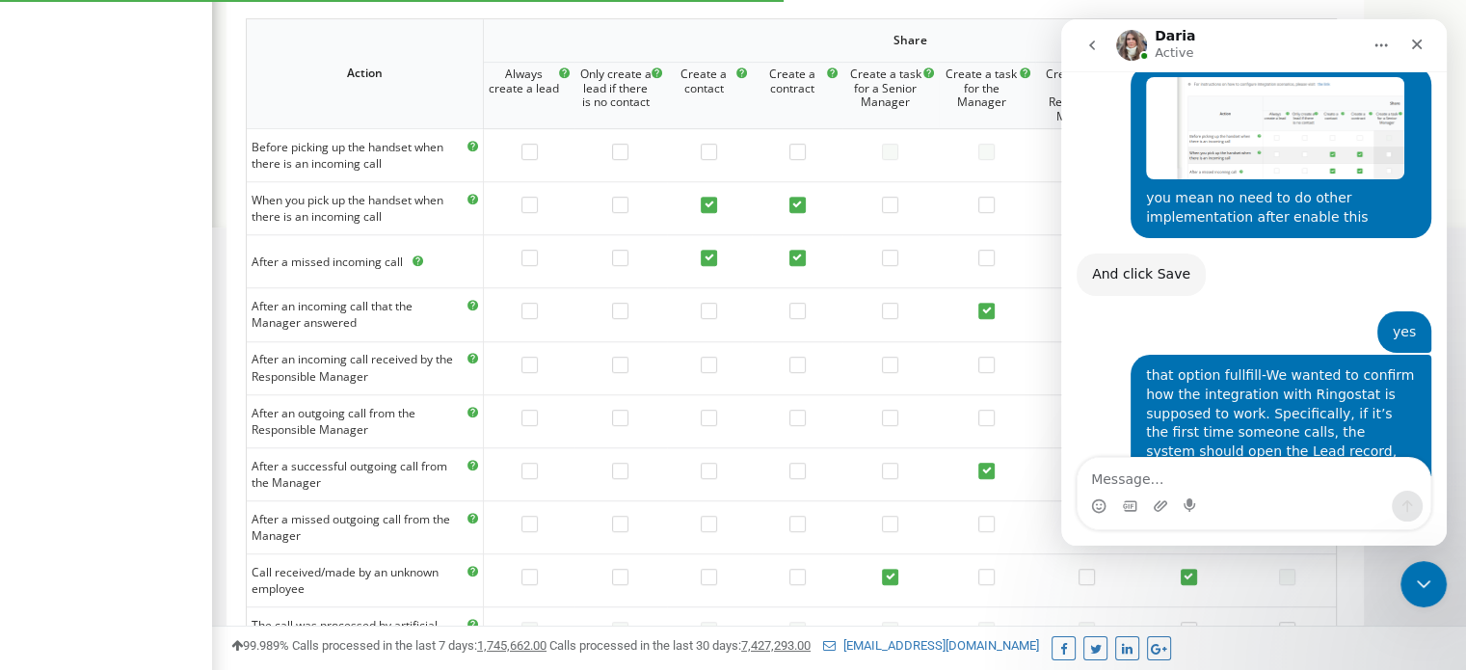
scroll to position [5351, 0]
click at [90, 446] on div "domwestor.com Projects domwestor.com Information Panel Service Center Analytics…" at bounding box center [106, 29] width 212 height 1917
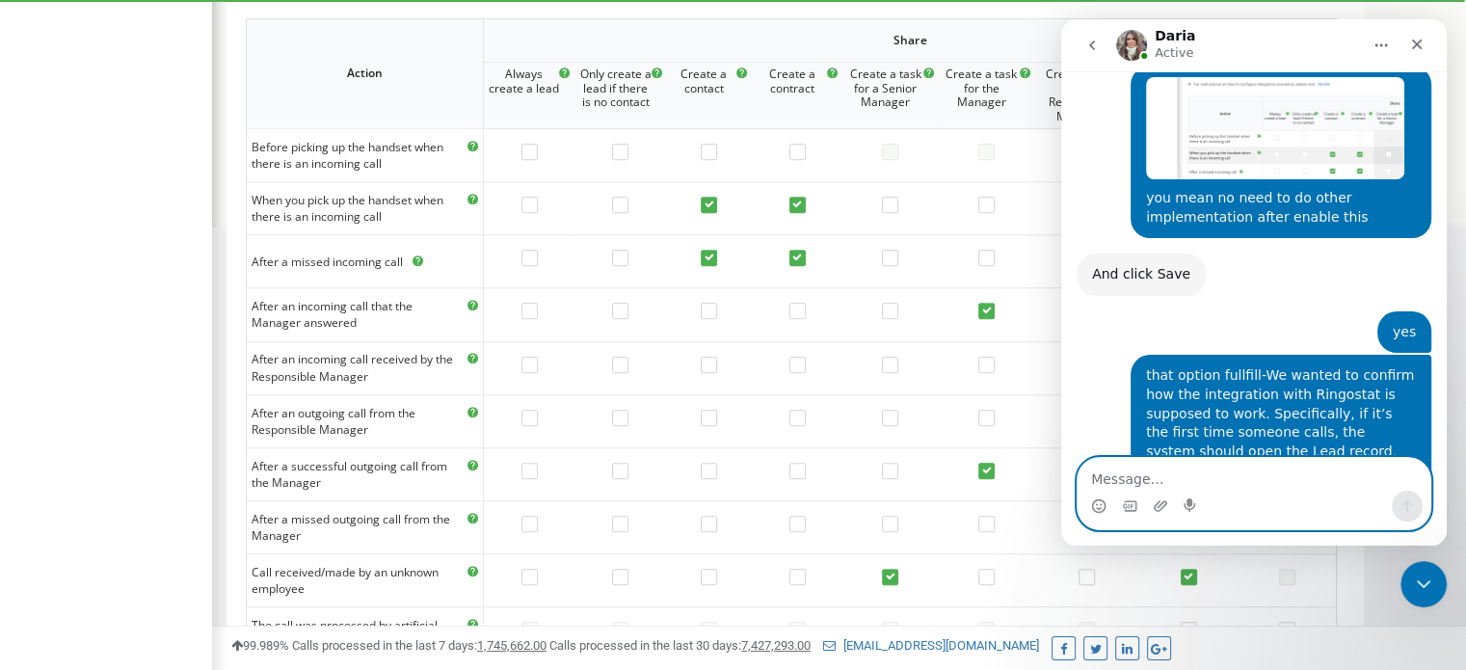
click at [1253, 465] on textarea "Message…" at bounding box center [1253, 474] width 353 height 33
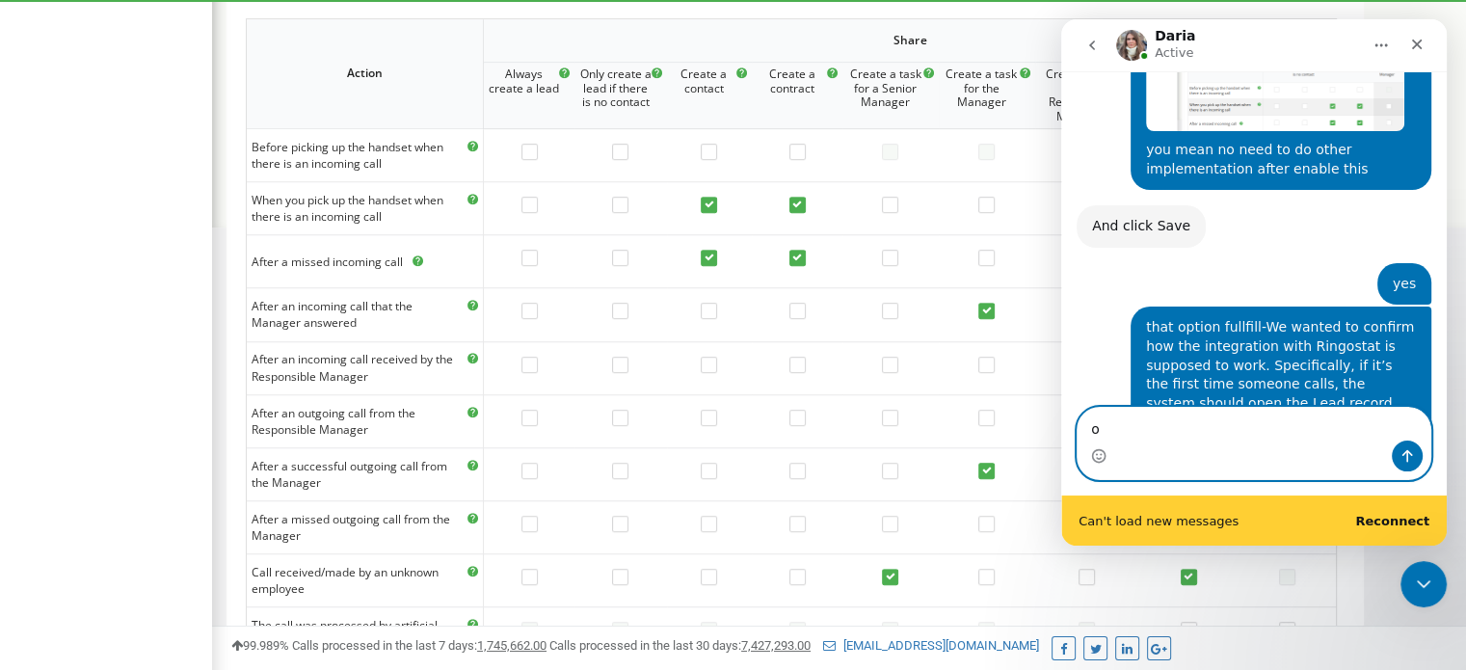
type textarea "ok"
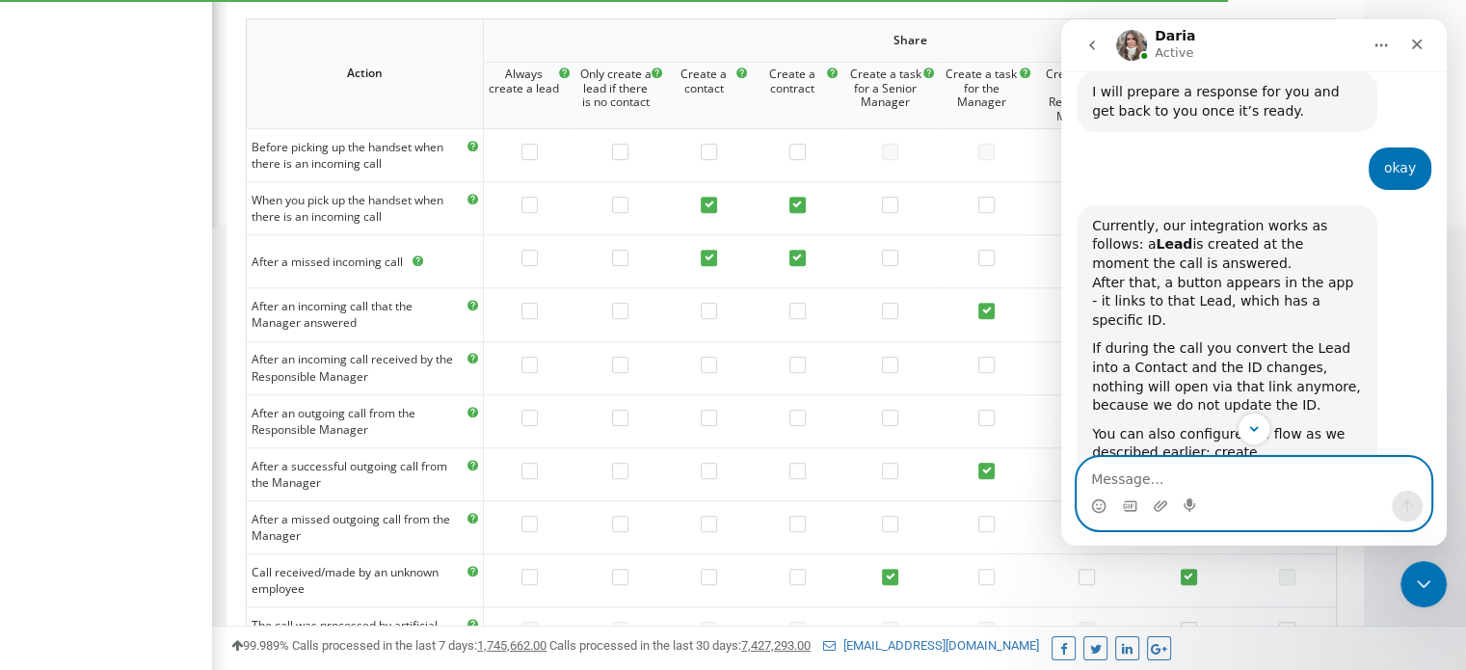
scroll to position [4669, 0]
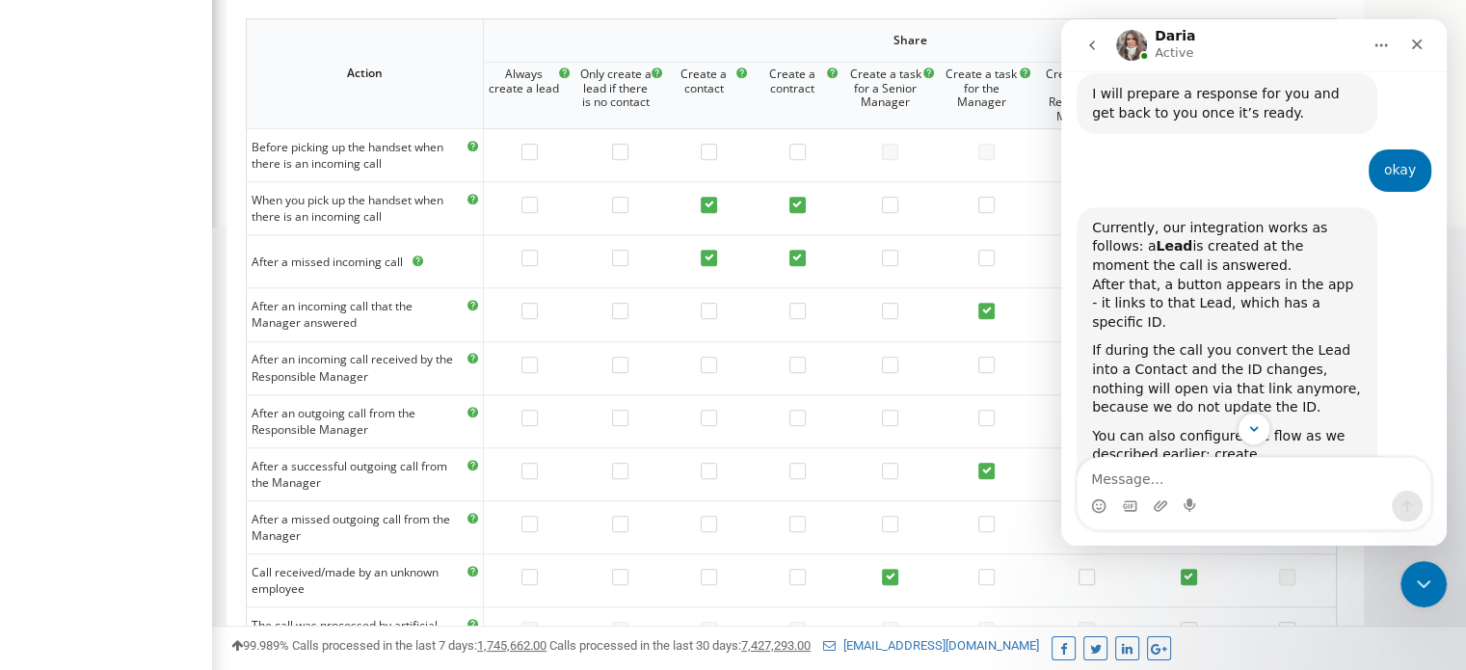
click at [1393, 43] on button "Home" at bounding box center [1381, 45] width 37 height 37
click at [1342, 125] on div "Download transcript" at bounding box center [1330, 133] width 137 height 20
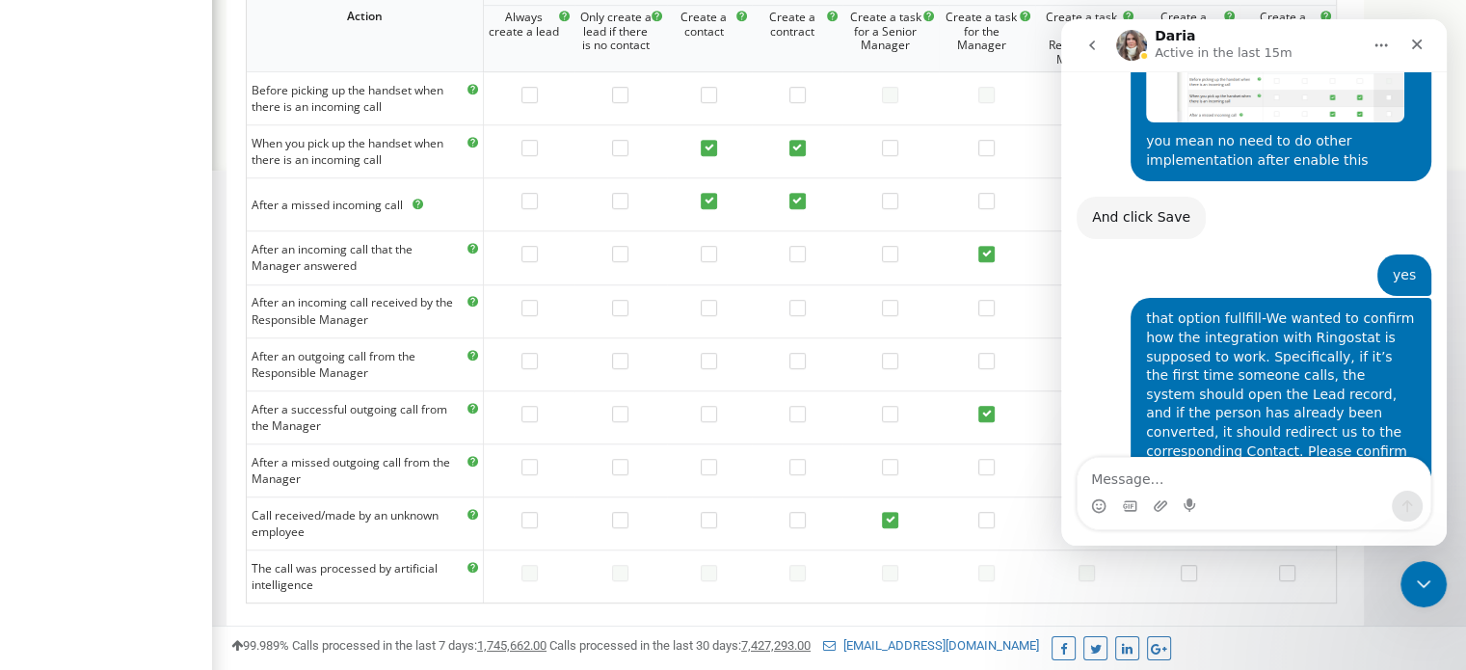
scroll to position [5472, 0]
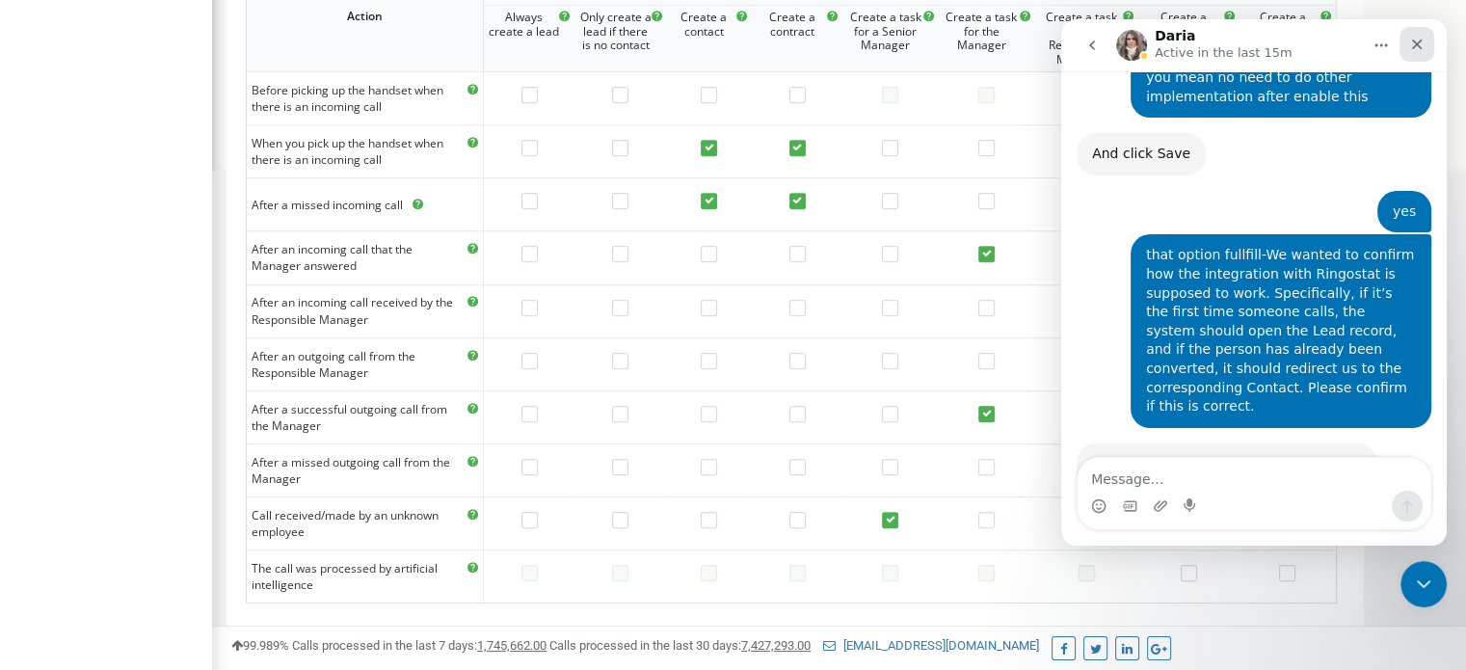
click at [1410, 48] on icon "Close" at bounding box center [1416, 44] width 15 height 15
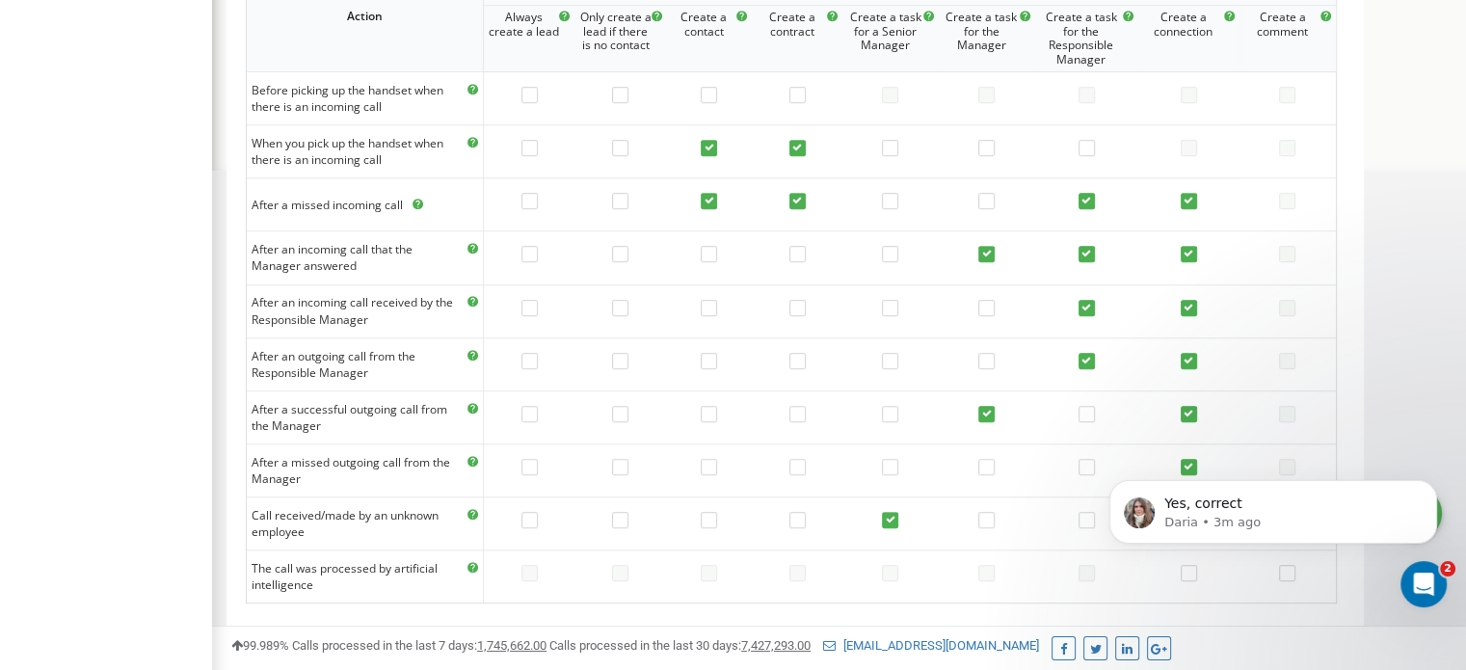
scroll to position [0, 0]
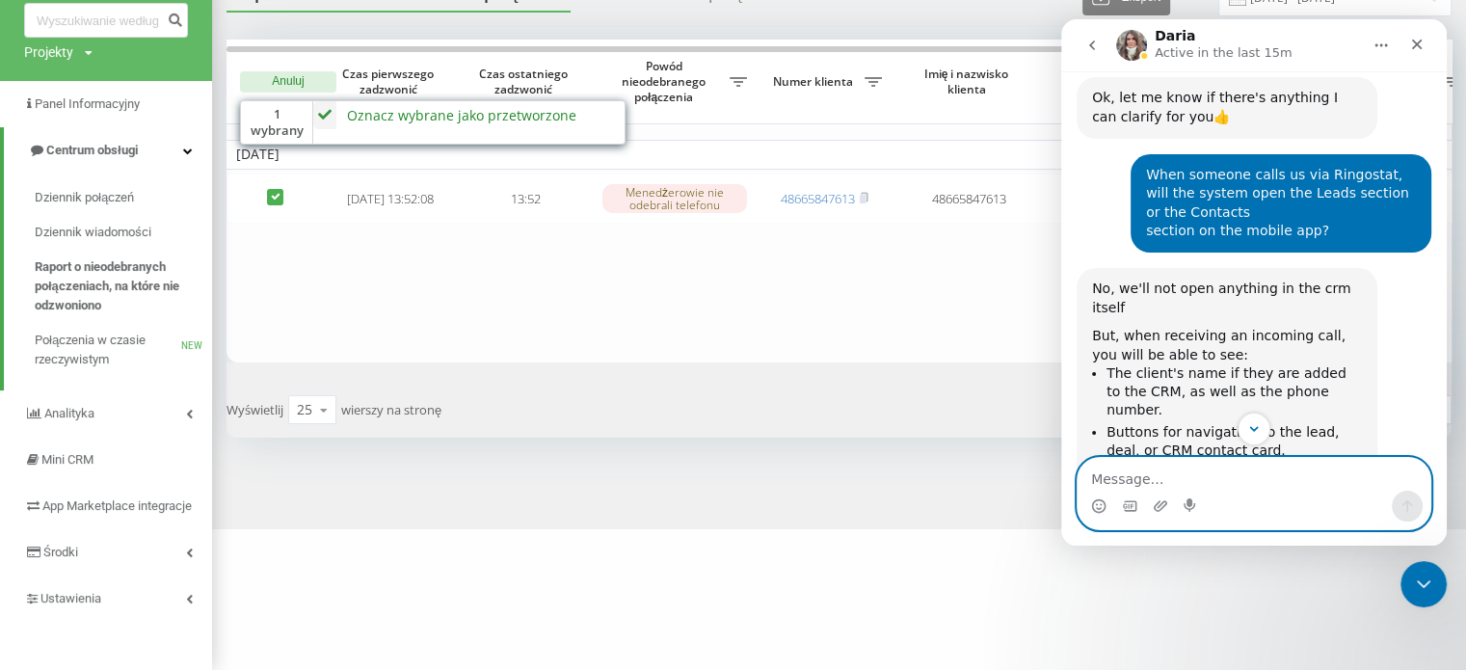
scroll to position [2591, 0]
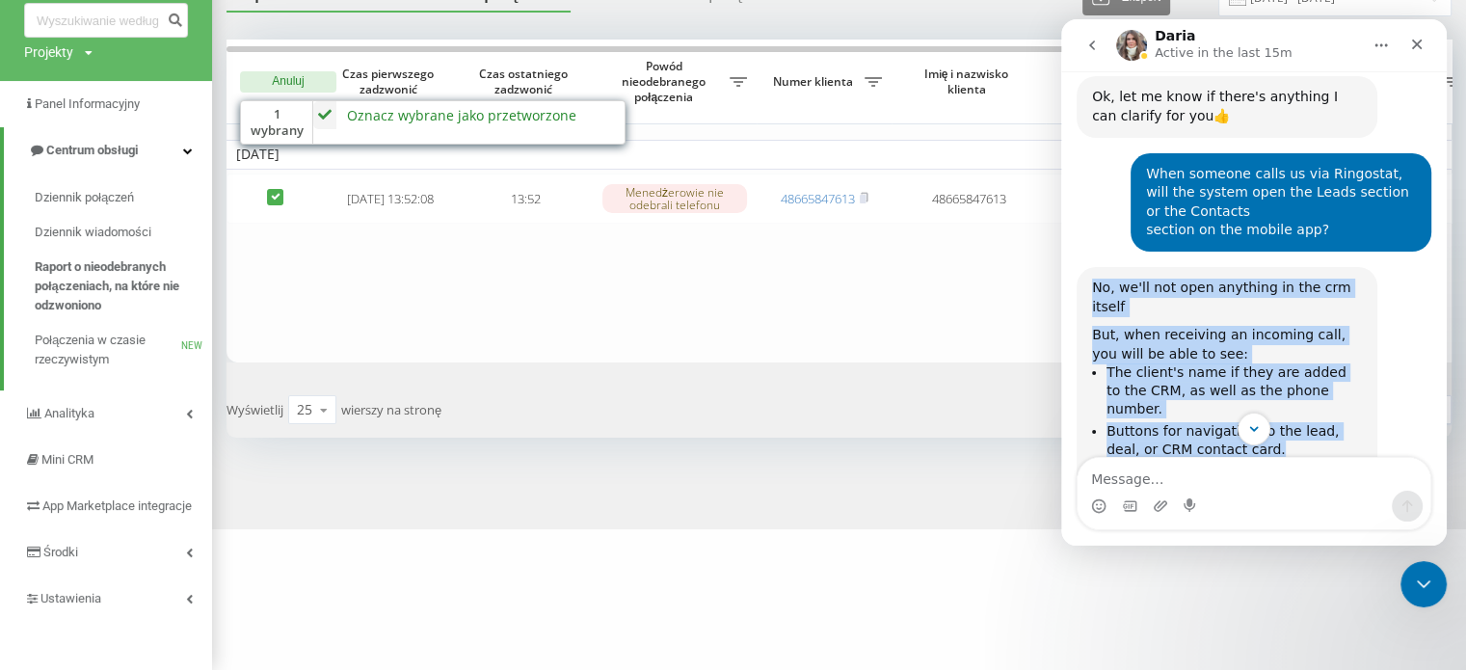
drag, startPoint x: 1093, startPoint y: 147, endPoint x: 1253, endPoint y: 284, distance: 210.5
click at [1253, 284] on div "No, we'll not open anything in the crm itself But, when receiving an incoming c…" at bounding box center [1227, 479] width 270 height 400
copy div "No, we'll not open anything in the crm itself But, when receiving an incoming c…"
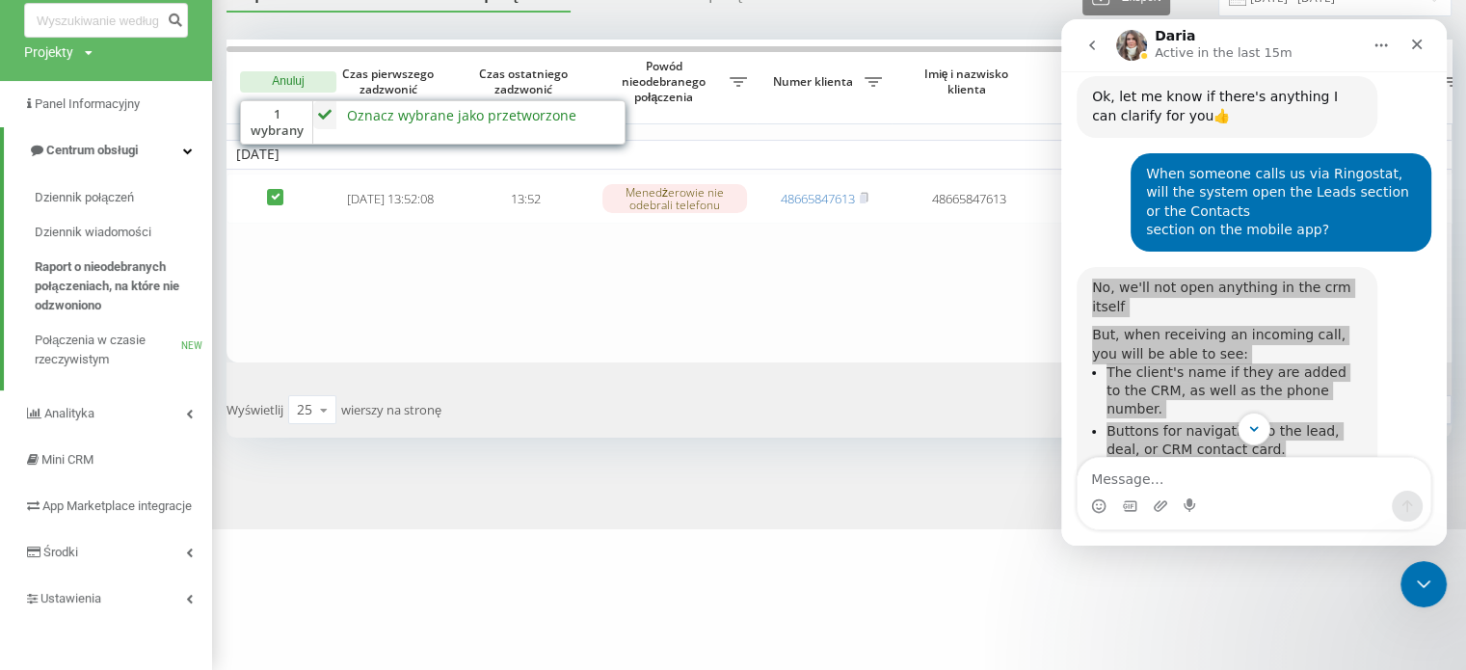
click at [892, 288] on table "[DATE] [DATE] 13:52:08 13:52 Menedżerowie nie odebrali telefonu 48665847613 486…" at bounding box center [1189, 201] width 1927 height 323
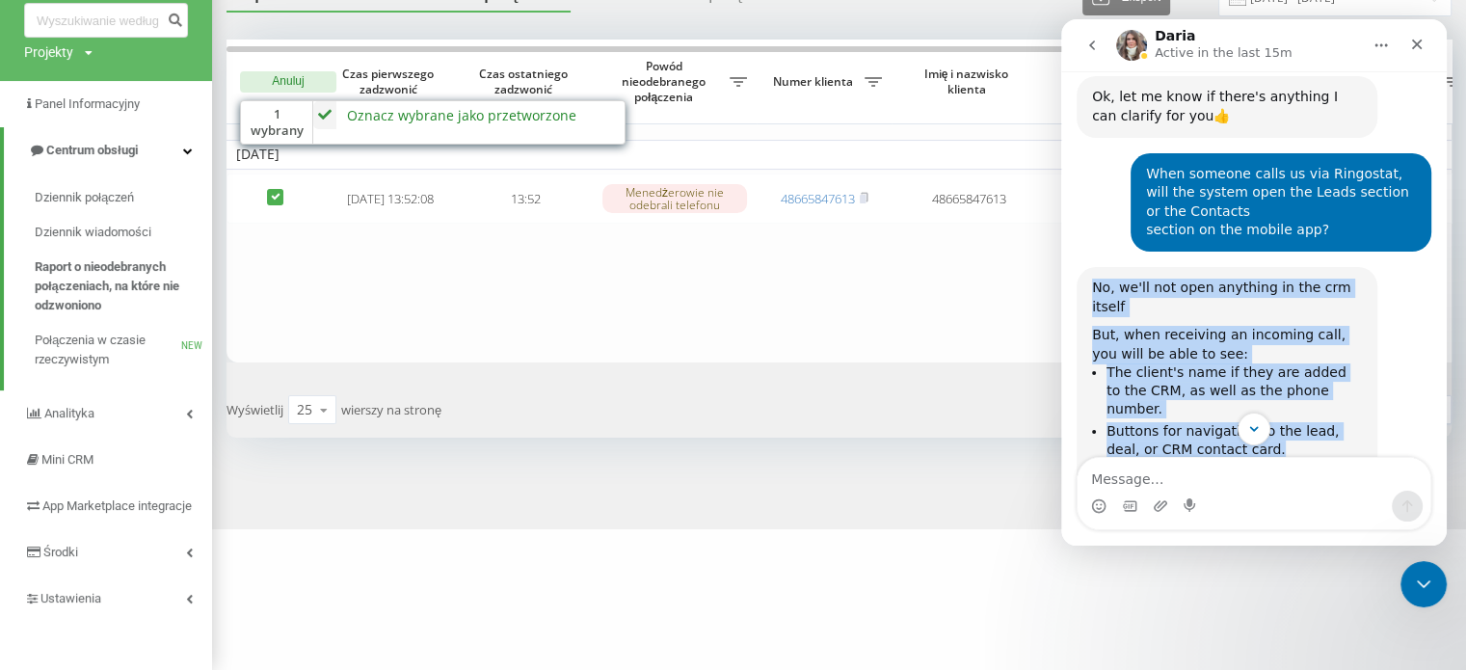
click at [1099, 48] on icon "go back" at bounding box center [1091, 45] width 15 height 15
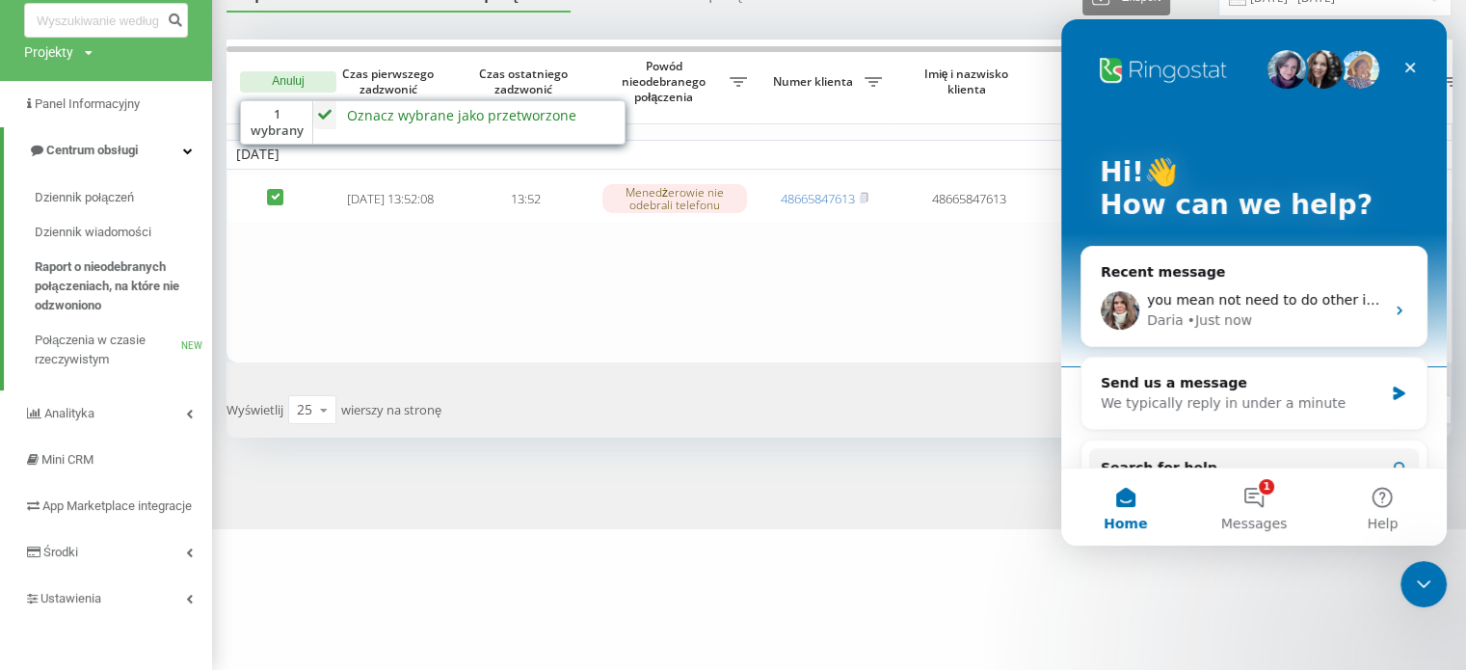
scroll to position [0, 0]
click at [1261, 539] on button "2 Messages" at bounding box center [1253, 506] width 128 height 77
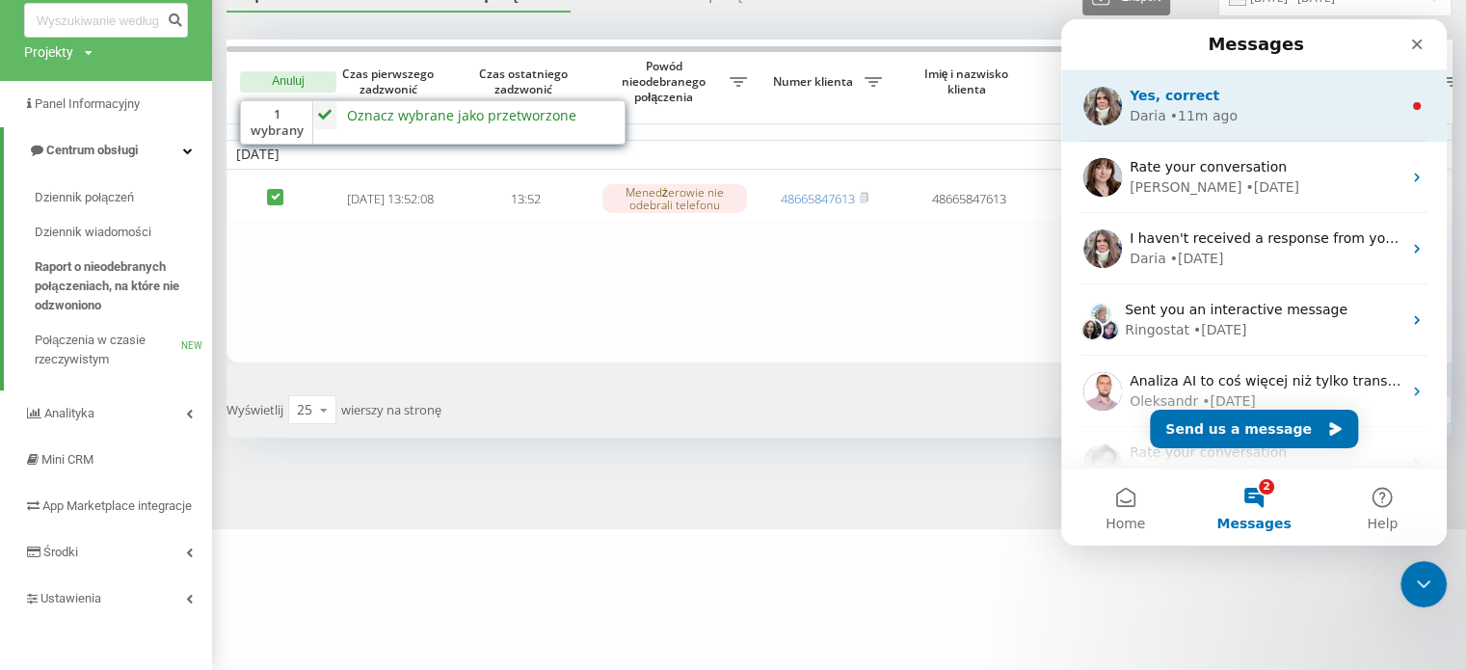
click at [1284, 103] on div "Yes, correct" at bounding box center [1265, 96] width 272 height 20
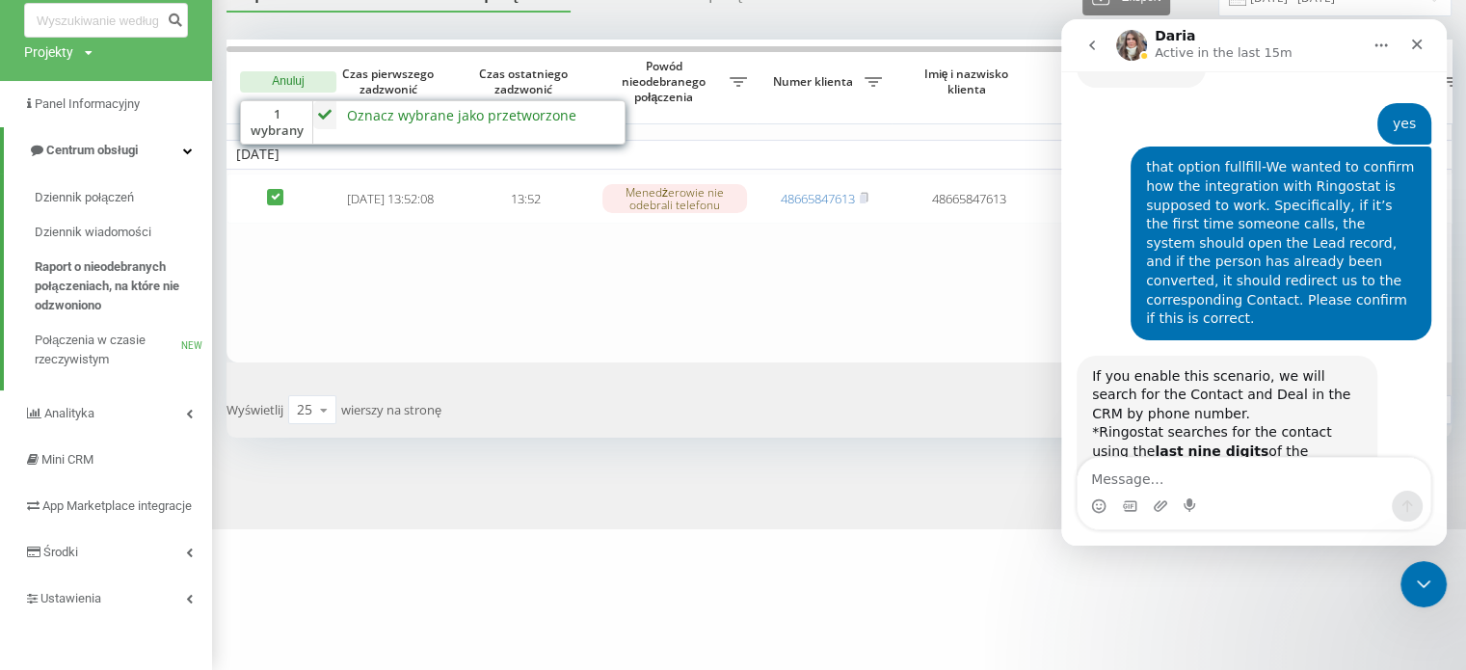
scroll to position [5561, 0]
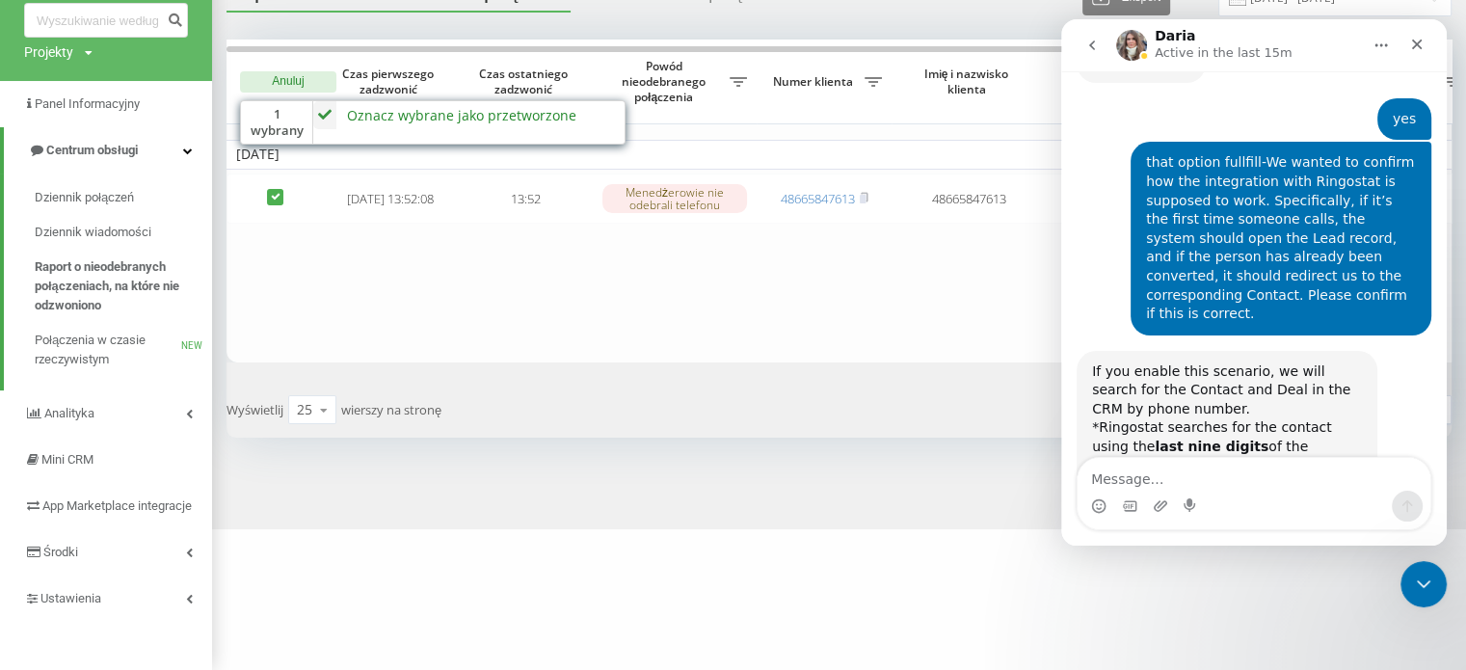
click at [1133, 482] on textarea "Message…" at bounding box center [1253, 474] width 353 height 33
type textarea "ok"
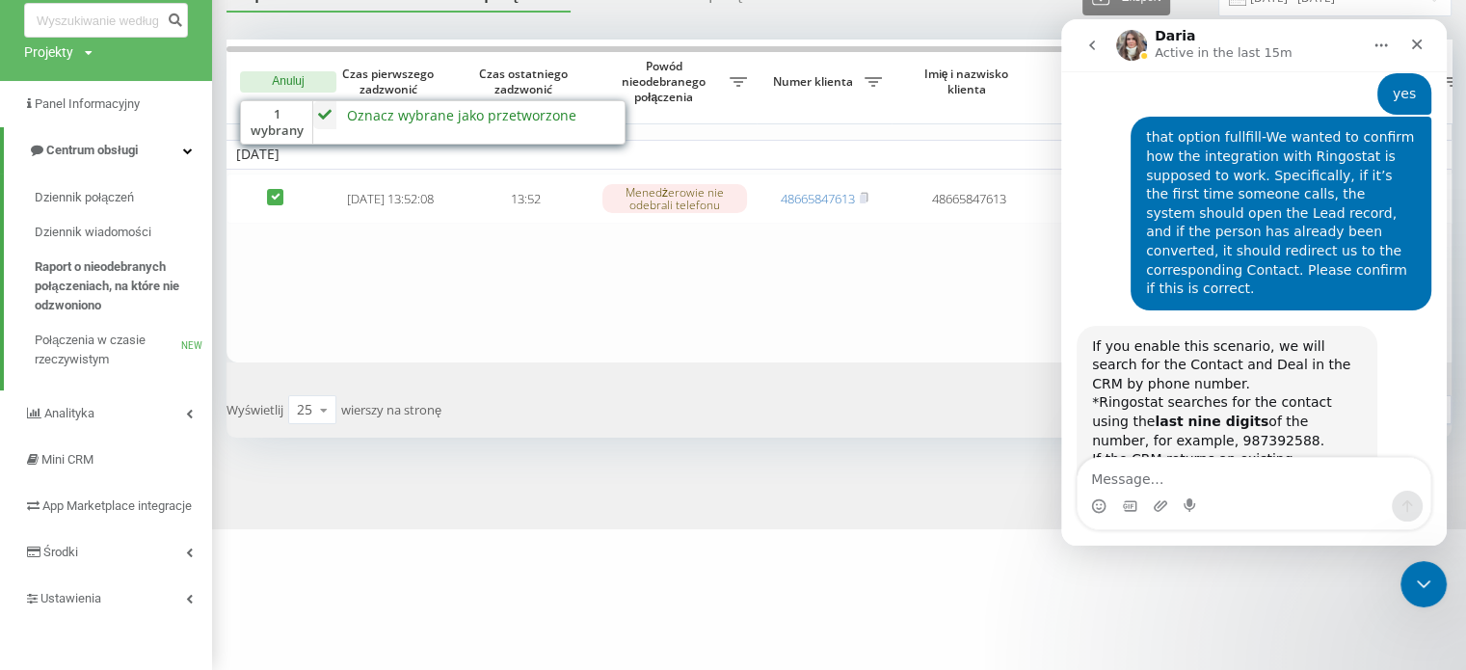
click at [920, 476] on div "Nieprzetworzone nieodebrane połączenia Przetworzone połączenia Eksport .csv .xl…" at bounding box center [733, 246] width 1466 height 565
click at [865, 382] on div "1 - 1 z 1 1" at bounding box center [1152, 410] width 626 height 56
